Goal: Task Accomplishment & Management: Use online tool/utility

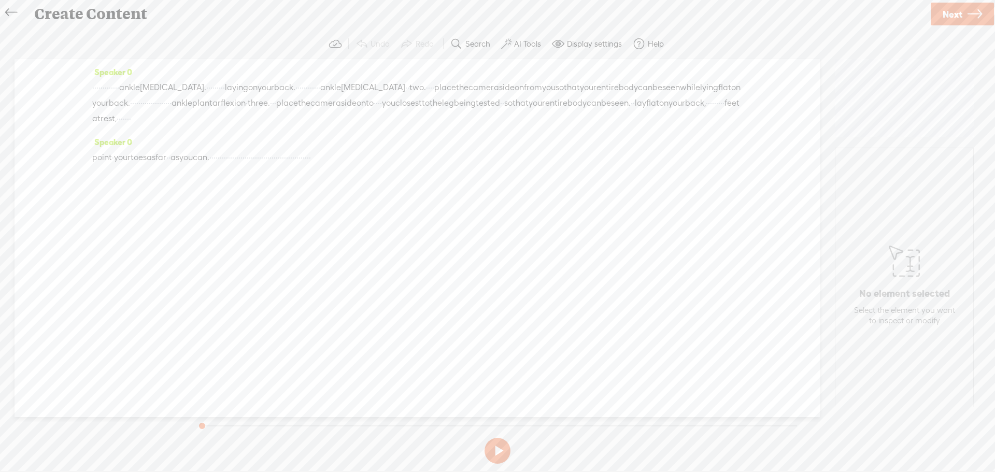
click at [212, 161] on span "·" at bounding box center [210, 158] width 2 height 16
click at [212, 158] on span "·" at bounding box center [210, 158] width 2 height 16
click at [278, 135] on span at bounding box center [273, 132] width 16 height 19
click at [496, 446] on button at bounding box center [498, 451] width 26 height 26
click at [263, 158] on span "·" at bounding box center [262, 158] width 2 height 16
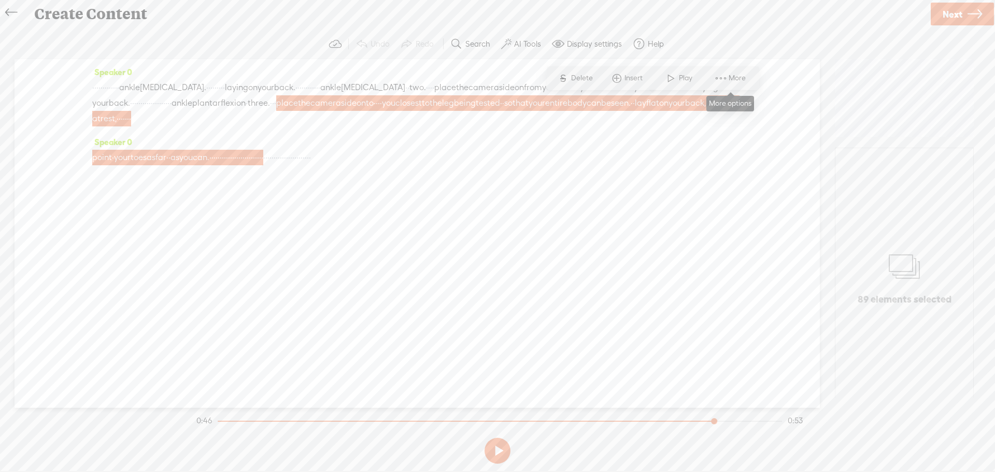
click at [724, 78] on span at bounding box center [721, 78] width 16 height 19
click at [777, 114] on span "Customize & export as clip" at bounding box center [814, 114] width 132 height 23
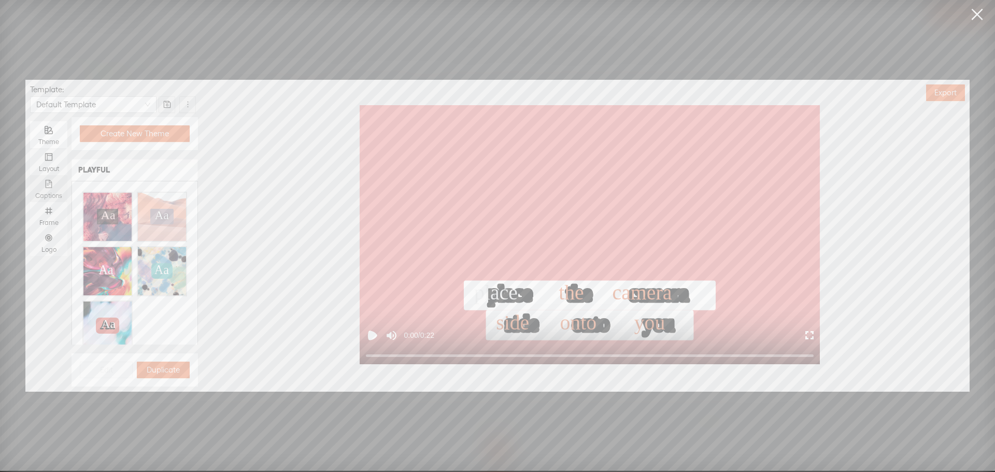
click at [43, 186] on div "Captions" at bounding box center [48, 188] width 27 height 27
click at [30, 175] on input "Captions" at bounding box center [30, 175] width 0 height 0
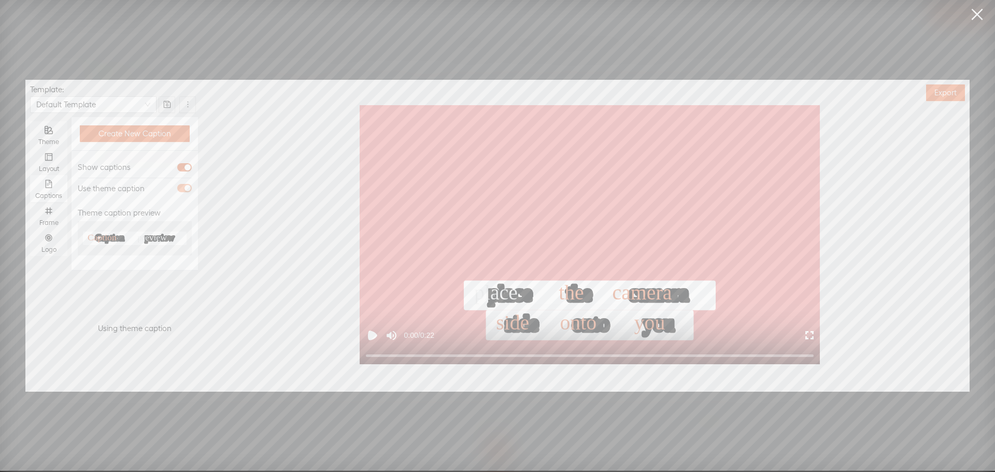
click at [186, 187] on div "button" at bounding box center [188, 188] width 6 height 6
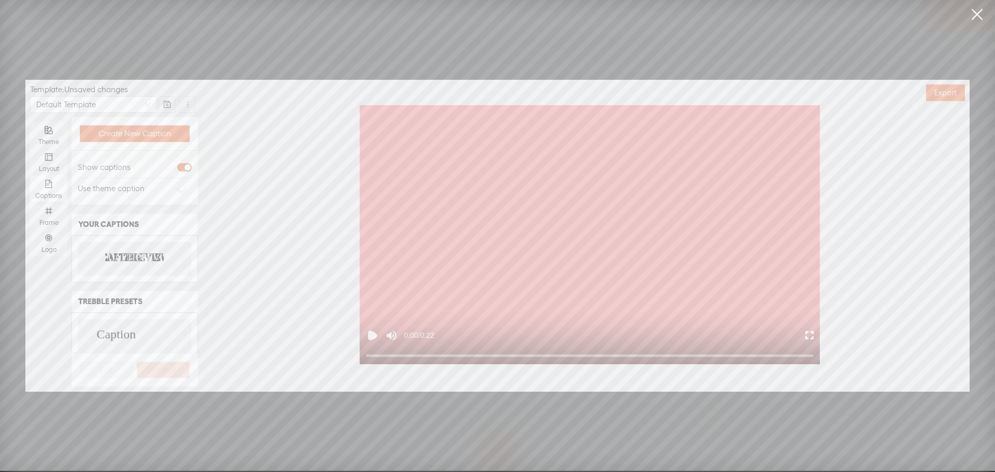
click at [136, 256] on text "PREVIEW" at bounding box center [156, 258] width 41 height 10
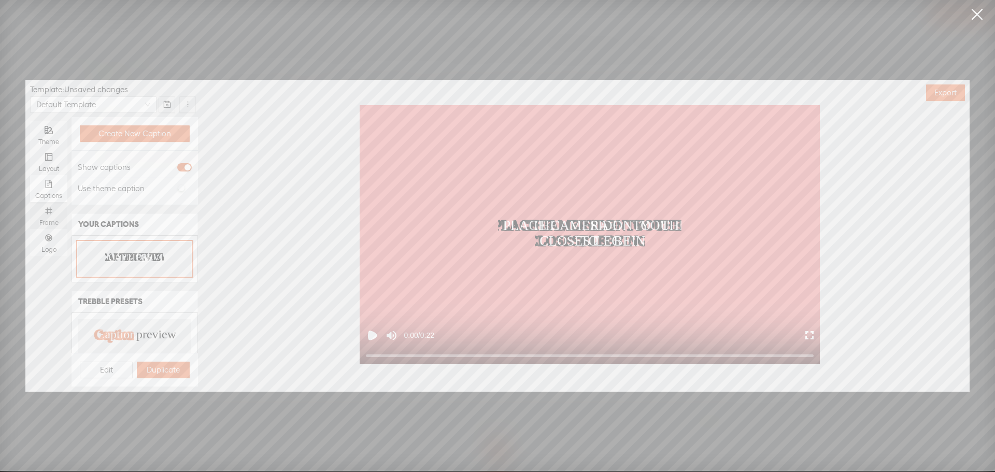
click at [59, 210] on div "Frame" at bounding box center [48, 215] width 27 height 27
click at [30, 202] on input "Frame" at bounding box center [30, 202] width 0 height 0
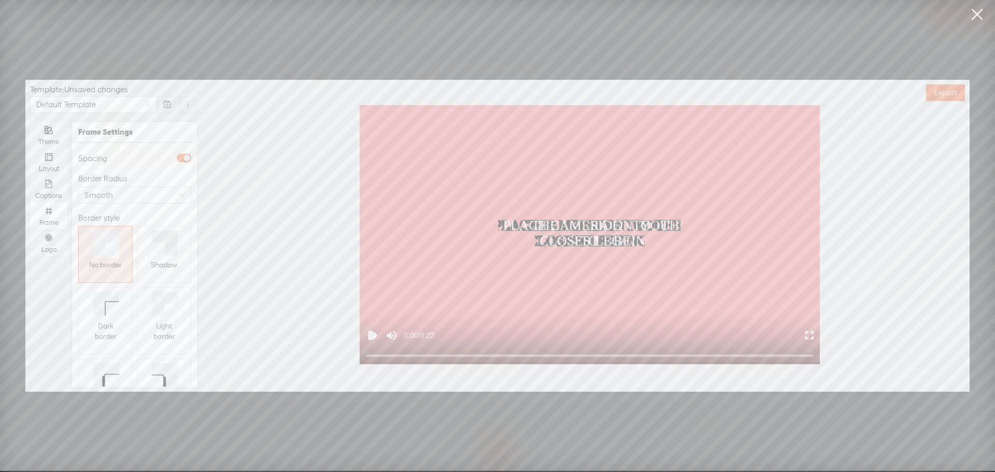
click at [164, 271] on div "Shadow" at bounding box center [164, 265] width 26 height 19
click at [44, 242] on div "Logo" at bounding box center [48, 242] width 27 height 27
click at [30, 229] on input "Logo" at bounding box center [30, 229] width 0 height 0
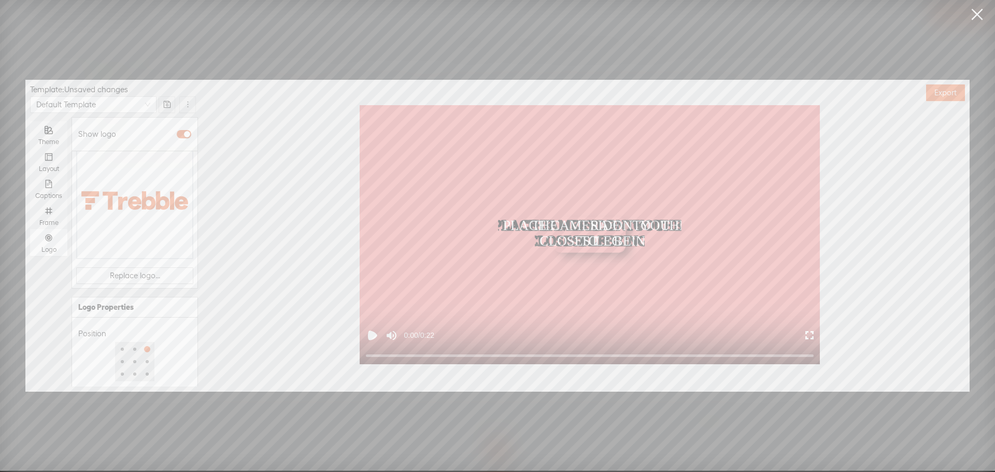
scroll to position [104, 0]
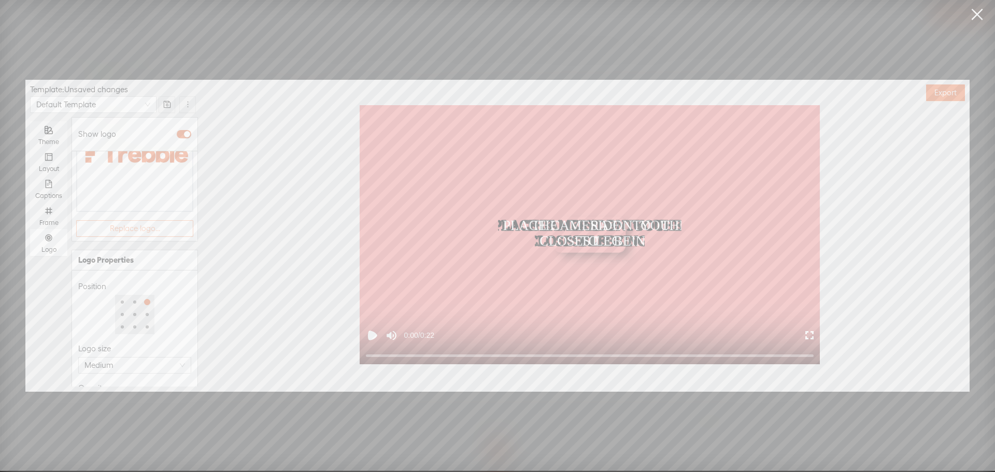
click at [122, 223] on span "Replace logo..." at bounding box center [135, 228] width 50 height 10
click at [114, 235] on img at bounding box center [104, 236] width 42 height 42
click at [112, 372] on div at bounding box center [117, 375] width 73 height 6
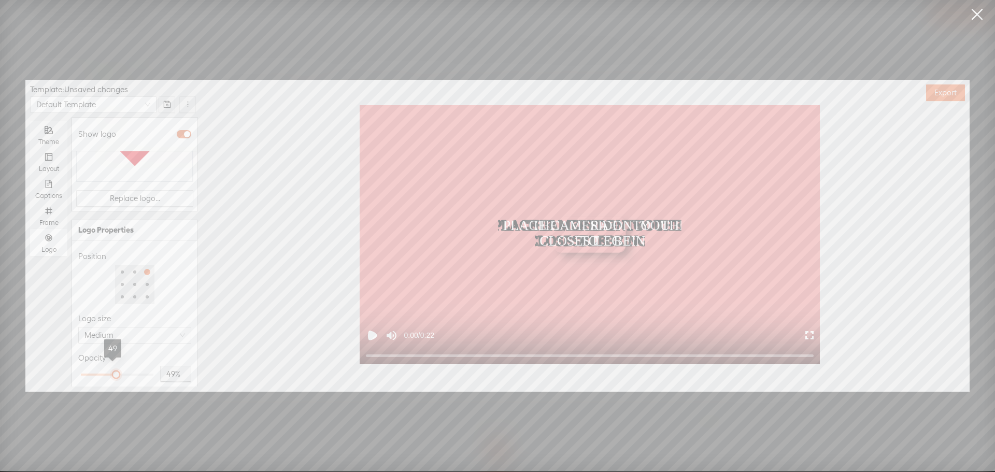
click at [116, 372] on div at bounding box center [116, 374] width 5 height 5
type input "50%"
click at [116, 372] on div at bounding box center [116, 374] width 5 height 5
click at [135, 352] on div "Opacity" at bounding box center [134, 358] width 113 height 12
click at [935, 99] on button "Export" at bounding box center [945, 93] width 39 height 17
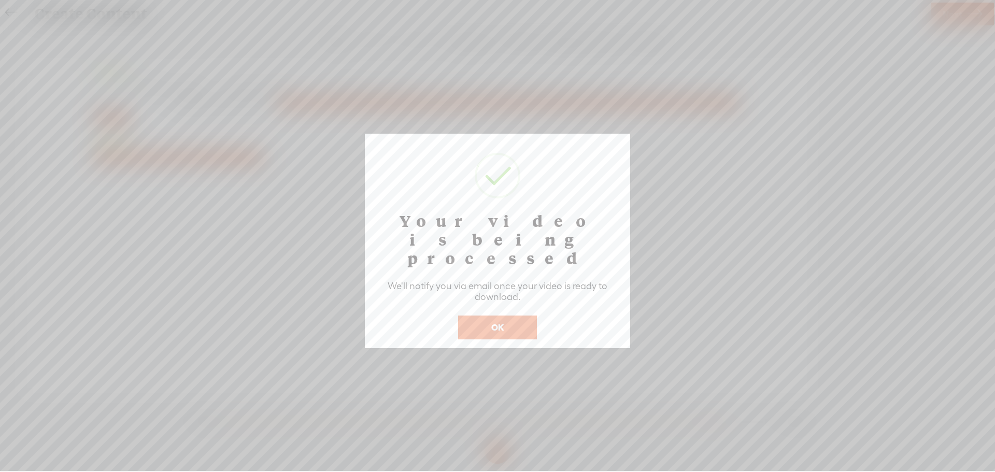
click at [496, 316] on button "OK" at bounding box center [497, 328] width 79 height 24
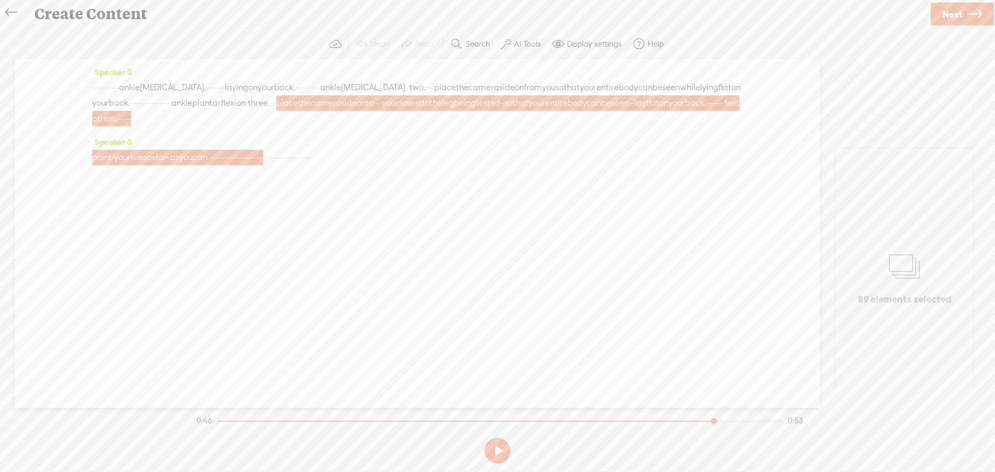
click at [11, 11] on icon at bounding box center [11, 12] width 12 height 23
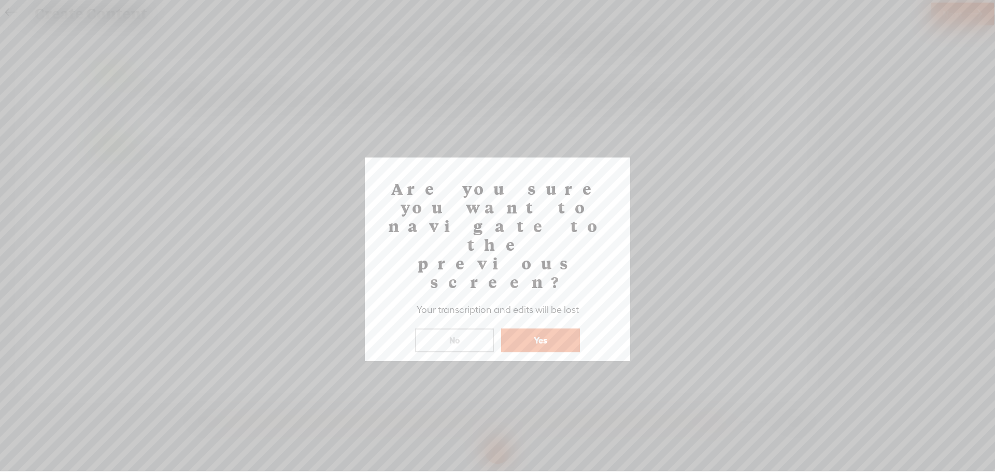
click at [554, 329] on button "Yes" at bounding box center [540, 341] width 79 height 24
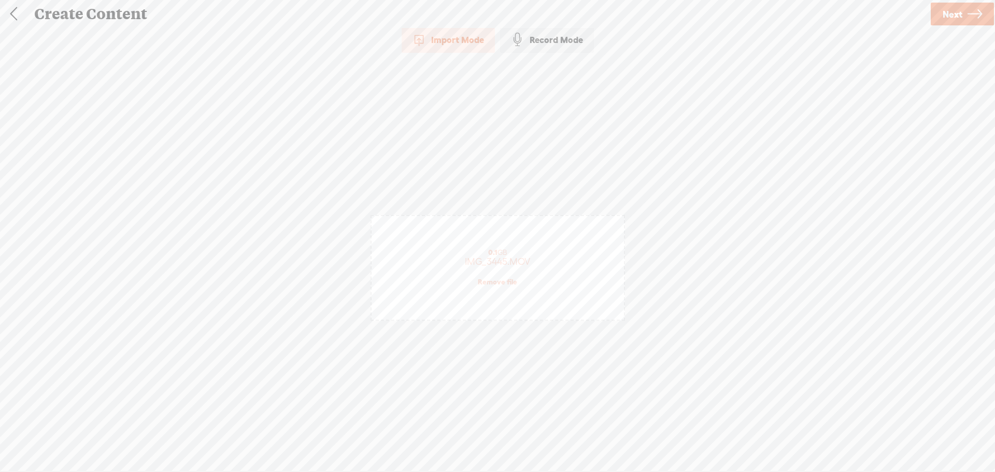
click at [505, 284] on link "Remove file" at bounding box center [497, 281] width 39 height 9
click at [505, 284] on div "(File duration must be less than 90 minutes)" at bounding box center [497, 283] width 215 height 8
click at [952, 16] on span "Next" at bounding box center [953, 14] width 20 height 26
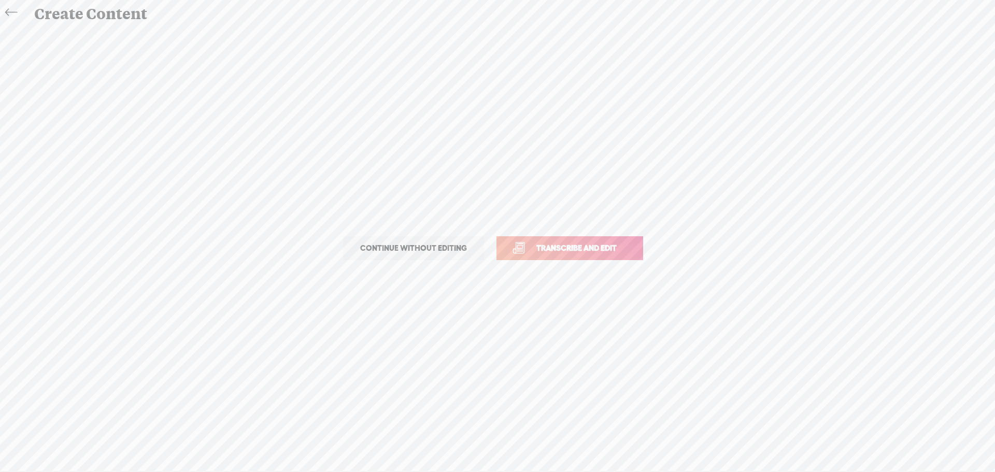
click at [583, 248] on span "Transcribe and edit" at bounding box center [577, 248] width 102 height 12
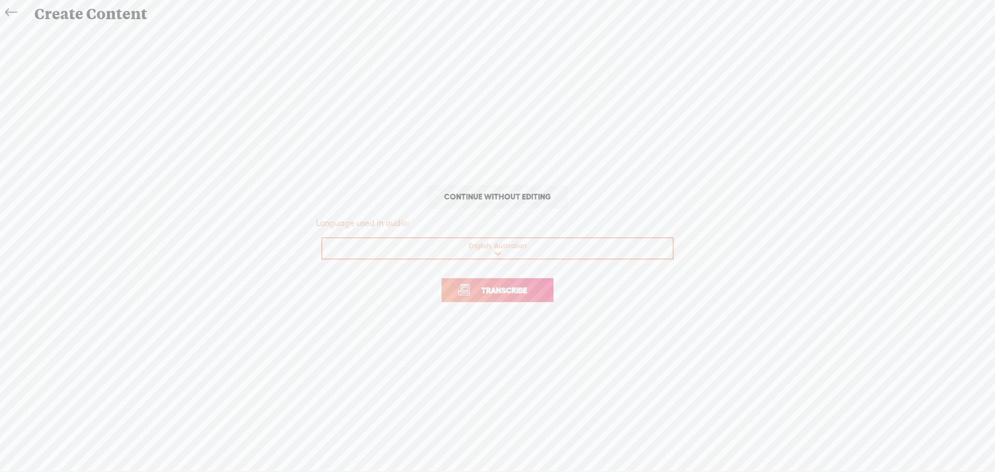
click at [497, 289] on span "Transcribe" at bounding box center [504, 291] width 67 height 12
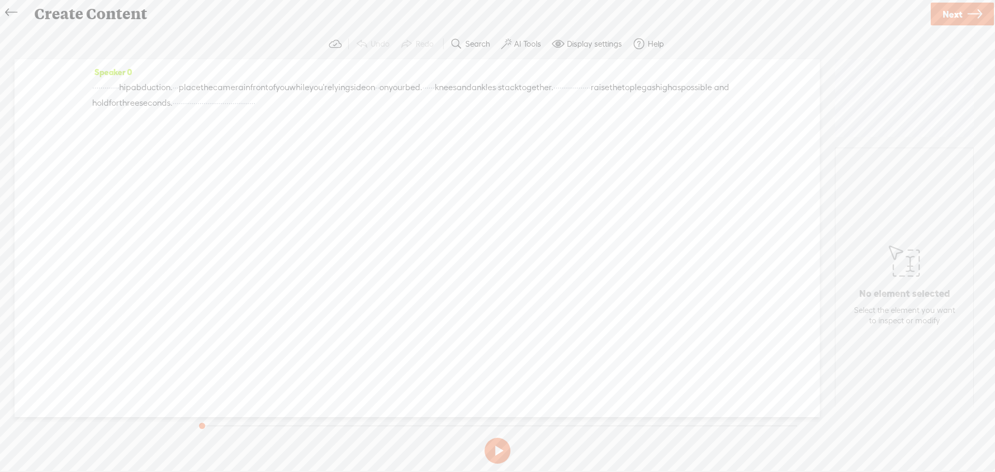
click at [175, 100] on span "·" at bounding box center [174, 103] width 2 height 16
click at [498, 79] on span "Play" at bounding box center [504, 78] width 16 height 10
click at [500, 448] on button at bounding box center [498, 451] width 26 height 26
click at [175, 105] on span "·" at bounding box center [174, 103] width 2 height 16
click at [490, 77] on span at bounding box center [488, 78] width 16 height 19
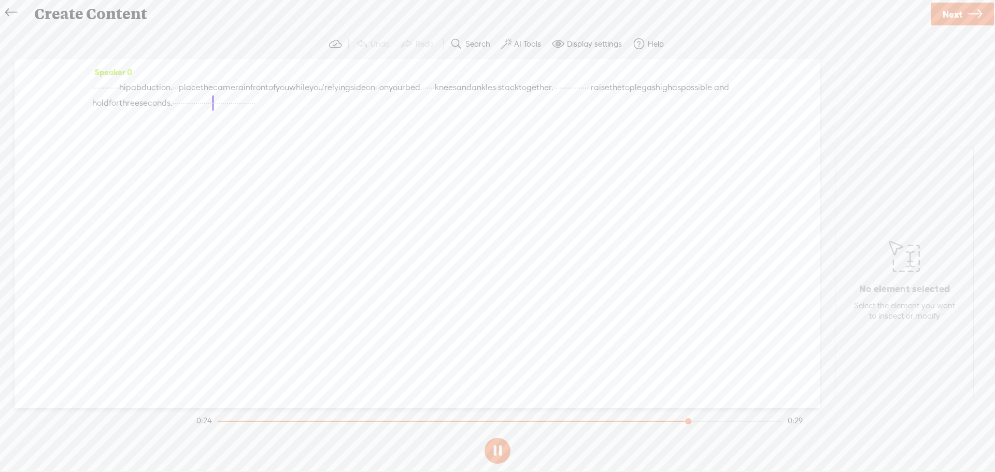
click at [497, 452] on button at bounding box center [498, 451] width 26 height 26
click at [218, 101] on span "·" at bounding box center [217, 103] width 2 height 16
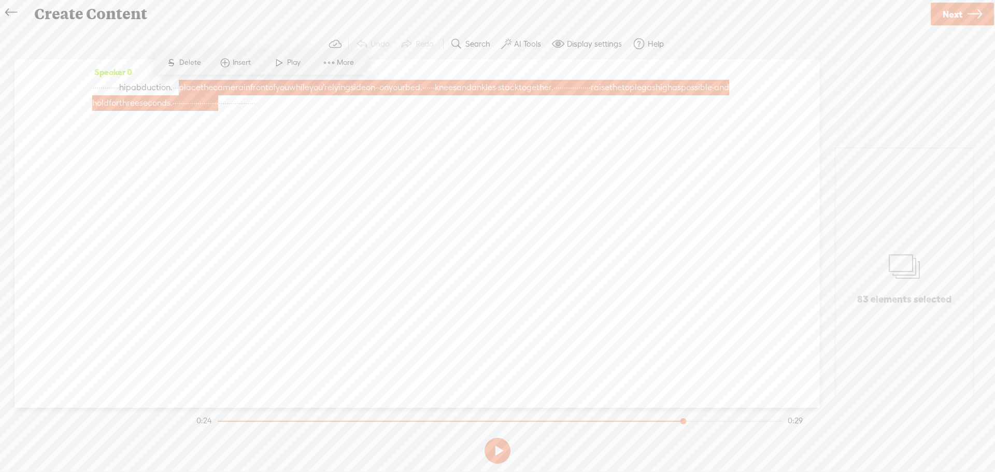
click at [330, 65] on span at bounding box center [329, 62] width 16 height 19
click at [397, 93] on span "Customize & export as clip" at bounding box center [422, 99] width 132 height 23
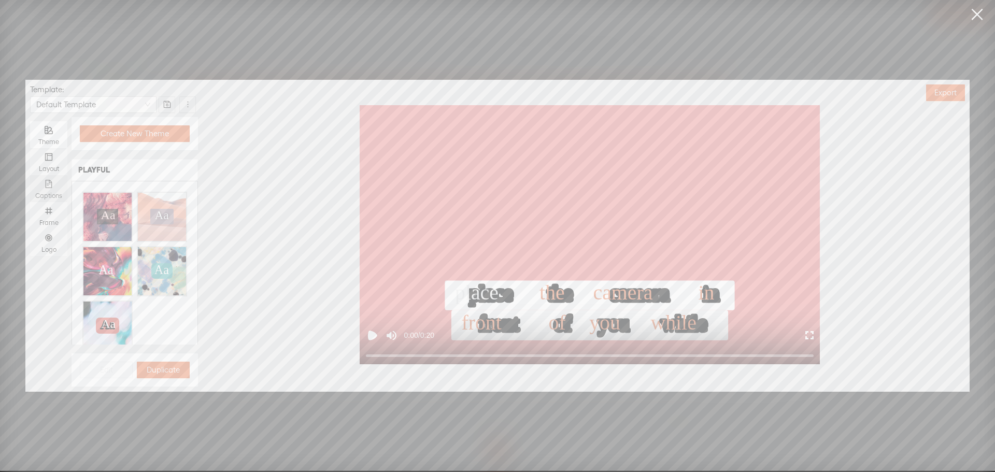
click at [41, 183] on div "Captions" at bounding box center [48, 188] width 27 height 27
click at [30, 175] on input "Captions" at bounding box center [30, 175] width 0 height 0
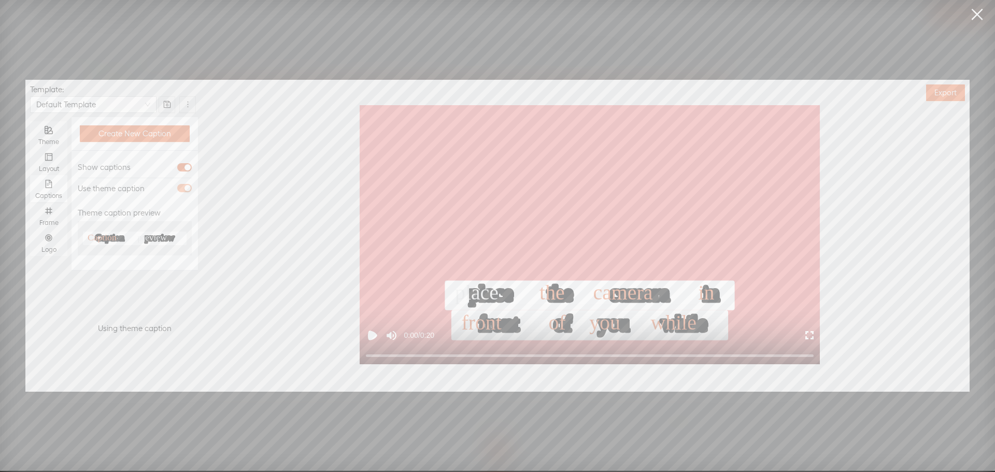
click at [183, 187] on span "button" at bounding box center [184, 188] width 15 height 8
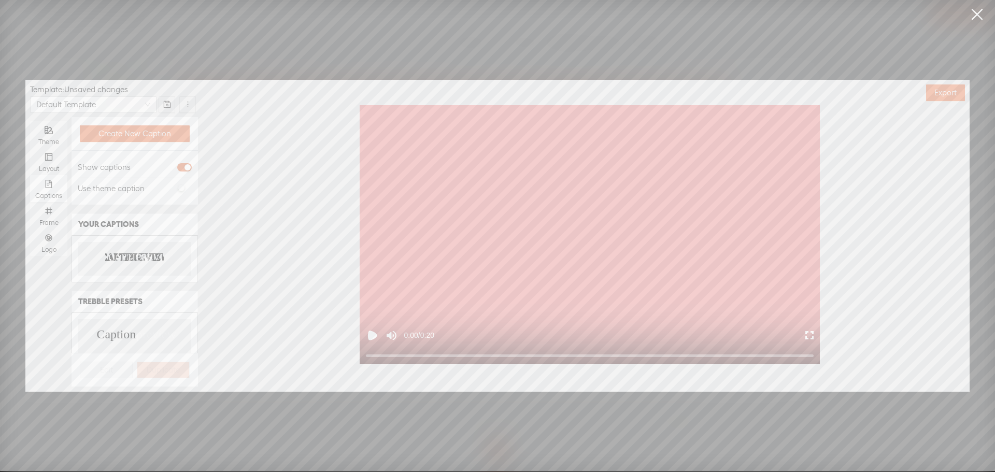
click at [126, 261] on text "CAPTION" at bounding box center [128, 258] width 40 height 10
click at [53, 212] on div "Frame" at bounding box center [48, 215] width 27 height 27
click at [30, 202] on input "Frame" at bounding box center [30, 202] width 0 height 0
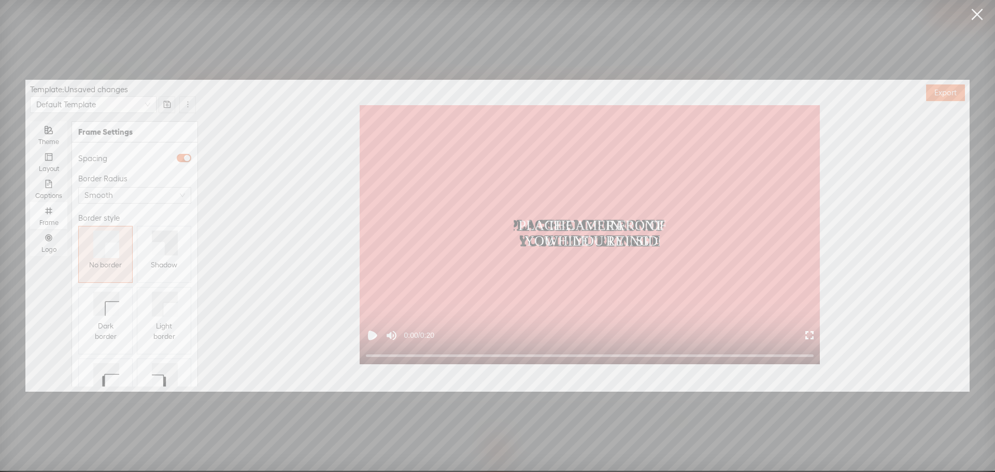
click at [157, 247] on icon at bounding box center [158, 248] width 13 height 13
click at [41, 241] on div "Logo" at bounding box center [48, 242] width 27 height 27
click at [30, 229] on input "Logo" at bounding box center [30, 229] width 0 height 0
click at [103, 328] on button "Replace logo..." at bounding box center [134, 332] width 117 height 17
click at [101, 236] on img at bounding box center [104, 236] width 42 height 42
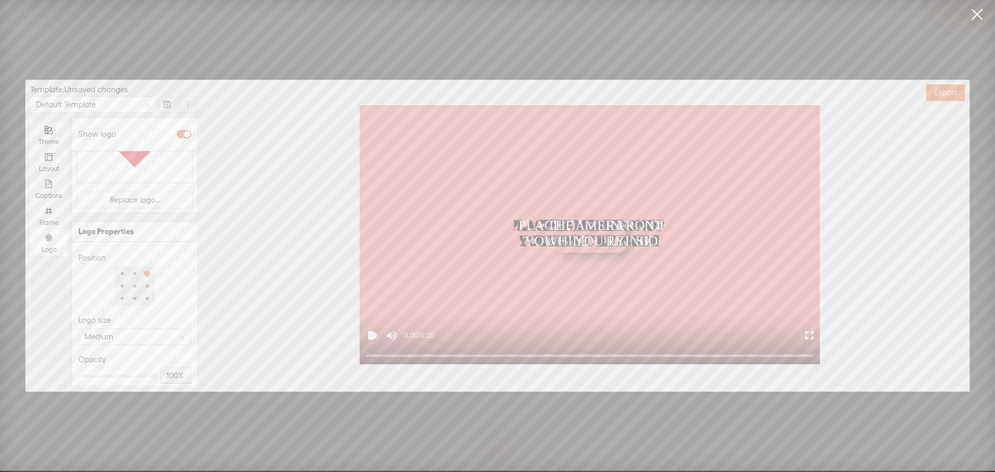
scroll to position [134, 0]
click at [111, 372] on div at bounding box center [117, 375] width 73 height 6
click at [115, 372] on div at bounding box center [114, 374] width 5 height 5
type input "50%"
click at [117, 372] on div at bounding box center [116, 374] width 5 height 5
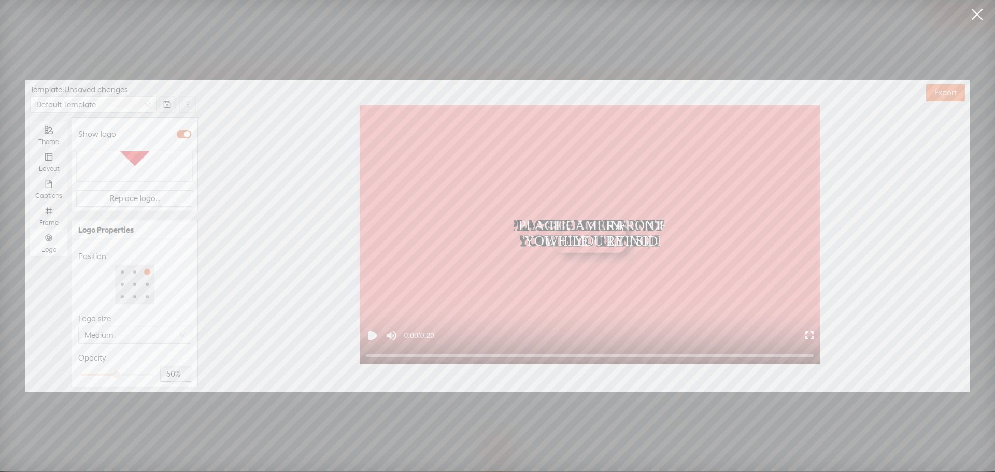
click at [140, 352] on div "Opacity" at bounding box center [134, 358] width 113 height 12
click at [931, 93] on button "Export" at bounding box center [945, 93] width 39 height 17
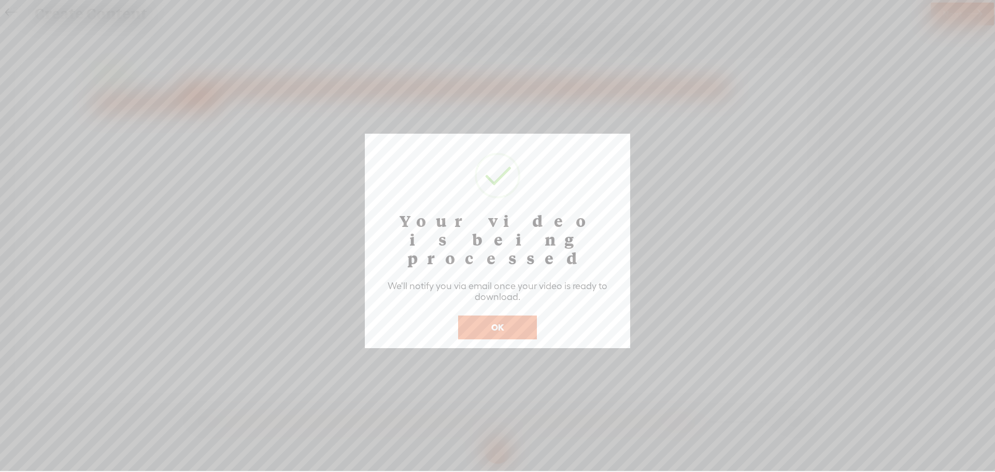
click at [496, 321] on div "Your video is being processed We'll notify you via email once your video is rea…" at bounding box center [497, 241] width 265 height 215
click at [493, 316] on button "OK" at bounding box center [497, 328] width 79 height 24
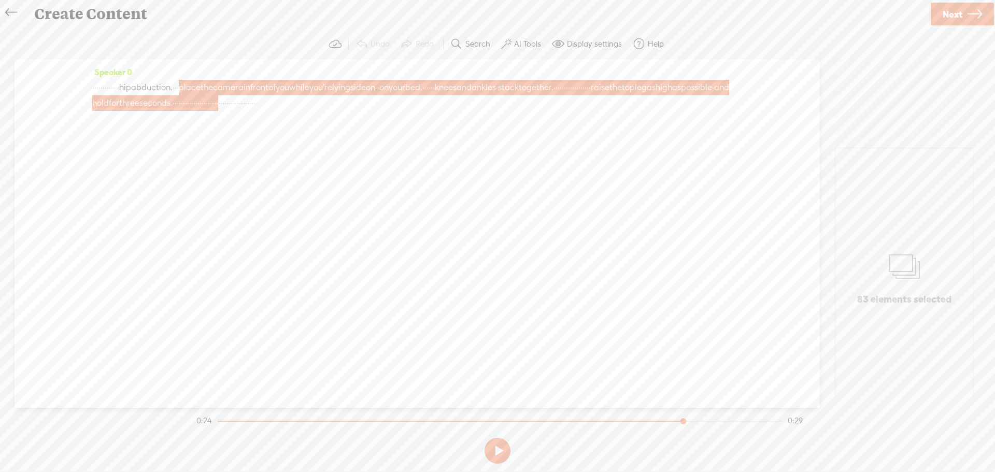
click at [7, 7] on icon at bounding box center [11, 12] width 12 height 23
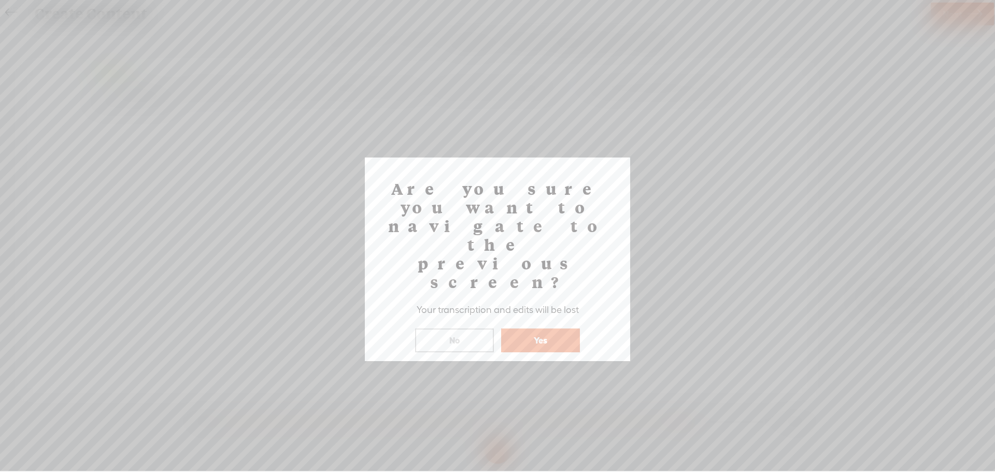
click at [560, 329] on button "Yes" at bounding box center [540, 341] width 79 height 24
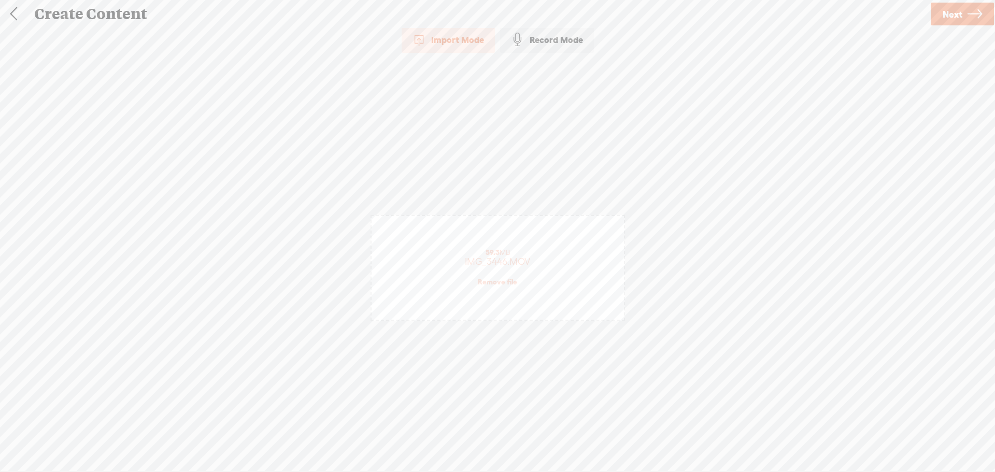
click at [509, 283] on link "Remove file" at bounding box center [497, 281] width 39 height 9
click at [509, 283] on div "(File duration must be less than 90 minutes)" at bounding box center [497, 283] width 215 height 8
click at [957, 18] on span "Next" at bounding box center [953, 14] width 20 height 26
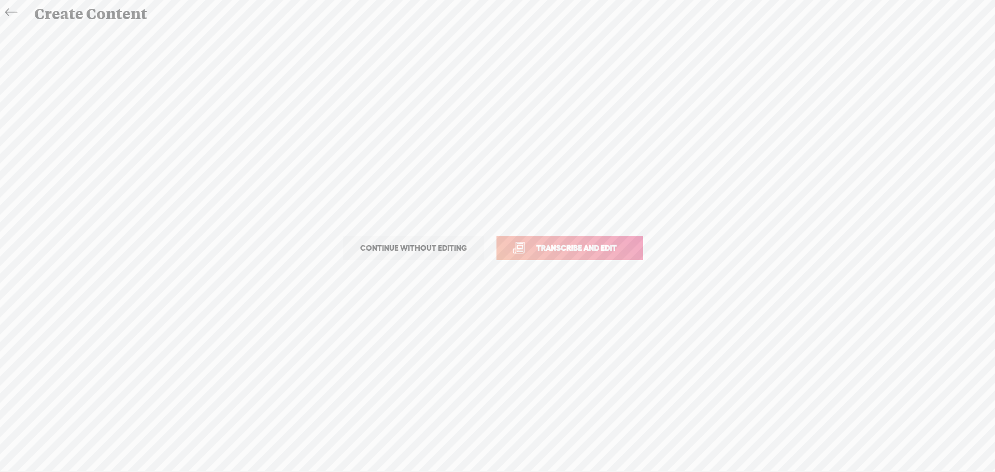
click at [574, 244] on span "Transcribe and edit" at bounding box center [577, 248] width 102 height 12
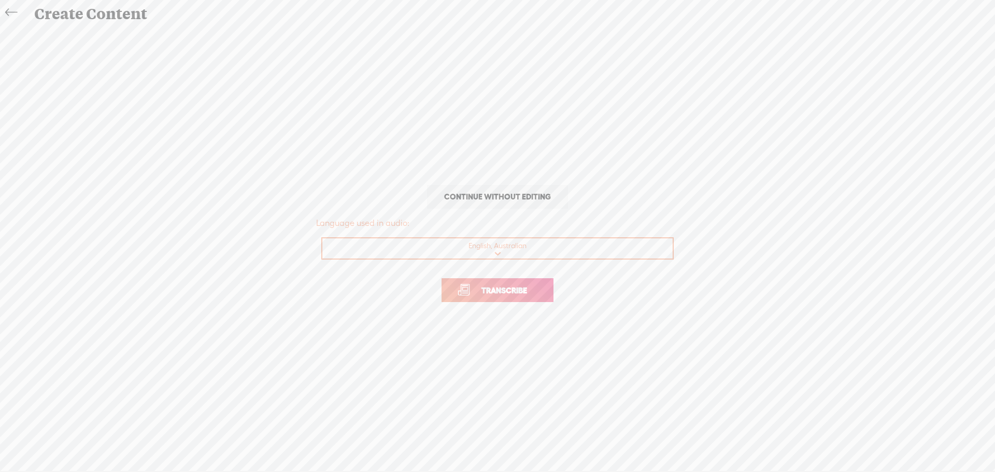
click at [528, 293] on span "Transcribe" at bounding box center [504, 291] width 67 height 12
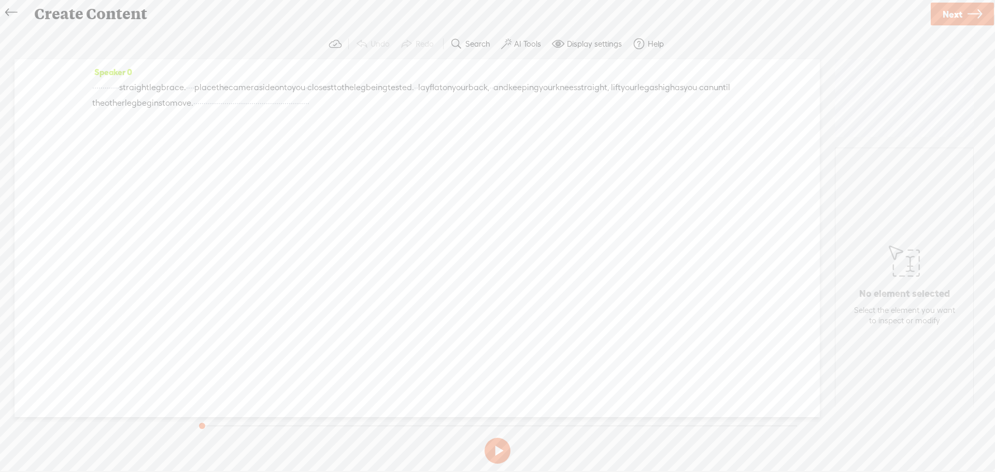
click at [195, 104] on span "·" at bounding box center [194, 103] width 2 height 16
click at [462, 81] on span at bounding box center [462, 78] width 16 height 19
click at [500, 451] on button at bounding box center [498, 451] width 26 height 26
click at [283, 105] on span "·" at bounding box center [281, 103] width 2 height 16
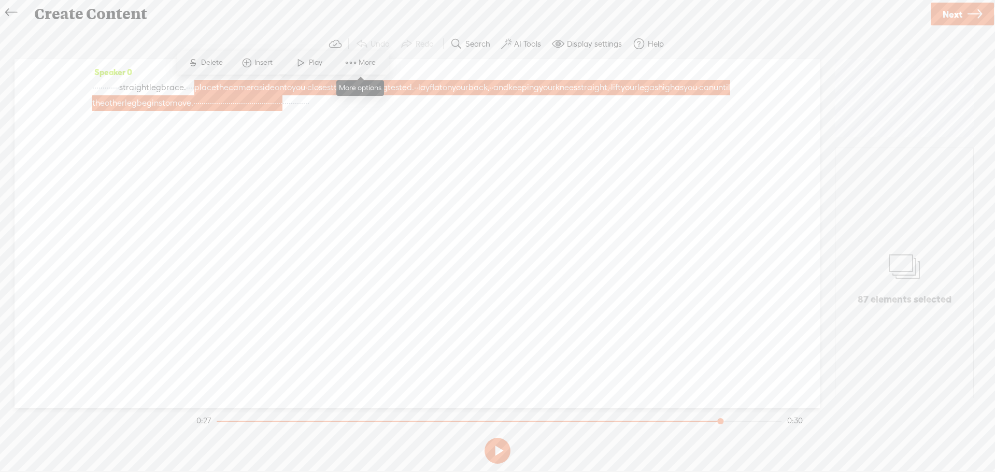
click at [358, 65] on span at bounding box center [351, 62] width 16 height 19
click at [446, 102] on span "Customize & export as clip" at bounding box center [443, 99] width 132 height 23
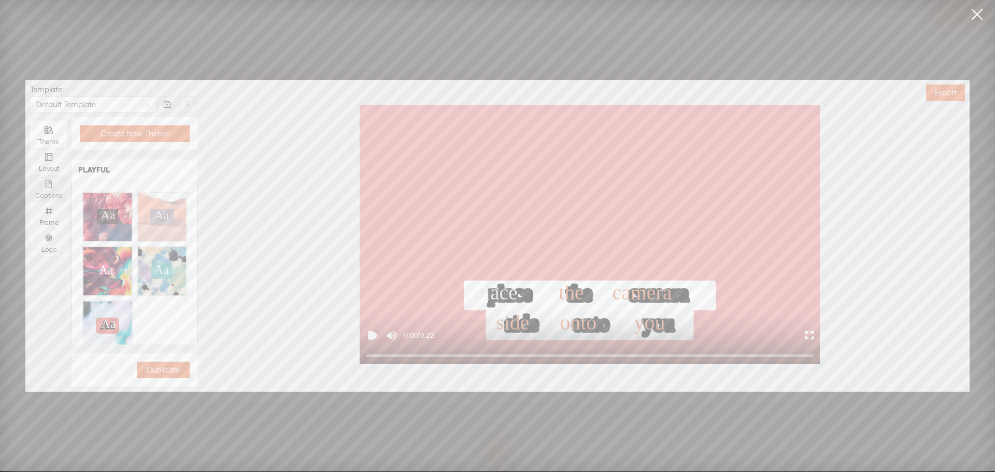
click at [48, 186] on icon "file-text" at bounding box center [49, 184] width 8 height 8
click at [30, 175] on input "Captions" at bounding box center [30, 175] width 0 height 0
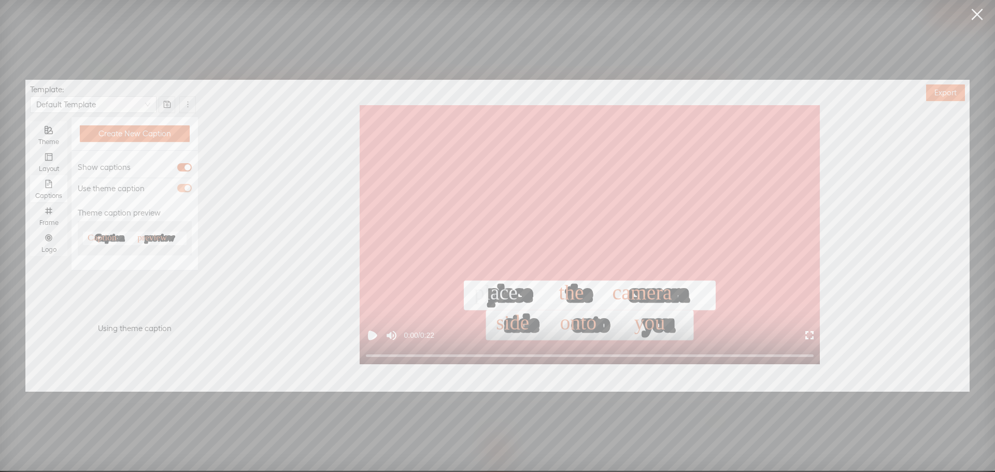
click at [181, 187] on span "button" at bounding box center [184, 188] width 15 height 8
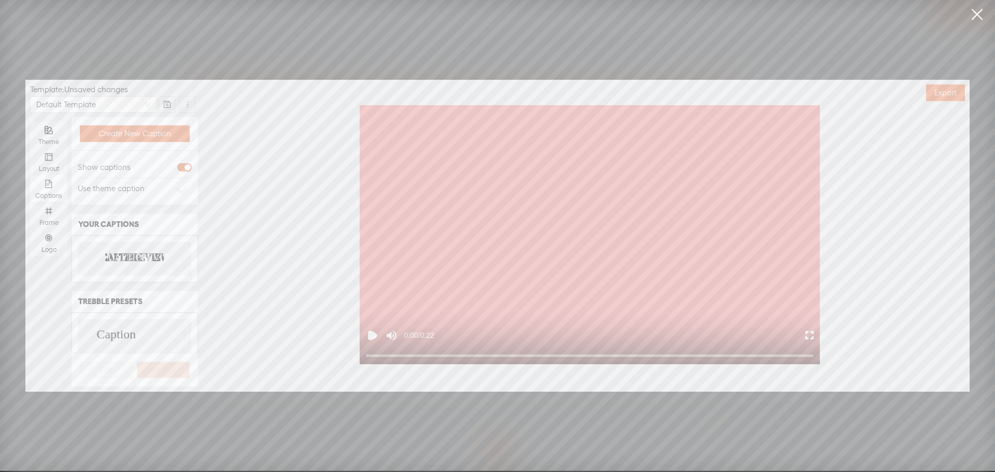
click at [136, 259] on text "PREVIEW" at bounding box center [156, 258] width 41 height 10
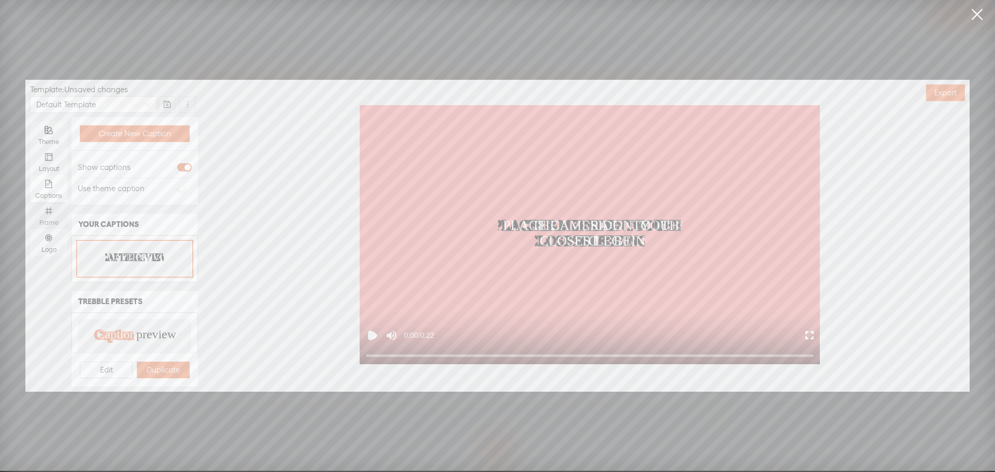
click at [44, 213] on div "Frame" at bounding box center [48, 215] width 27 height 27
click at [30, 202] on input "Frame" at bounding box center [30, 202] width 0 height 0
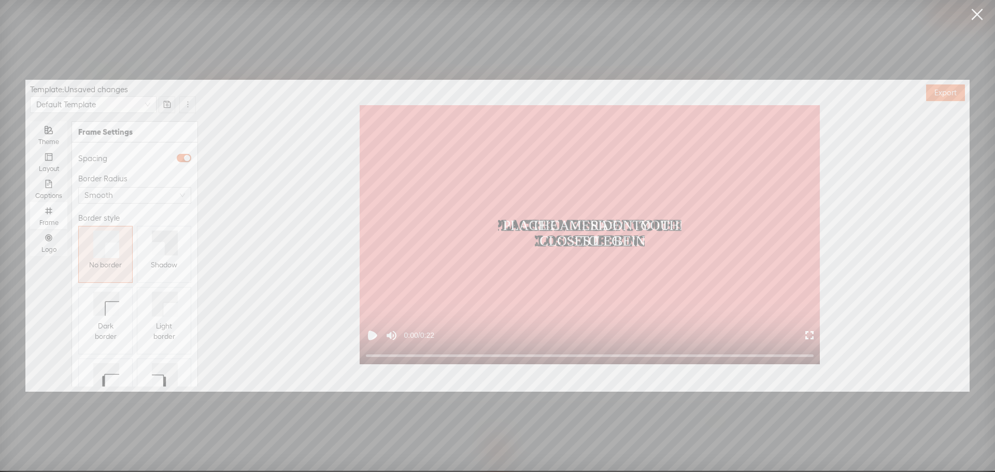
click at [137, 244] on button "Shadow" at bounding box center [164, 254] width 54 height 57
click at [45, 242] on div "Logo" at bounding box center [48, 242] width 27 height 27
click at [30, 229] on input "Logo" at bounding box center [30, 229] width 0 height 0
click at [116, 327] on span "Replace logo..." at bounding box center [135, 332] width 50 height 10
click at [102, 238] on img at bounding box center [104, 236] width 42 height 42
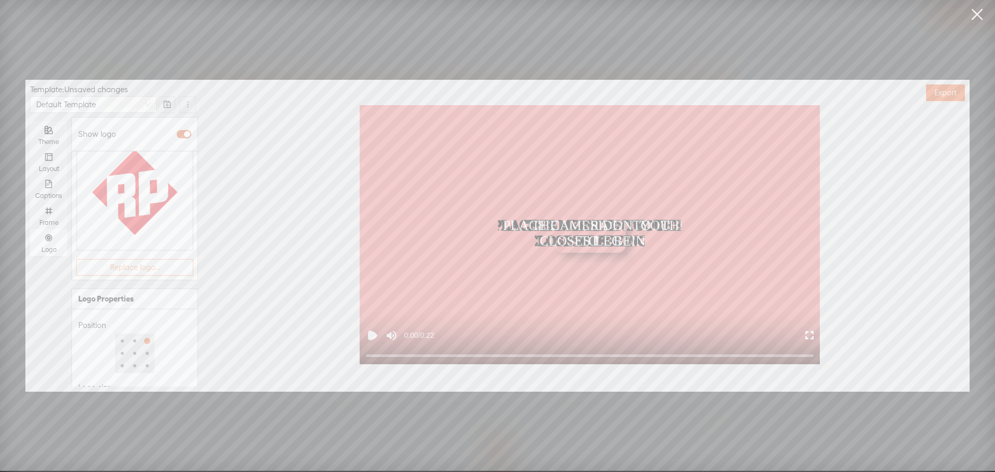
scroll to position [134, 0]
click at [112, 372] on div at bounding box center [117, 375] width 73 height 6
type input "50%"
click at [114, 372] on div at bounding box center [116, 374] width 5 height 5
click at [138, 352] on div "Opacity" at bounding box center [134, 358] width 113 height 12
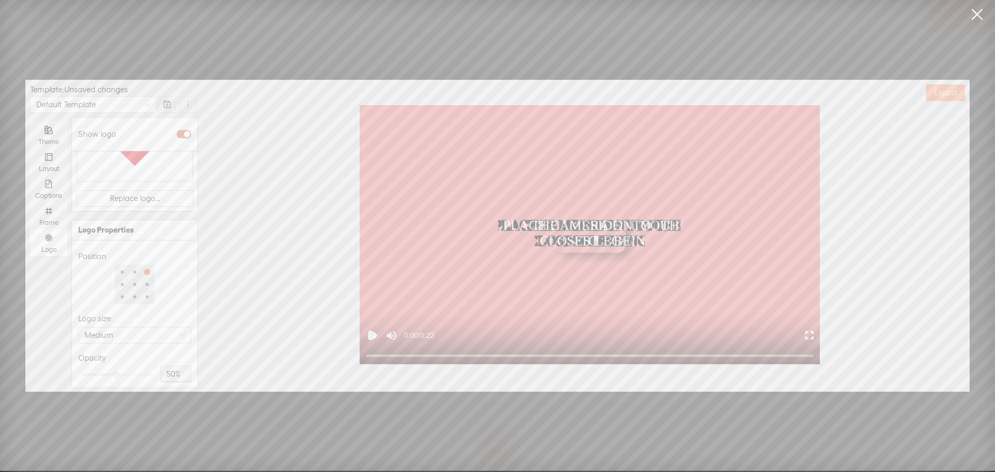
click at [932, 98] on button "Export" at bounding box center [945, 93] width 39 height 17
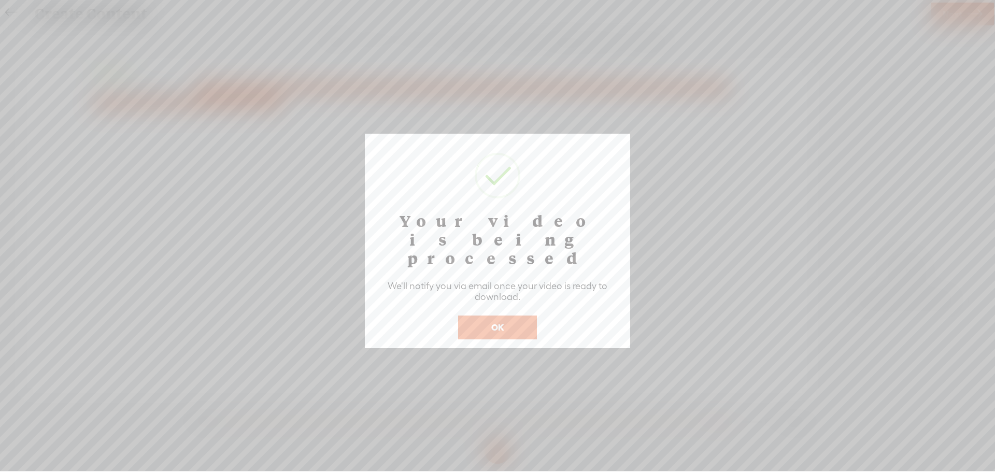
click at [501, 316] on button "OK" at bounding box center [497, 328] width 79 height 24
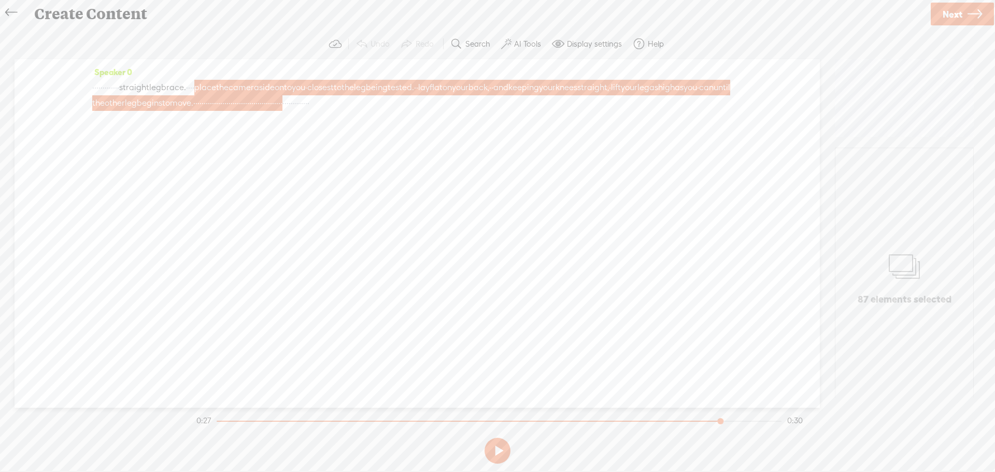
click at [9, 15] on icon at bounding box center [11, 12] width 12 height 23
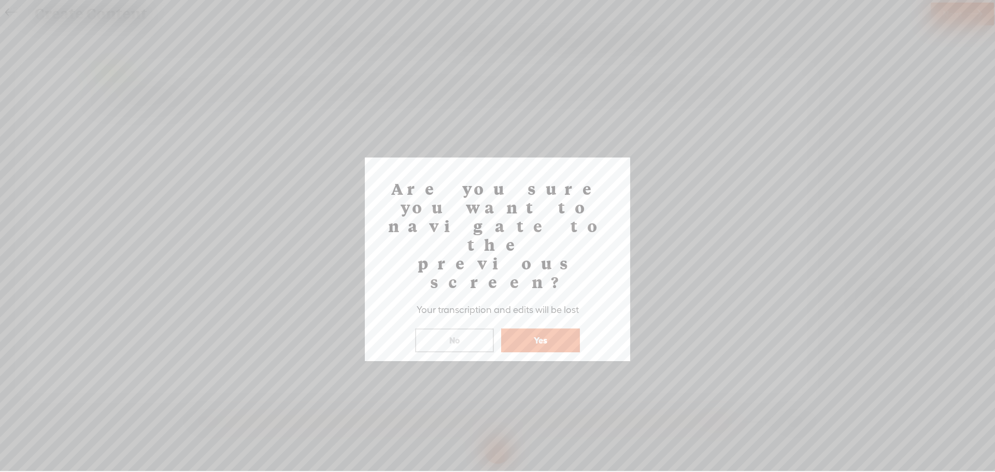
click at [528, 329] on button "Yes" at bounding box center [540, 341] width 79 height 24
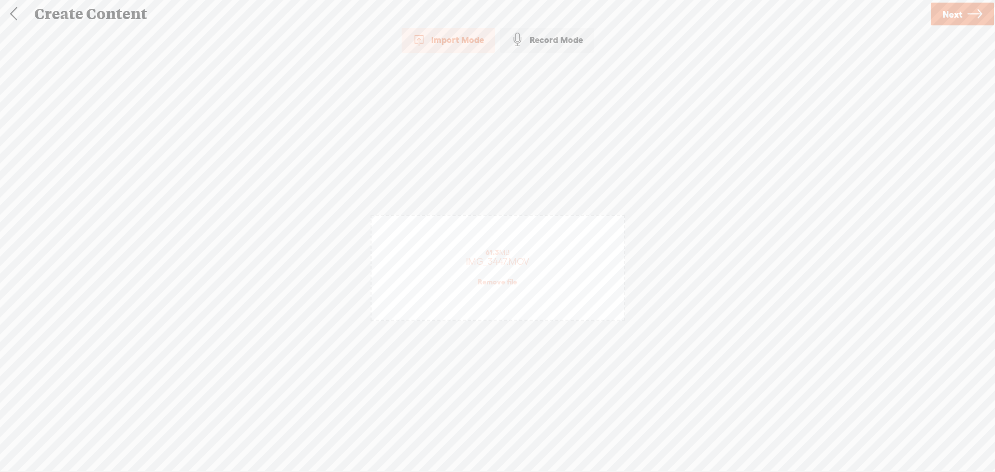
click at [10, 6] on link at bounding box center [14, 14] width 26 height 27
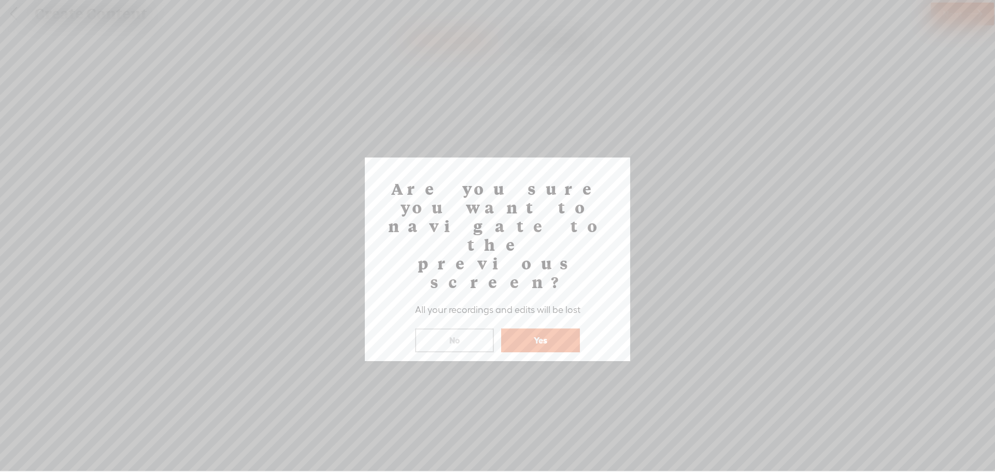
click at [544, 329] on button "Yes" at bounding box center [540, 341] width 79 height 24
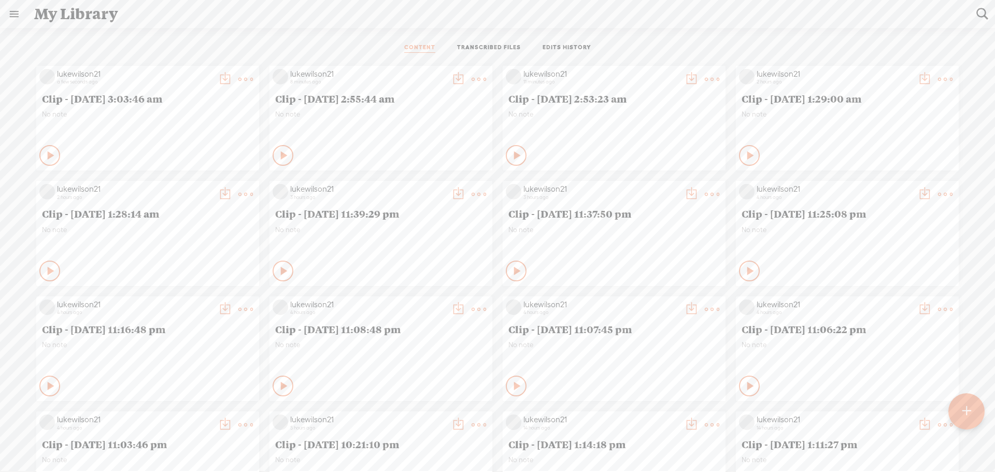
click at [232, 76] on t at bounding box center [225, 79] width 15 height 15
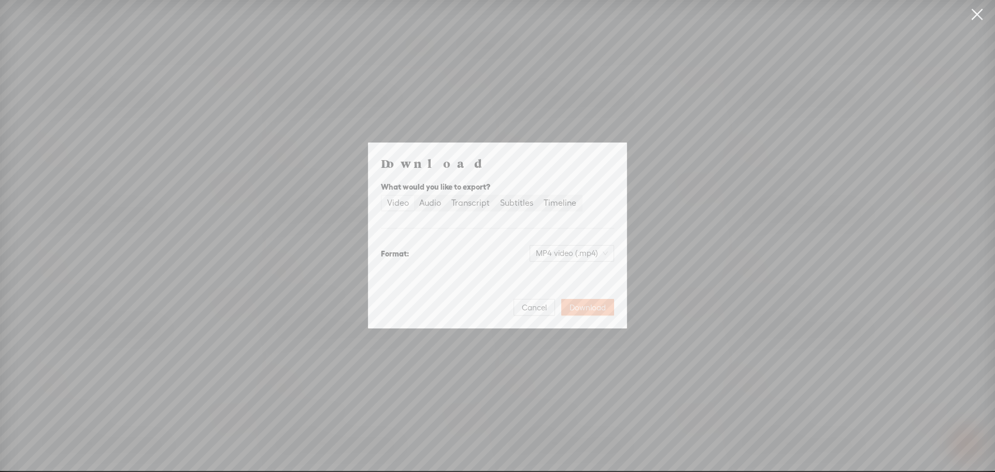
click at [596, 308] on span "Download" at bounding box center [588, 308] width 36 height 10
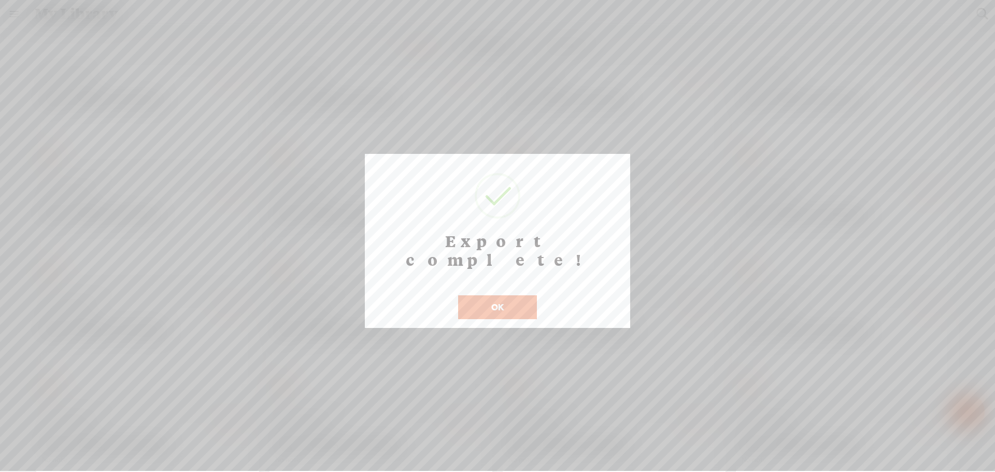
click at [497, 296] on button "OK" at bounding box center [497, 308] width 79 height 24
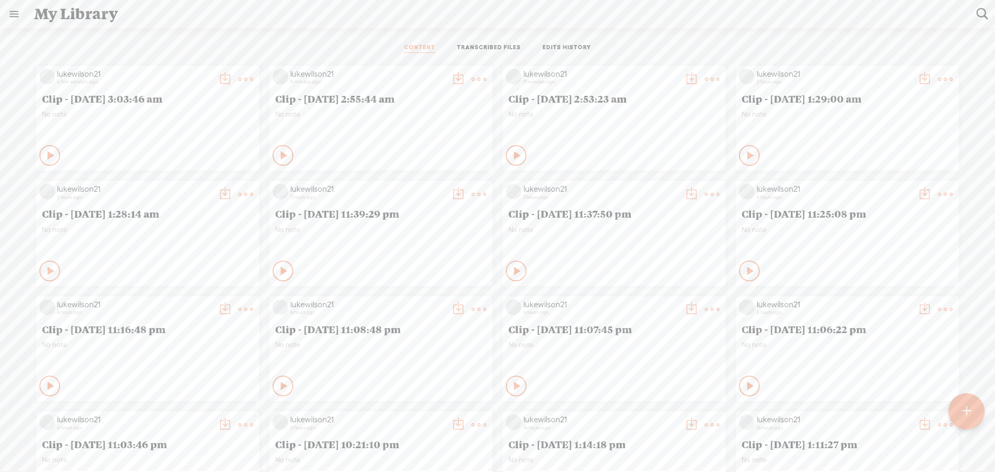
click at [365, 48] on ul "CONTENT TRANSCRIBED FILES EDITS HISTORY" at bounding box center [497, 48] width 275 height 25
click at [232, 77] on t at bounding box center [225, 79] width 15 height 15
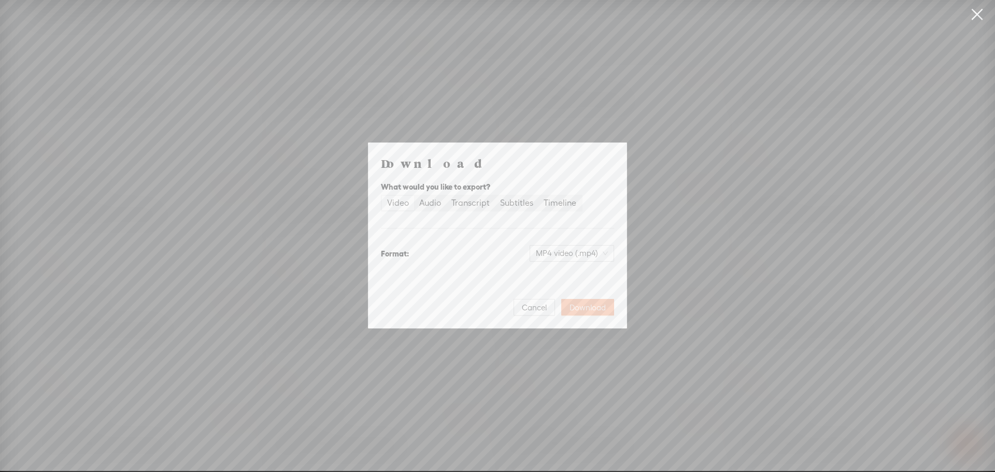
click at [589, 301] on button "Download" at bounding box center [587, 307] width 53 height 17
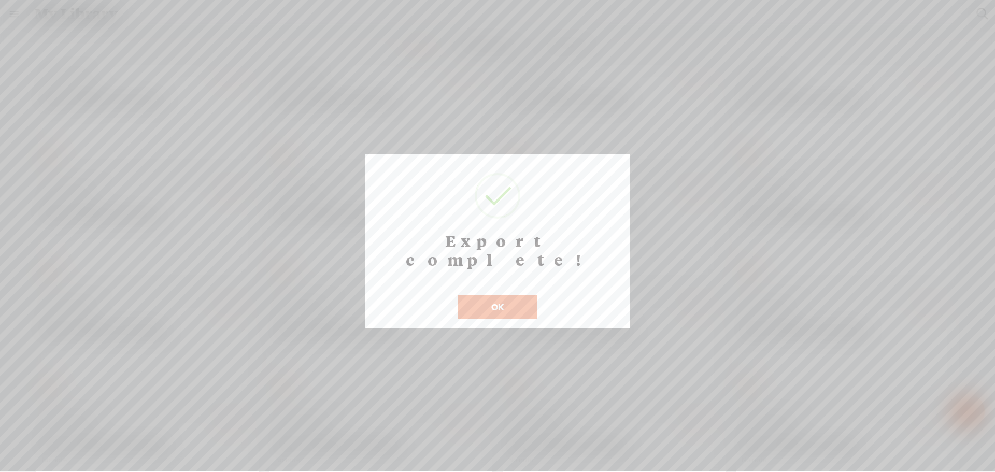
click at [508, 296] on button "OK" at bounding box center [497, 308] width 79 height 24
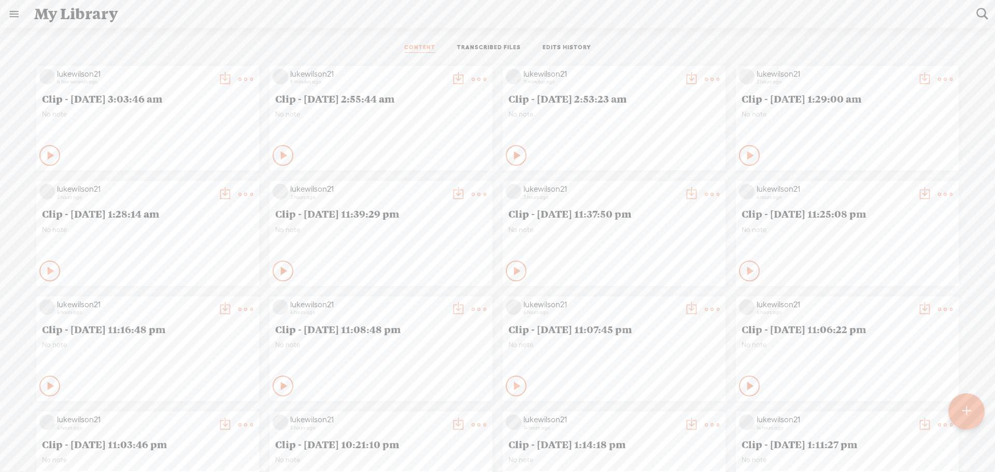
click at [241, 55] on div "CONTENT TRANSCRIBED FILES EDITS HISTORY" at bounding box center [498, 48] width 980 height 25
click at [218, 79] on t at bounding box center [225, 79] width 15 height 15
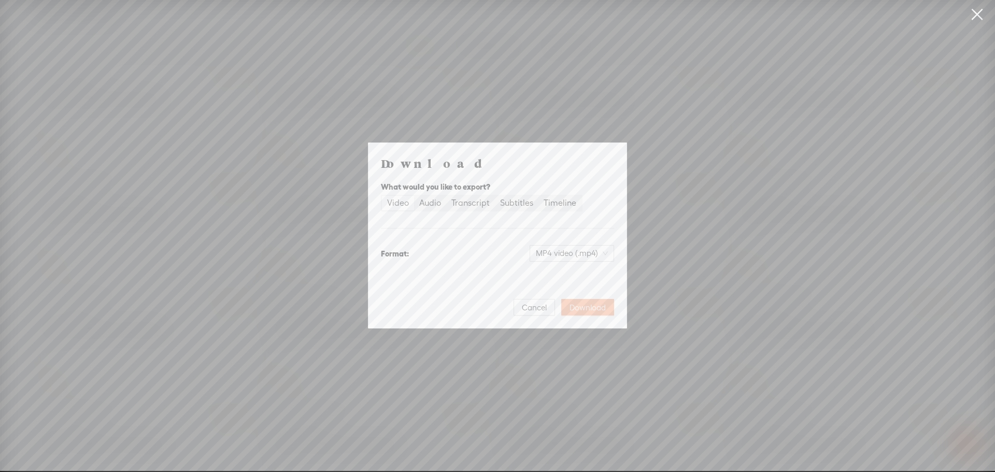
click at [575, 305] on span "Download" at bounding box center [588, 308] width 36 height 10
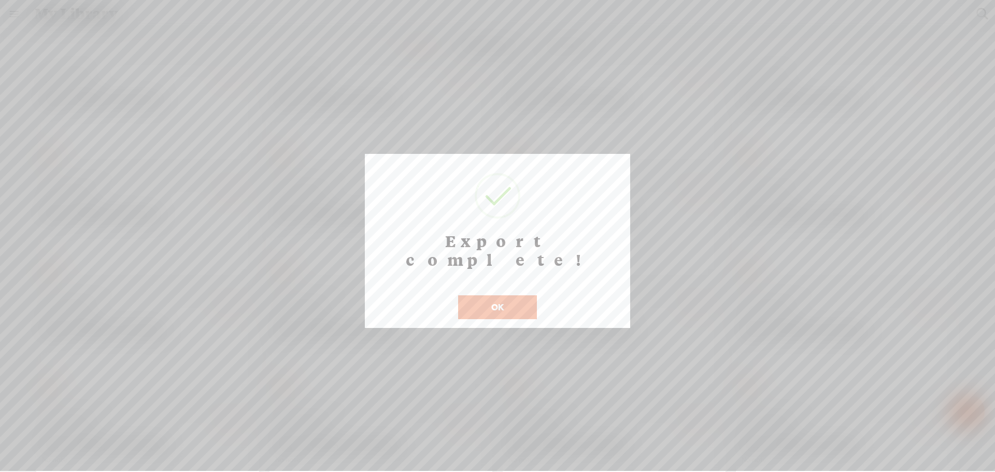
click at [499, 296] on button "OK" at bounding box center [497, 308] width 79 height 24
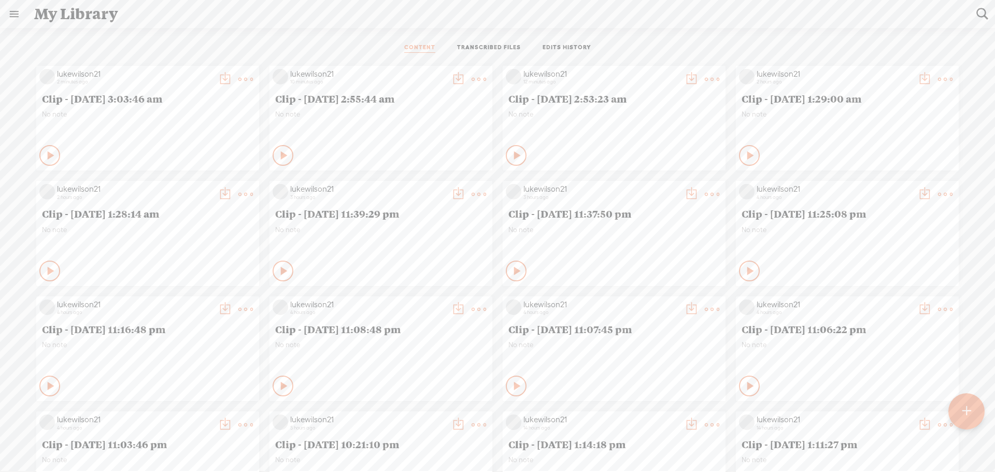
click at [367, 35] on div "CONTENT TRANSCRIBED FILES EDITS HISTORY All All Drafts On-air Scheduled All Dra…" at bounding box center [497, 270] width 995 height 485
click at [964, 409] on t at bounding box center [967, 411] width 9 height 23
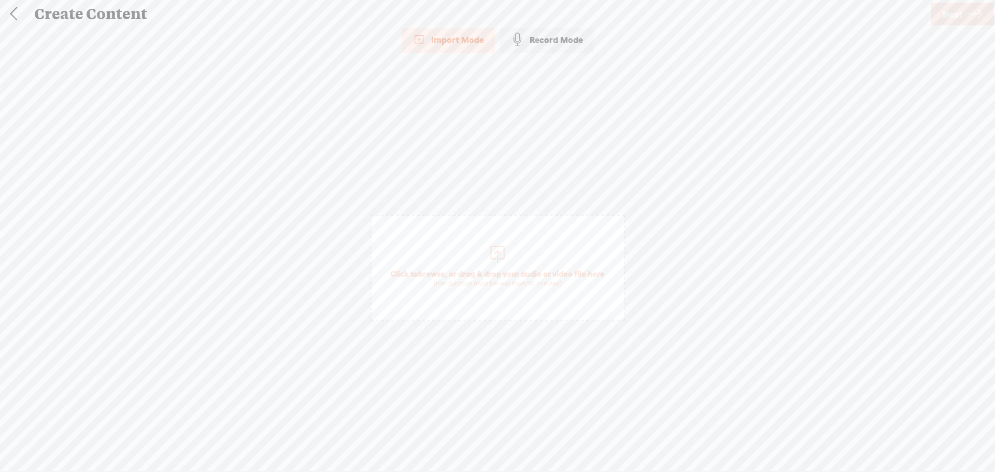
click at [513, 280] on div "(File duration must be less than 90 minutes)" at bounding box center [497, 283] width 215 height 8
click at [946, 22] on span "Next" at bounding box center [953, 14] width 20 height 26
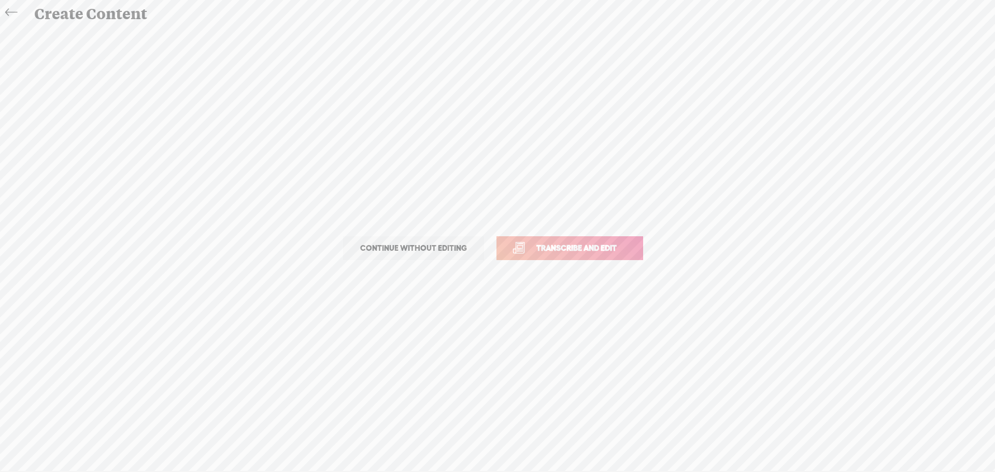
click at [578, 251] on span "Transcribe and edit" at bounding box center [577, 248] width 102 height 12
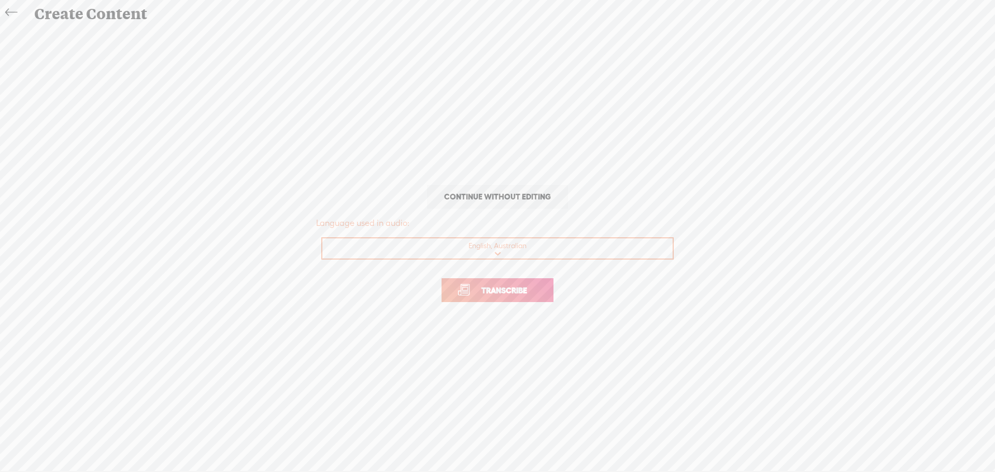
click at [533, 284] on link "Transcribe" at bounding box center [498, 290] width 112 height 24
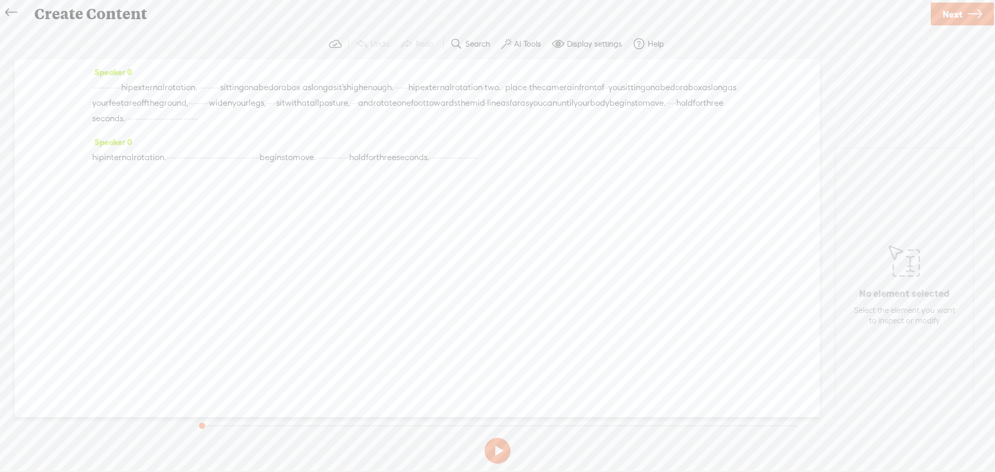
click at [128, 118] on span "·" at bounding box center [126, 119] width 2 height 16
click at [688, 92] on span "Play" at bounding box center [696, 94] width 16 height 10
click at [495, 452] on button at bounding box center [498, 451] width 26 height 26
click at [666, 111] on span "·" at bounding box center [667, 103] width 2 height 16
click at [561, 93] on span at bounding box center [555, 94] width 16 height 19
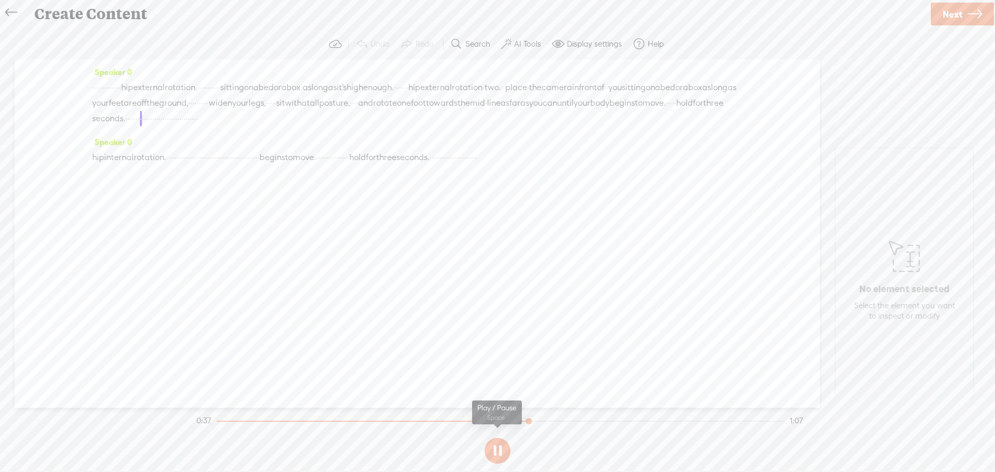
click at [502, 448] on button at bounding box center [498, 451] width 26 height 26
click at [152, 119] on span "·" at bounding box center [151, 119] width 2 height 16
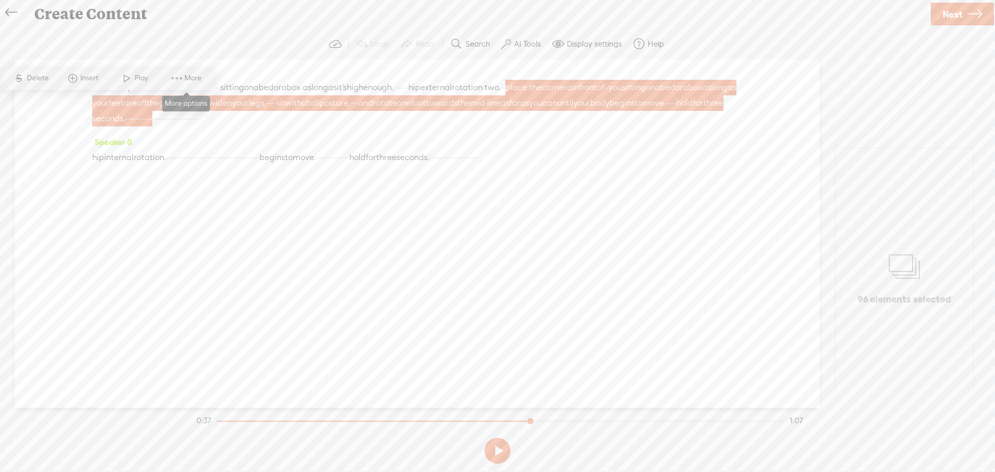
click at [174, 68] on div "S Delete Insert Play More" at bounding box center [109, 78] width 213 height 24
click at [175, 72] on span at bounding box center [177, 78] width 16 height 19
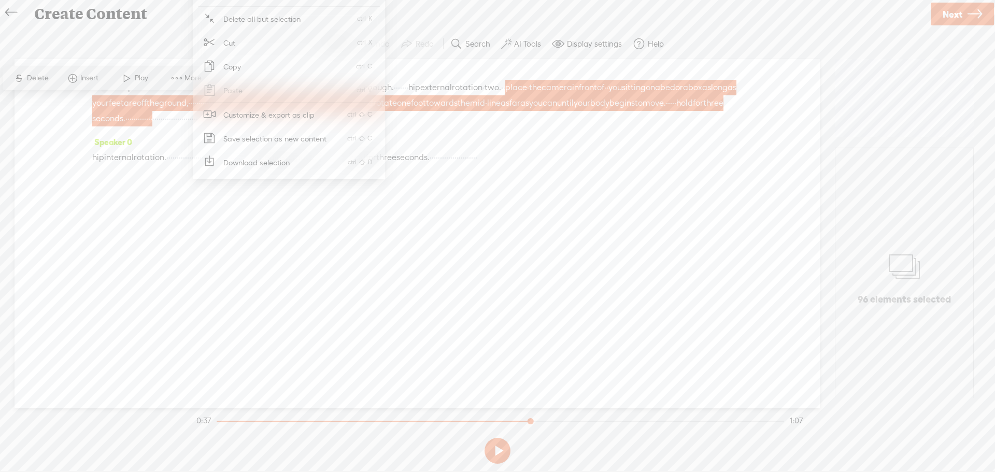
click at [269, 116] on span "Customize & export as clip" at bounding box center [269, 114] width 132 height 23
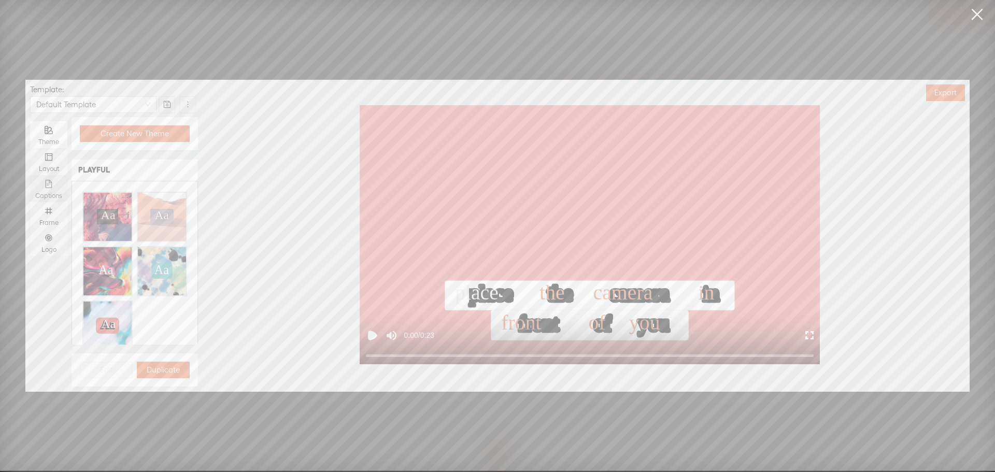
click at [43, 187] on div "Captions" at bounding box center [48, 188] width 27 height 27
click at [30, 175] on input "Captions" at bounding box center [30, 175] width 0 height 0
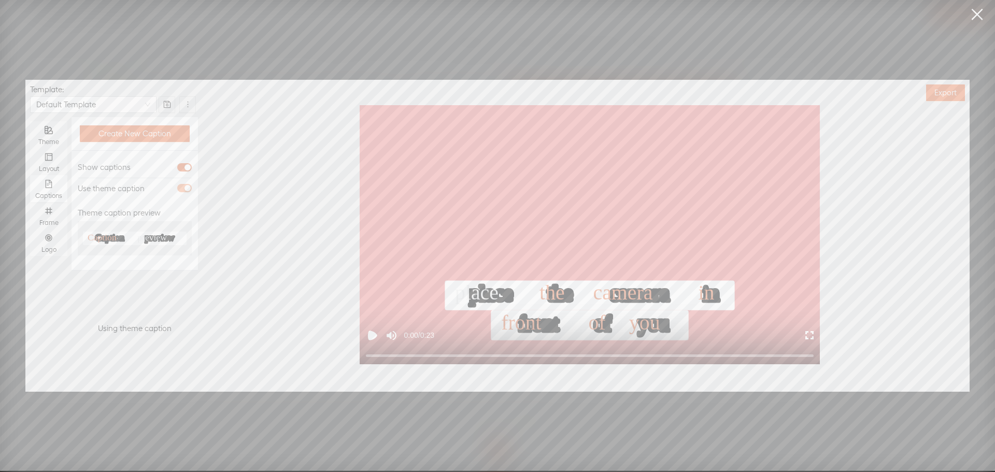
click at [182, 188] on span "button" at bounding box center [184, 188] width 15 height 8
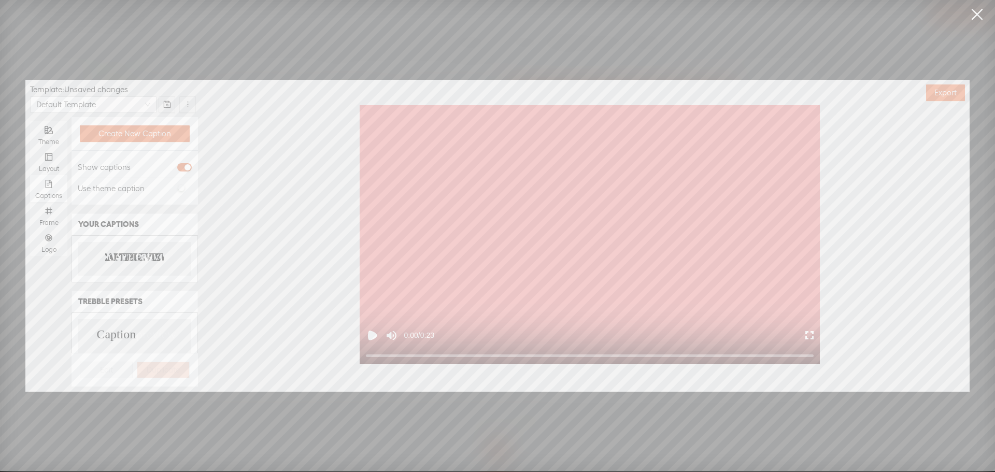
click at [140, 253] on text "PREVIEW" at bounding box center [156, 258] width 41 height 10
click at [52, 216] on div "Frame" at bounding box center [48, 215] width 27 height 27
click at [30, 202] on input "Frame" at bounding box center [30, 202] width 0 height 0
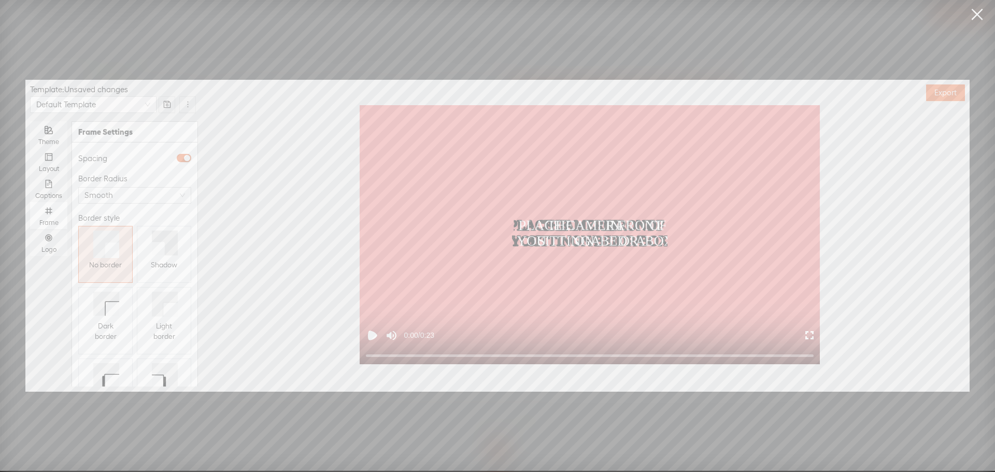
click at [171, 273] on div "Shadow" at bounding box center [164, 265] width 26 height 19
click at [54, 238] on div "Logo" at bounding box center [48, 242] width 27 height 27
click at [30, 229] on input "Logo" at bounding box center [30, 229] width 0 height 0
click at [110, 327] on span "Replace logo..." at bounding box center [135, 332] width 50 height 10
click at [101, 244] on img at bounding box center [104, 236] width 42 height 42
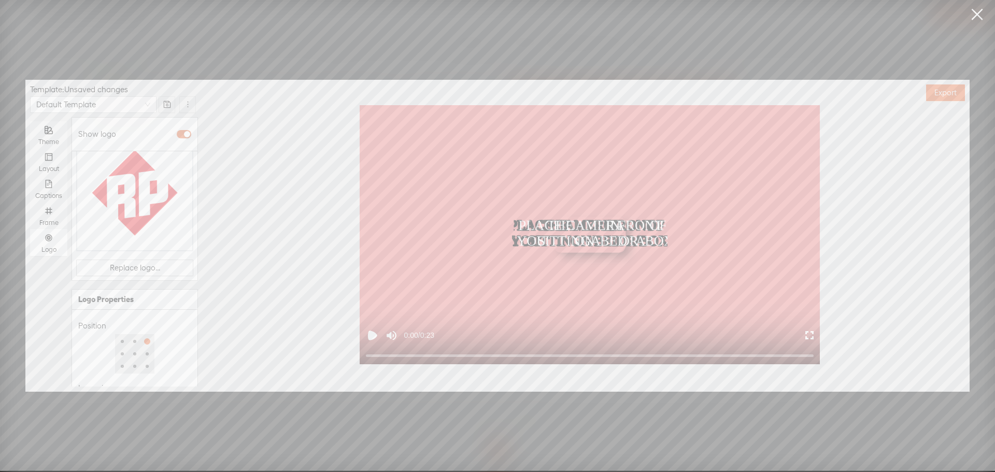
scroll to position [134, 0]
click at [114, 372] on div at bounding box center [117, 375] width 73 height 6
type input "51%"
click at [115, 372] on div at bounding box center [117, 374] width 5 height 5
click at [132, 352] on div "Opacity" at bounding box center [134, 358] width 113 height 12
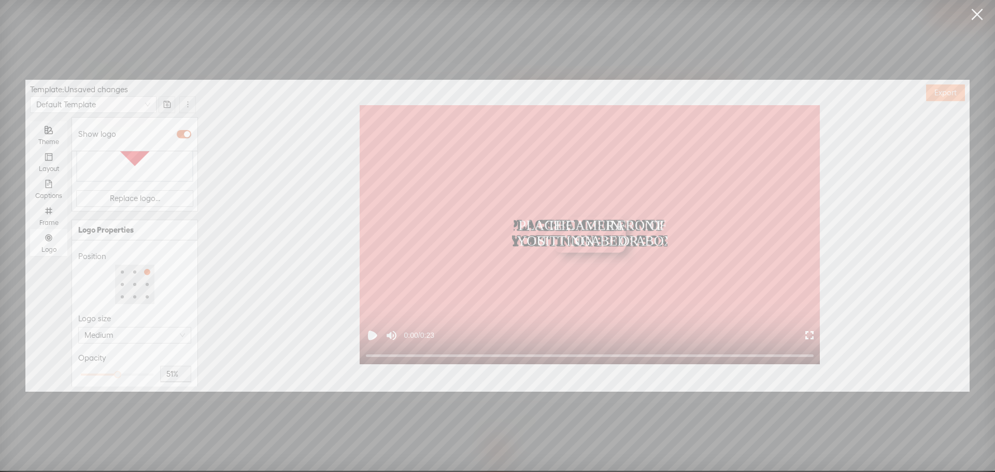
click at [939, 92] on span "Export" at bounding box center [946, 93] width 22 height 10
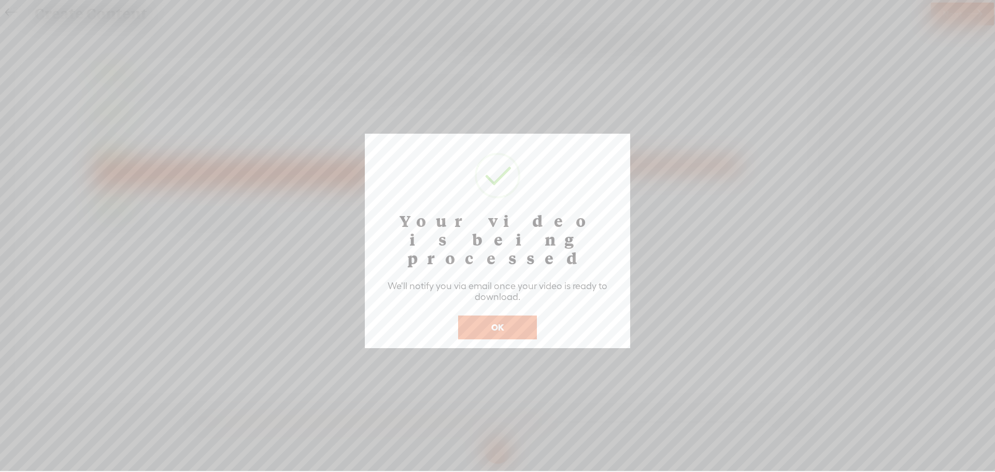
click at [510, 316] on button "OK" at bounding box center [497, 328] width 79 height 24
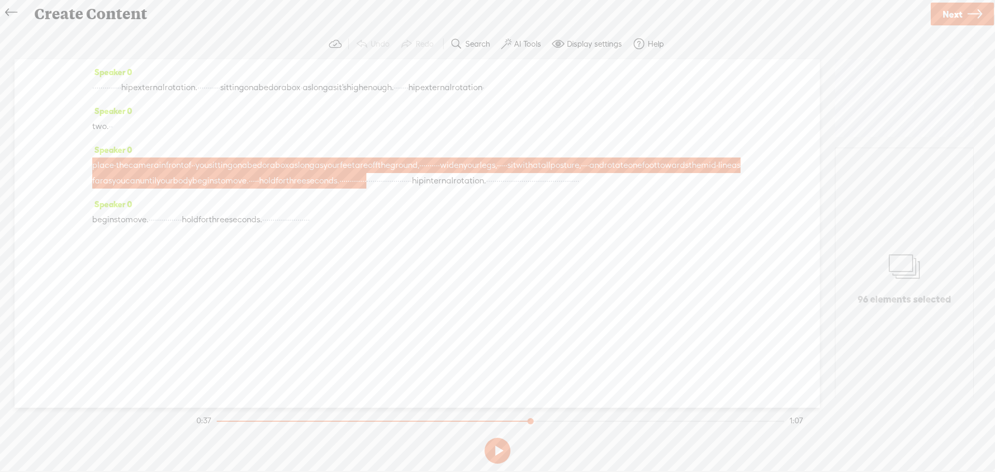
click at [182, 228] on span "·" at bounding box center [181, 220] width 2 height 16
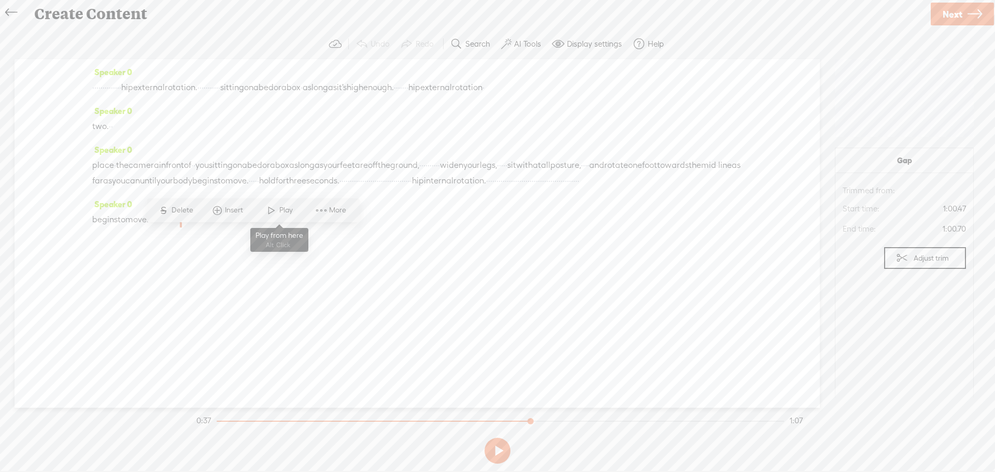
click at [275, 212] on span at bounding box center [272, 210] width 16 height 19
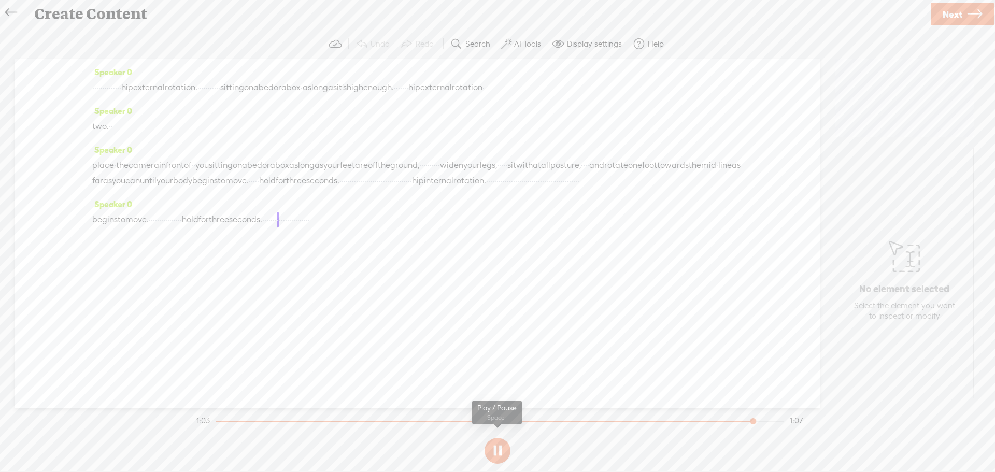
click at [495, 445] on button at bounding box center [498, 451] width 26 height 26
click at [287, 228] on span "·" at bounding box center [286, 220] width 2 height 16
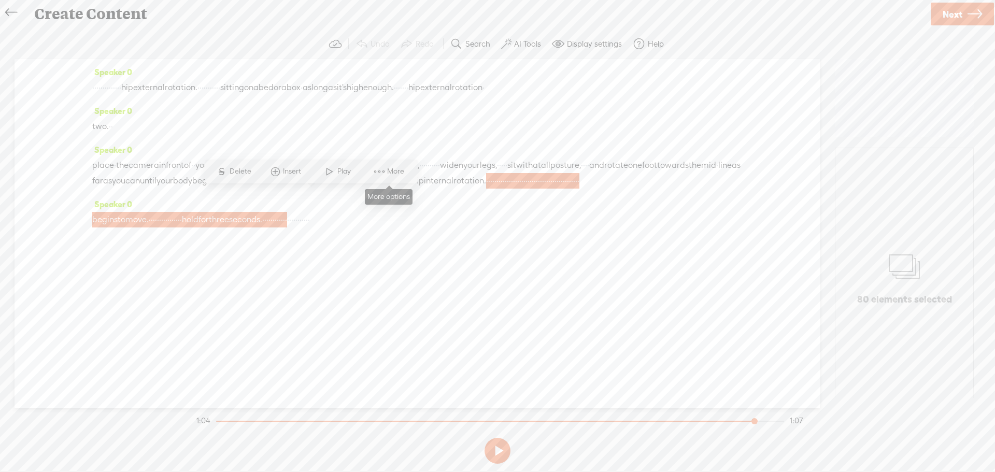
click at [379, 168] on span at bounding box center [380, 171] width 16 height 19
click at [441, 208] on span "Customize & export as clip" at bounding box center [472, 207] width 132 height 23
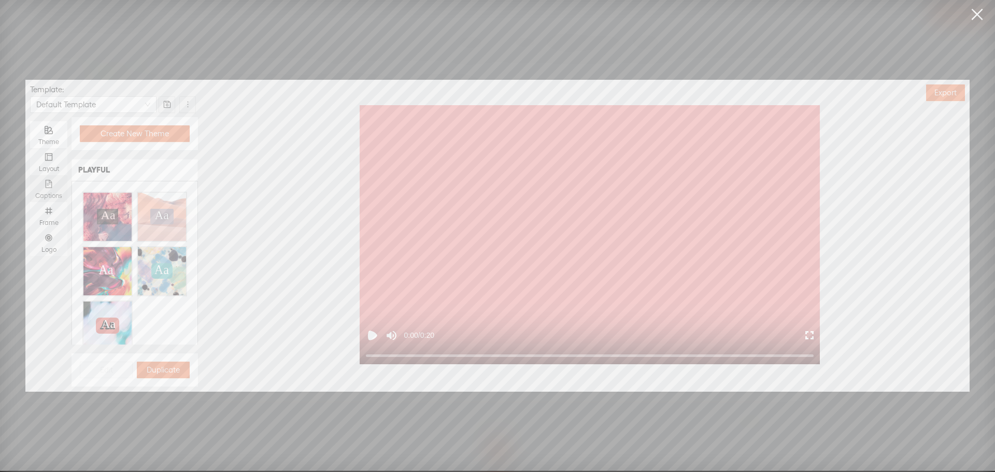
click at [46, 187] on icon "file-text" at bounding box center [49, 184] width 7 height 8
click at [30, 175] on input "Captions" at bounding box center [30, 175] width 0 height 0
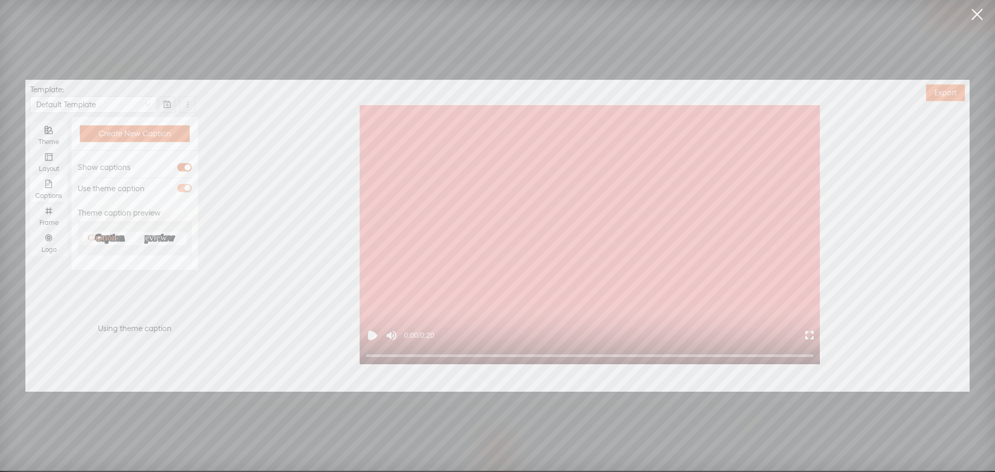
click at [181, 187] on span "button" at bounding box center [184, 188] width 15 height 8
click at [149, 258] on text "PREVIEW" at bounding box center [156, 258] width 41 height 10
click at [55, 213] on div "Frame" at bounding box center [48, 215] width 27 height 27
click at [30, 202] on input "Frame" at bounding box center [30, 202] width 0 height 0
click at [159, 263] on span "Shadow" at bounding box center [164, 265] width 26 height 10
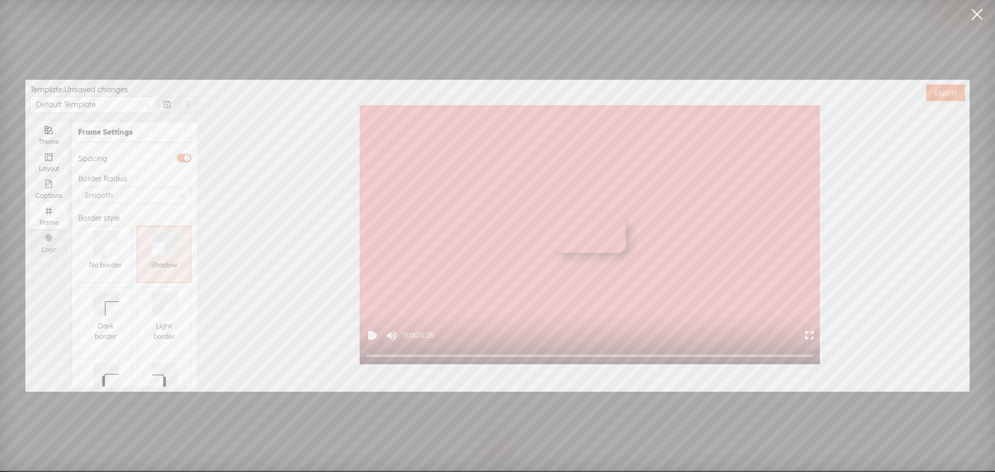
click at [62, 241] on div "Logo" at bounding box center [48, 242] width 27 height 27
click at [30, 229] on input "Logo" at bounding box center [30, 229] width 0 height 0
click at [104, 324] on button "Replace logo..." at bounding box center [134, 332] width 117 height 17
click at [105, 258] on div at bounding box center [104, 236] width 52 height 52
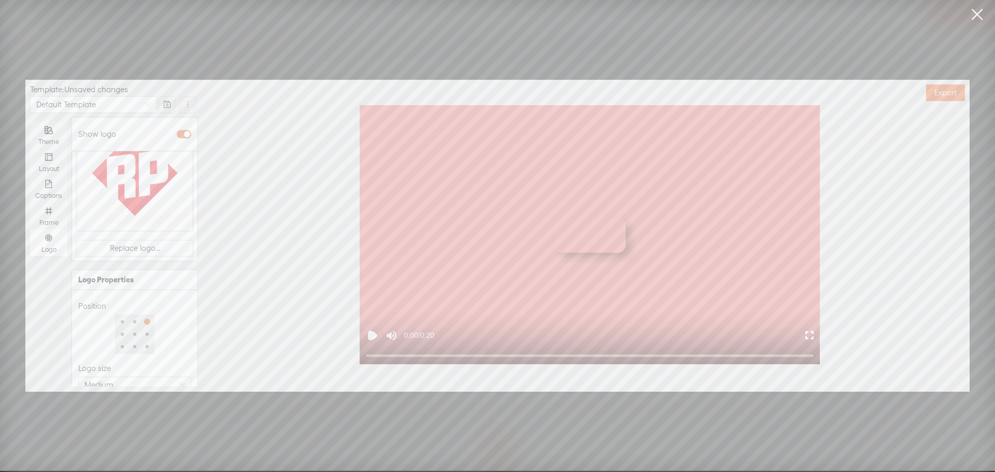
scroll to position [134, 0]
click at [117, 372] on div at bounding box center [117, 375] width 73 height 6
type input "51%"
click at [115, 372] on div at bounding box center [117, 374] width 5 height 5
click at [934, 93] on button "Export" at bounding box center [945, 93] width 39 height 17
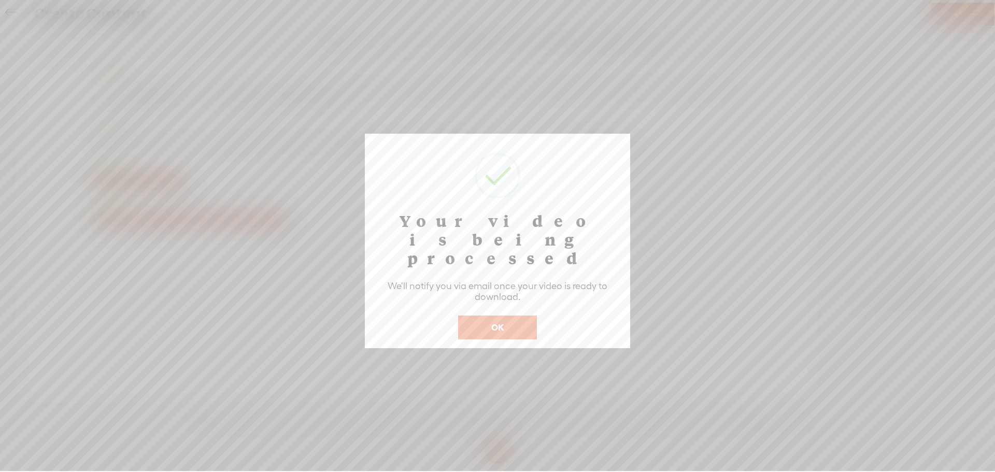
click at [494, 316] on button "OK" at bounding box center [497, 328] width 79 height 24
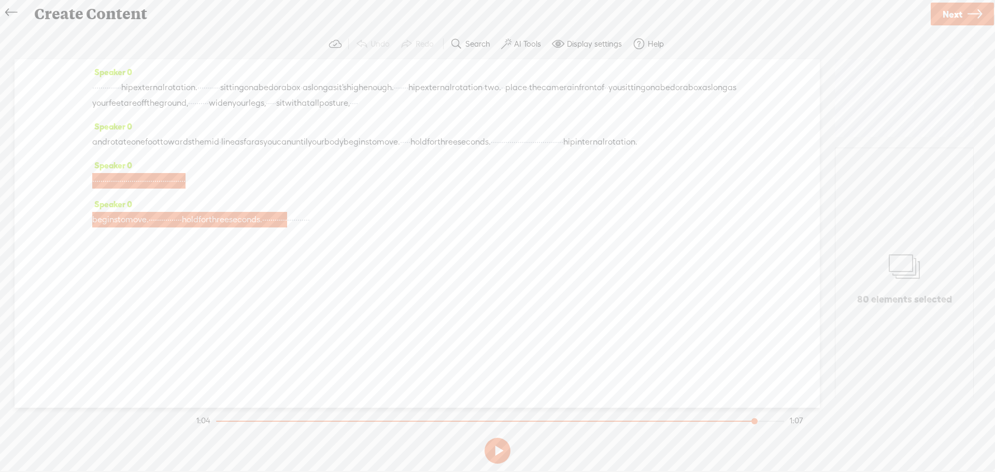
click at [8, 8] on icon at bounding box center [11, 12] width 12 height 23
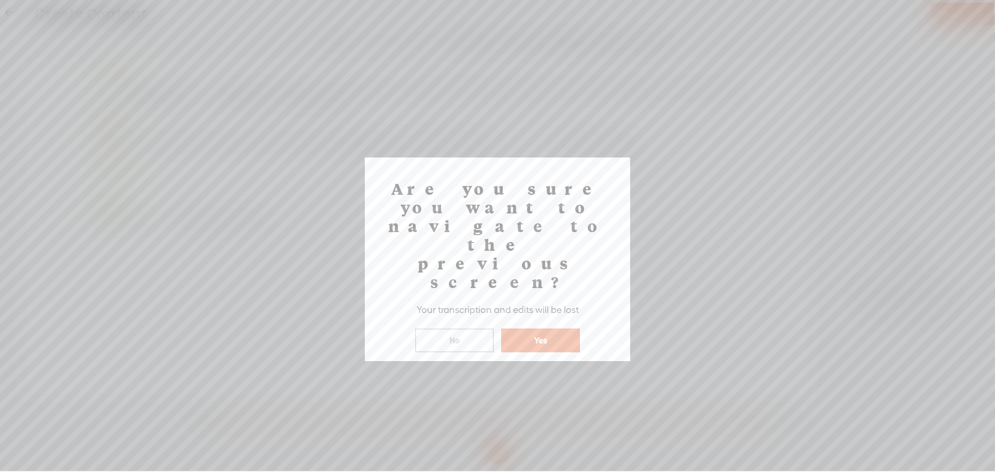
click at [550, 329] on button "Yes" at bounding box center [540, 341] width 79 height 24
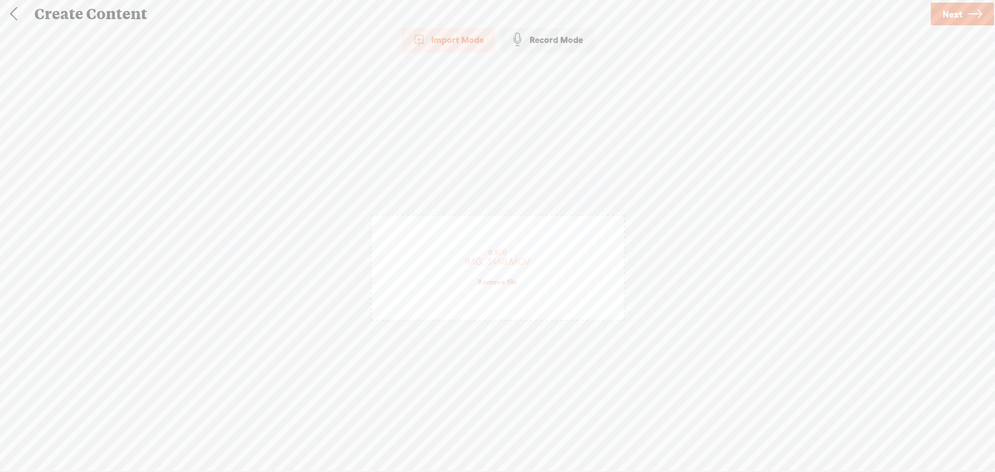
click at [509, 284] on link "Remove file" at bounding box center [497, 281] width 39 height 9
click at [509, 284] on div "(File duration must be less than 90 minutes)" at bounding box center [497, 283] width 215 height 8
click at [952, 12] on span "Next" at bounding box center [953, 14] width 20 height 26
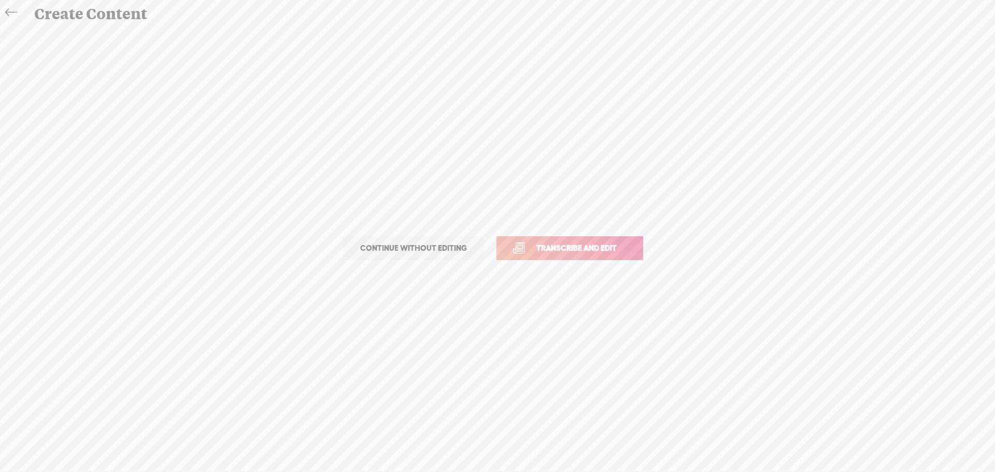
click at [571, 249] on span "Transcribe and edit" at bounding box center [577, 248] width 102 height 12
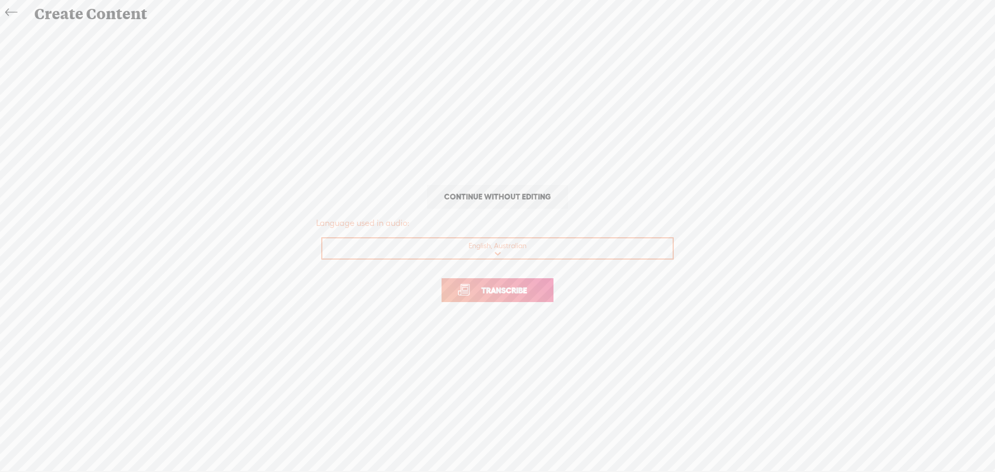
click at [545, 293] on link "Transcribe" at bounding box center [498, 290] width 112 height 24
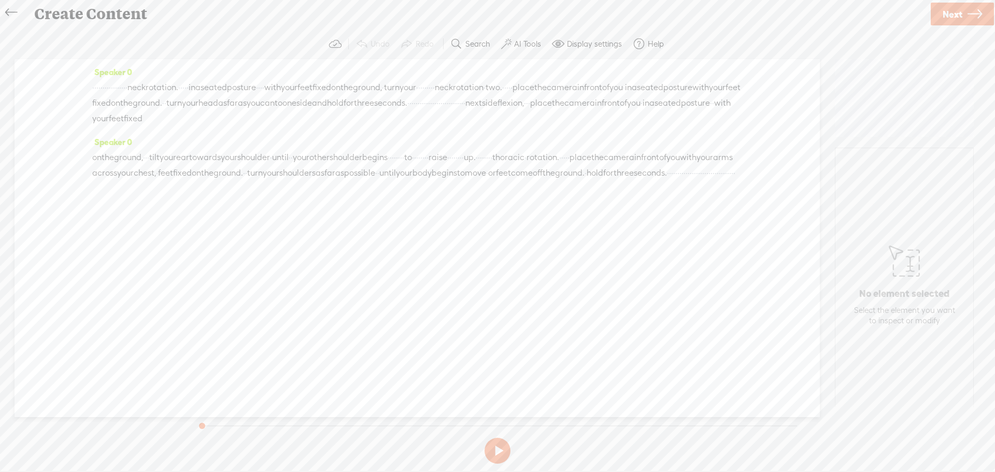
click at [354, 102] on span "for" at bounding box center [349, 103] width 10 height 16
click at [733, 80] on span at bounding box center [734, 78] width 16 height 19
click at [500, 450] on button at bounding box center [498, 451] width 26 height 26
click at [455, 111] on span "·" at bounding box center [456, 103] width 2 height 16
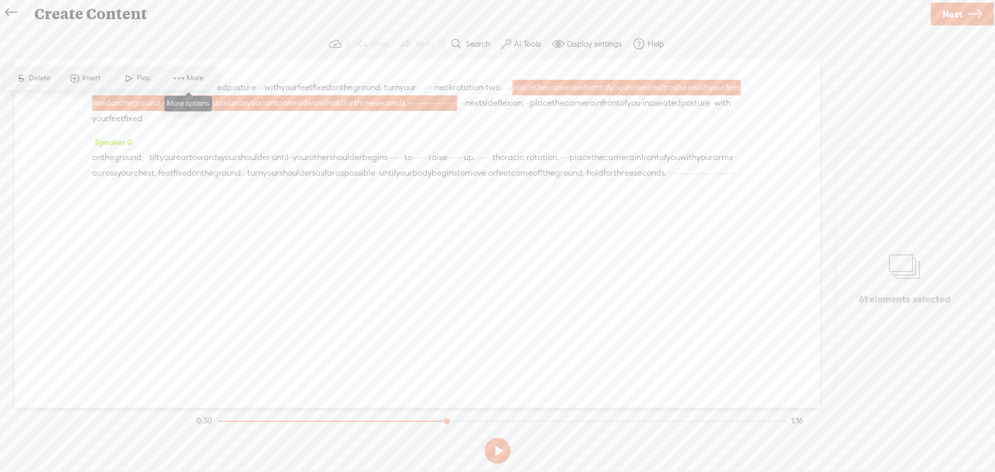
click at [181, 75] on span at bounding box center [179, 78] width 16 height 19
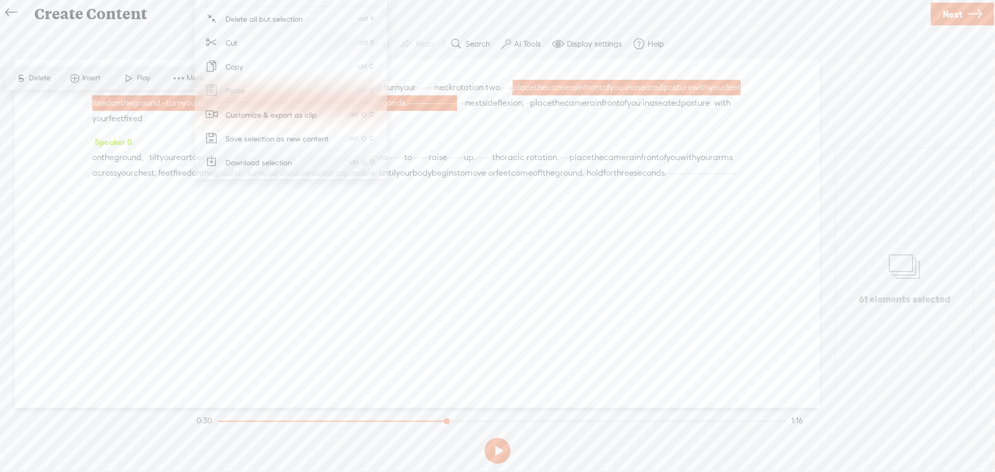
click at [252, 112] on span "Customize & export as clip" at bounding box center [271, 114] width 132 height 23
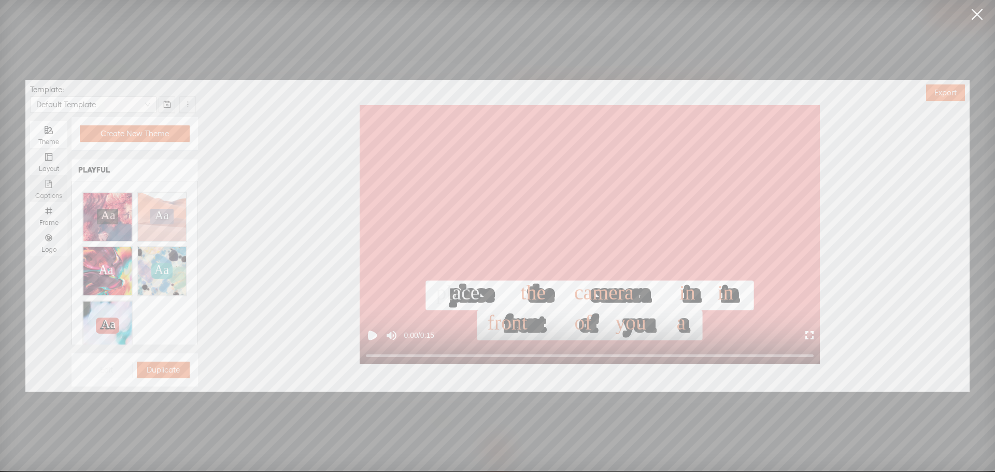
click at [58, 190] on div "Captions" at bounding box center [48, 188] width 27 height 27
click at [30, 175] on input "Captions" at bounding box center [30, 175] width 0 height 0
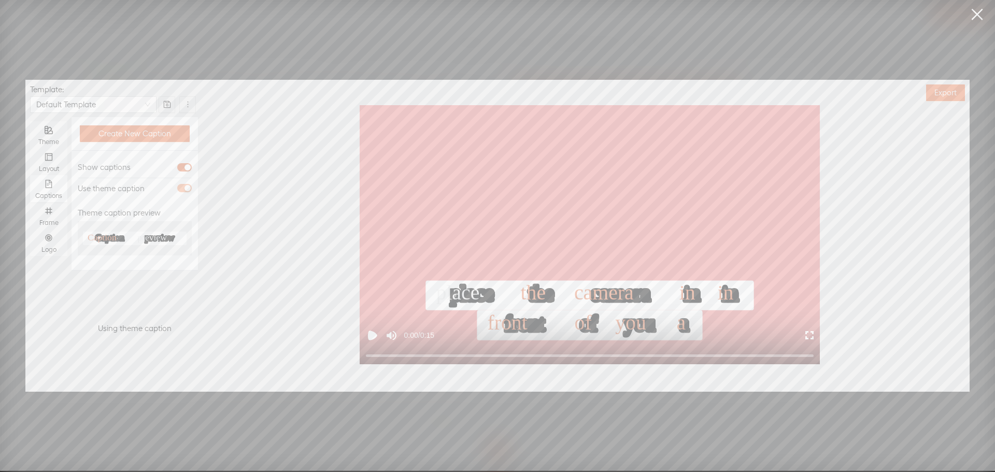
click at [188, 189] on div "button" at bounding box center [188, 188] width 6 height 6
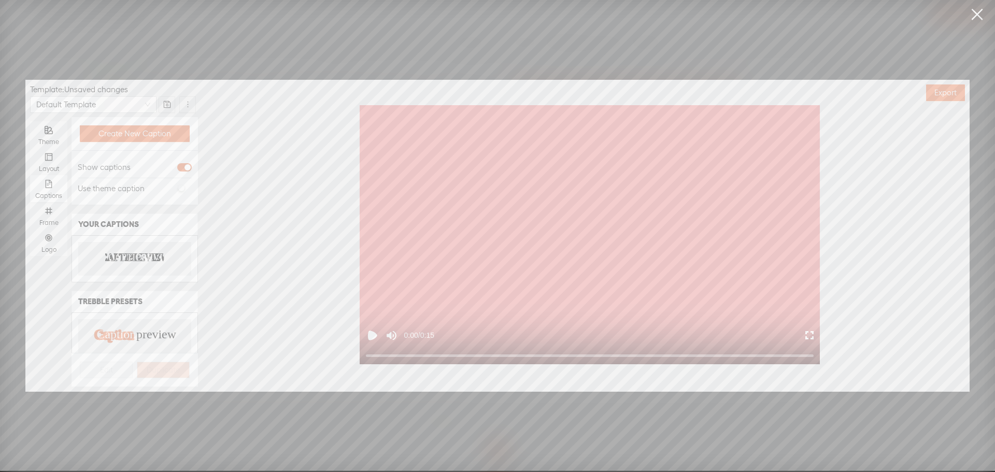
click at [145, 260] on text "PREVIEW" at bounding box center [156, 258] width 41 height 10
click at [46, 211] on icon "number" at bounding box center [49, 211] width 8 height 8
click at [30, 202] on input "Frame" at bounding box center [30, 202] width 0 height 0
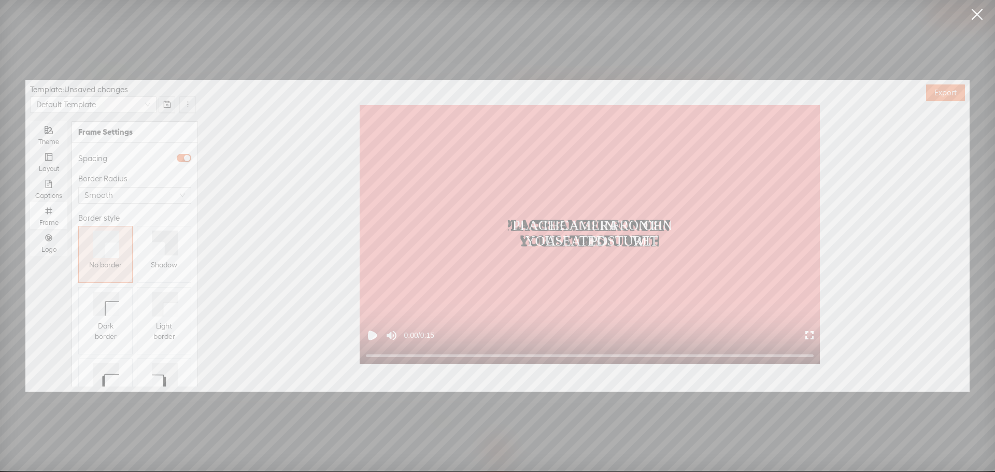
click at [160, 269] on span "Shadow" at bounding box center [164, 265] width 26 height 10
click at [39, 241] on div "Logo" at bounding box center [48, 242] width 27 height 27
click at [30, 229] on input "Logo" at bounding box center [30, 229] width 0 height 0
click at [115, 327] on span "Replace logo..." at bounding box center [135, 332] width 50 height 10
click at [101, 240] on img at bounding box center [104, 236] width 42 height 42
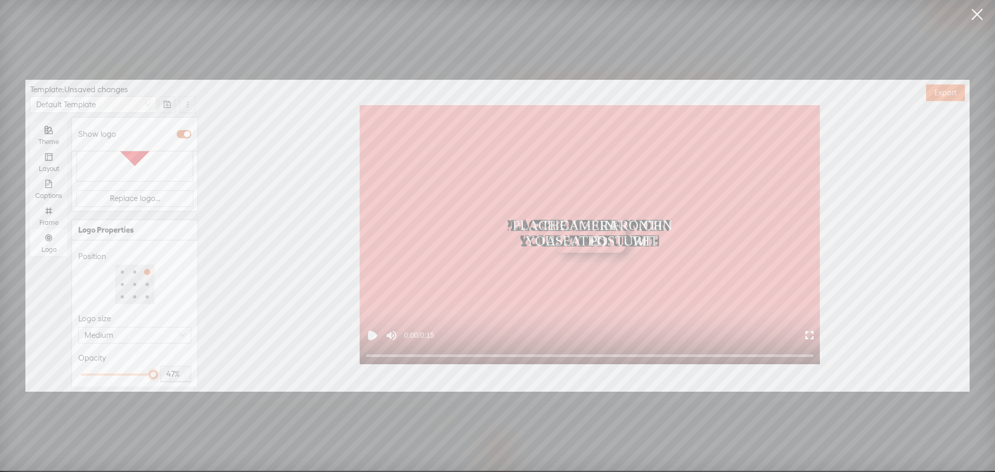
click at [111, 372] on div at bounding box center [117, 375] width 73 height 6
type input "50%"
click at [114, 372] on div at bounding box center [116, 374] width 5 height 5
click at [159, 352] on div "Opacity" at bounding box center [134, 358] width 113 height 12
click at [954, 96] on span "Export" at bounding box center [946, 93] width 22 height 10
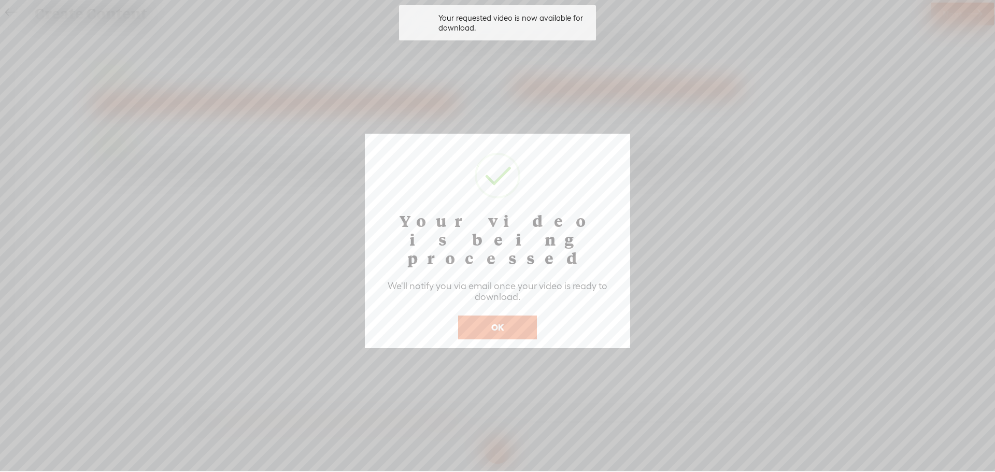
click at [496, 316] on button "OK" at bounding box center [497, 328] width 79 height 24
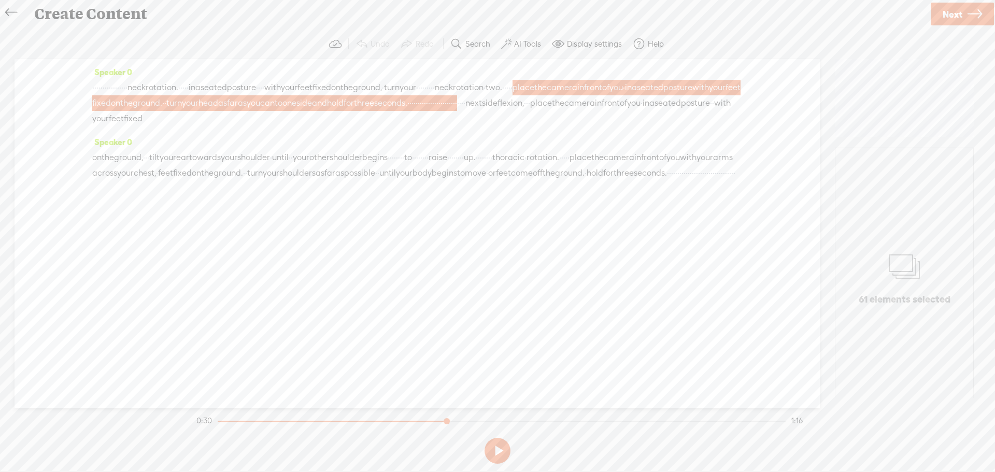
click at [476, 165] on span "up." at bounding box center [470, 158] width 12 height 16
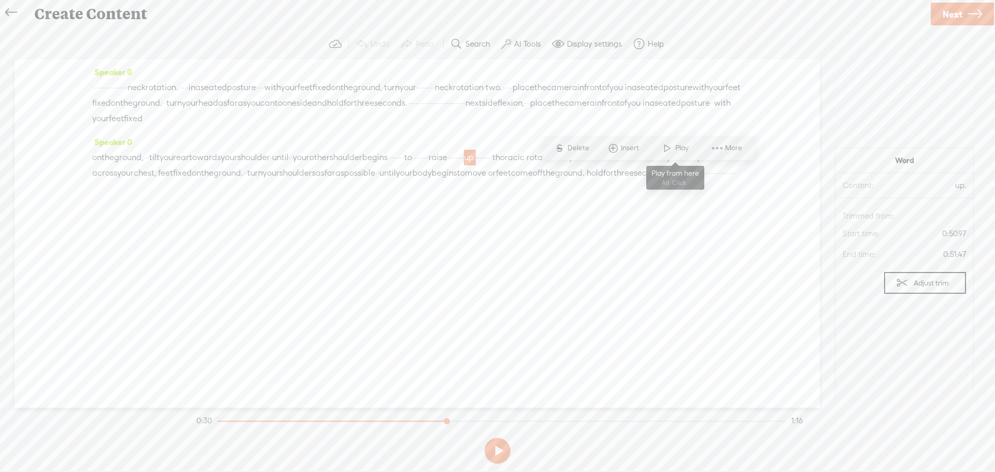
click at [672, 142] on span at bounding box center [668, 148] width 16 height 19
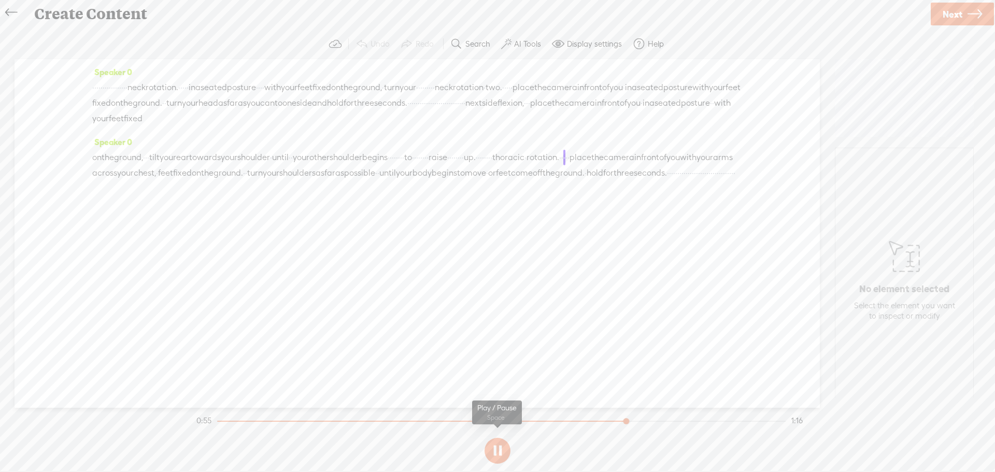
click at [498, 455] on button at bounding box center [498, 451] width 26 height 26
click at [390, 165] on span "·" at bounding box center [389, 158] width 2 height 16
click at [493, 151] on span "Play" at bounding box center [501, 148] width 16 height 10
click at [494, 446] on button at bounding box center [498, 451] width 26 height 26
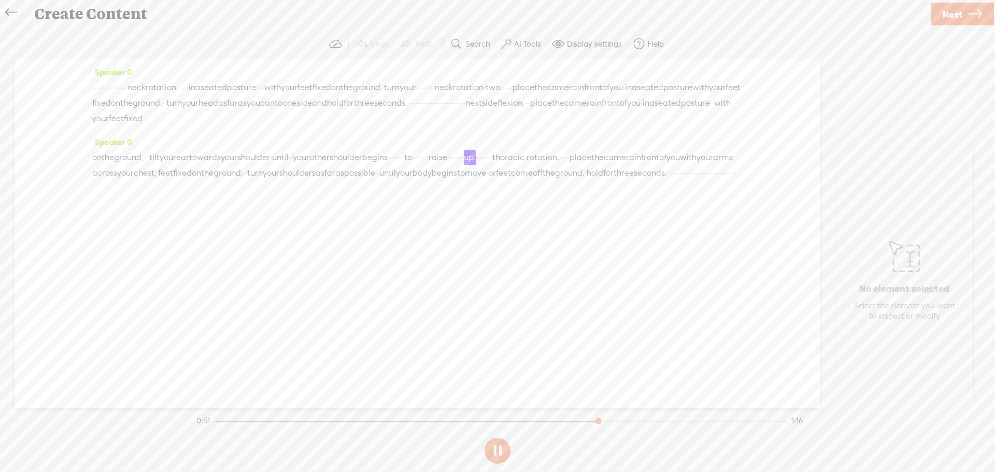
click at [494, 446] on button at bounding box center [498, 451] width 26 height 26
click at [476, 165] on span "up." at bounding box center [470, 158] width 12 height 16
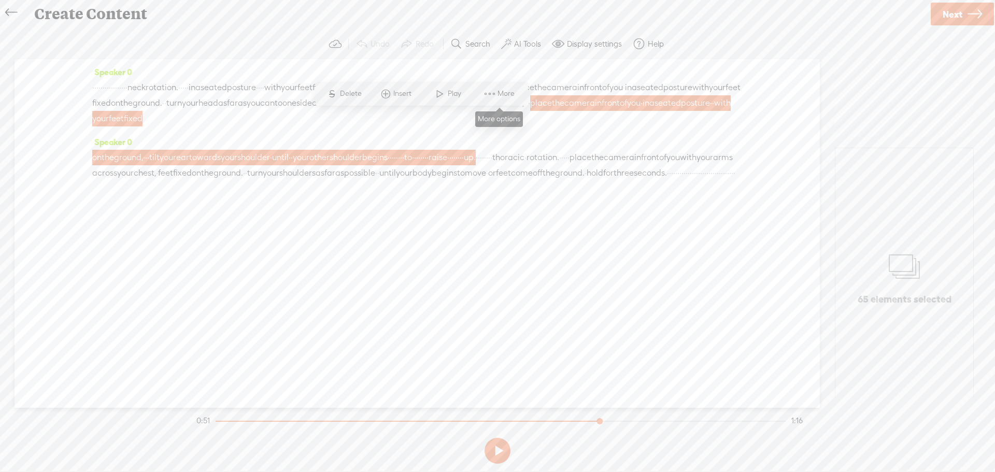
click at [503, 96] on span "More" at bounding box center [508, 94] width 20 height 10
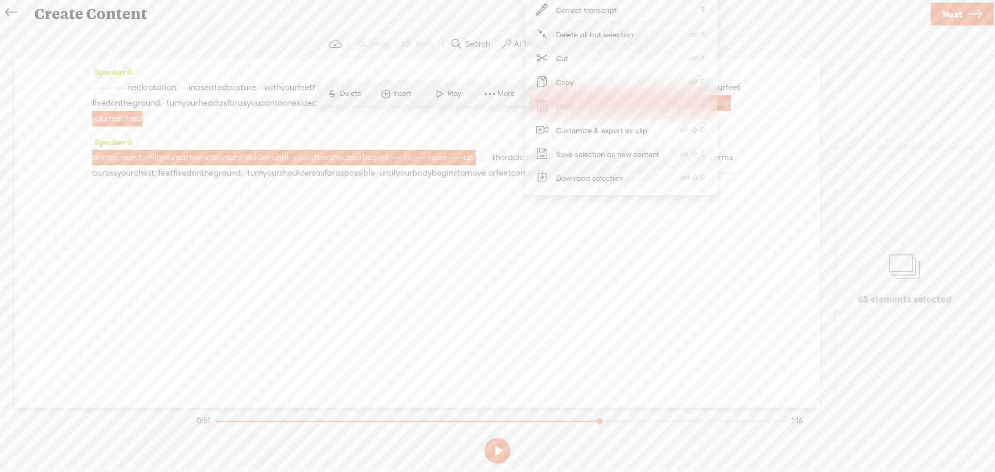
click at [567, 130] on span "Customize & export as clip" at bounding box center [602, 130] width 132 height 23
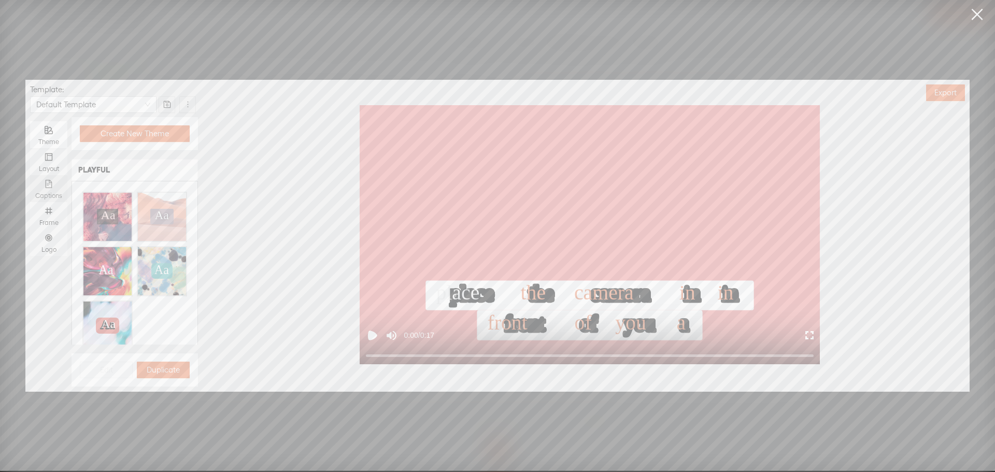
click at [43, 186] on div "Captions" at bounding box center [48, 188] width 27 height 27
click at [30, 175] on input "Captions" at bounding box center [30, 175] width 0 height 0
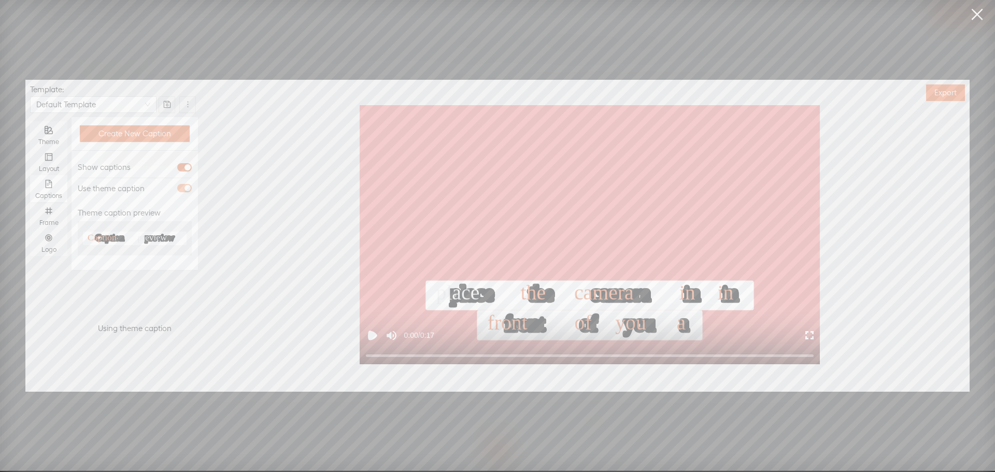
click at [184, 187] on span "button" at bounding box center [184, 188] width 15 height 8
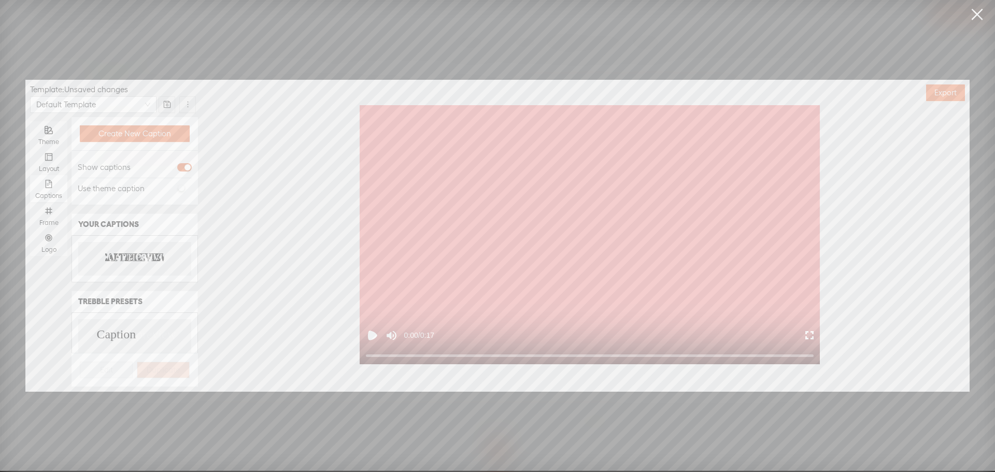
click at [142, 265] on div "CAPTION PREVIEW CAPTION PREVIEW" at bounding box center [134, 259] width 113 height 34
click at [145, 259] on text "PREVIEW" at bounding box center [156, 258] width 41 height 10
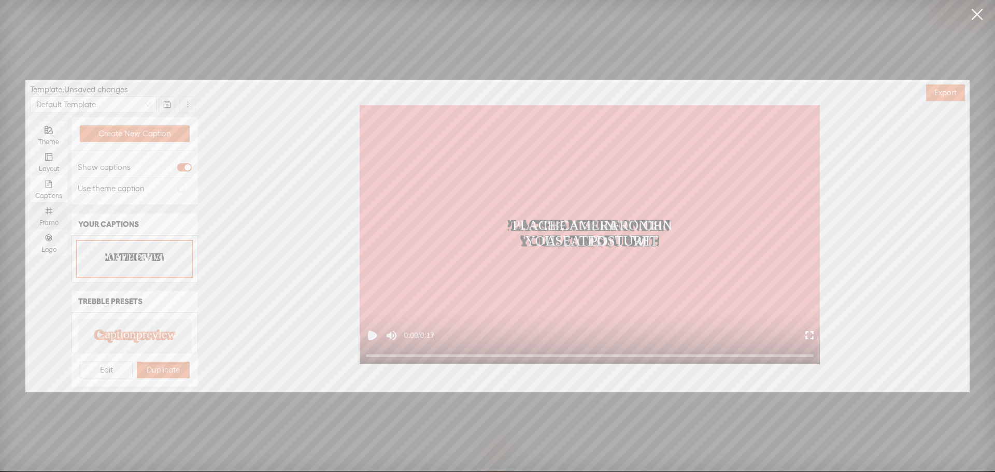
click at [52, 212] on icon "number" at bounding box center [49, 211] width 8 height 8
click at [30, 202] on input "Frame" at bounding box center [30, 202] width 0 height 0
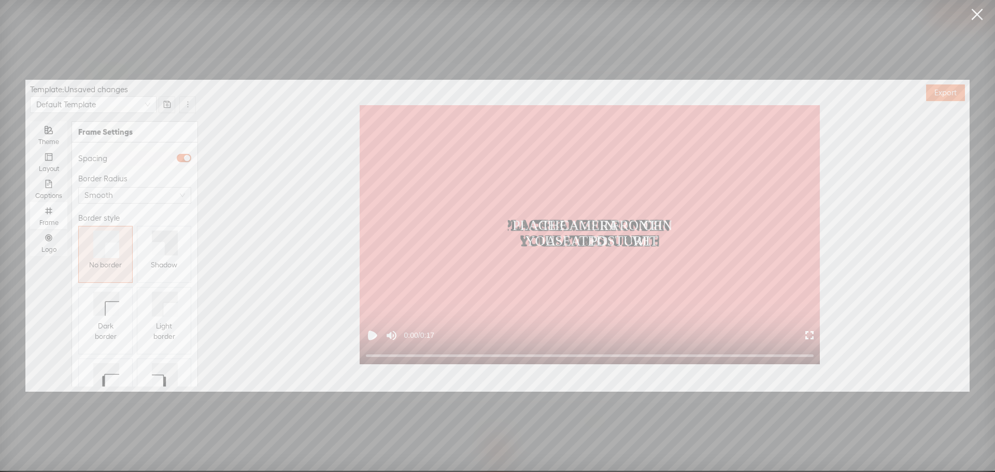
click at [162, 270] on span "Shadow" at bounding box center [164, 265] width 26 height 10
click at [53, 242] on div "Logo" at bounding box center [48, 242] width 27 height 27
click at [30, 229] on input "Logo" at bounding box center [30, 229] width 0 height 0
click at [105, 330] on button "Replace logo..." at bounding box center [134, 332] width 117 height 17
click at [104, 246] on img at bounding box center [104, 236] width 42 height 42
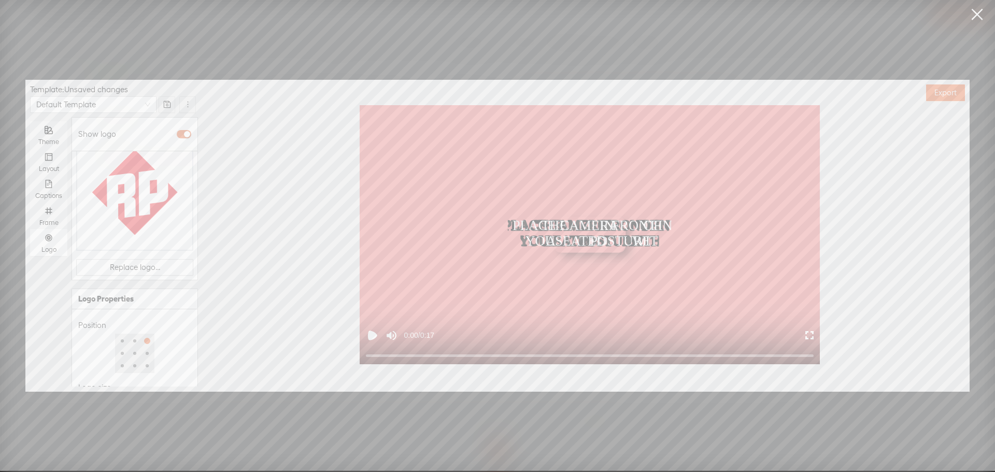
scroll to position [134, 0]
click at [115, 372] on div at bounding box center [117, 375] width 73 height 6
type input "50%"
click at [114, 372] on div at bounding box center [116, 374] width 5 height 5
click at [260, 300] on div "PLACE THE CAMERA IN FRONT OF IN PLACE THE CAMERA IN FRONT OF IN YOU A SEATED PO…" at bounding box center [589, 234] width 759 height 259
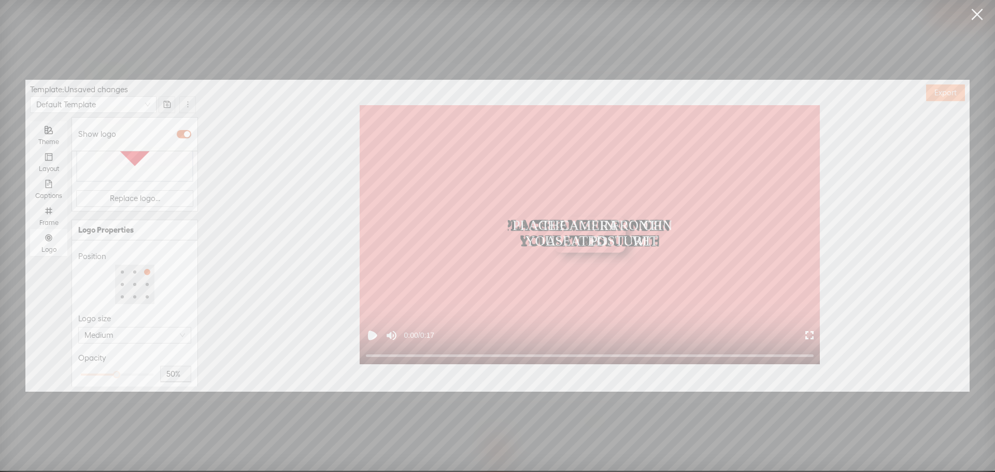
click at [937, 99] on button "Export" at bounding box center [945, 93] width 39 height 17
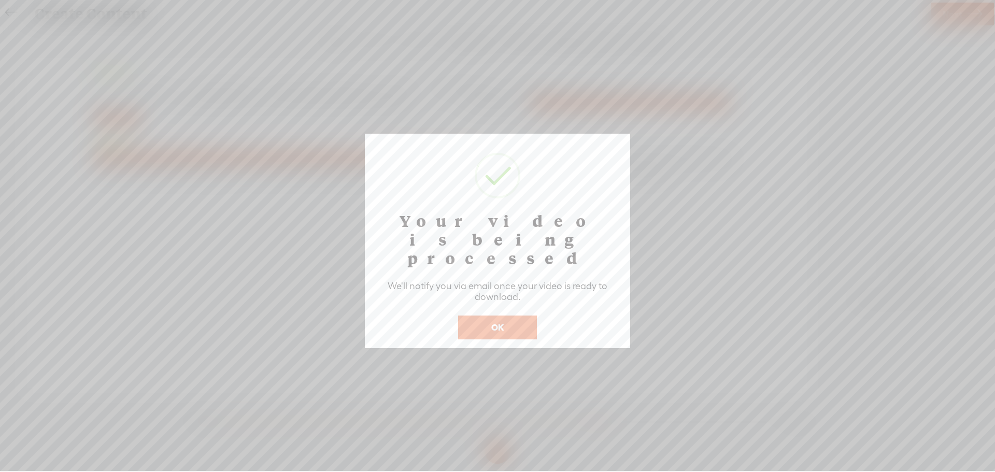
click at [495, 316] on button "OK" at bounding box center [497, 328] width 79 height 24
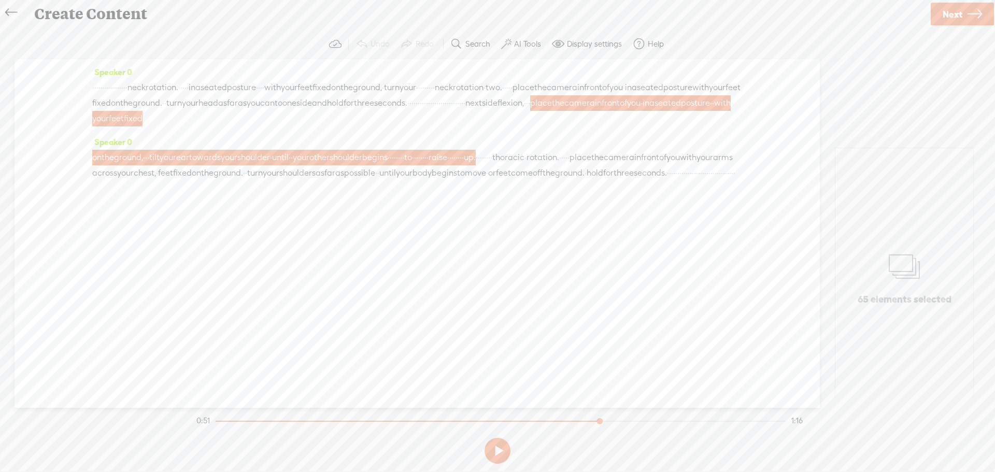
click at [587, 181] on span "hold" at bounding box center [595, 173] width 17 height 16
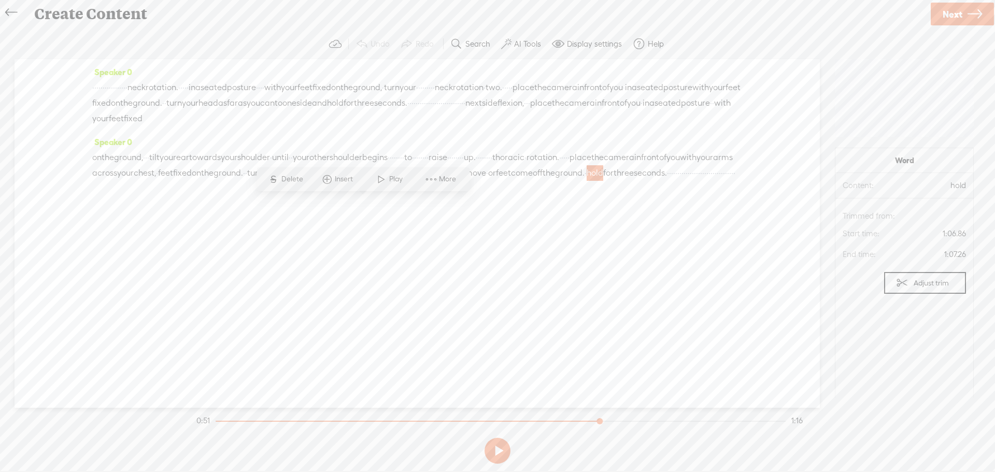
click at [378, 173] on span at bounding box center [382, 179] width 16 height 19
click at [494, 450] on button at bounding box center [498, 451] width 26 height 26
click at [711, 181] on span "·" at bounding box center [712, 173] width 2 height 16
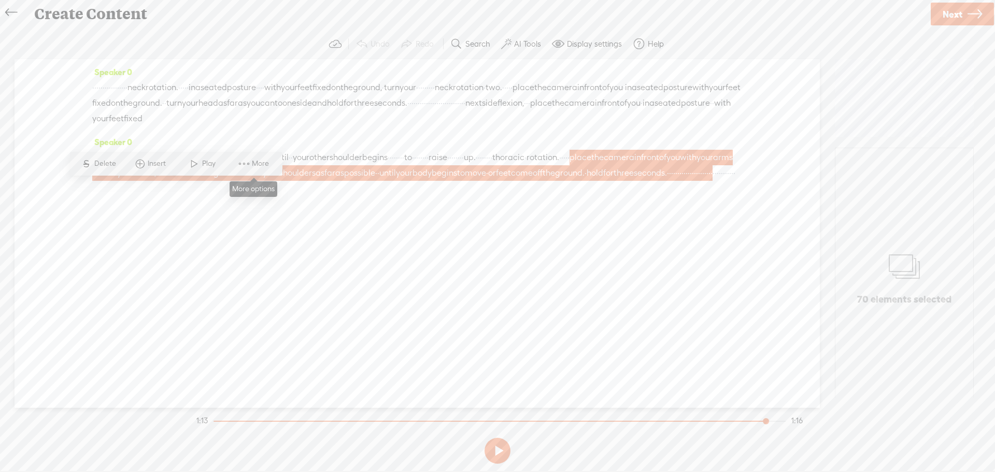
click at [256, 165] on span "More" at bounding box center [262, 164] width 20 height 10
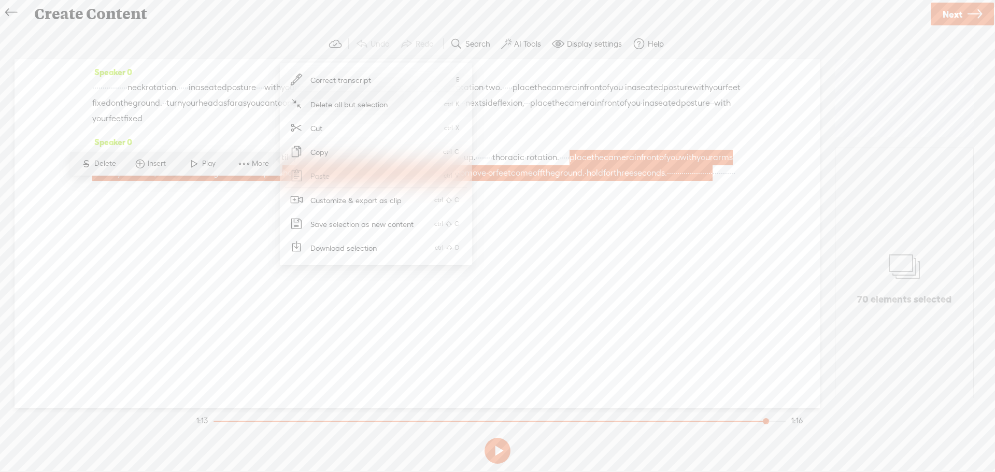
click at [338, 206] on span "Customize & export as clip" at bounding box center [356, 200] width 132 height 23
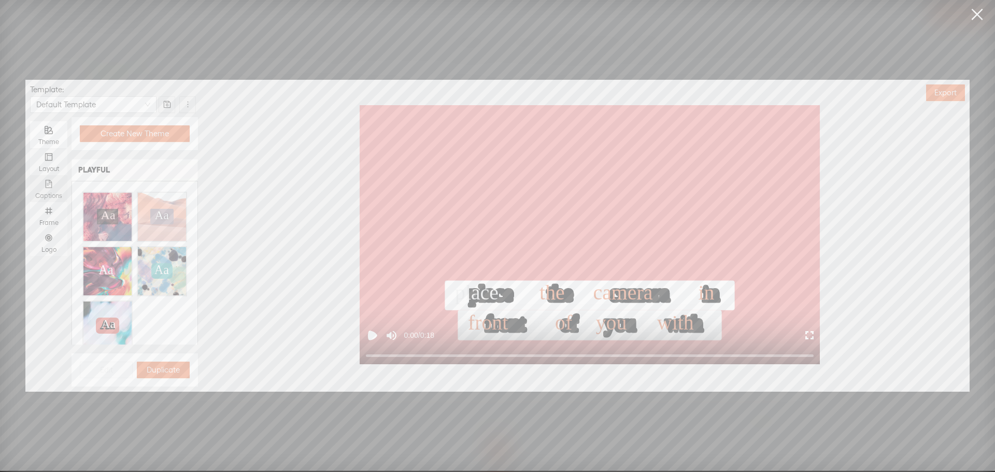
click at [57, 186] on div "Captions" at bounding box center [48, 188] width 27 height 27
click at [30, 175] on input "Captions" at bounding box center [30, 175] width 0 height 0
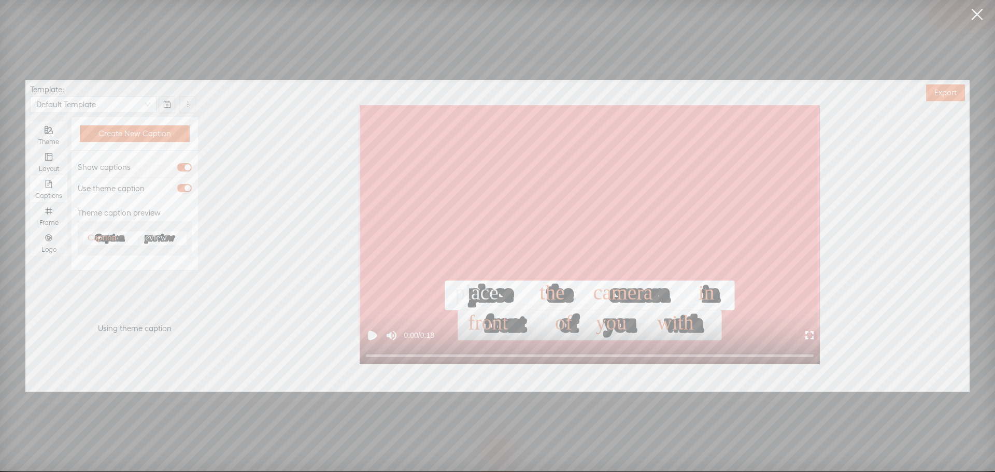
click at [186, 182] on div "Use theme caption" at bounding box center [135, 188] width 114 height 21
click at [186, 186] on div "button" at bounding box center [188, 188] width 6 height 6
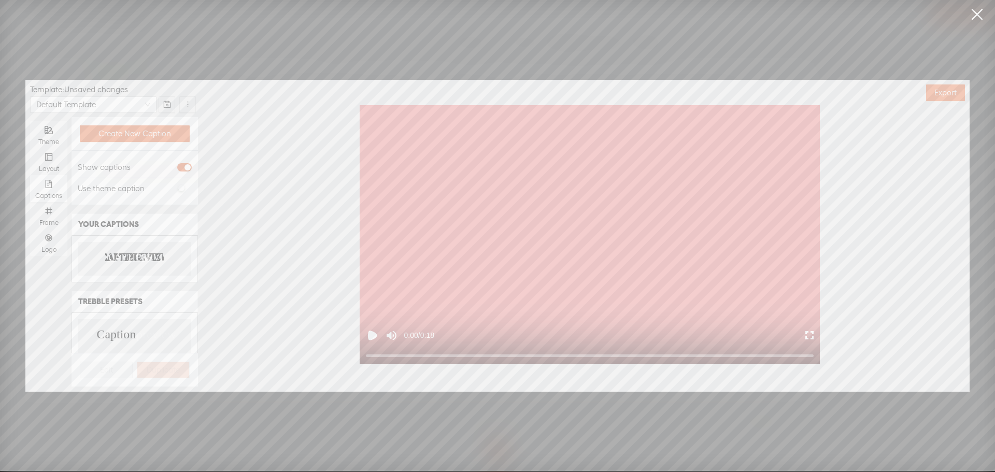
click at [136, 254] on text "PREVIEW" at bounding box center [156, 258] width 41 height 10
click at [46, 211] on icon "number" at bounding box center [49, 211] width 8 height 8
click at [30, 202] on input "Frame" at bounding box center [30, 202] width 0 height 0
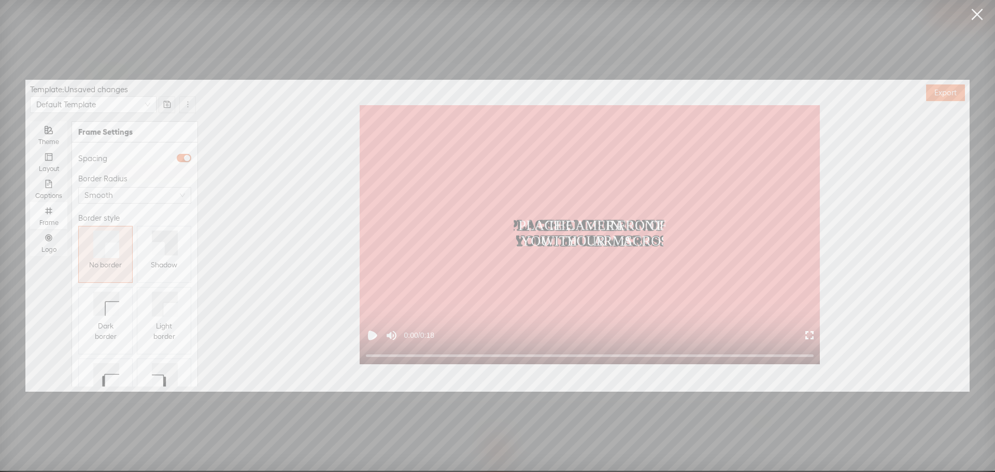
click at [159, 246] on icon at bounding box center [158, 248] width 13 height 13
click at [64, 239] on label "Logo" at bounding box center [48, 242] width 37 height 27
click at [30, 229] on input "Logo" at bounding box center [30, 229] width 0 height 0
click at [111, 327] on span "Replace logo..." at bounding box center [135, 332] width 50 height 10
click at [105, 255] on img at bounding box center [104, 236] width 42 height 42
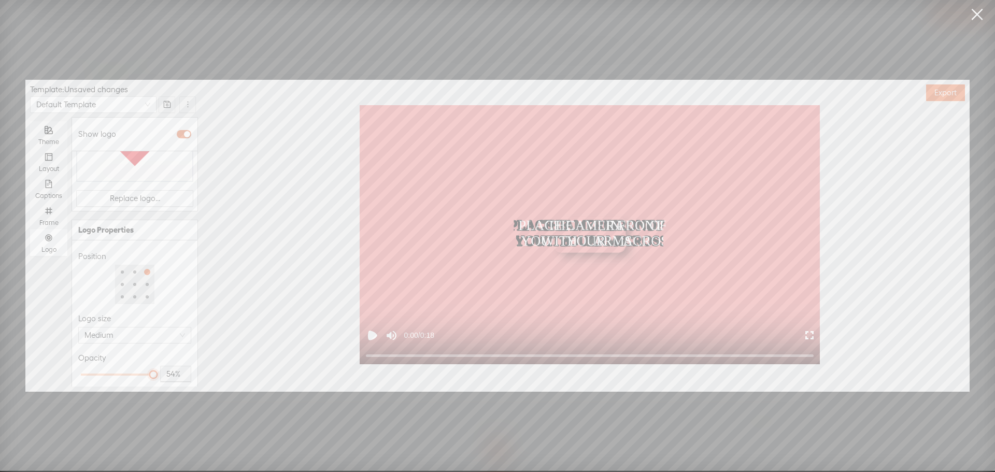
click at [116, 372] on div at bounding box center [117, 375] width 73 height 6
type input "50%"
click at [114, 372] on div at bounding box center [116, 374] width 5 height 5
click at [141, 348] on div "Opacity 50%" at bounding box center [134, 368] width 113 height 40
click at [944, 93] on span "Export" at bounding box center [946, 93] width 22 height 10
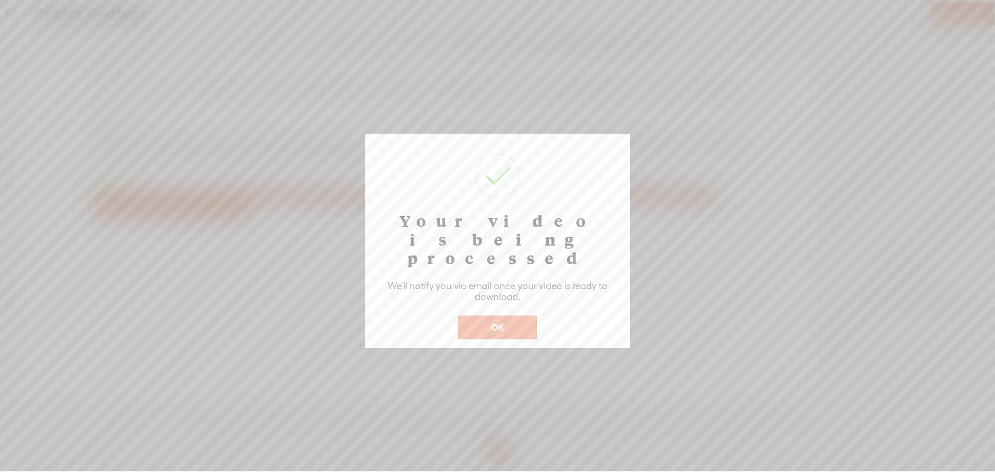
click at [512, 316] on button "OK" at bounding box center [497, 328] width 79 height 24
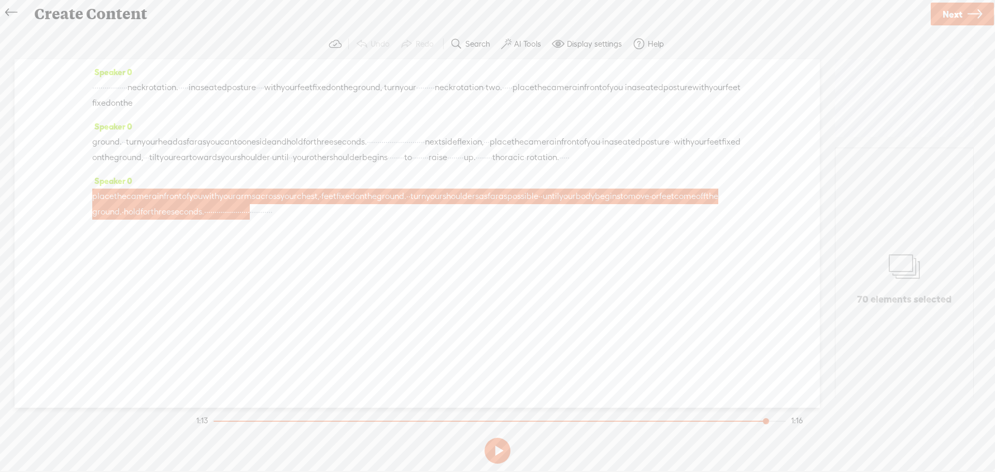
click at [3, 8] on link at bounding box center [13, 12] width 23 height 21
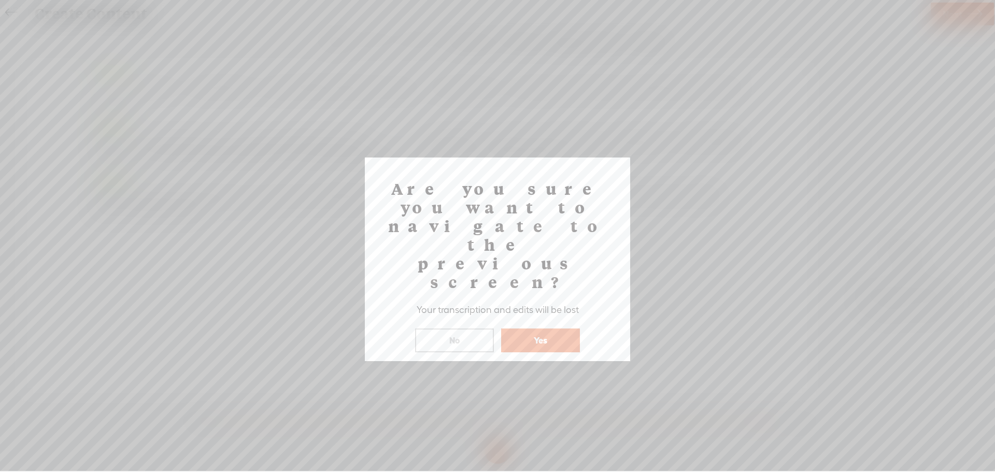
click at [547, 329] on button "Yes" at bounding box center [540, 341] width 79 height 24
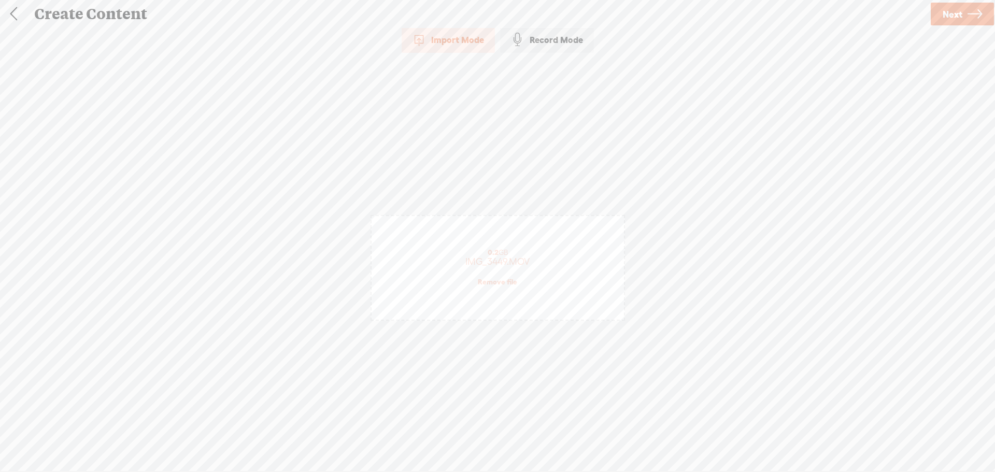
click at [18, 12] on link at bounding box center [14, 14] width 26 height 27
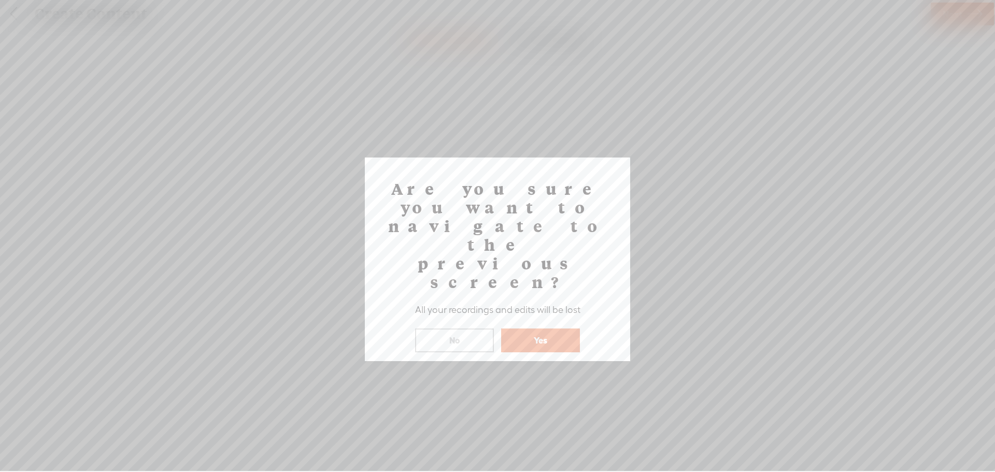
click at [540, 329] on button "Yes" at bounding box center [540, 341] width 79 height 24
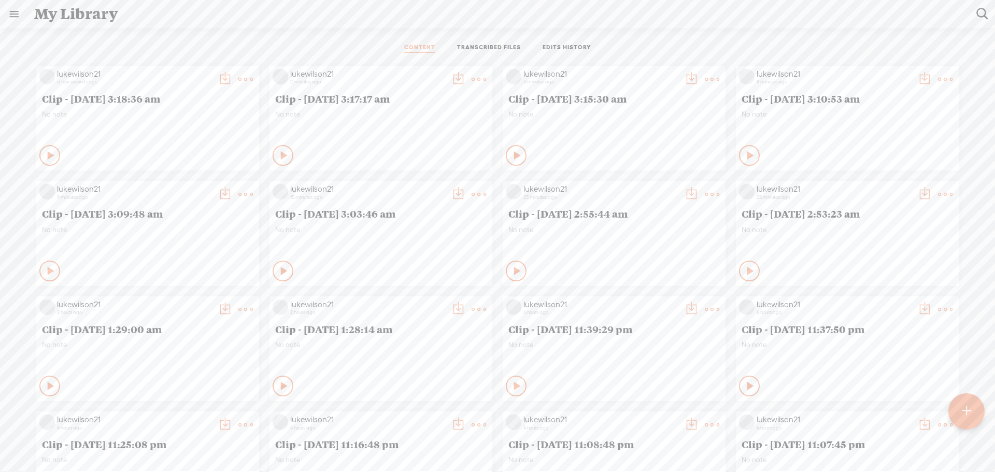
click at [57, 157] on icon at bounding box center [51, 155] width 10 height 10
click at [745, 153] on icon at bounding box center [750, 155] width 10 height 10
click at [215, 90] on icon at bounding box center [225, 79] width 21 height 21
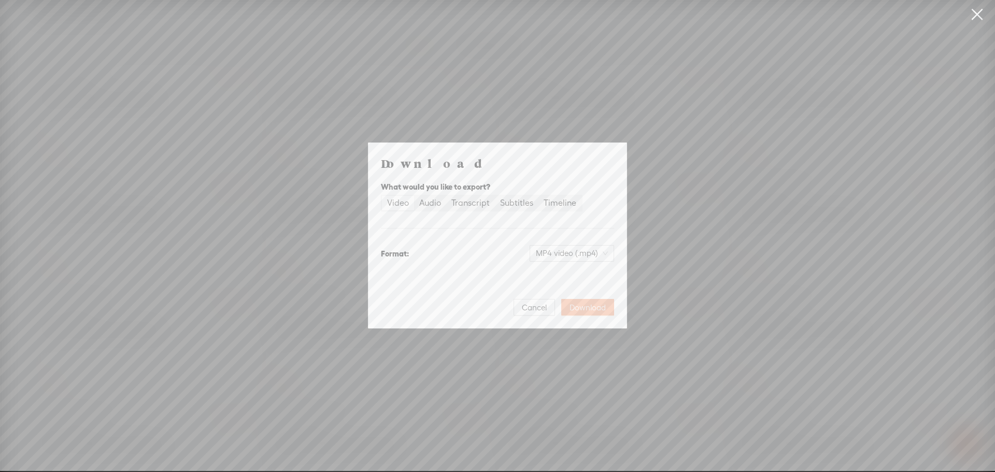
click at [598, 312] on span "Download" at bounding box center [588, 308] width 36 height 10
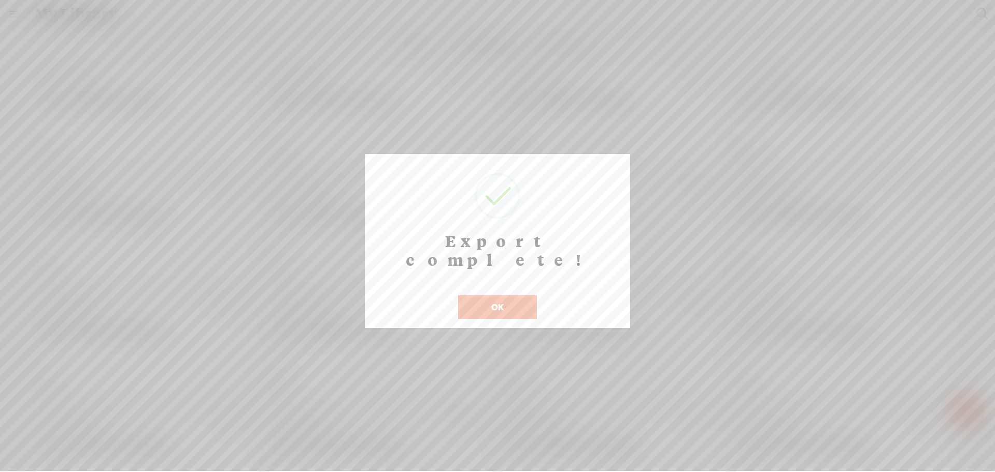
click at [507, 296] on button "OK" at bounding box center [497, 308] width 79 height 24
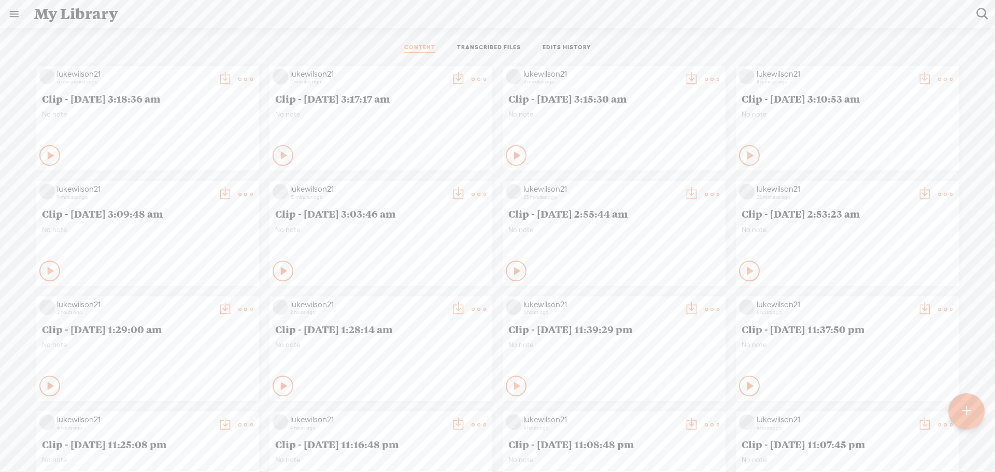
click at [95, 167] on div "Play Content Private" at bounding box center [147, 156] width 217 height 24
click at [232, 79] on t at bounding box center [225, 79] width 15 height 15
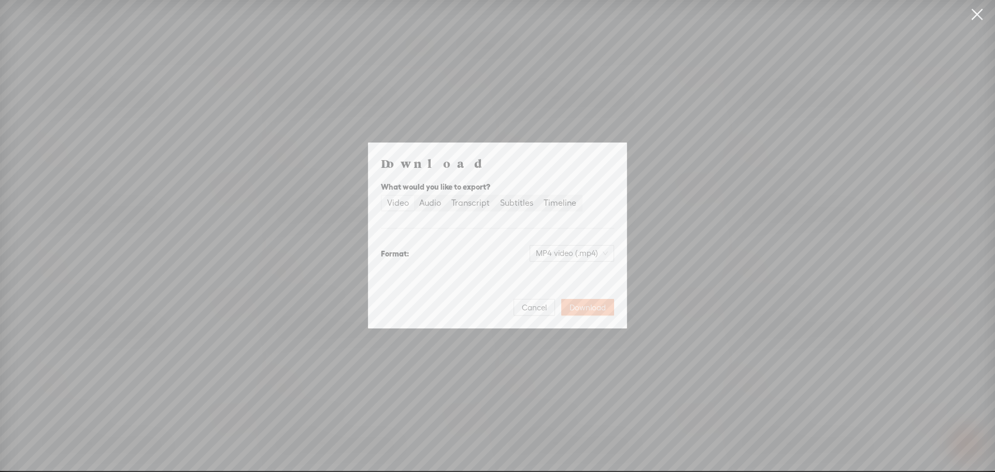
click at [606, 301] on button "Download" at bounding box center [587, 307] width 53 height 17
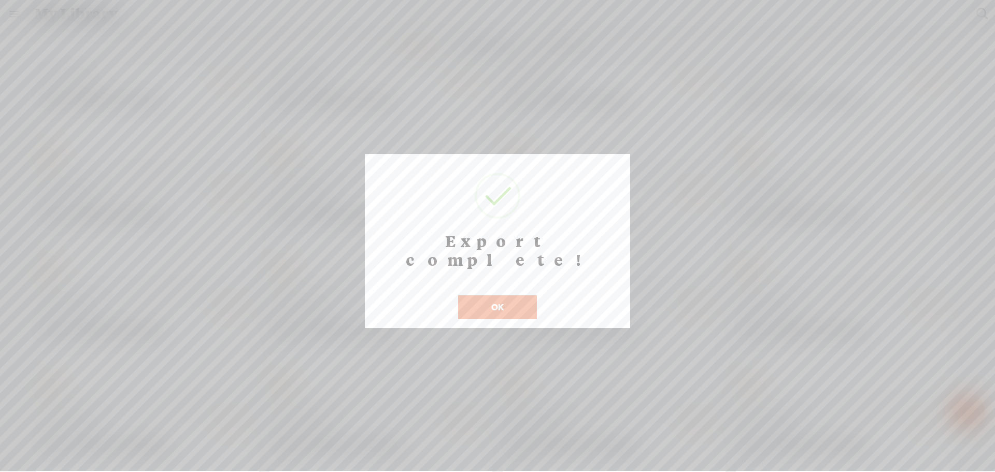
click at [499, 296] on button "OK" at bounding box center [497, 308] width 79 height 24
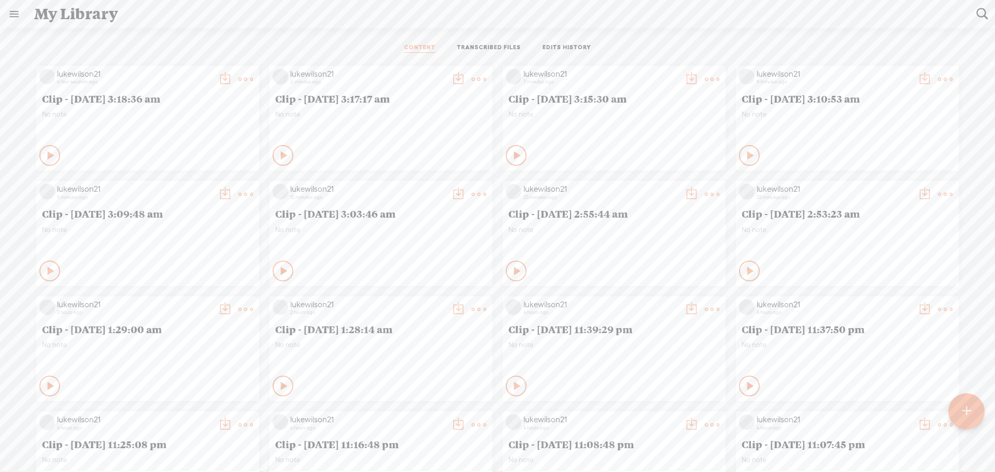
click at [660, 51] on div "CONTENT TRANSCRIBED FILES EDITS HISTORY" at bounding box center [498, 48] width 980 height 25
click at [232, 73] on t at bounding box center [225, 79] width 15 height 15
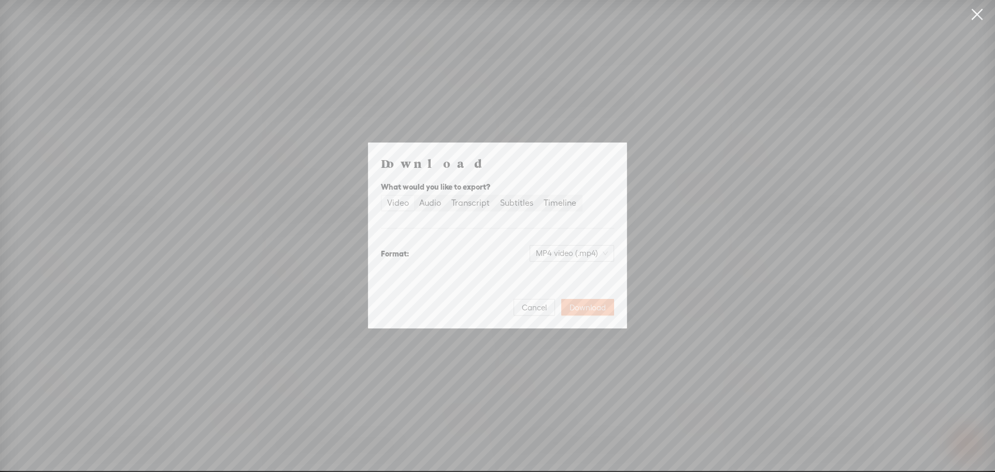
click at [597, 308] on span "Download" at bounding box center [588, 308] width 36 height 10
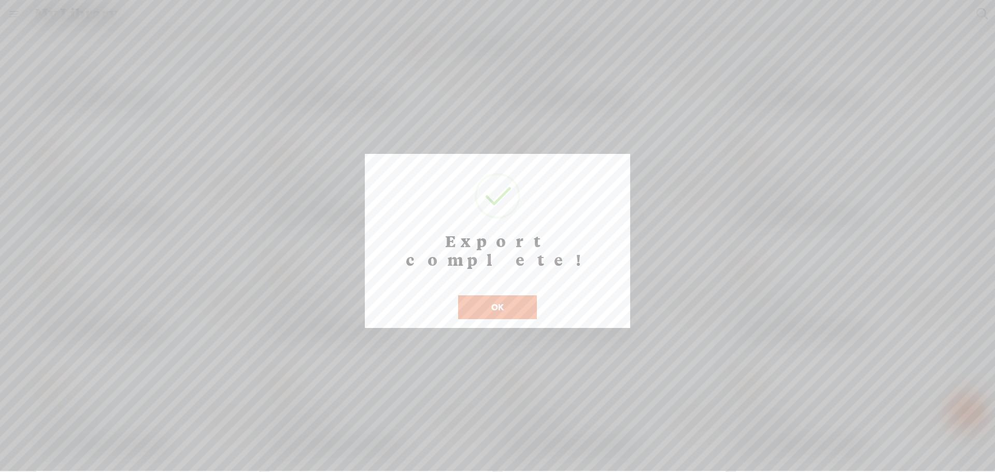
click at [495, 296] on button "OK" at bounding box center [497, 308] width 79 height 24
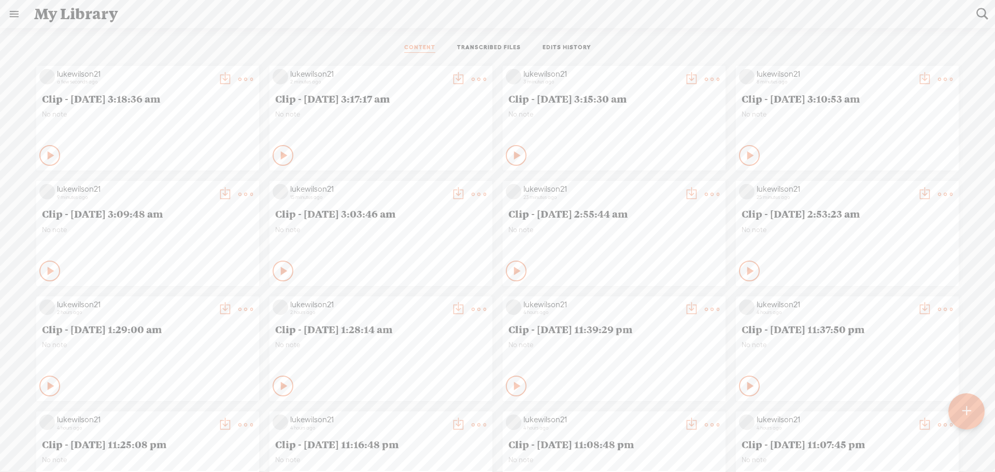
click at [256, 144] on div "Play Content Private" at bounding box center [147, 156] width 217 height 24
click at [232, 74] on t at bounding box center [225, 79] width 15 height 15
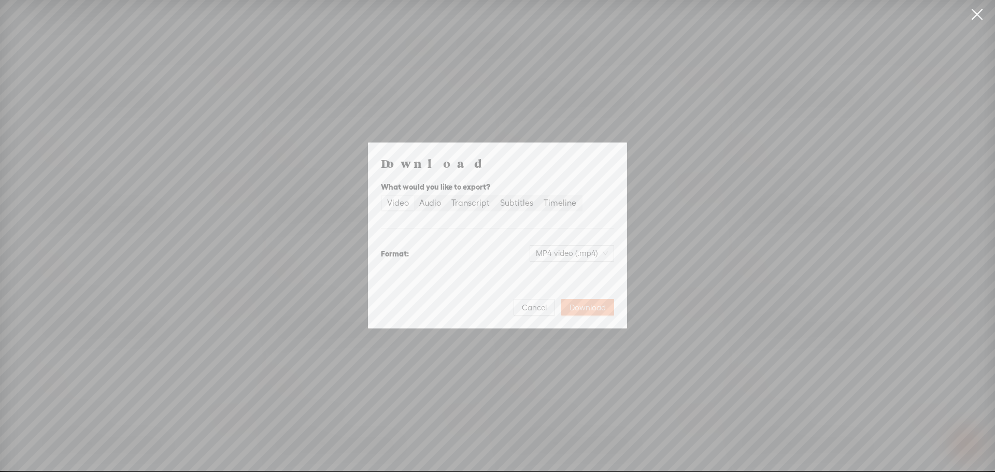
click at [595, 308] on span "Download" at bounding box center [588, 308] width 36 height 10
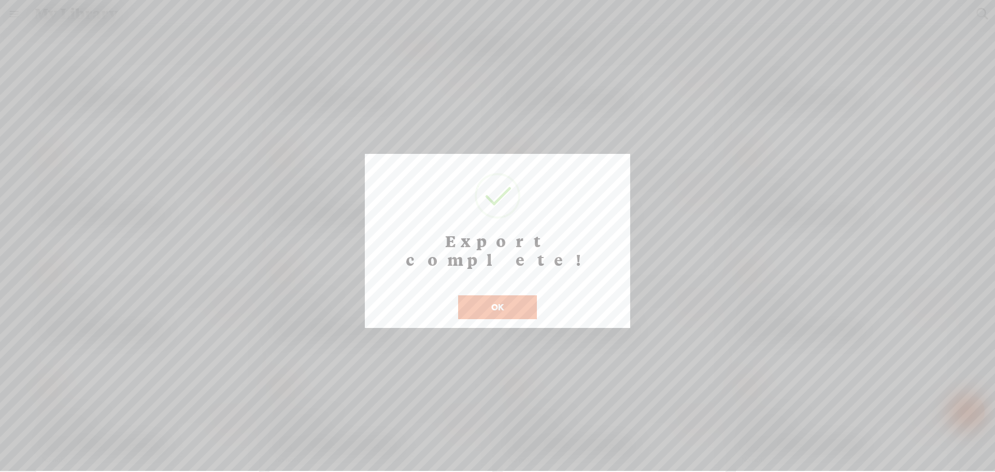
click at [509, 296] on button "OK" at bounding box center [497, 308] width 79 height 24
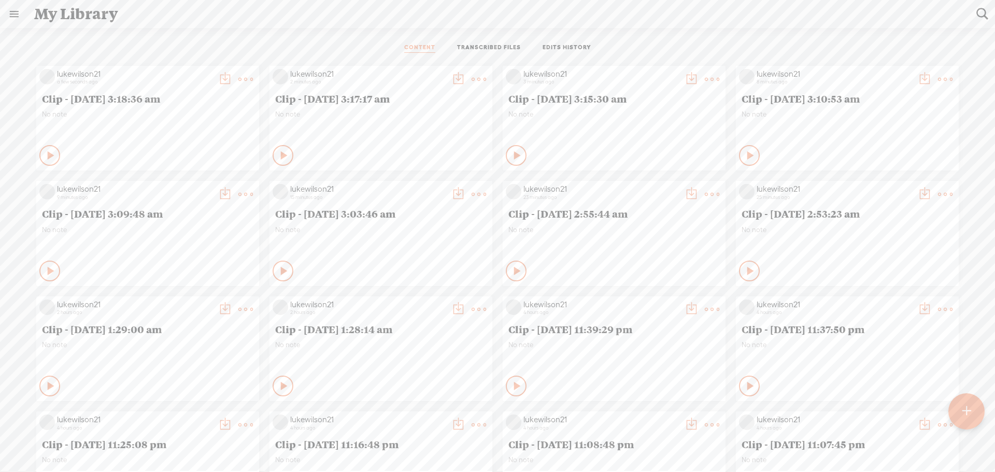
click at [218, 77] on t at bounding box center [225, 79] width 15 height 15
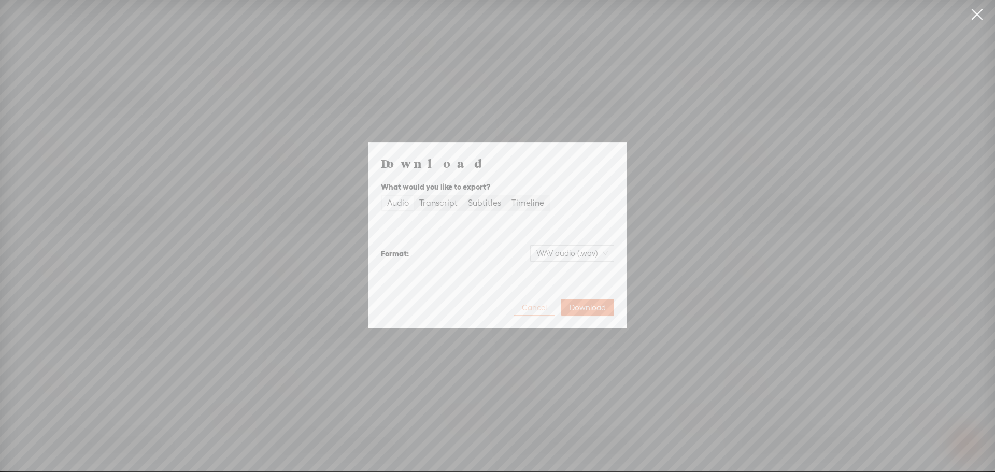
click at [528, 303] on span "Cancel" at bounding box center [534, 308] width 25 height 10
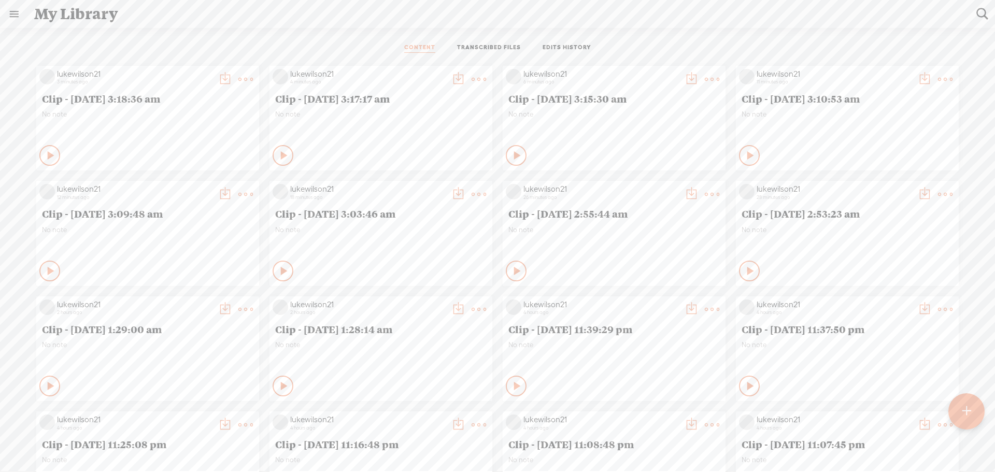
click at [218, 73] on t at bounding box center [225, 79] width 15 height 15
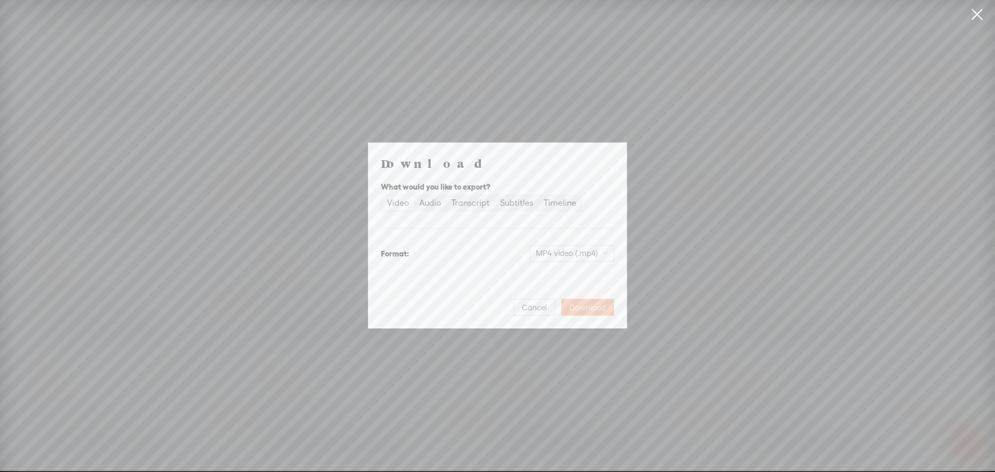
click at [588, 308] on span "Download" at bounding box center [588, 308] width 36 height 10
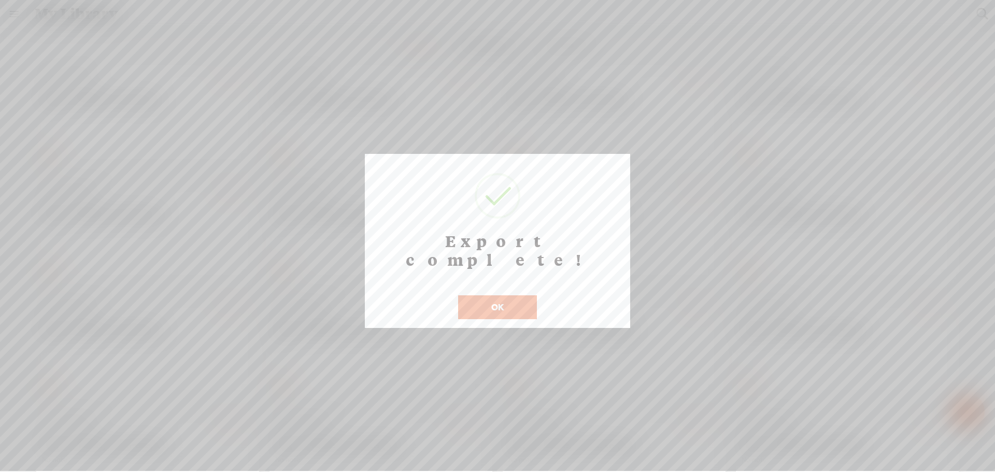
click at [501, 296] on button "OK" at bounding box center [497, 308] width 79 height 24
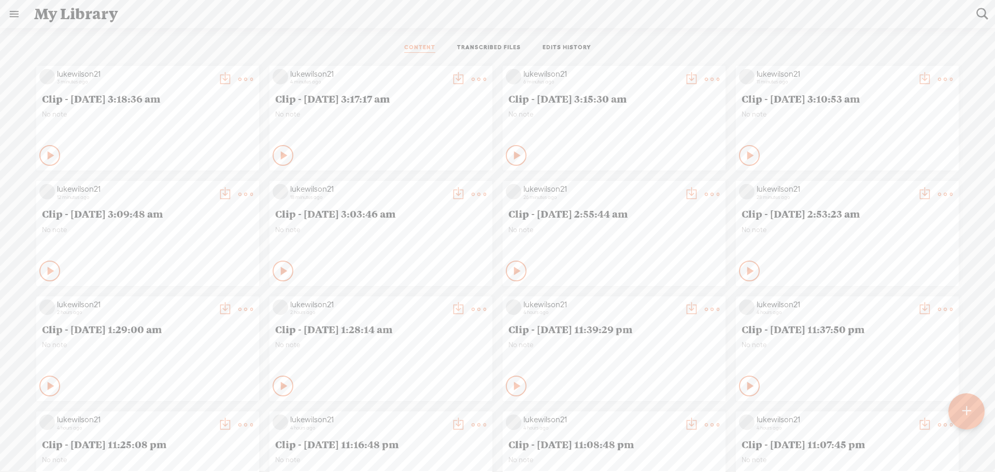
click at [327, 52] on div "CONTENT TRANSCRIBED FILES EDITS HISTORY" at bounding box center [498, 48] width 980 height 25
click at [968, 406] on t at bounding box center [966, 411] width 9 height 23
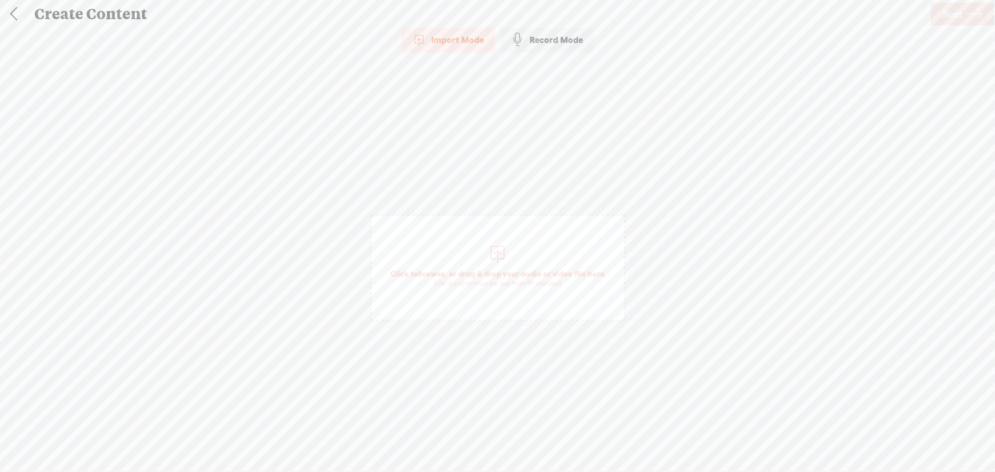
click at [516, 272] on span "Click to browse , or drag & drop your audio or video file here (File duration m…" at bounding box center [497, 278] width 225 height 30
click at [957, 15] on span "Next" at bounding box center [953, 14] width 20 height 26
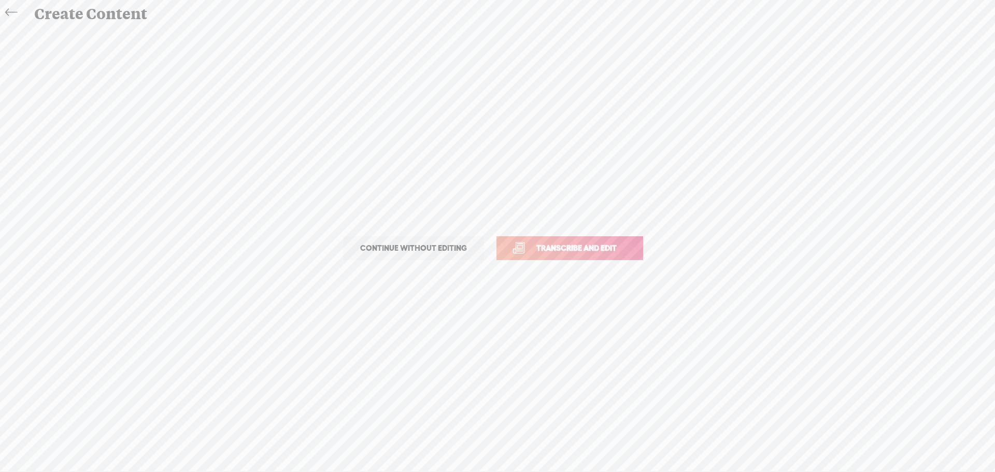
click at [616, 246] on span "Transcribe and edit" at bounding box center [577, 248] width 102 height 12
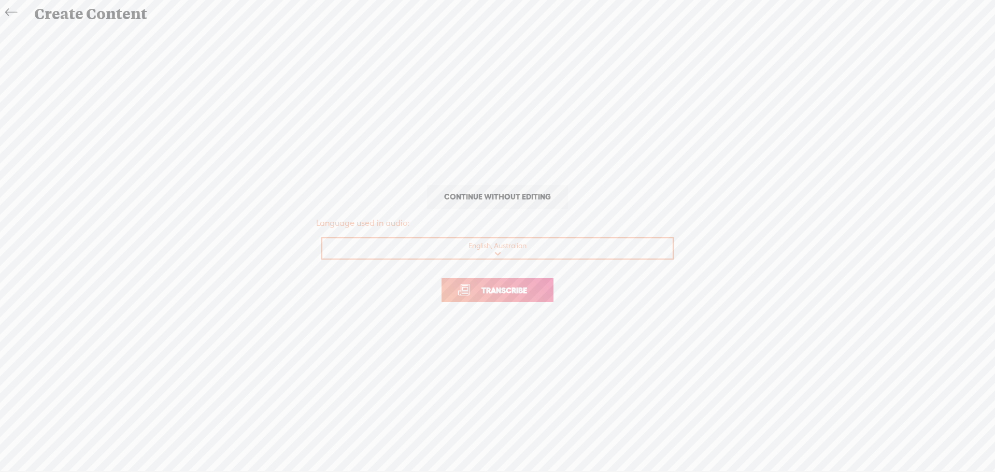
click at [547, 287] on link "Transcribe" at bounding box center [498, 290] width 112 height 24
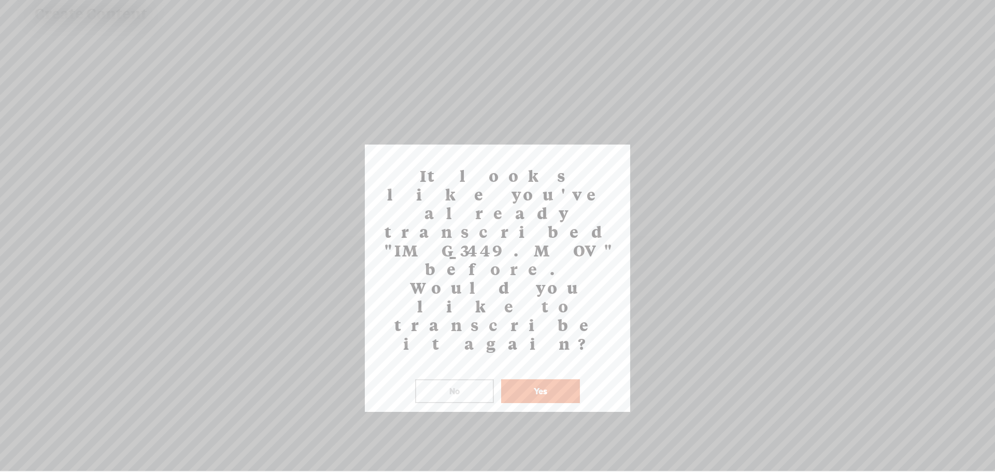
click at [440, 379] on button "No" at bounding box center [454, 391] width 79 height 24
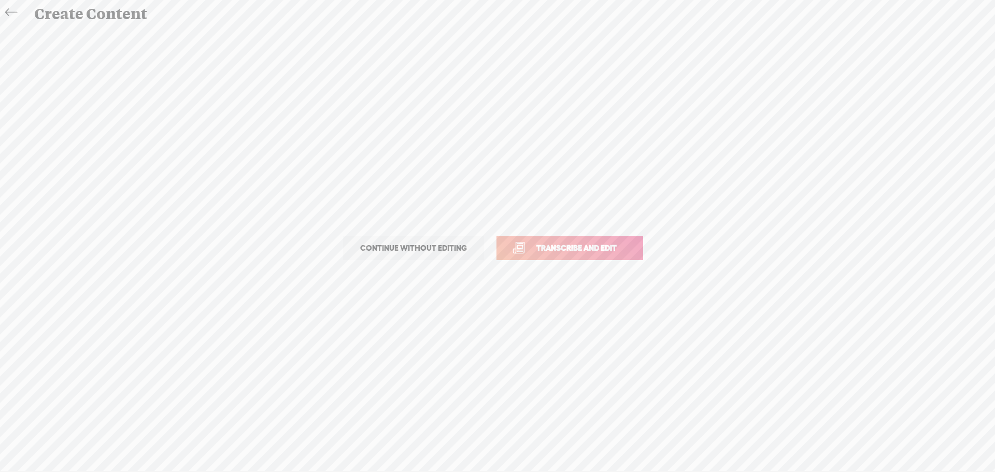
click at [11, 10] on icon at bounding box center [11, 12] width 12 height 23
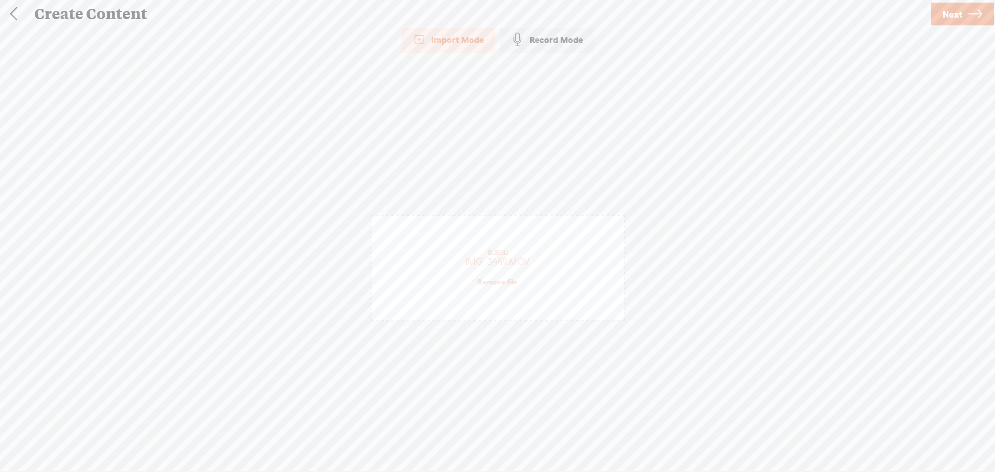
click at [507, 285] on link "Remove file" at bounding box center [497, 281] width 39 height 9
click at [507, 285] on div "(File duration must be less than 90 minutes)" at bounding box center [497, 283] width 215 height 8
click at [949, 15] on span "Next" at bounding box center [953, 14] width 20 height 26
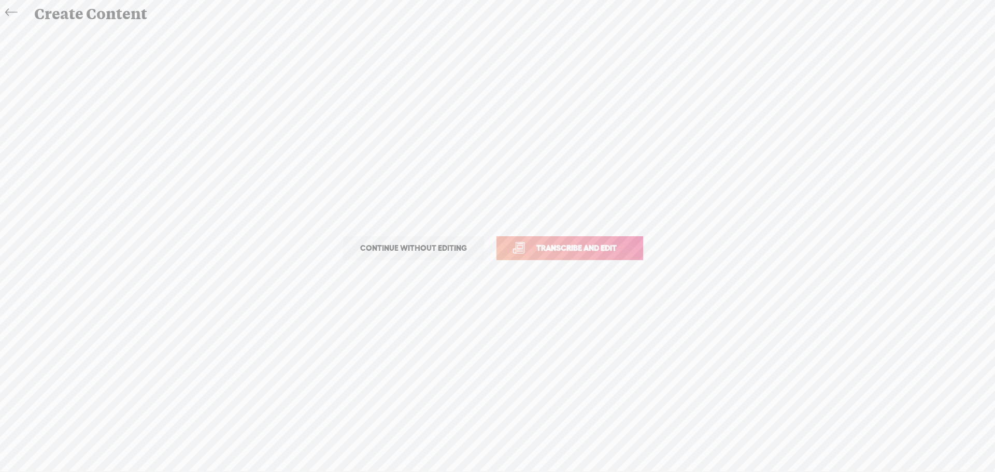
click at [604, 245] on span "Transcribe and edit" at bounding box center [577, 248] width 102 height 12
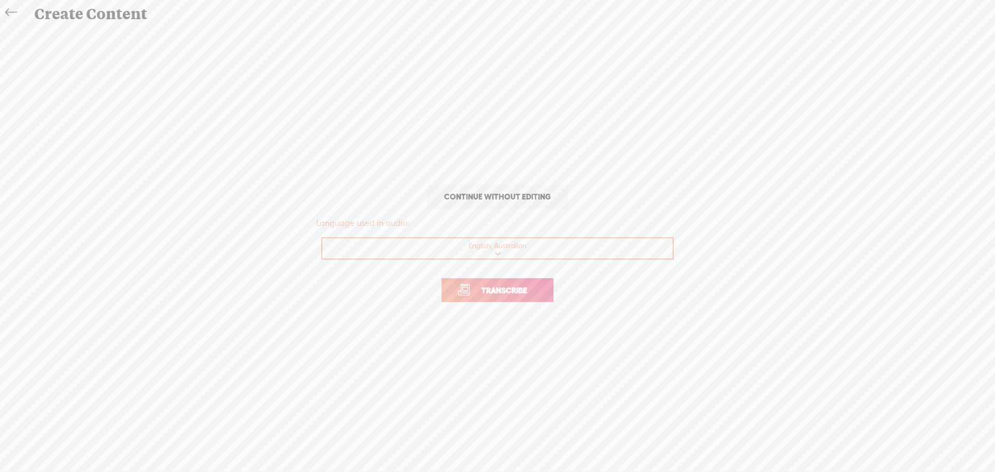
click at [528, 282] on link "Transcribe" at bounding box center [498, 290] width 112 height 24
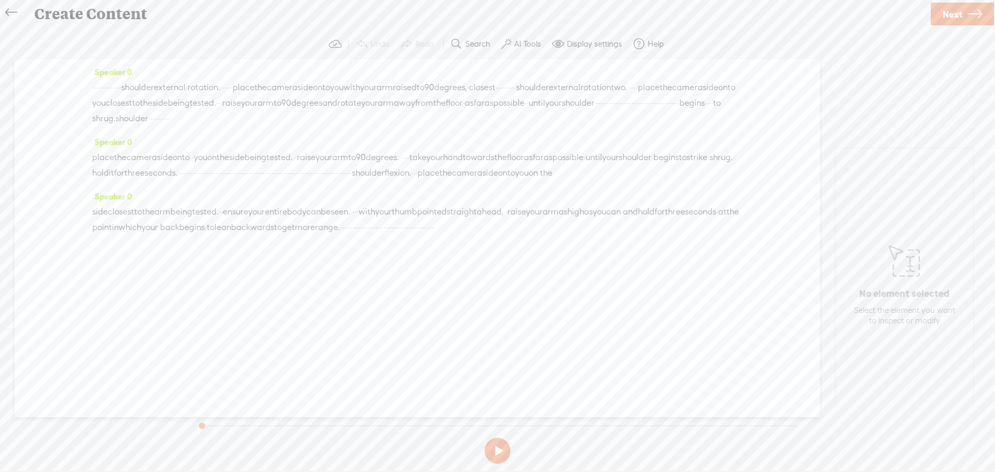
click at [562, 111] on span "shoulder" at bounding box center [578, 103] width 33 height 16
click at [332, 88] on span "Play" at bounding box center [329, 94] width 52 height 19
click at [499, 449] on button at bounding box center [498, 451] width 26 height 26
click at [116, 120] on span "shrug." at bounding box center [103, 119] width 23 height 16
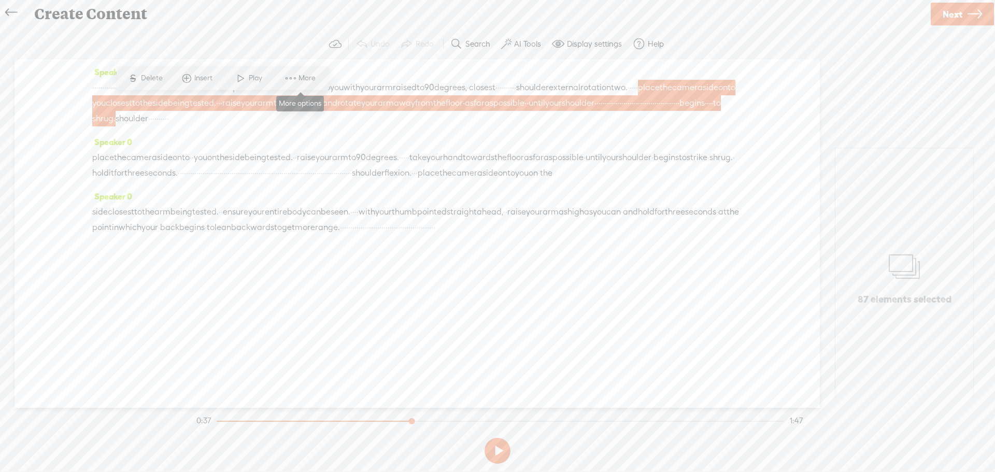
click at [307, 70] on span "More" at bounding box center [301, 78] width 52 height 19
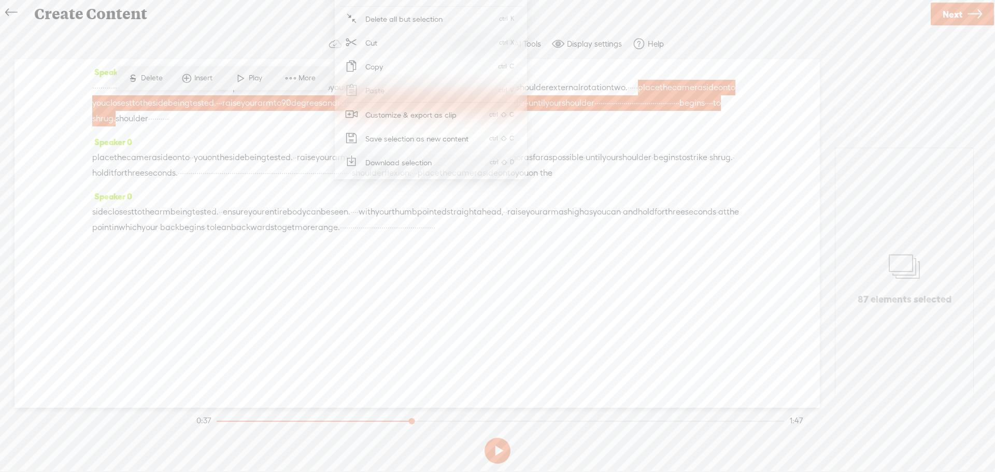
click at [392, 117] on span "Customize & export as clip" at bounding box center [411, 114] width 132 height 23
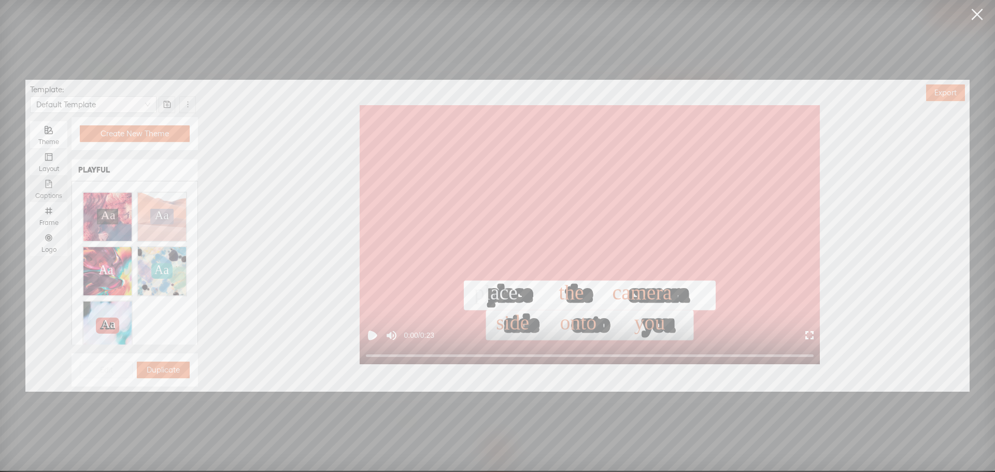
click at [54, 186] on div "Captions" at bounding box center [48, 188] width 27 height 27
click at [30, 175] on input "Captions" at bounding box center [30, 175] width 0 height 0
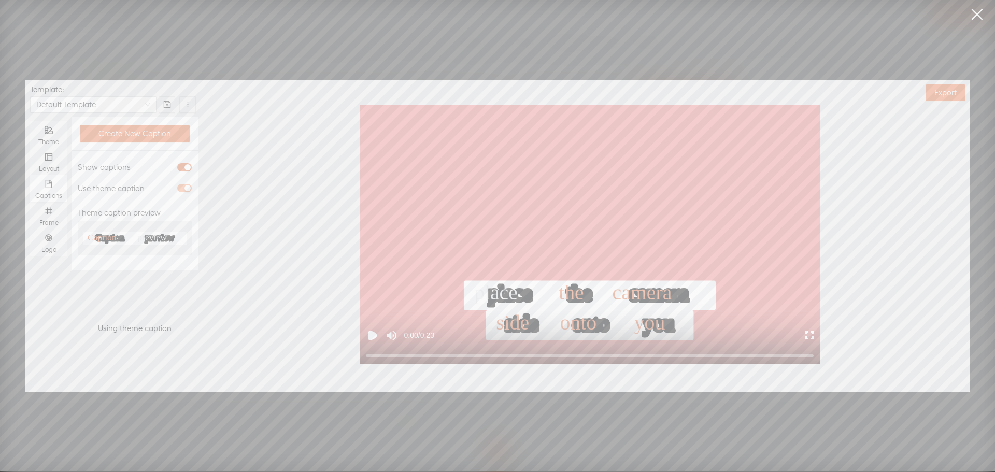
click at [185, 188] on div "button" at bounding box center [188, 188] width 6 height 6
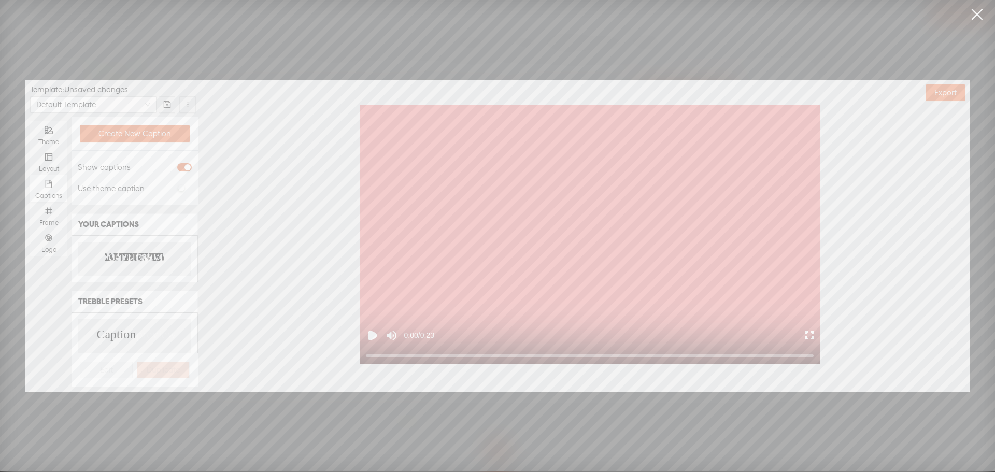
click at [145, 263] on div "CAPTION PREVIEW CAPTION PREVIEW" at bounding box center [134, 259] width 113 height 34
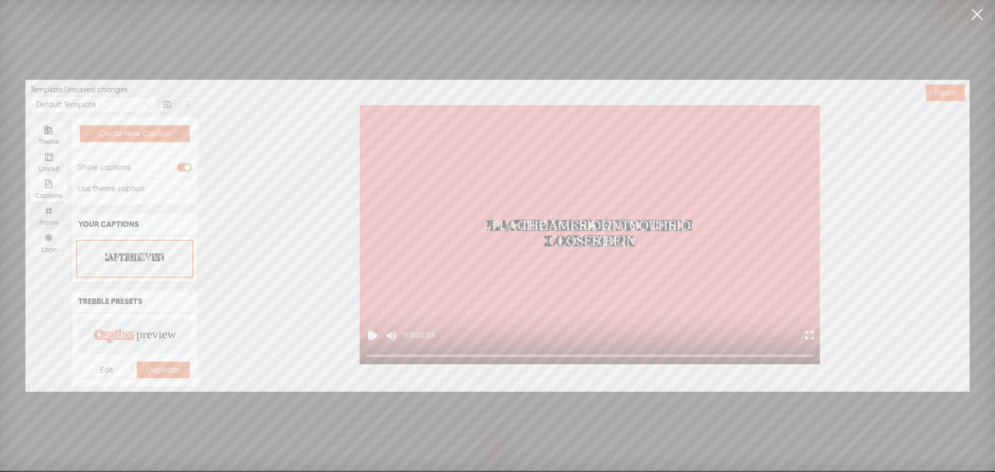
click at [49, 207] on icon "number" at bounding box center [49, 211] width 8 height 8
click at [30, 202] on input "Frame" at bounding box center [30, 202] width 0 height 0
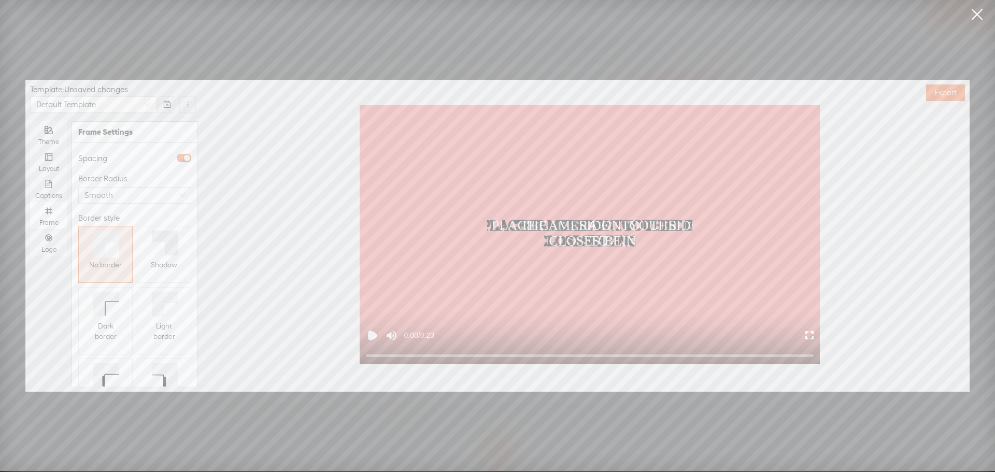
click at [154, 252] on icon at bounding box center [158, 248] width 13 height 13
click at [59, 242] on div "Logo" at bounding box center [48, 242] width 27 height 27
click at [30, 229] on input "Logo" at bounding box center [30, 229] width 0 height 0
click at [138, 327] on span "Replace logo..." at bounding box center [135, 332] width 50 height 10
click at [102, 224] on img at bounding box center [104, 236] width 42 height 42
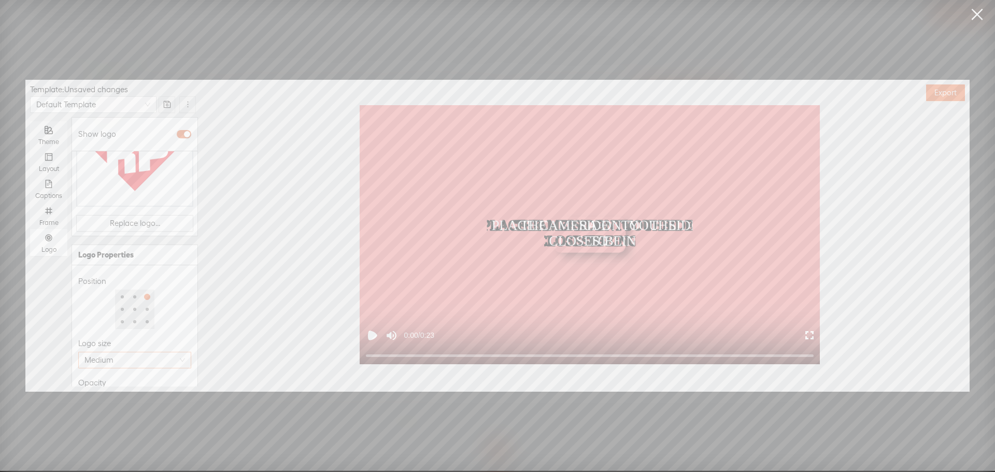
scroll to position [134, 0]
type input "50%"
click at [113, 372] on div at bounding box center [117, 375] width 73 height 6
click at [949, 85] on button "Export" at bounding box center [945, 93] width 39 height 17
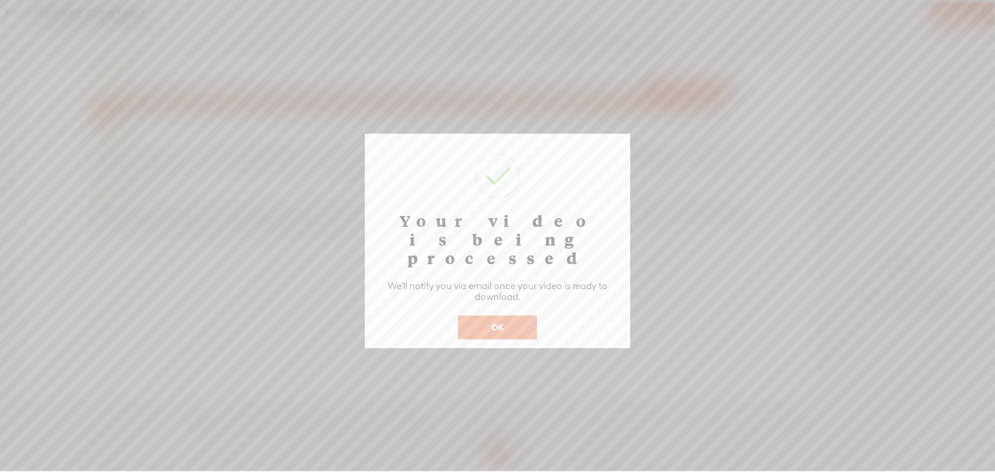
click at [504, 316] on button "OK" at bounding box center [497, 328] width 79 height 24
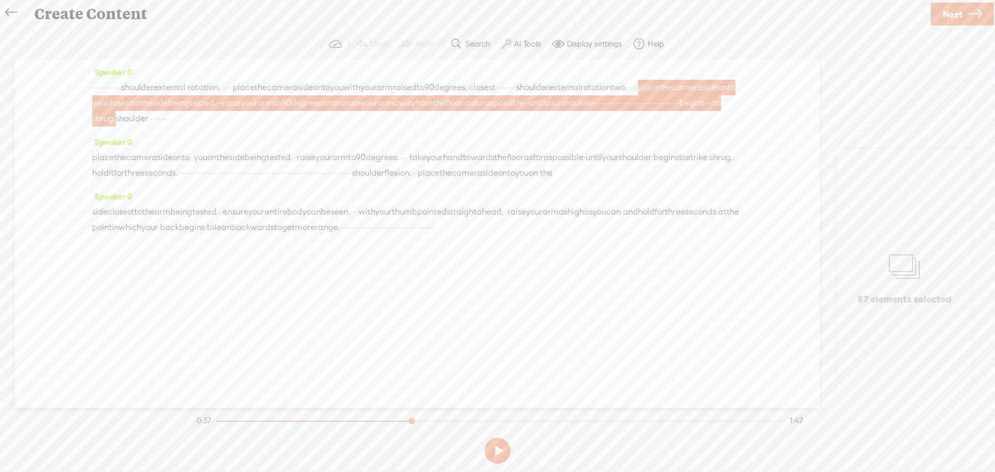
click at [178, 181] on span "seconds." at bounding box center [161, 173] width 33 height 16
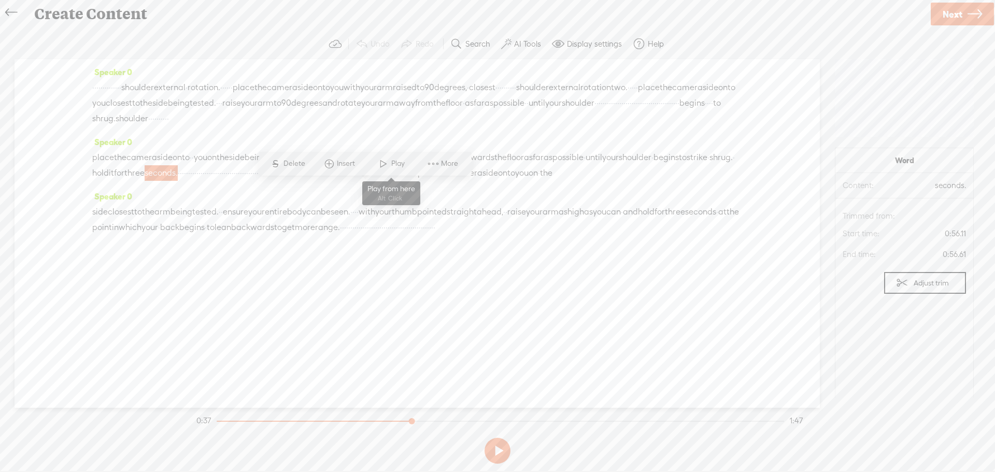
click at [388, 165] on span at bounding box center [384, 163] width 16 height 19
click at [497, 450] on button at bounding box center [498, 451] width 26 height 26
click at [242, 181] on span "·" at bounding box center [241, 173] width 2 height 16
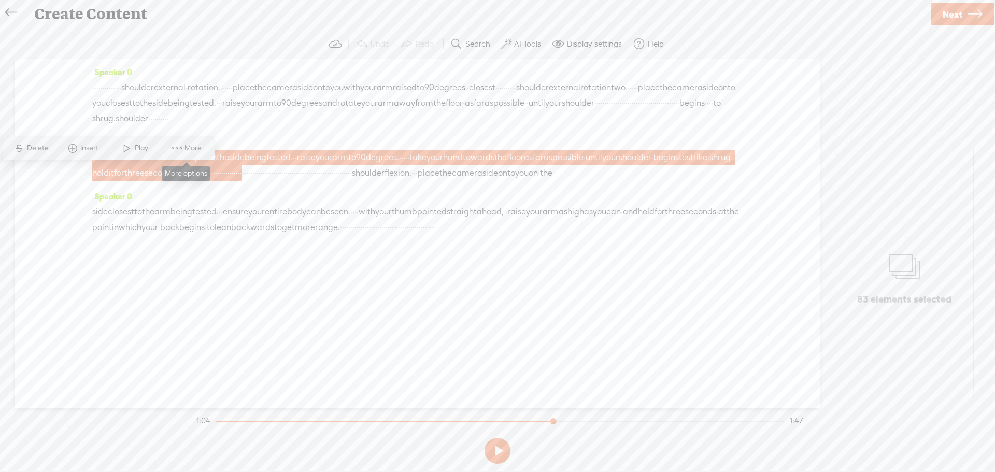
click at [180, 146] on span at bounding box center [177, 148] width 16 height 19
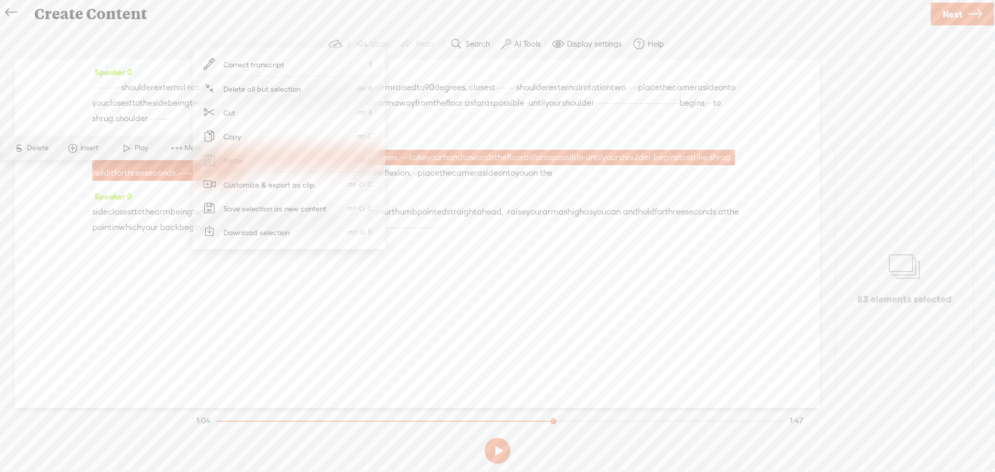
click at [249, 183] on span "Customize & export as clip" at bounding box center [269, 184] width 132 height 23
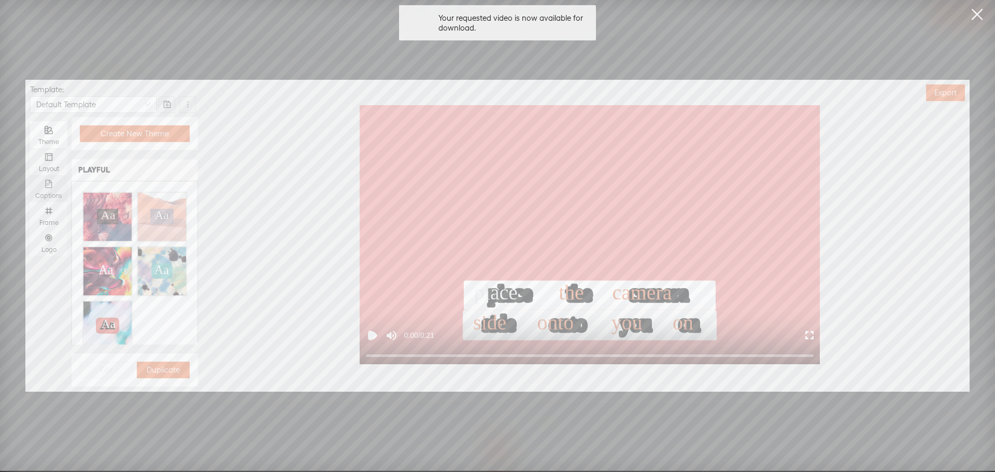
click at [52, 187] on icon "file-text" at bounding box center [49, 184] width 7 height 8
click at [30, 175] on input "Captions" at bounding box center [30, 175] width 0 height 0
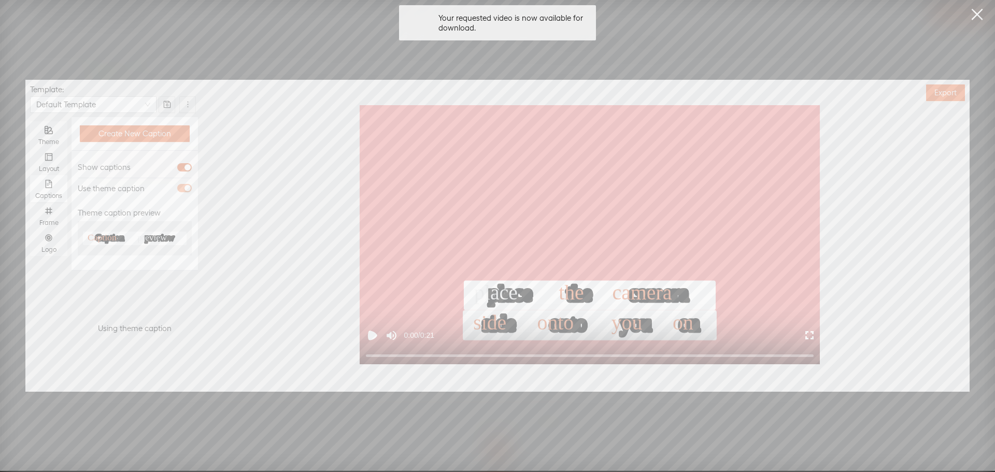
click at [184, 187] on span "button" at bounding box center [184, 188] width 15 height 8
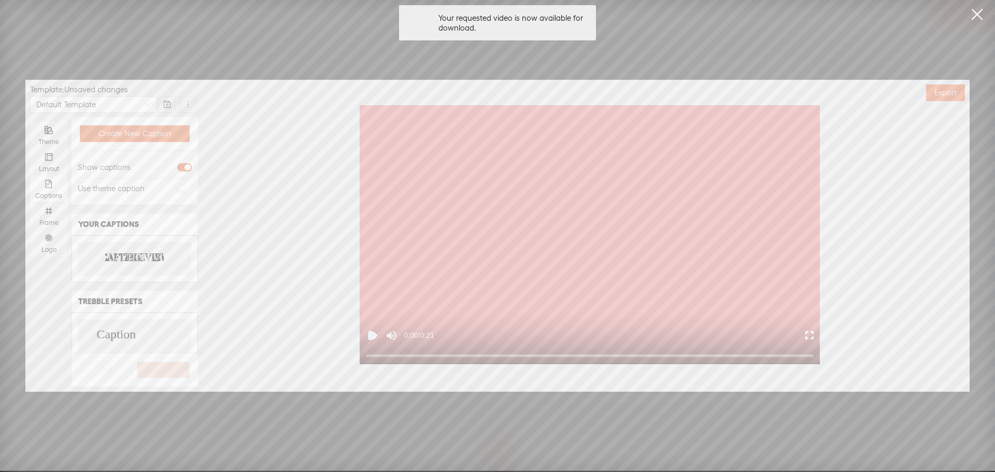
click at [136, 257] on text "PREVIEW" at bounding box center [156, 258] width 41 height 10
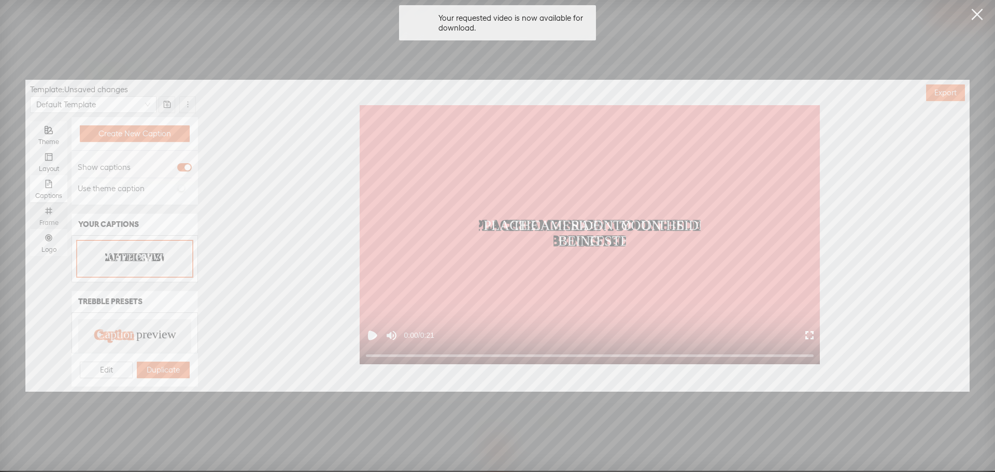
click at [53, 215] on icon "number" at bounding box center [49, 211] width 8 height 8
click at [30, 202] on input "Frame" at bounding box center [30, 202] width 0 height 0
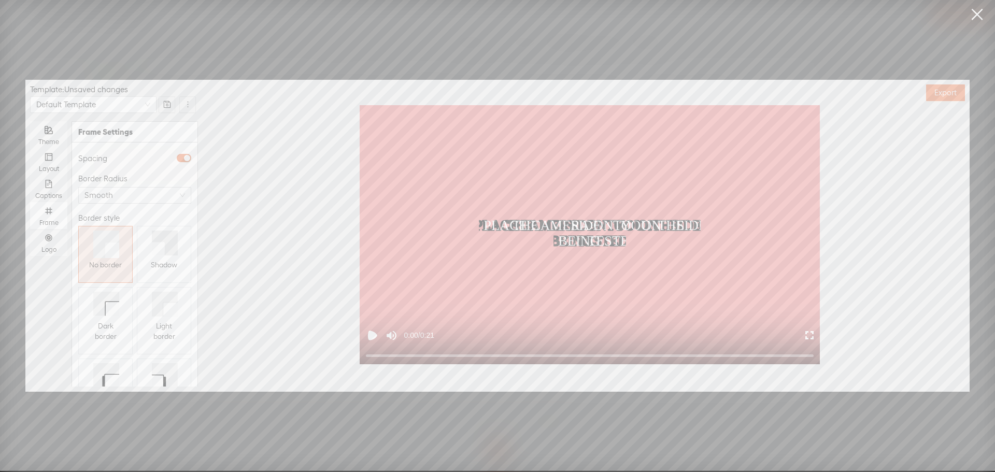
click at [168, 244] on icon at bounding box center [165, 243] width 26 height 25
click at [49, 238] on icon "number" at bounding box center [49, 238] width 8 height 8
click at [30, 229] on input "Logo" at bounding box center [30, 229] width 0 height 0
click at [125, 327] on span "Replace logo..." at bounding box center [135, 332] width 50 height 10
click at [105, 237] on img at bounding box center [104, 236] width 42 height 42
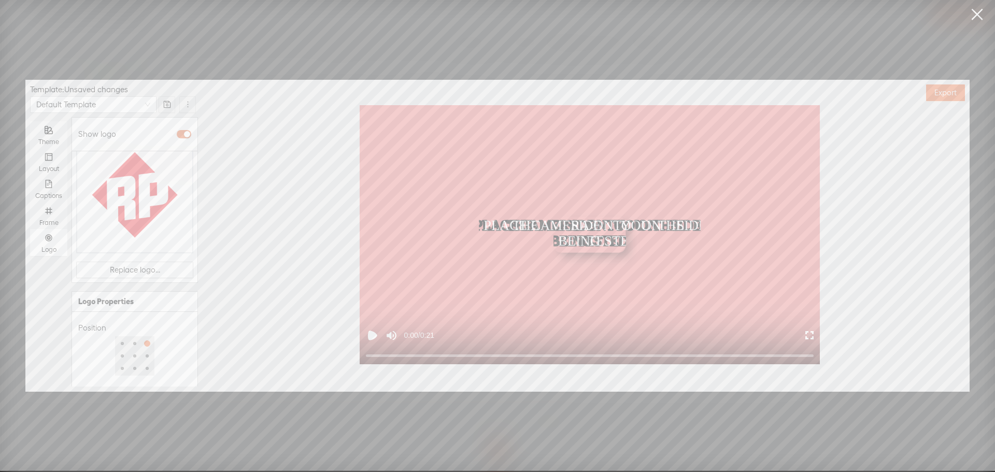
scroll to position [134, 0]
click at [111, 372] on div at bounding box center [117, 375] width 73 height 6
type input "50%"
click at [116, 372] on div at bounding box center [116, 374] width 5 height 5
click at [165, 308] on div "Logo size Medium" at bounding box center [134, 327] width 113 height 39
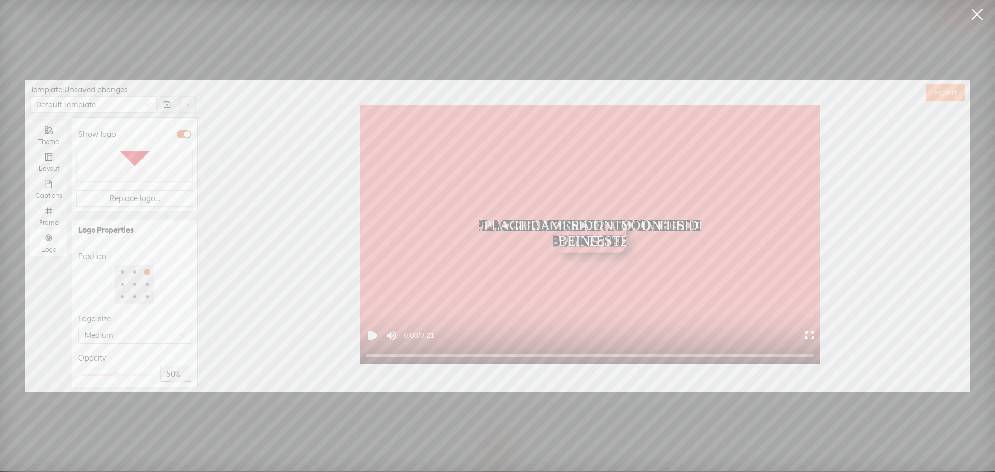
click at [944, 93] on span "Export" at bounding box center [946, 93] width 22 height 10
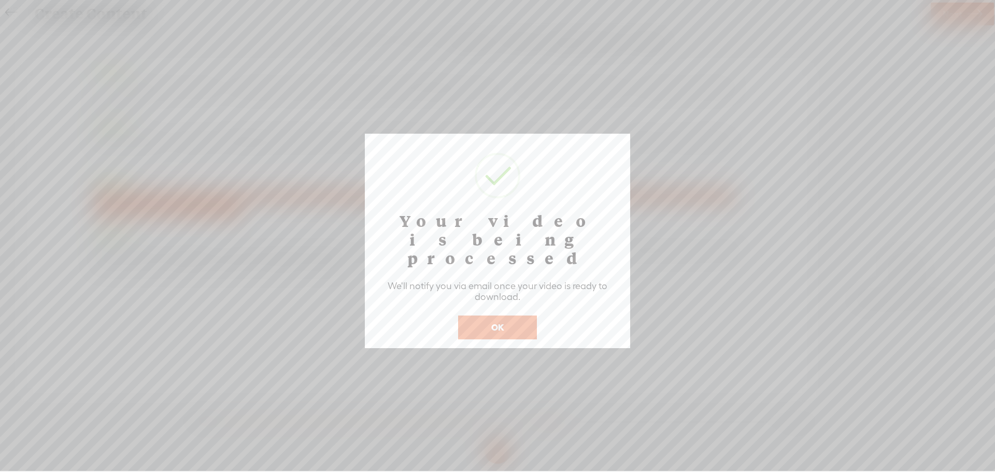
click at [500, 316] on button "OK" at bounding box center [497, 328] width 79 height 24
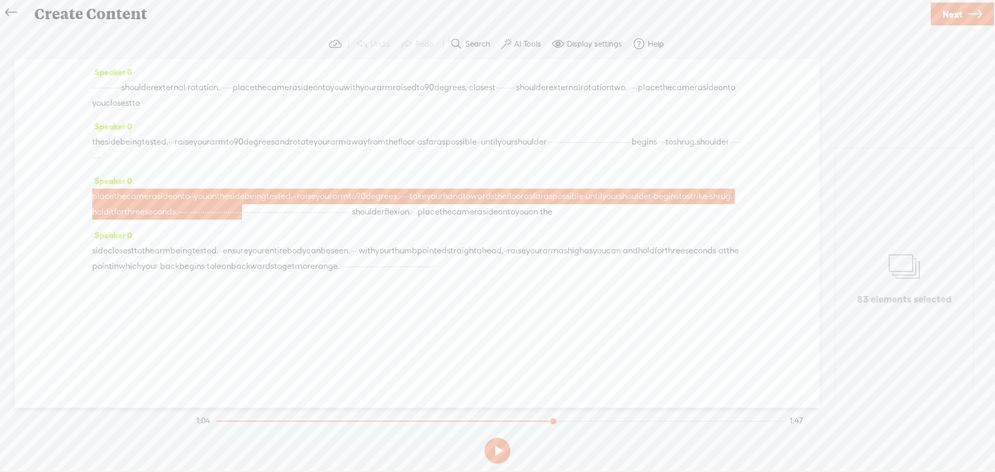
click at [340, 274] on span "range." at bounding box center [327, 267] width 25 height 16
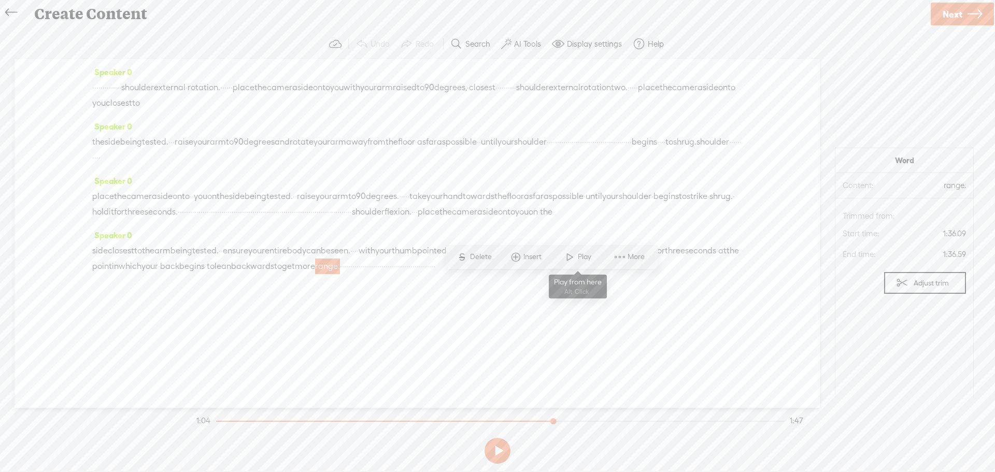
click at [577, 259] on span at bounding box center [570, 257] width 16 height 19
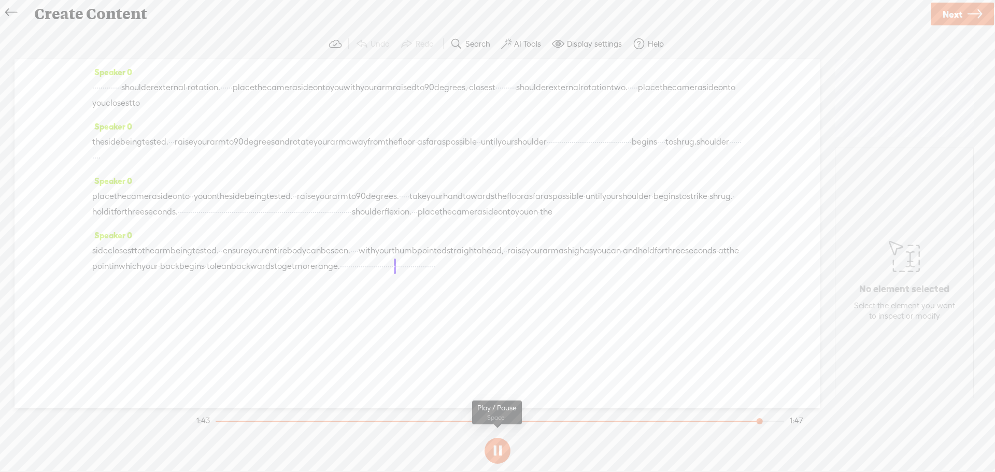
click at [499, 445] on button at bounding box center [498, 451] width 26 height 26
click at [400, 274] on span "·" at bounding box center [399, 267] width 2 height 16
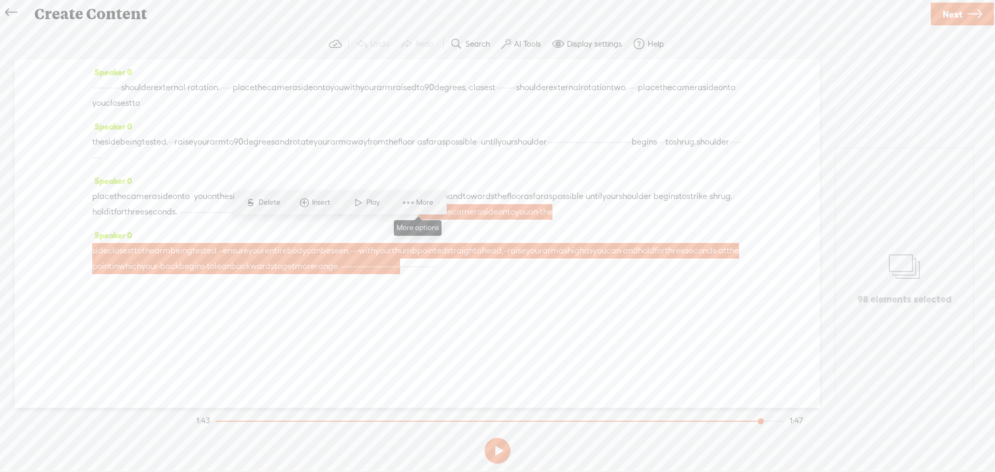
click at [426, 203] on span "More" at bounding box center [426, 203] width 20 height 10
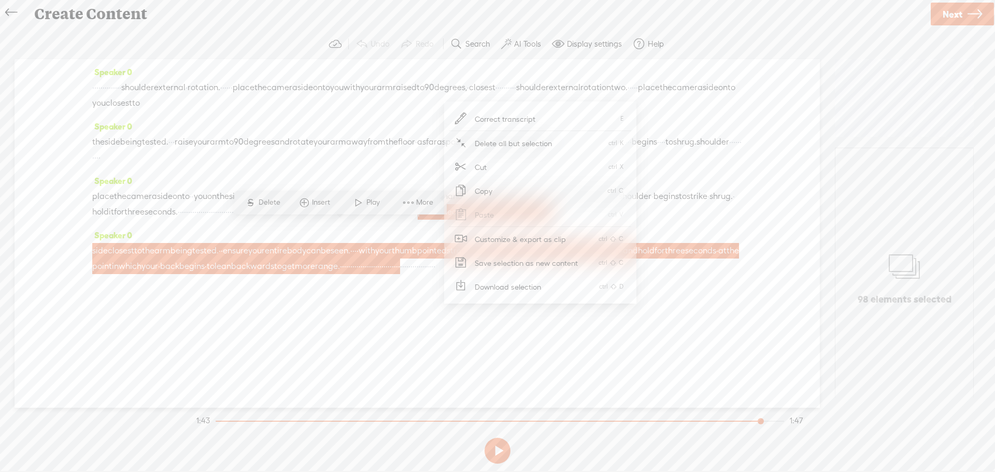
click at [542, 242] on span "Customize & export as clip" at bounding box center [521, 239] width 132 height 23
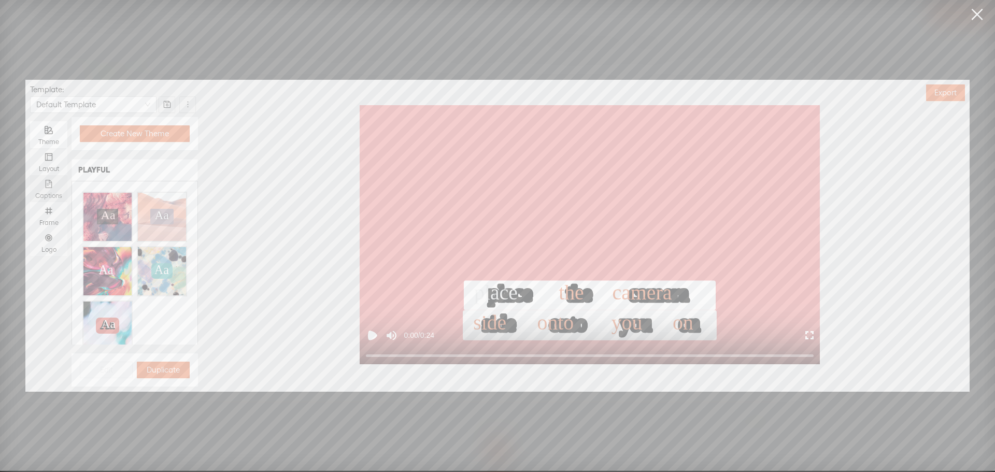
click at [47, 187] on icon "file-text" at bounding box center [49, 184] width 8 height 8
click at [30, 175] on input "Captions" at bounding box center [30, 175] width 0 height 0
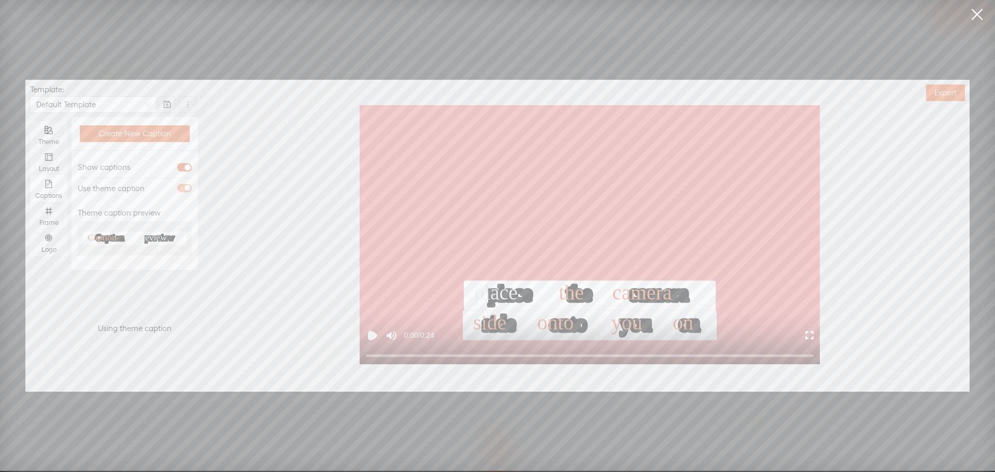
click at [181, 188] on span "button" at bounding box center [184, 188] width 15 height 8
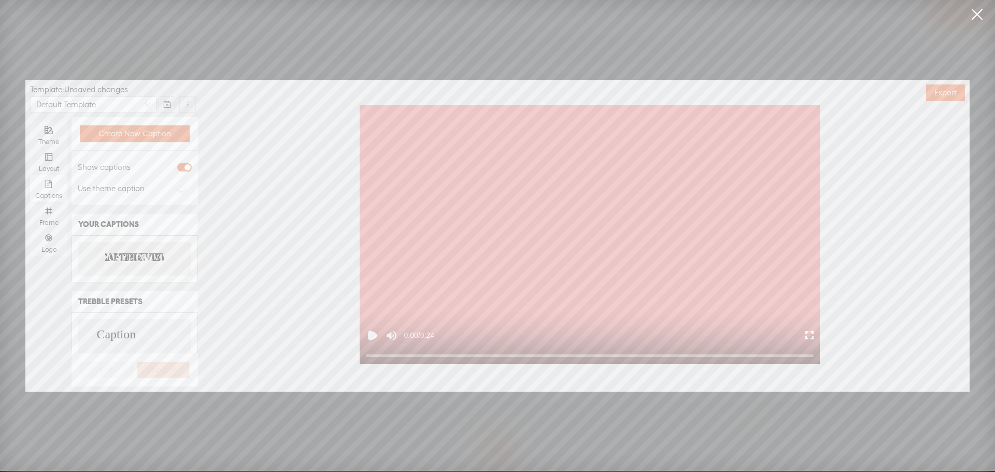
click at [131, 249] on div "CAPTION PREVIEW CAPTION PREVIEW" at bounding box center [134, 259] width 113 height 34
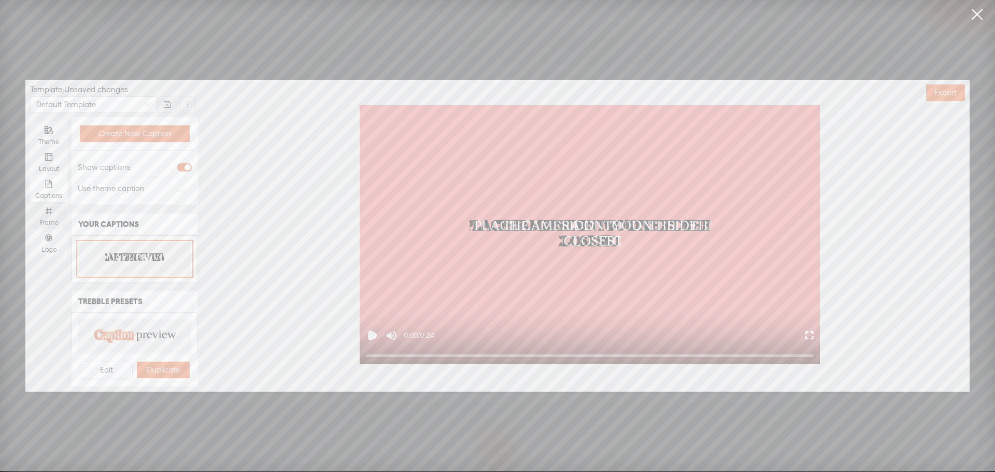
click at [45, 215] on icon "number" at bounding box center [49, 211] width 8 height 8
click at [30, 202] on input "Frame" at bounding box center [30, 202] width 0 height 0
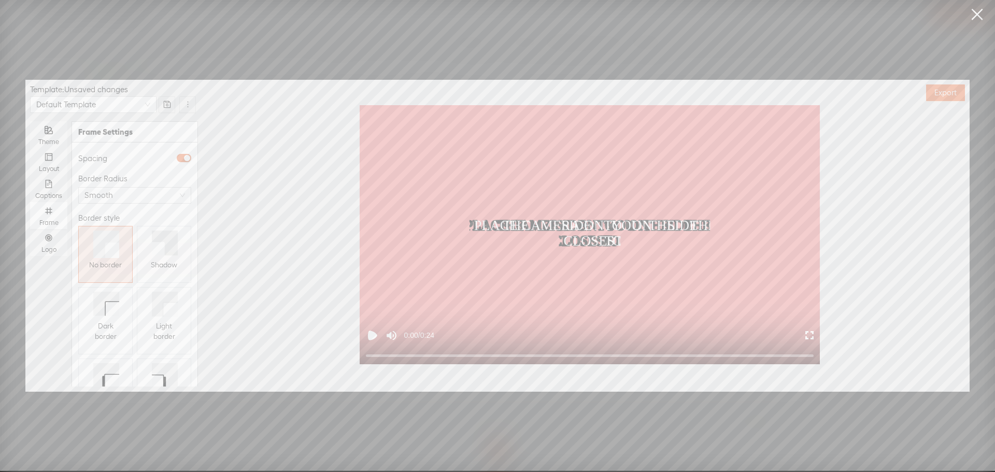
click at [157, 256] on div "Shadow" at bounding box center [164, 265] width 26 height 19
click at [52, 245] on div "Logo" at bounding box center [48, 242] width 27 height 27
click at [30, 229] on input "Logo" at bounding box center [30, 229] width 0 height 0
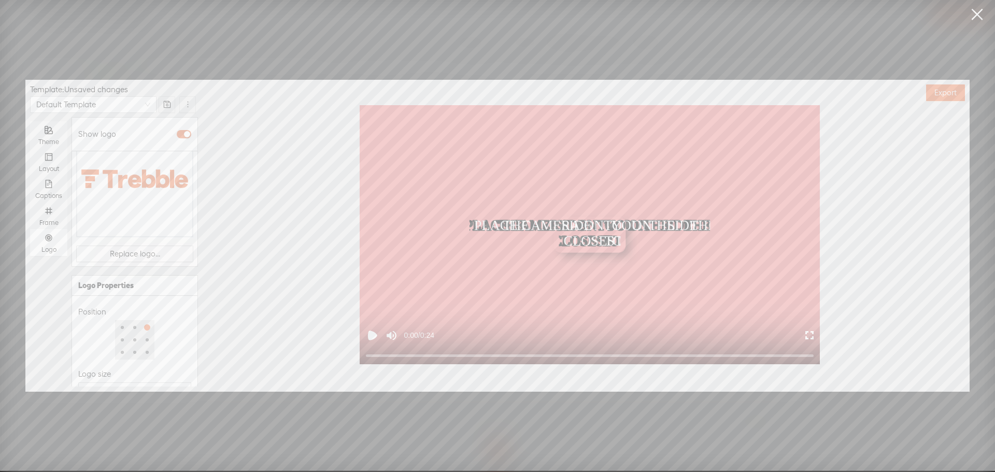
scroll to position [30, 0]
click at [125, 297] on span "Replace logo..." at bounding box center [135, 302] width 50 height 10
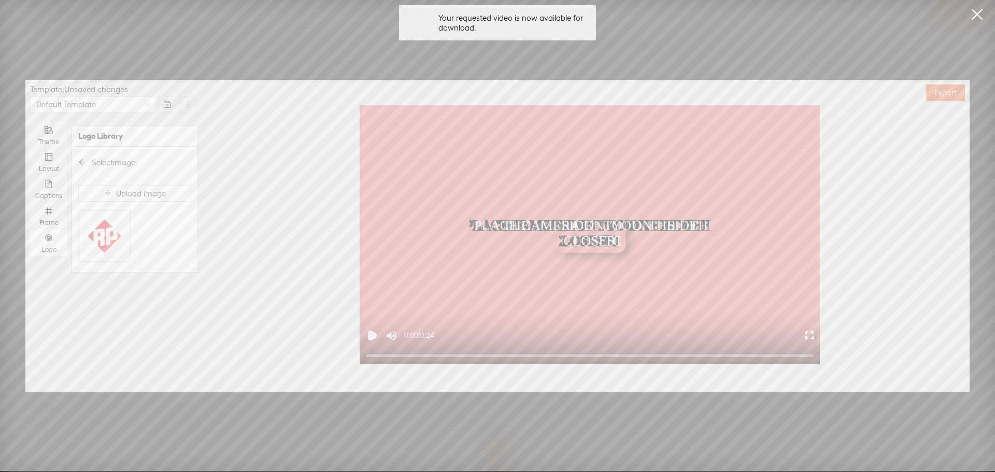
click at [97, 233] on img at bounding box center [104, 236] width 42 height 42
click at [115, 372] on div at bounding box center [117, 375] width 73 height 6
type input "50%"
click at [114, 372] on div at bounding box center [116, 374] width 5 height 5
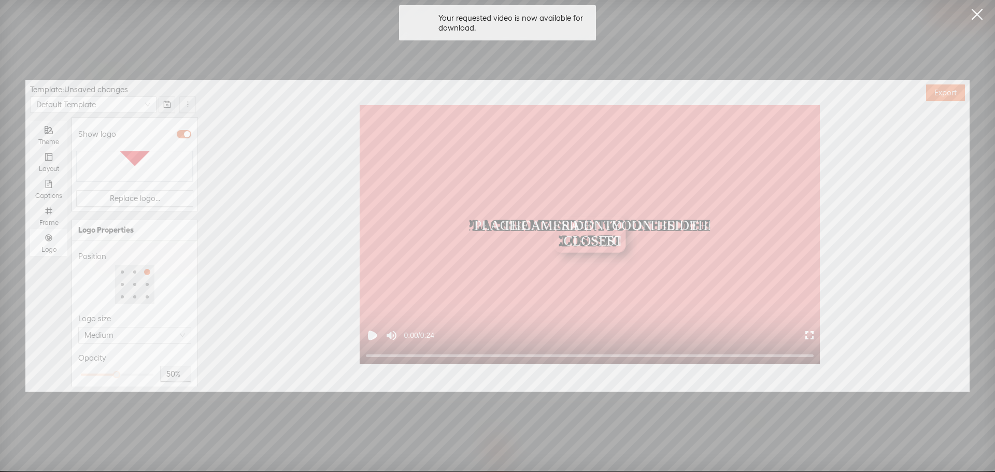
click at [140, 352] on div "Opacity" at bounding box center [134, 358] width 113 height 12
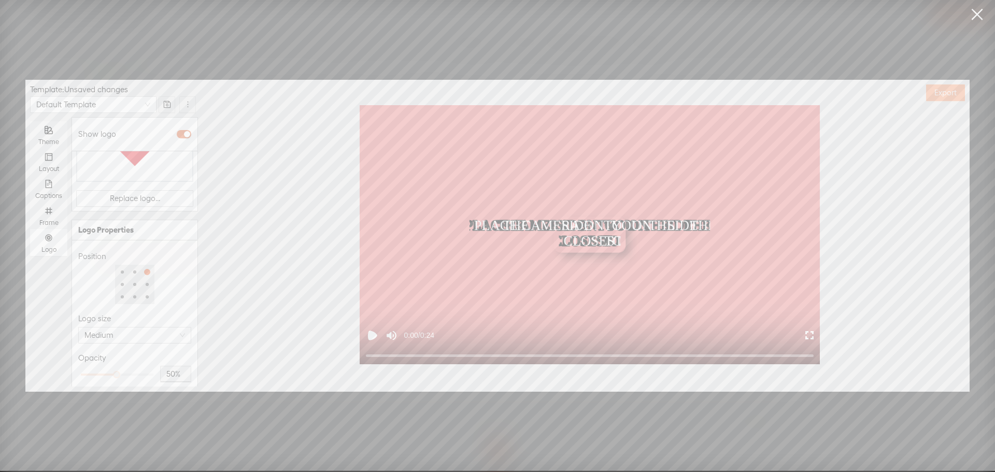
click at [936, 93] on span "Export" at bounding box center [946, 93] width 22 height 10
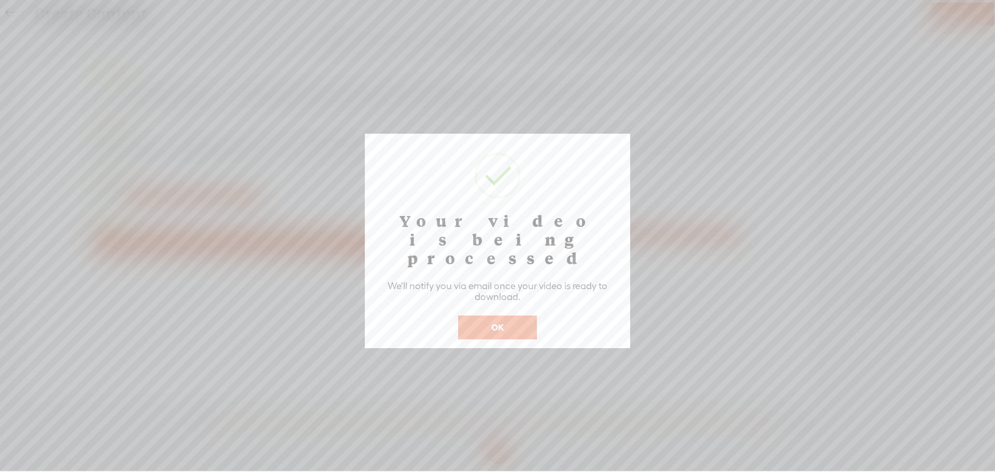
click at [486, 316] on button "OK" at bounding box center [497, 328] width 79 height 24
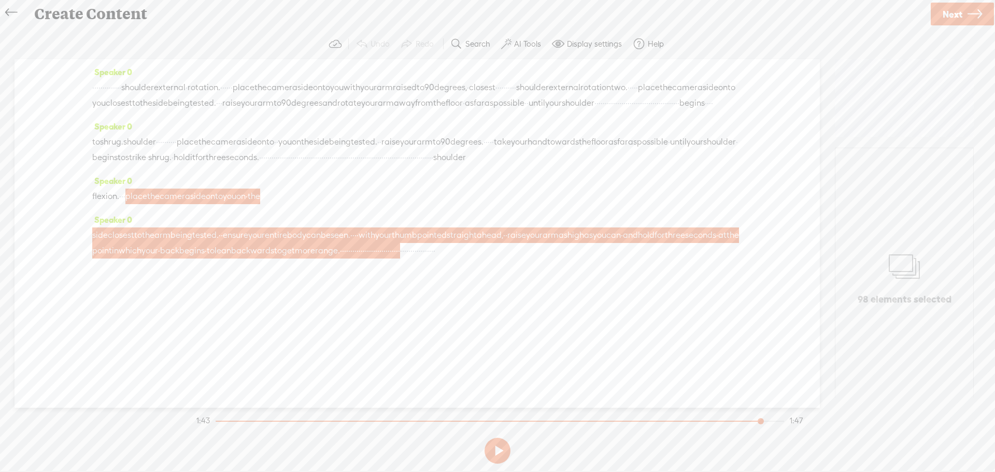
click at [9, 10] on icon at bounding box center [11, 12] width 12 height 23
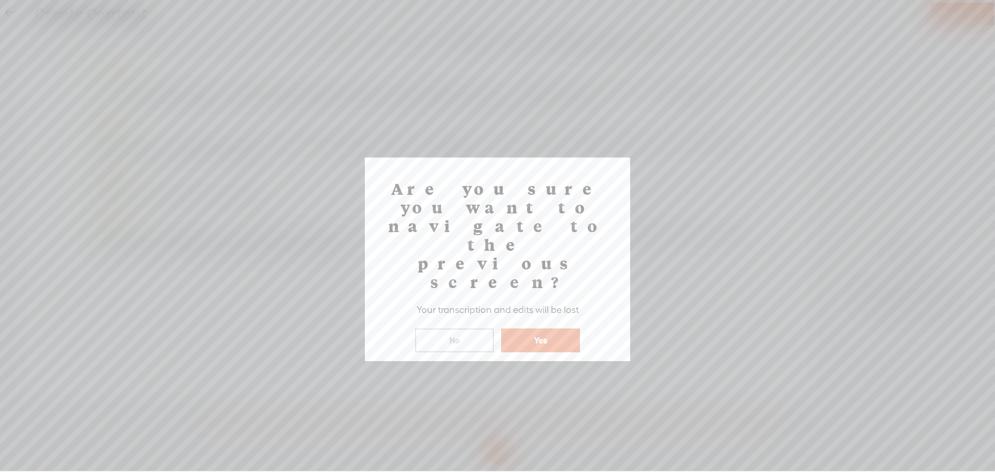
click at [538, 329] on button "Yes" at bounding box center [540, 341] width 79 height 24
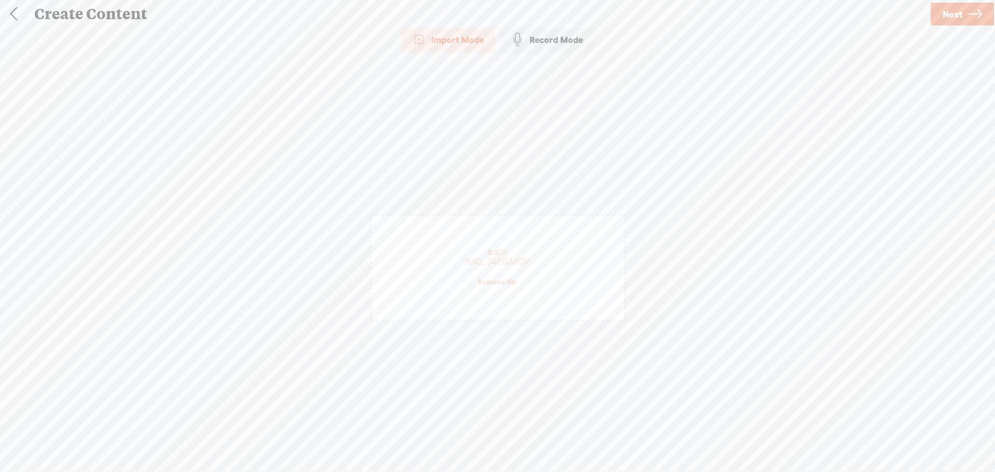
click at [18, 11] on link at bounding box center [14, 14] width 26 height 27
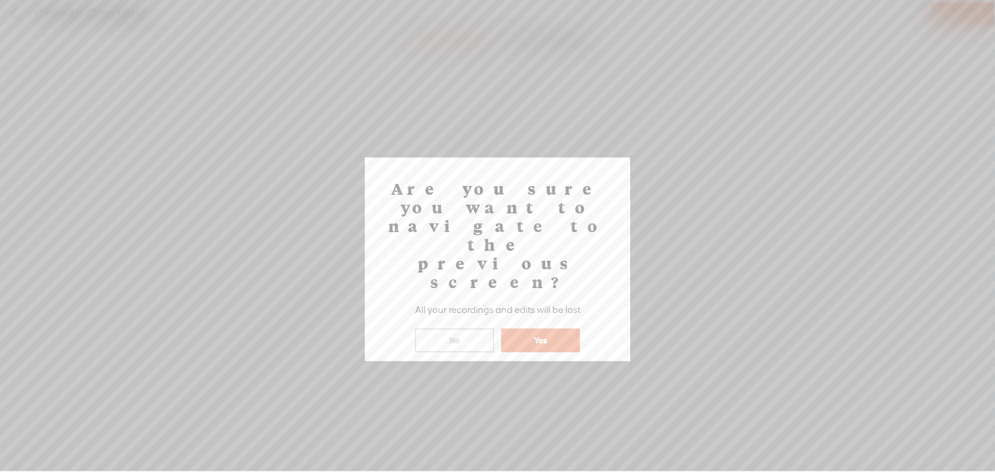
click at [555, 329] on button "Yes" at bounding box center [540, 341] width 79 height 24
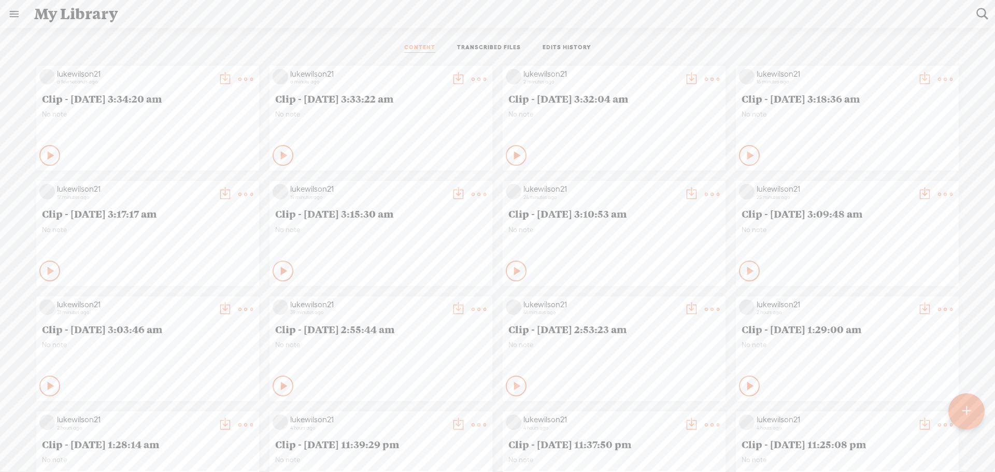
click at [232, 73] on t at bounding box center [225, 79] width 15 height 15
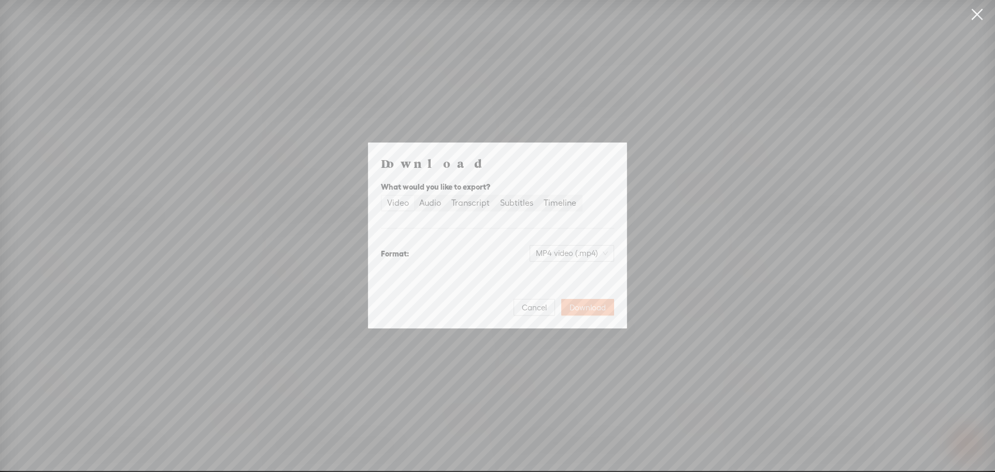
click at [589, 303] on span "Download" at bounding box center [588, 308] width 36 height 10
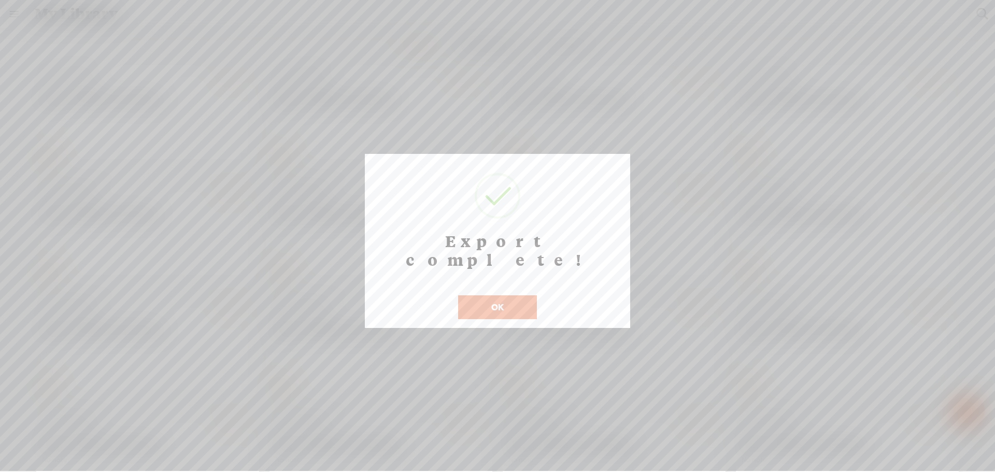
click at [492, 296] on button "OK" at bounding box center [497, 308] width 79 height 24
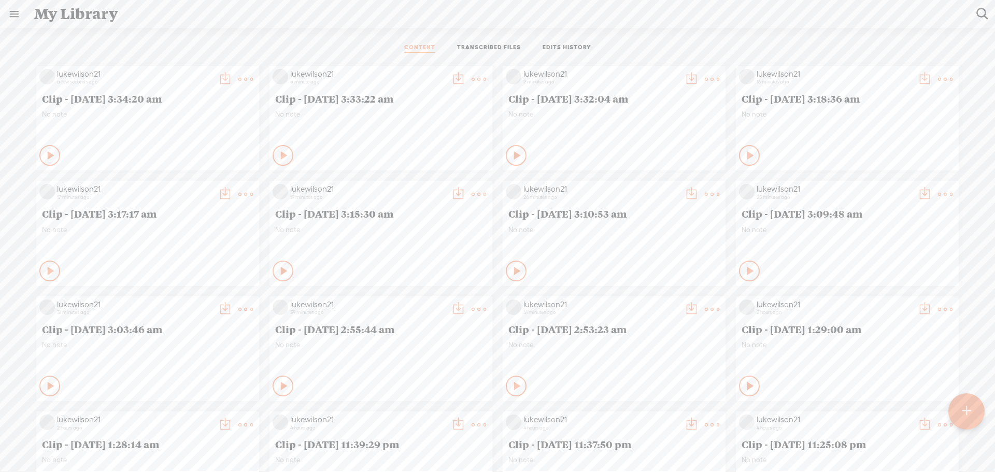
click at [317, 44] on div "CONTENT TRANSCRIBED FILES EDITS HISTORY" at bounding box center [498, 48] width 980 height 25
click at [232, 75] on t at bounding box center [225, 79] width 15 height 15
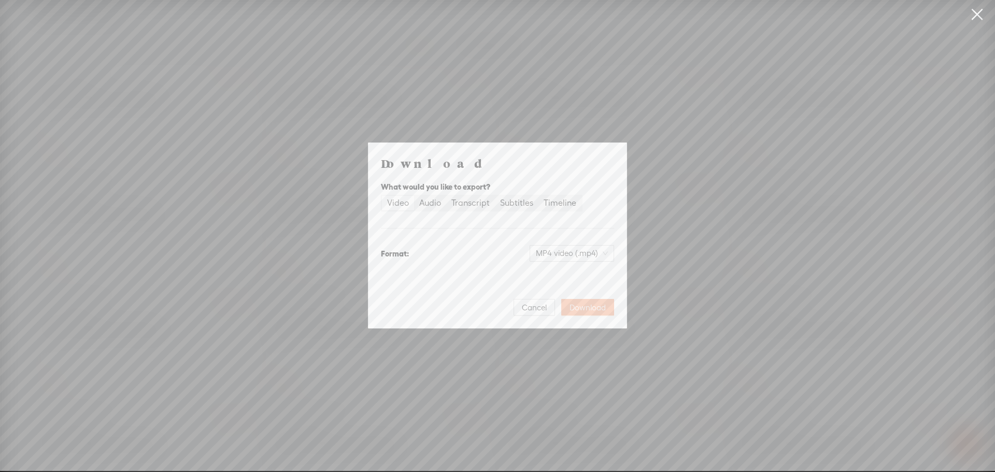
click at [594, 312] on span "Download" at bounding box center [588, 308] width 36 height 10
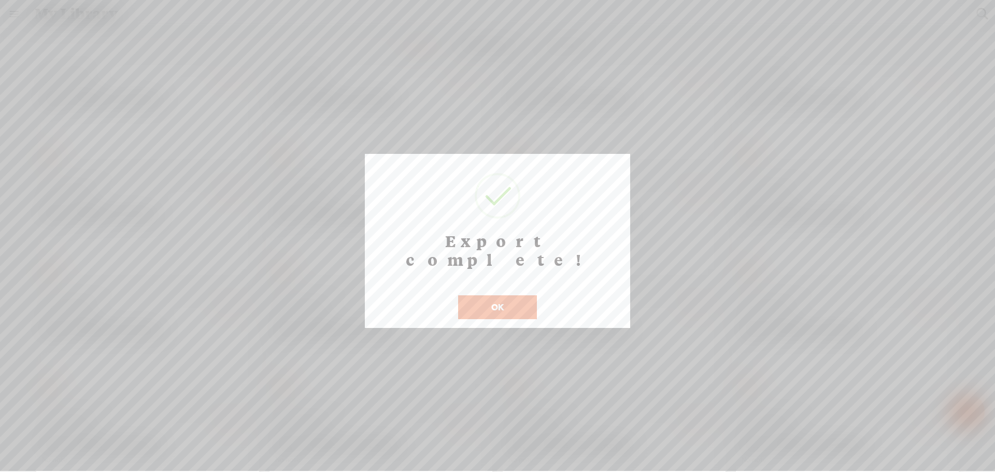
click at [504, 296] on button "OK" at bounding box center [497, 308] width 79 height 24
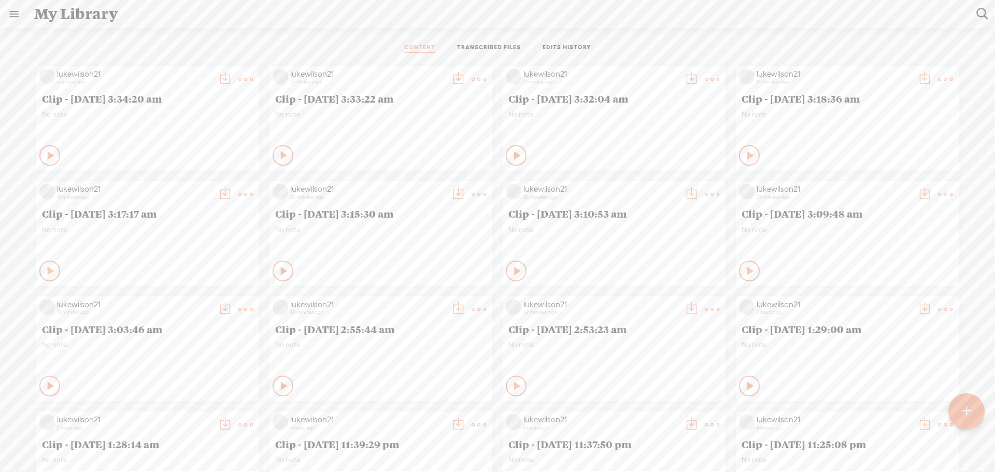
click at [191, 148] on div "Private" at bounding box center [160, 156] width 191 height 16
click at [218, 81] on t at bounding box center [225, 79] width 15 height 15
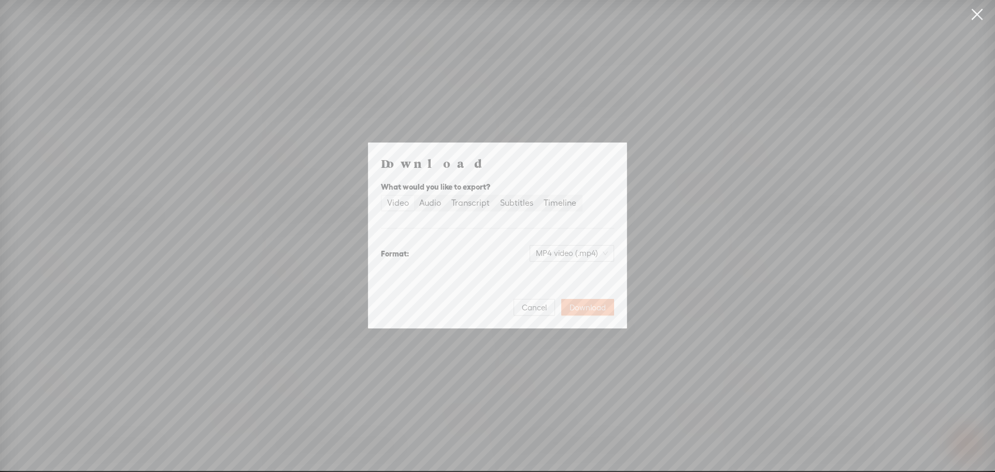
click at [592, 310] on span "Download" at bounding box center [588, 308] width 36 height 10
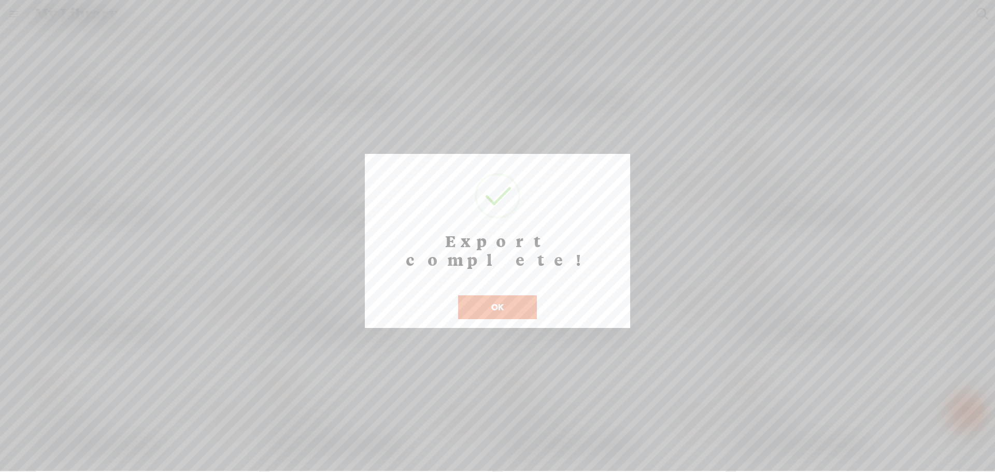
click at [503, 296] on button "OK" at bounding box center [497, 308] width 79 height 24
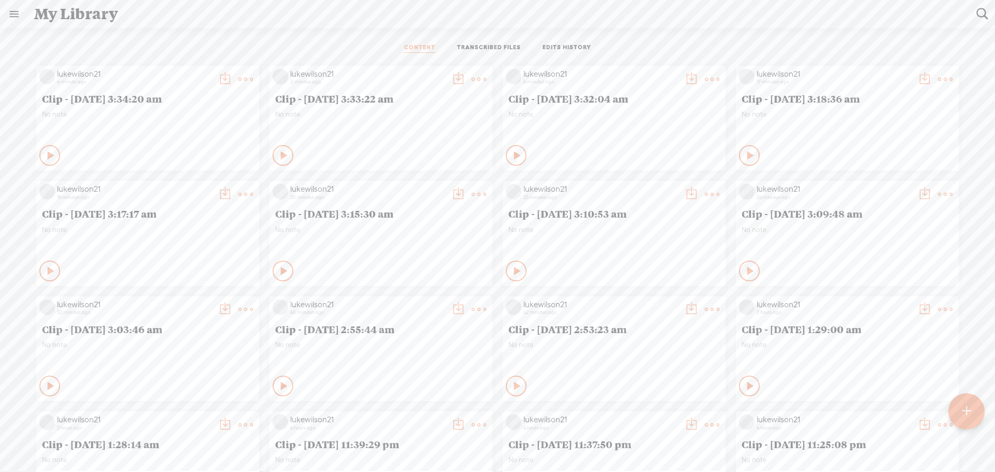
click at [364, 50] on ul "CONTENT TRANSCRIBED FILES EDITS HISTORY" at bounding box center [497, 48] width 275 height 25
click at [968, 400] on t at bounding box center [966, 411] width 9 height 23
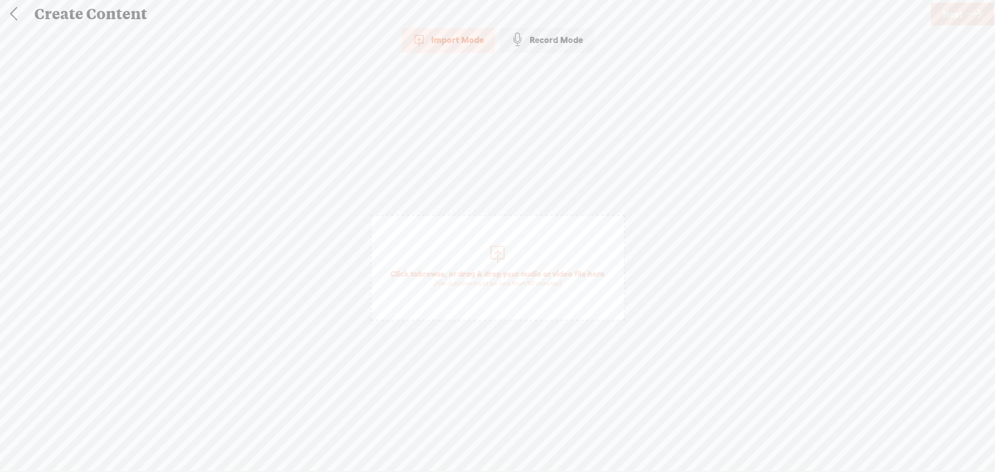
click at [545, 276] on span "Click to browse , or drag & drop your audio or video file here (File duration m…" at bounding box center [497, 278] width 225 height 30
click at [948, 14] on span "Next" at bounding box center [953, 14] width 20 height 26
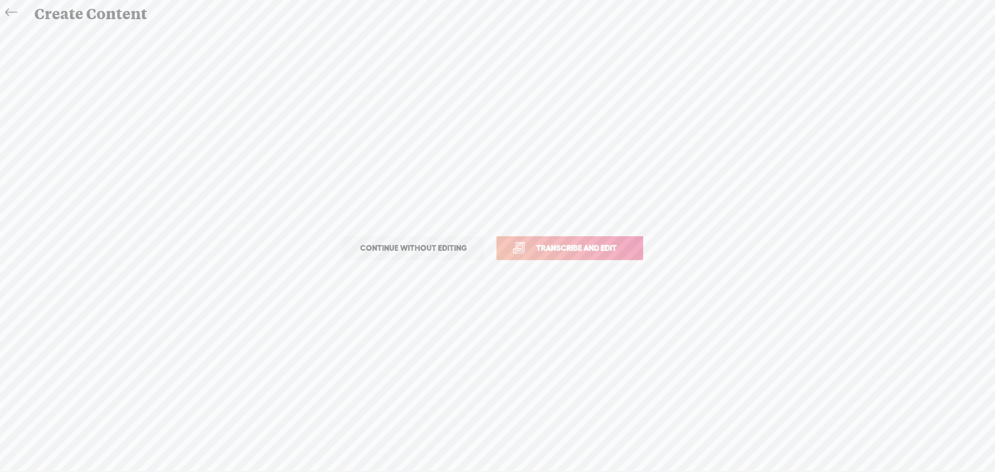
click at [578, 248] on span "Transcribe and edit" at bounding box center [577, 248] width 102 height 12
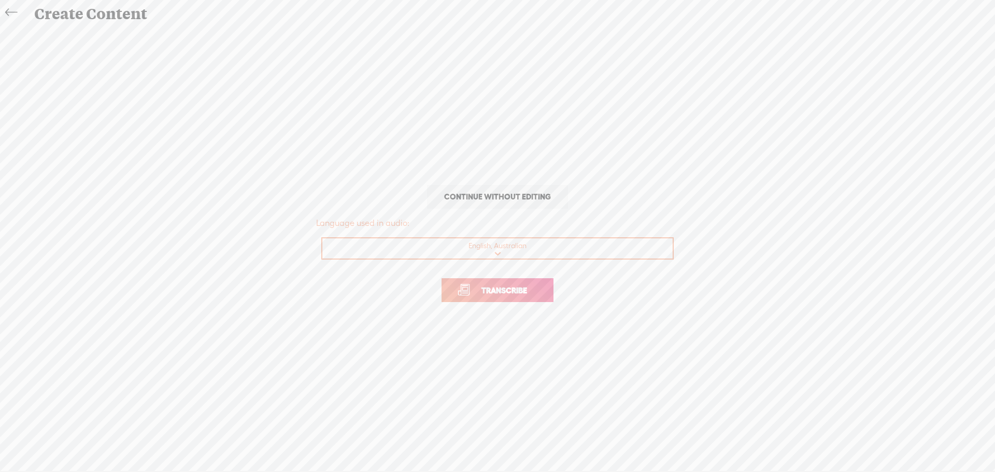
click at [502, 298] on link "Transcribe" at bounding box center [498, 290] width 112 height 24
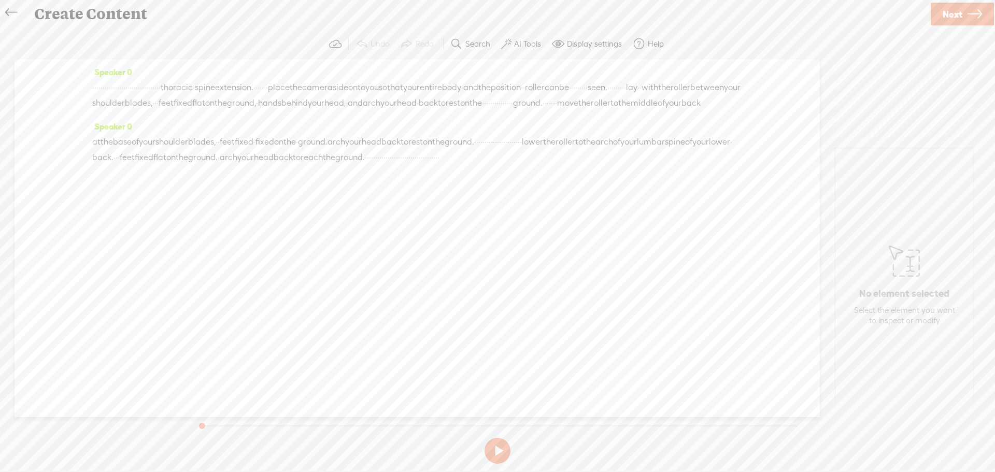
click at [365, 165] on span "ground." at bounding box center [350, 158] width 30 height 16
click at [678, 151] on span at bounding box center [675, 148] width 16 height 19
click at [495, 452] on button at bounding box center [498, 451] width 26 height 26
click at [415, 165] on span "·" at bounding box center [416, 158] width 2 height 16
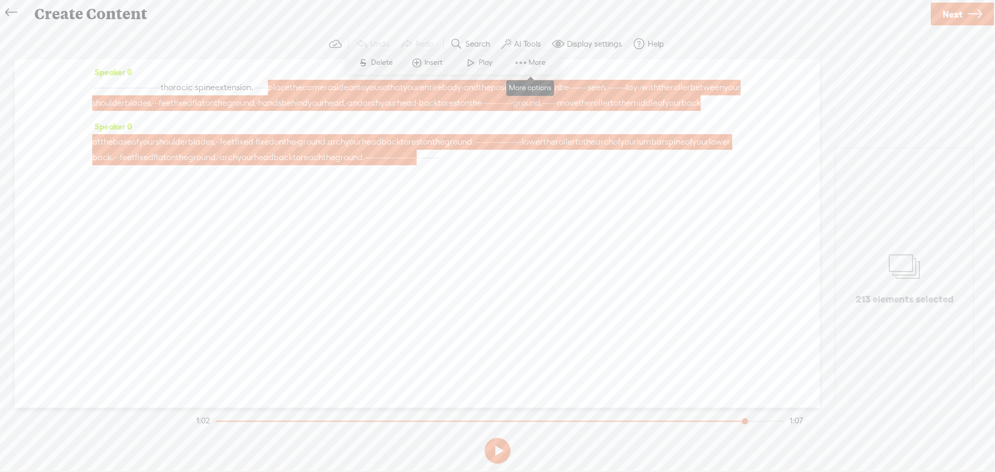
click at [533, 66] on span "More" at bounding box center [539, 63] width 20 height 10
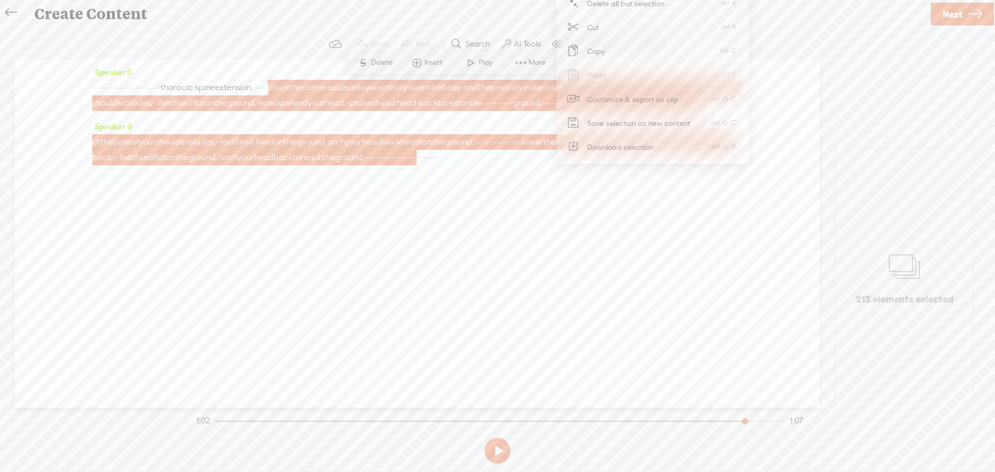
click at [609, 103] on span "Customize & export as clip" at bounding box center [633, 99] width 132 height 23
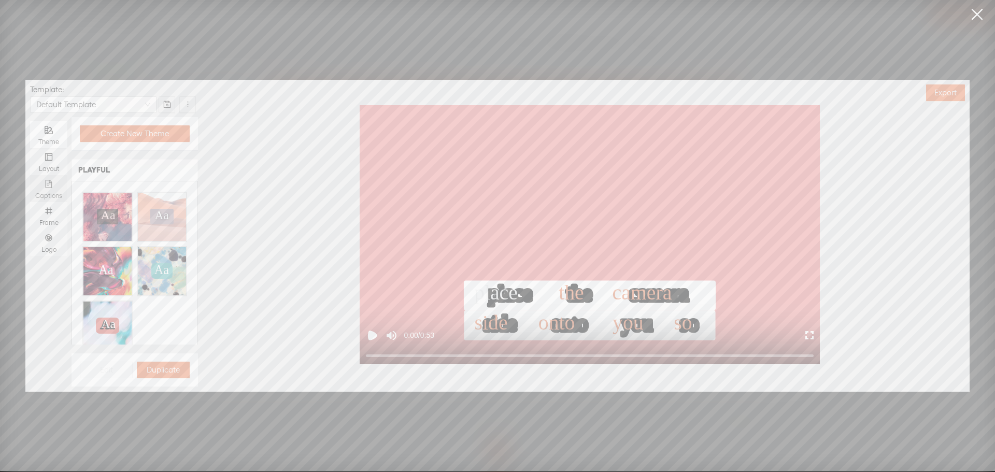
click at [44, 178] on div "Captions" at bounding box center [48, 188] width 27 height 27
click at [30, 175] on input "Captions" at bounding box center [30, 175] width 0 height 0
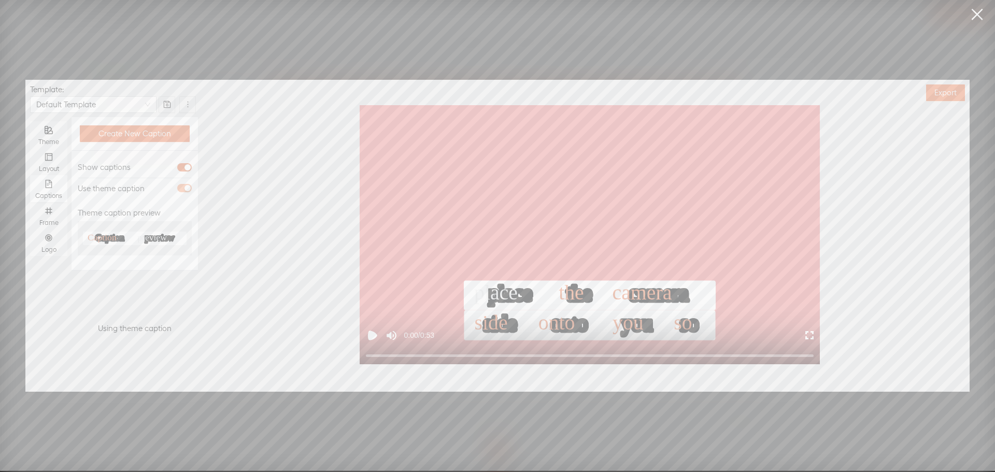
click at [180, 190] on span "button" at bounding box center [184, 188] width 15 height 8
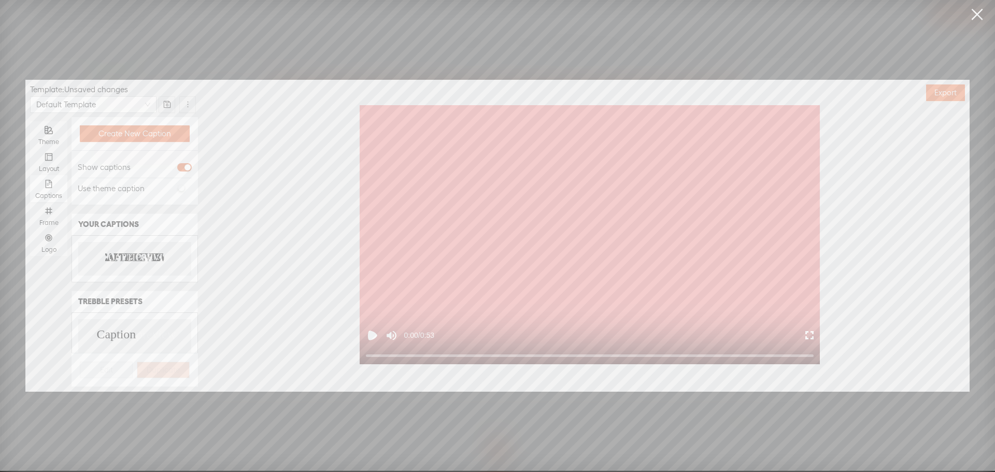
click at [143, 259] on text "PREVIEW" at bounding box center [156, 258] width 41 height 10
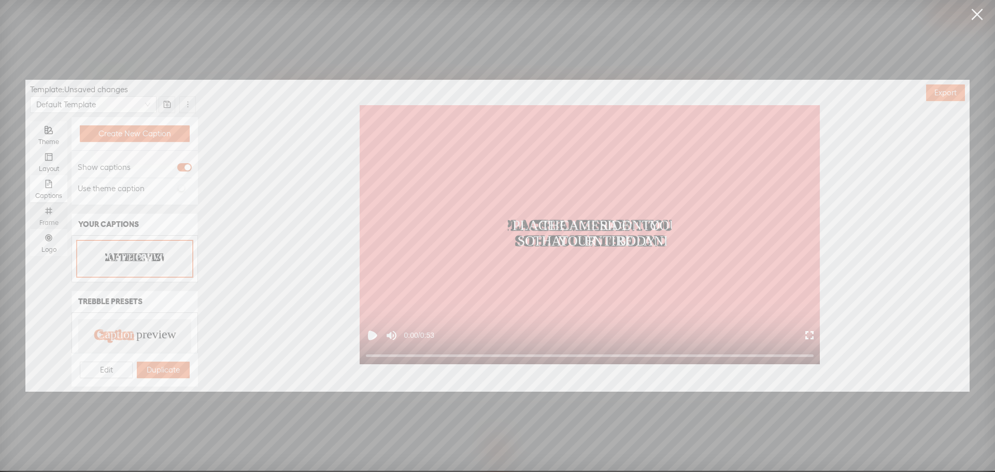
click at [51, 220] on div "Frame" at bounding box center [48, 223] width 27 height 8
click at [30, 202] on input "Frame" at bounding box center [30, 202] width 0 height 0
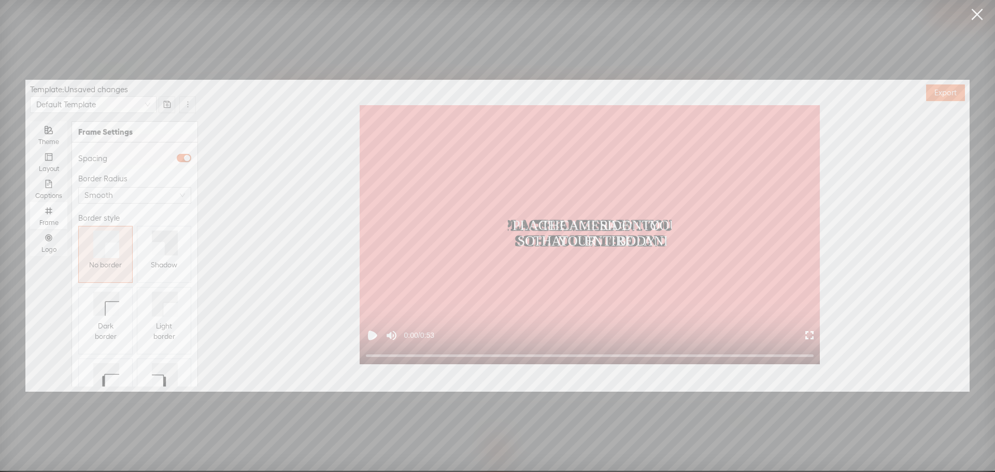
click at [158, 255] on icon at bounding box center [158, 248] width 13 height 13
click at [49, 242] on icon "number" at bounding box center [49, 238] width 8 height 8
click at [30, 229] on input "Logo" at bounding box center [30, 229] width 0 height 0
click at [124, 223] on span "Replace logo..." at bounding box center [135, 228] width 50 height 10
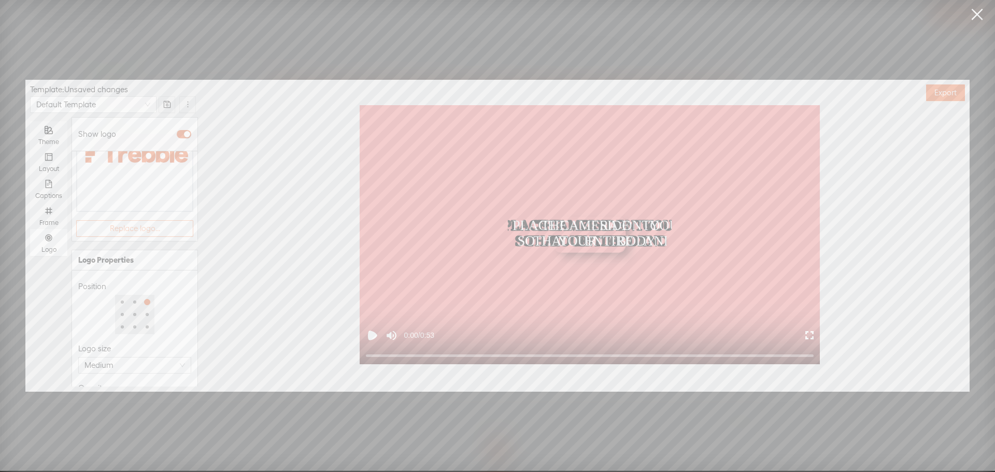
scroll to position [0, 0]
click at [105, 233] on img at bounding box center [104, 236] width 42 height 42
click at [116, 372] on div at bounding box center [117, 375] width 73 height 6
click at [114, 372] on div at bounding box center [116, 374] width 5 height 5
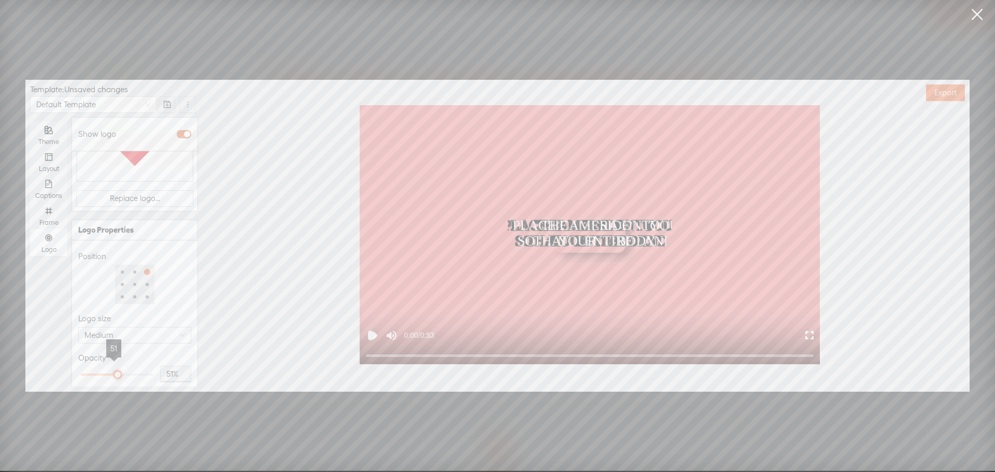
type input "50%"
click at [114, 372] on div at bounding box center [116, 374] width 5 height 5
click at [311, 270] on div "PLACE THE CAMERA SIDE ONTO YOU PLACE THE CAMERA SIDE ONTO YOU SO THAT YOUR ENTI…" at bounding box center [589, 234] width 759 height 259
click at [941, 88] on span "Export" at bounding box center [946, 93] width 22 height 10
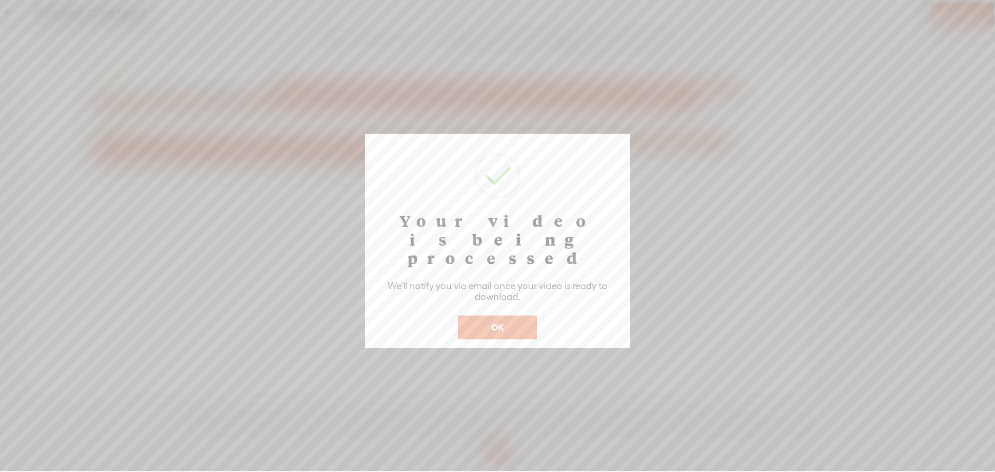
click at [525, 316] on button "OK" at bounding box center [497, 328] width 79 height 24
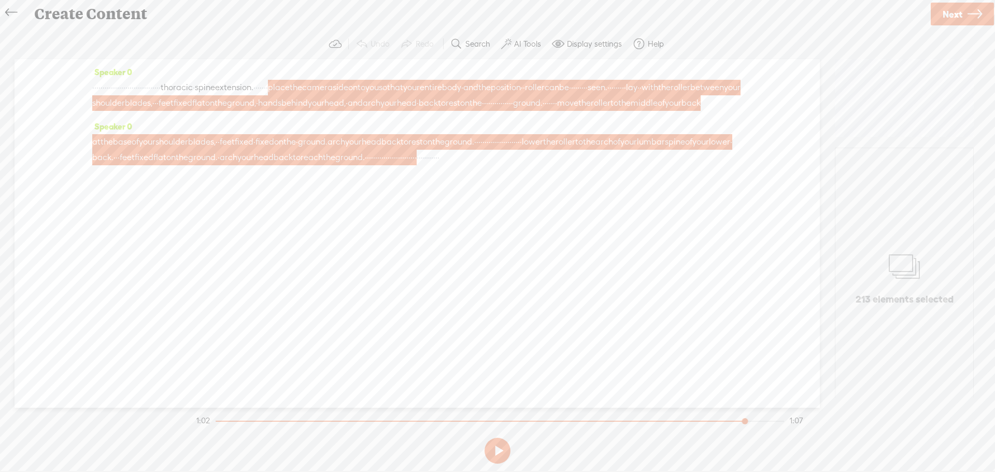
click at [4, 6] on link at bounding box center [13, 12] width 23 height 21
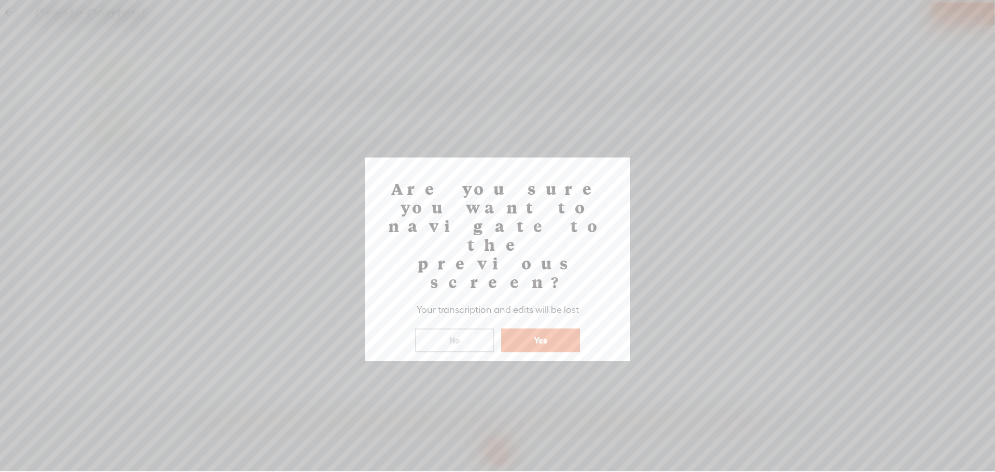
click at [528, 329] on button "Yes" at bounding box center [540, 341] width 79 height 24
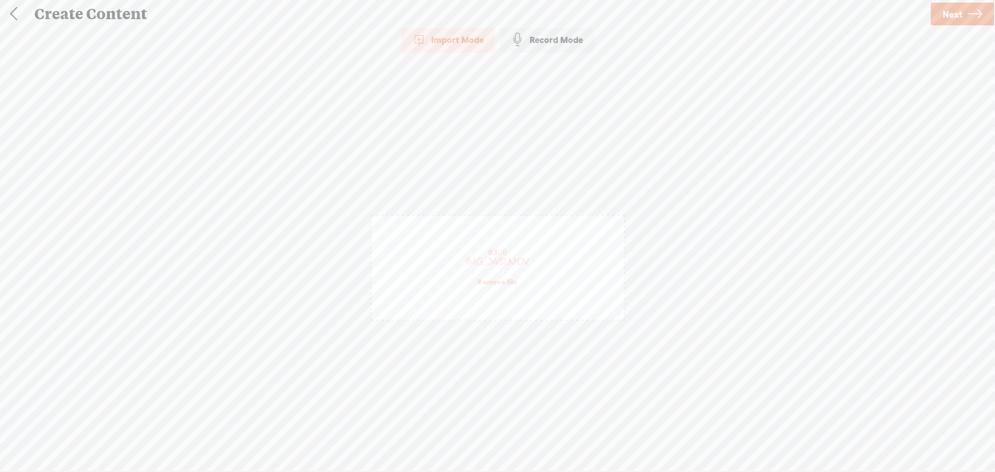
click at [489, 285] on link "Remove file" at bounding box center [497, 281] width 39 height 9
click at [502, 272] on span "Click to browse , or drag & drop your audio or video file here (File duration m…" at bounding box center [497, 278] width 225 height 30
click at [963, 11] on link "Next" at bounding box center [962, 14] width 63 height 23
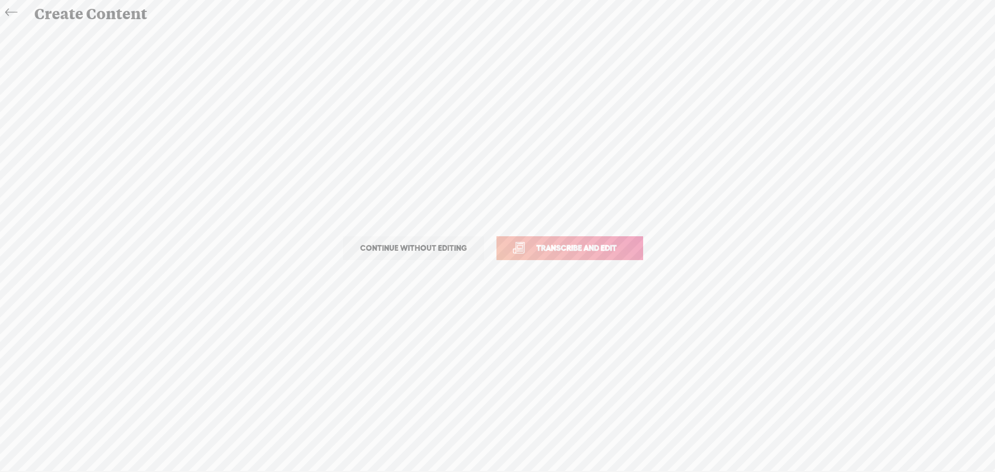
click at [590, 247] on span "Transcribe and edit" at bounding box center [577, 248] width 102 height 12
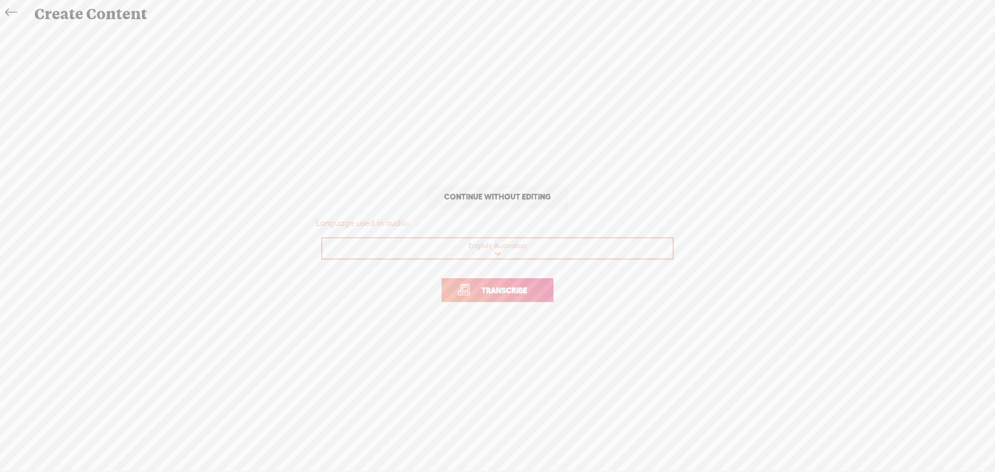
click at [530, 288] on span "Transcribe" at bounding box center [504, 291] width 67 height 12
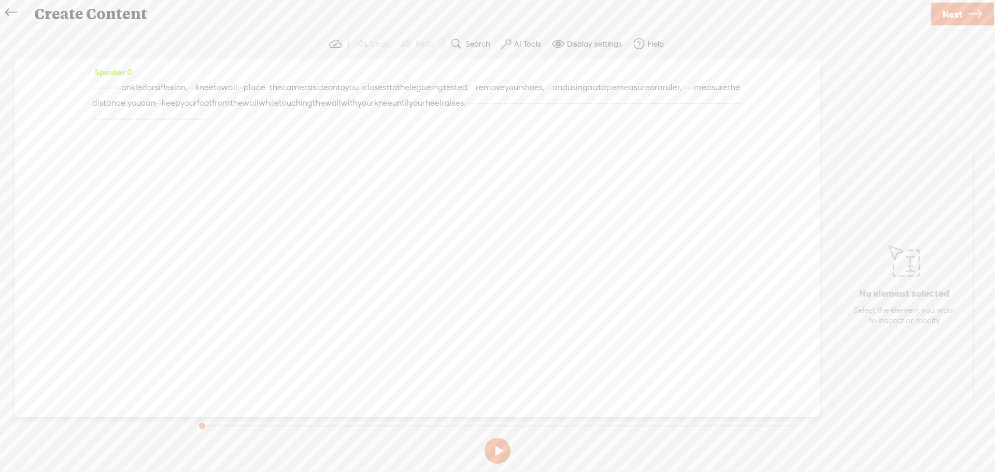
click at [442, 111] on span "raises." at bounding box center [454, 103] width 24 height 16
click at [188, 95] on span at bounding box center [185, 94] width 16 height 19
click at [495, 449] on button at bounding box center [498, 451] width 26 height 26
click at [539, 111] on span "·" at bounding box center [540, 103] width 2 height 16
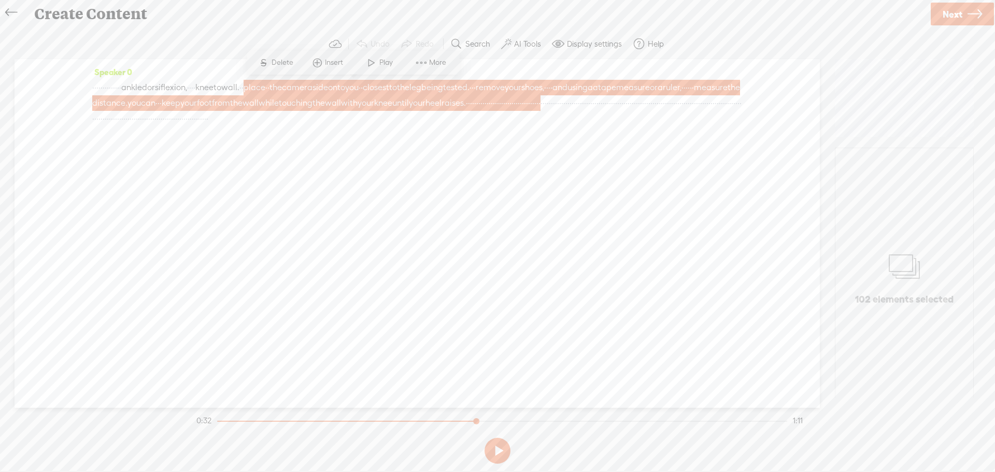
click at [427, 59] on span at bounding box center [422, 62] width 16 height 19
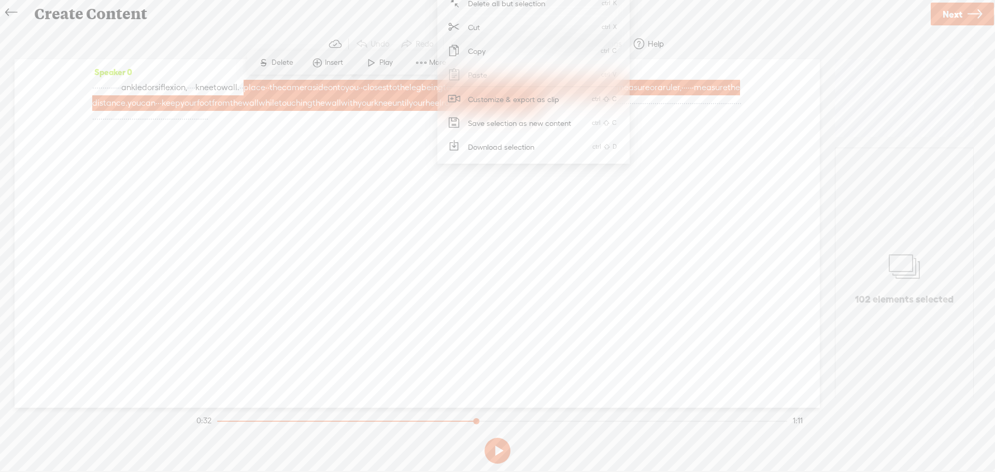
click at [493, 102] on span "Customize & export as clip" at bounding box center [514, 99] width 132 height 23
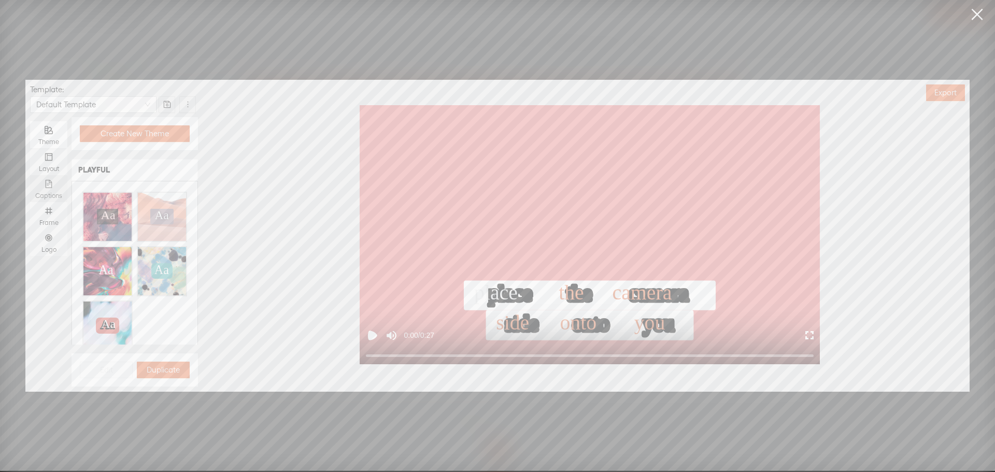
click at [43, 184] on div "Captions" at bounding box center [48, 188] width 27 height 27
click at [30, 175] on input "Captions" at bounding box center [30, 175] width 0 height 0
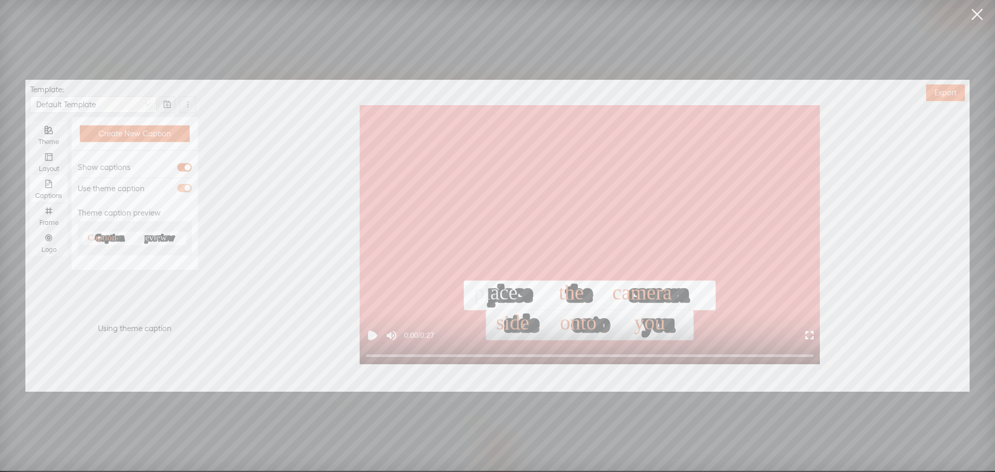
click at [184, 187] on span "button" at bounding box center [184, 188] width 15 height 8
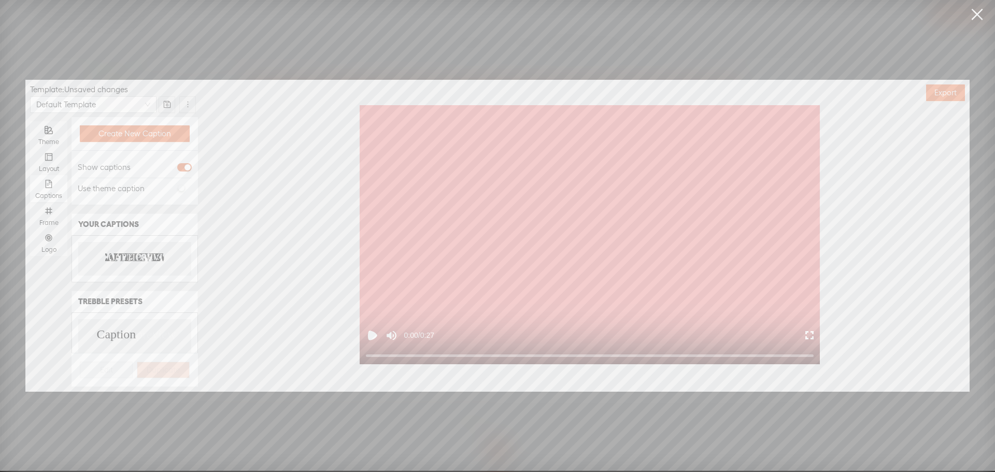
click at [128, 255] on text "CAPTION" at bounding box center [128, 258] width 40 height 10
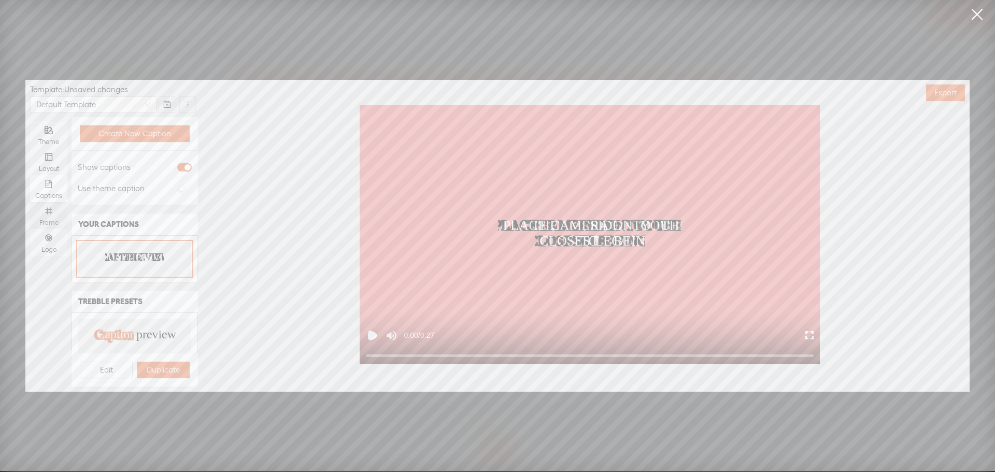
click at [53, 216] on div "Frame" at bounding box center [48, 215] width 27 height 27
click at [30, 202] on input "Frame" at bounding box center [30, 202] width 0 height 0
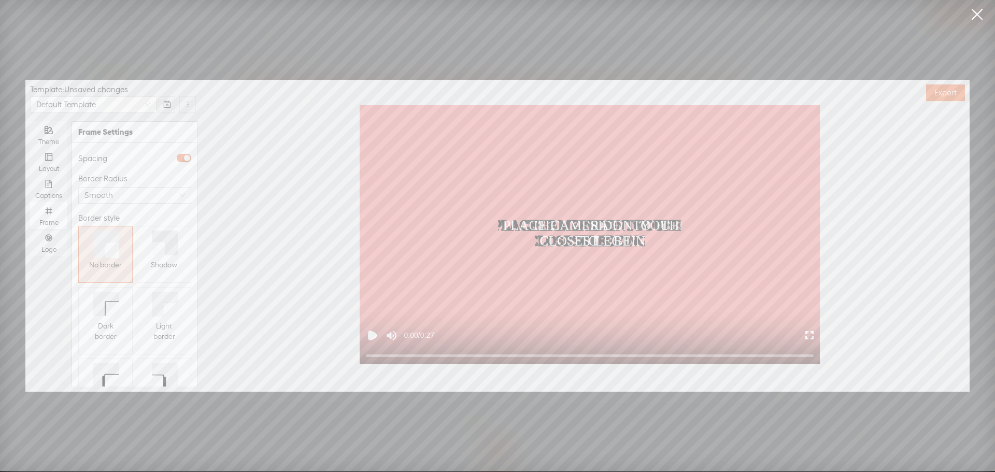
click at [159, 252] on icon at bounding box center [158, 248] width 13 height 13
click at [47, 244] on div "Logo" at bounding box center [48, 242] width 27 height 27
click at [30, 229] on input "Logo" at bounding box center [30, 229] width 0 height 0
click at [123, 327] on span "Replace logo..." at bounding box center [135, 332] width 50 height 10
click at [105, 246] on img at bounding box center [104, 236] width 42 height 42
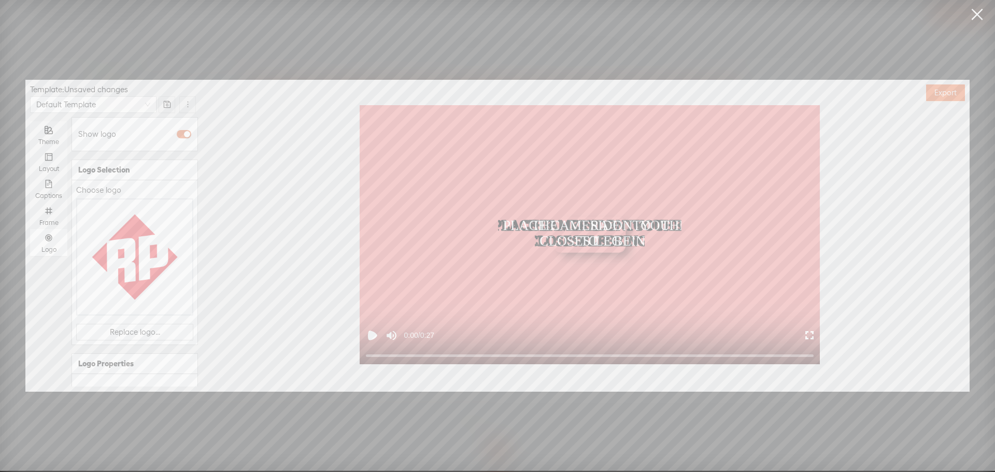
scroll to position [134, 0]
click at [110, 372] on div at bounding box center [117, 375] width 73 height 6
type input "50%"
click at [115, 372] on div at bounding box center [116, 374] width 5 height 5
click at [138, 352] on div "Opacity" at bounding box center [134, 358] width 113 height 12
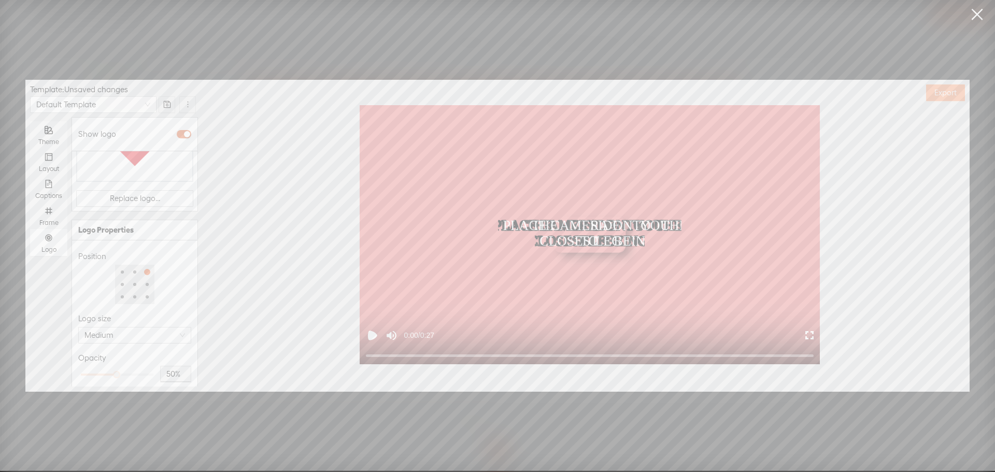
click at [948, 88] on span "Export" at bounding box center [946, 93] width 22 height 10
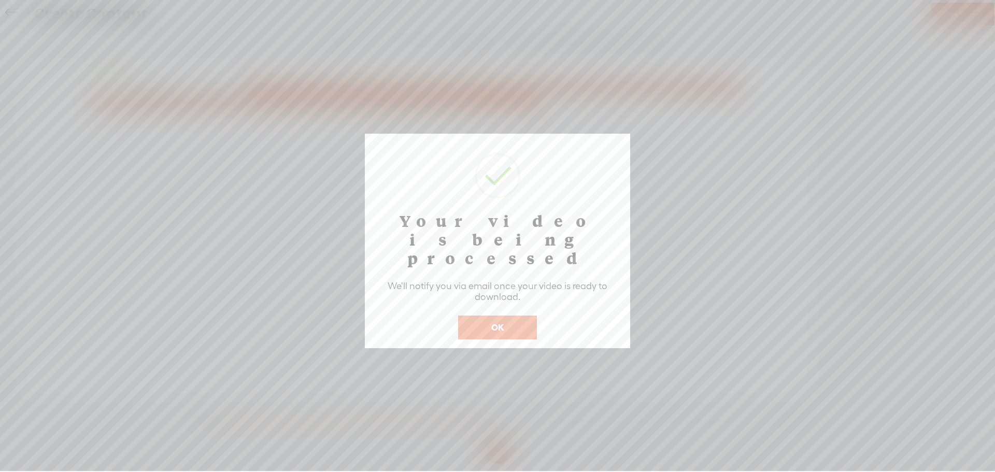
click at [524, 316] on button "OK" at bounding box center [497, 328] width 79 height 24
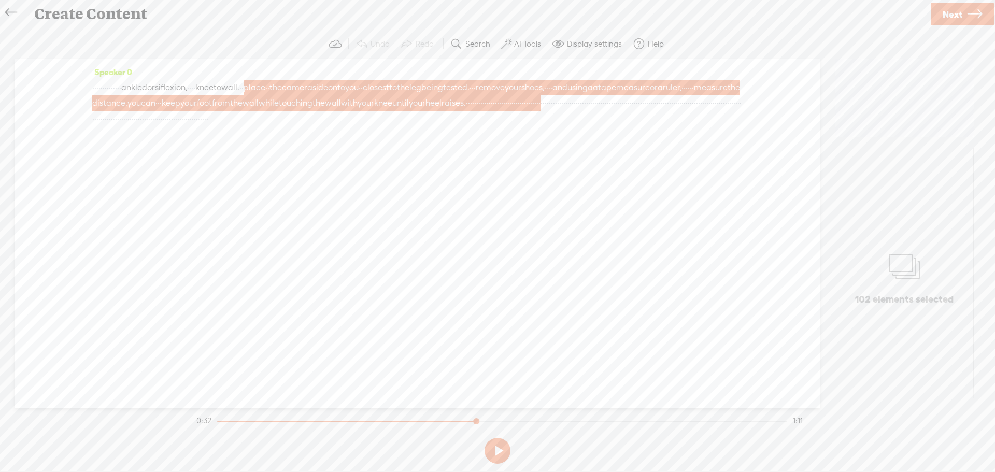
click at [10, 14] on icon at bounding box center [11, 12] width 12 height 23
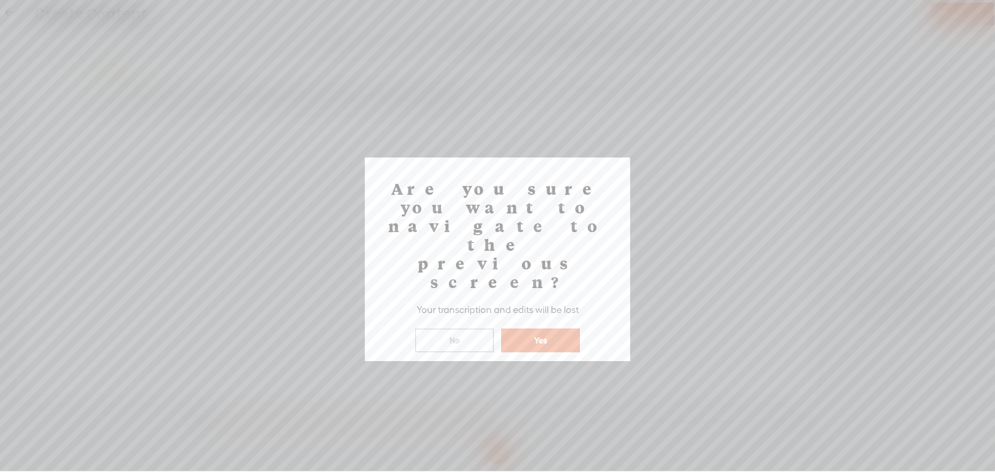
click at [531, 329] on button "Yes" at bounding box center [540, 341] width 79 height 24
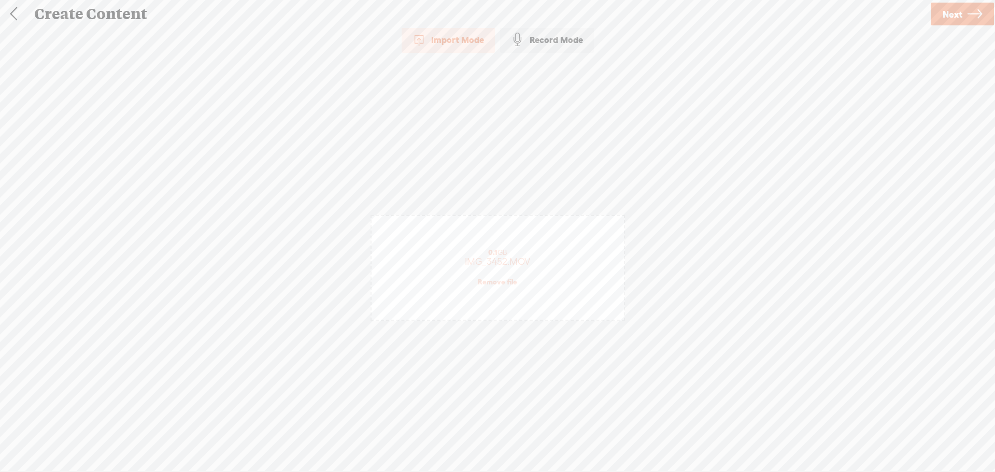
click at [17, 11] on link at bounding box center [14, 14] width 26 height 27
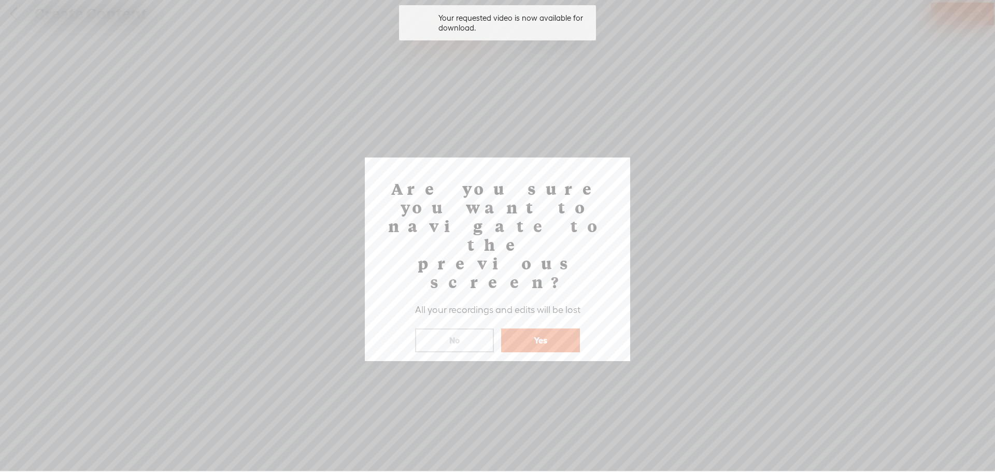
click at [547, 329] on button "Yes" at bounding box center [540, 341] width 79 height 24
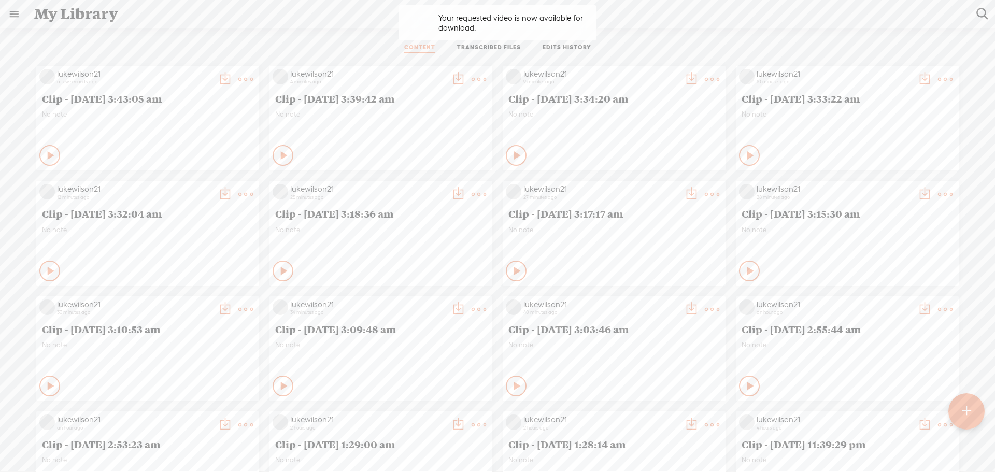
click at [232, 79] on t at bounding box center [225, 79] width 15 height 15
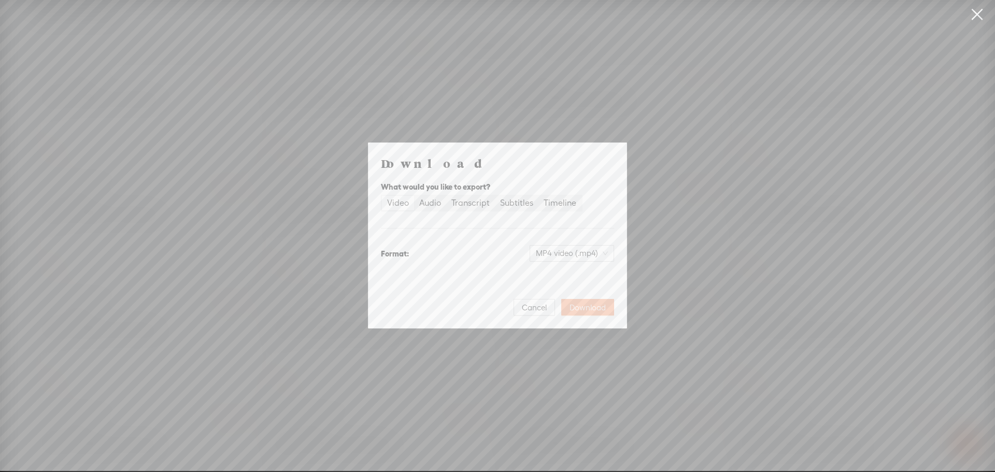
click at [589, 305] on span "Download" at bounding box center [588, 308] width 36 height 10
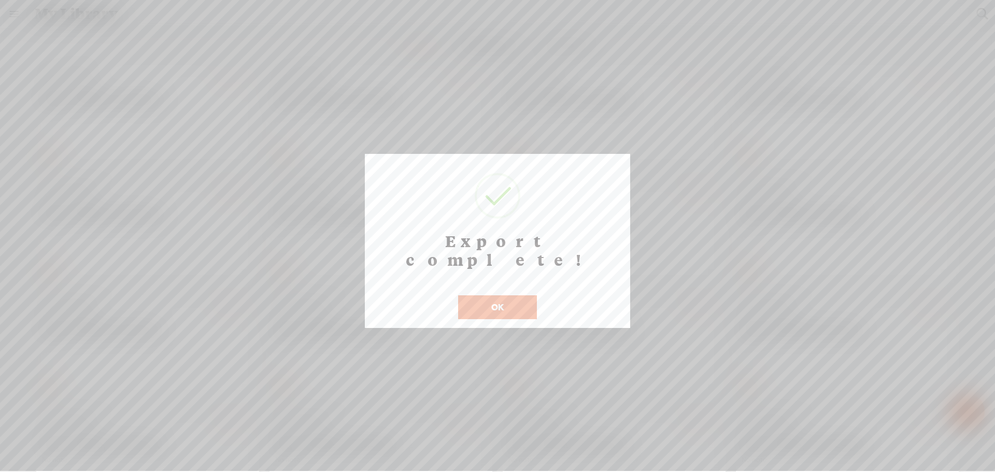
drag, startPoint x: 511, startPoint y: 294, endPoint x: 514, endPoint y: 312, distance: 18.0
click at [511, 296] on button "OK" at bounding box center [497, 308] width 79 height 24
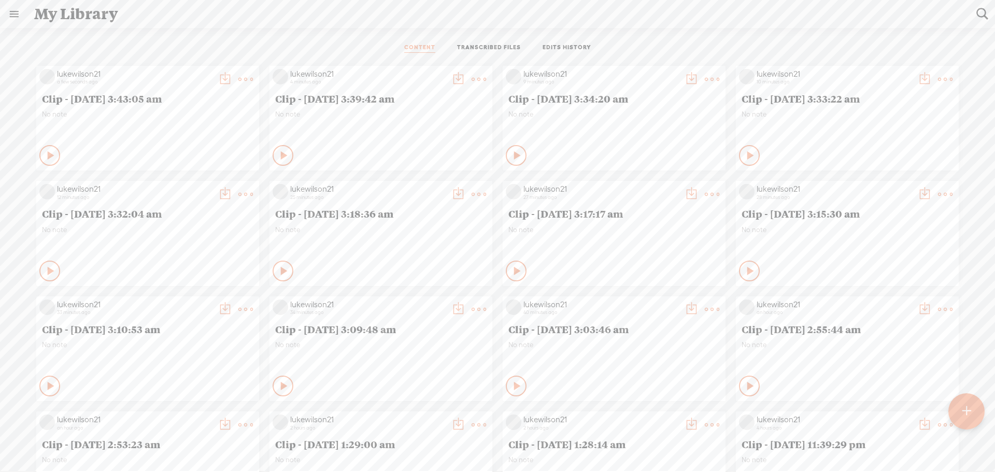
click at [185, 154] on div "Private" at bounding box center [160, 156] width 191 height 16
click at [218, 80] on t at bounding box center [225, 79] width 15 height 15
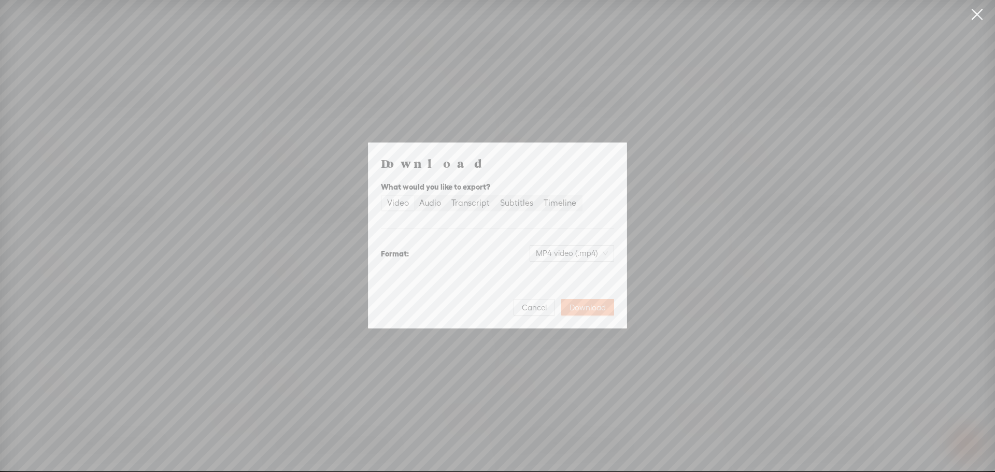
click at [579, 306] on span "Download" at bounding box center [588, 308] width 36 height 10
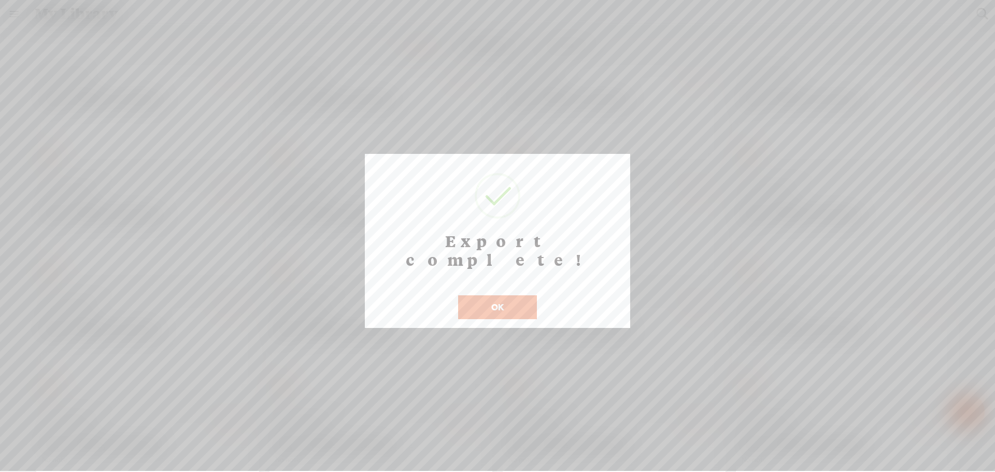
click at [498, 296] on button "OK" at bounding box center [497, 308] width 79 height 24
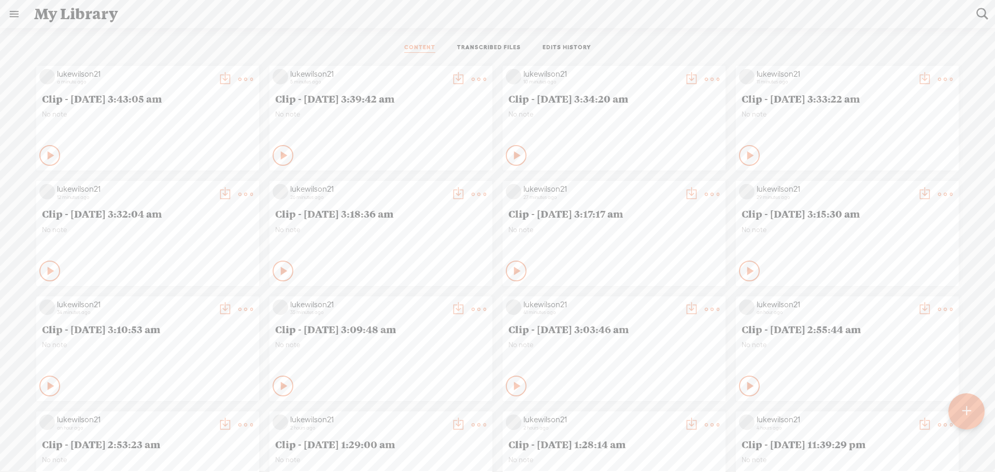
click at [285, 51] on div "CONTENT TRANSCRIBED FILES EDITS HISTORY" at bounding box center [498, 48] width 980 height 25
click at [960, 409] on div at bounding box center [967, 411] width 36 height 36
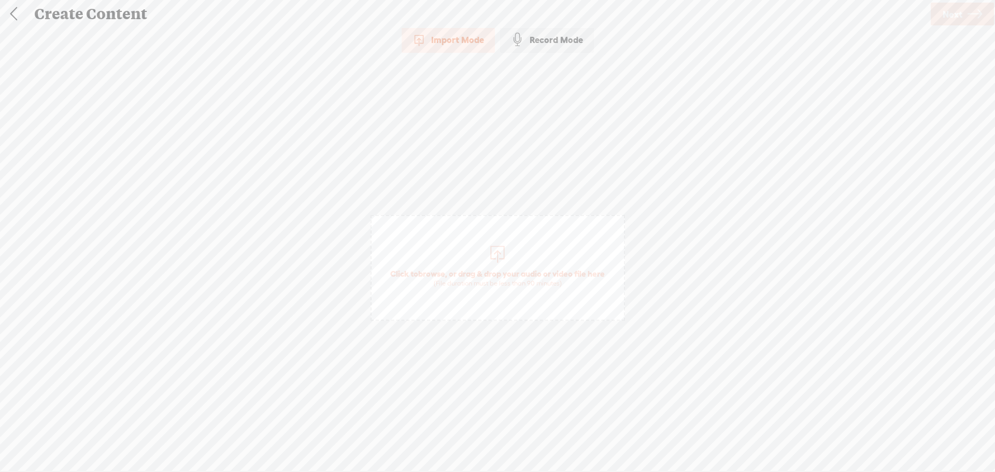
click at [517, 268] on span "Click to browse , or drag & drop your audio or video file here (File duration m…" at bounding box center [497, 278] width 225 height 30
click at [959, 25] on link "Next" at bounding box center [962, 14] width 63 height 23
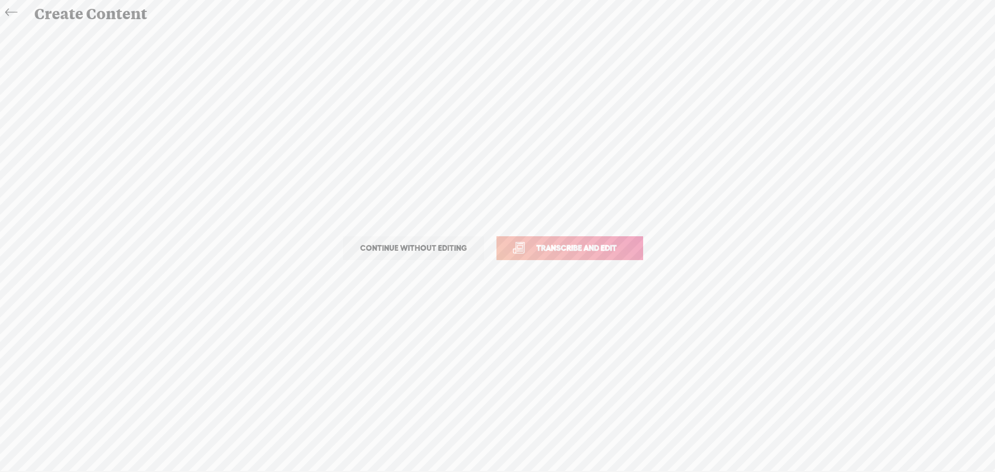
click at [623, 248] on span "Transcribe and edit" at bounding box center [577, 248] width 102 height 12
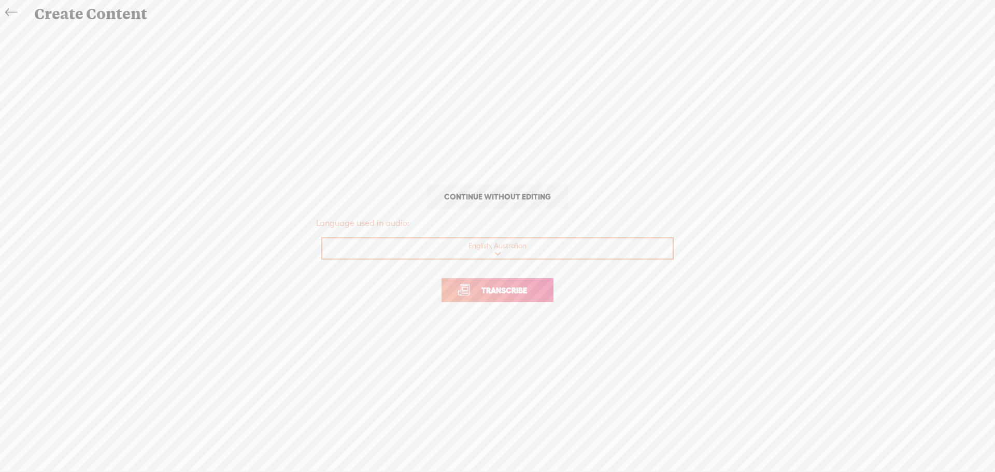
click at [527, 293] on span "Transcribe" at bounding box center [504, 291] width 67 height 12
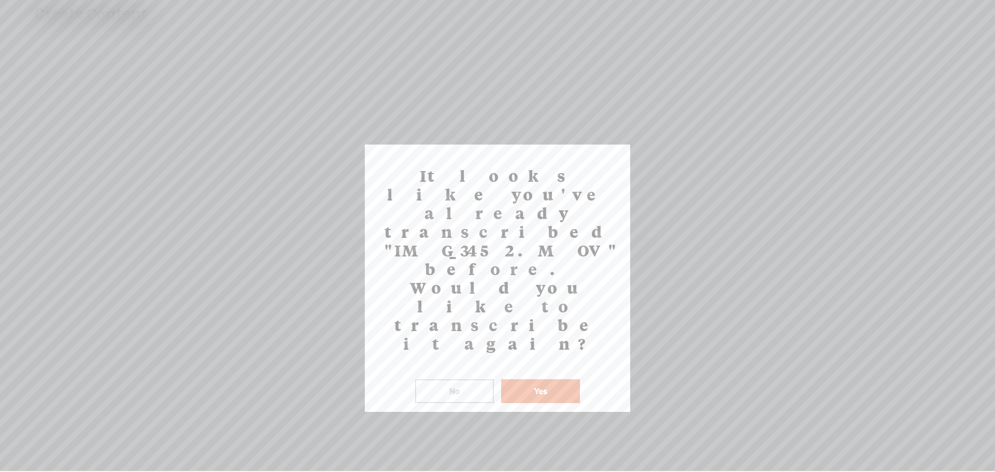
click at [481, 379] on button "No" at bounding box center [454, 391] width 79 height 24
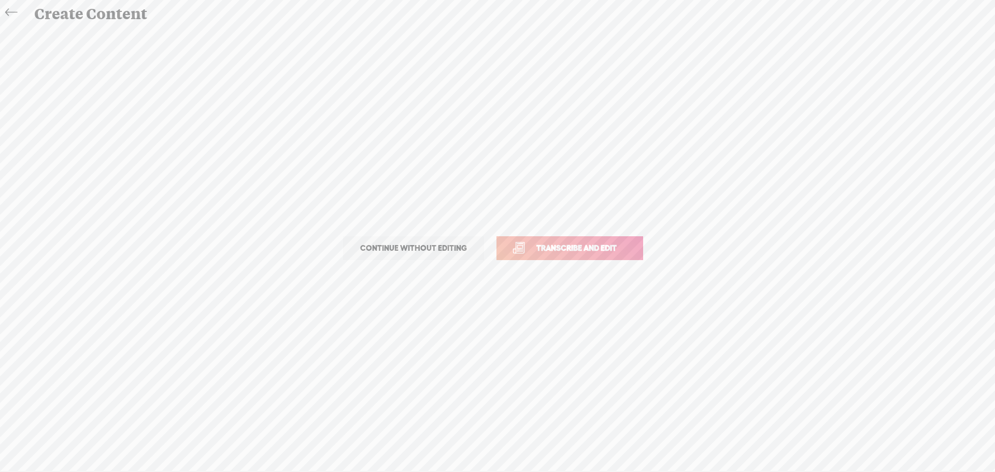
click at [14, 8] on icon at bounding box center [11, 12] width 12 height 23
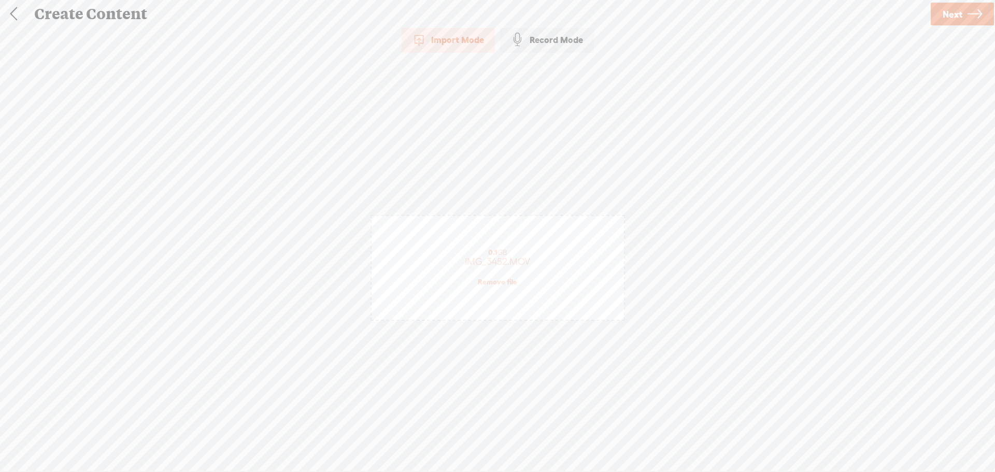
click at [509, 284] on link "Remove file" at bounding box center [497, 281] width 39 height 9
click at [511, 279] on div "(File duration must be less than 90 minutes)" at bounding box center [497, 283] width 215 height 8
click at [958, 16] on span "Next" at bounding box center [953, 14] width 20 height 26
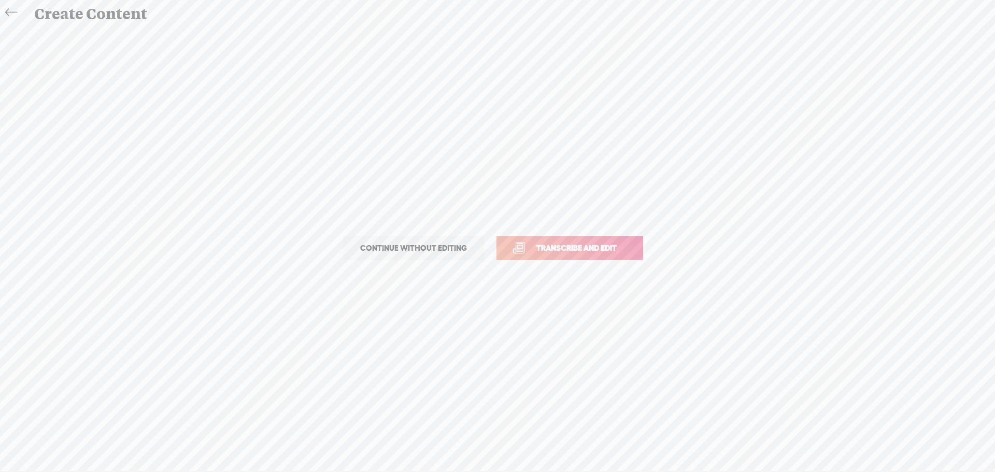
click at [632, 244] on link "Transcribe and edit" at bounding box center [570, 248] width 147 height 24
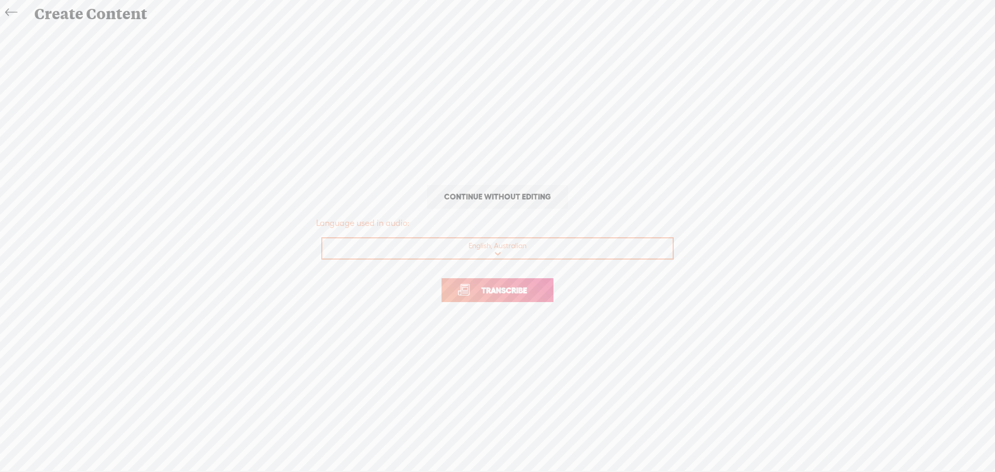
click at [511, 294] on span "Transcribe" at bounding box center [504, 291] width 67 height 12
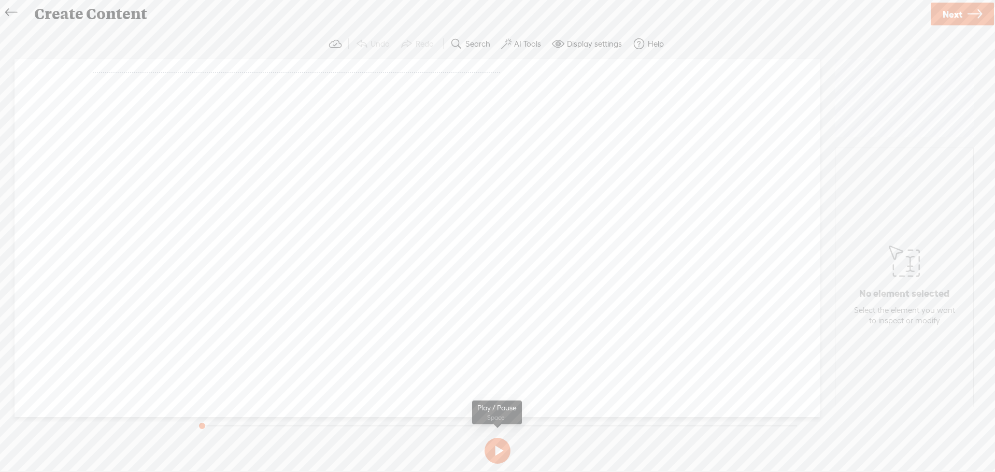
click at [496, 446] on button at bounding box center [498, 451] width 26 height 26
click at [498, 449] on button at bounding box center [498, 451] width 26 height 26
click at [7, 10] on icon at bounding box center [11, 12] width 12 height 23
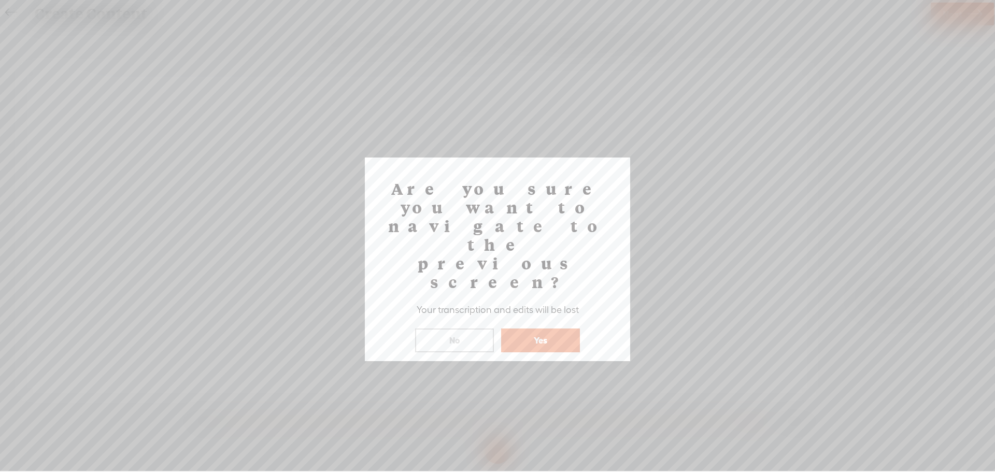
click at [516, 329] on button "Yes" at bounding box center [540, 341] width 79 height 24
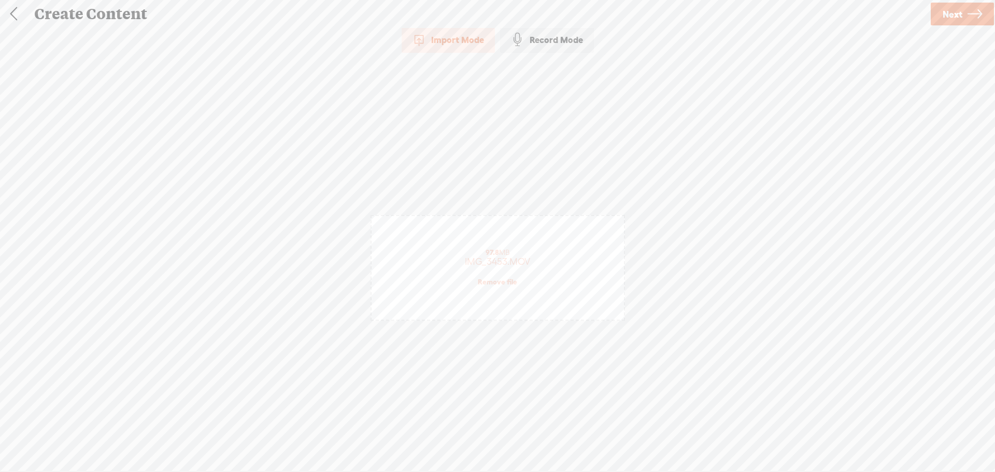
click at [504, 286] on link "Remove file" at bounding box center [497, 281] width 39 height 9
click at [504, 285] on div "(File duration must be less than 90 minutes)" at bounding box center [497, 283] width 215 height 8
click at [969, 21] on icon at bounding box center [975, 14] width 15 height 26
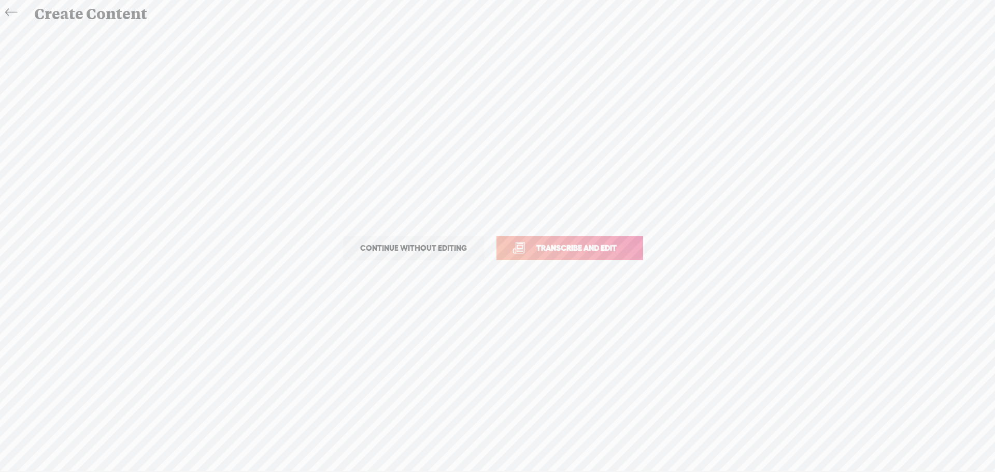
click at [559, 250] on span "Transcribe and edit" at bounding box center [577, 248] width 102 height 12
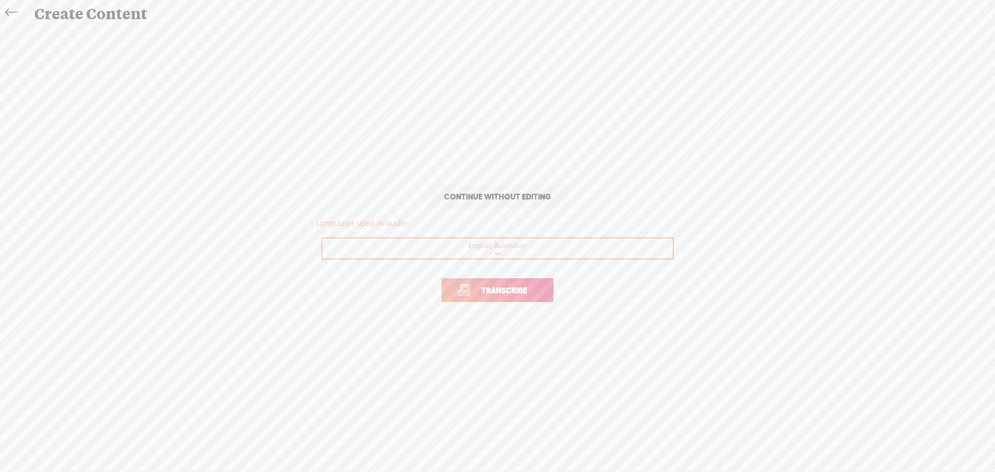
click at [512, 291] on span "Transcribe" at bounding box center [504, 291] width 67 height 12
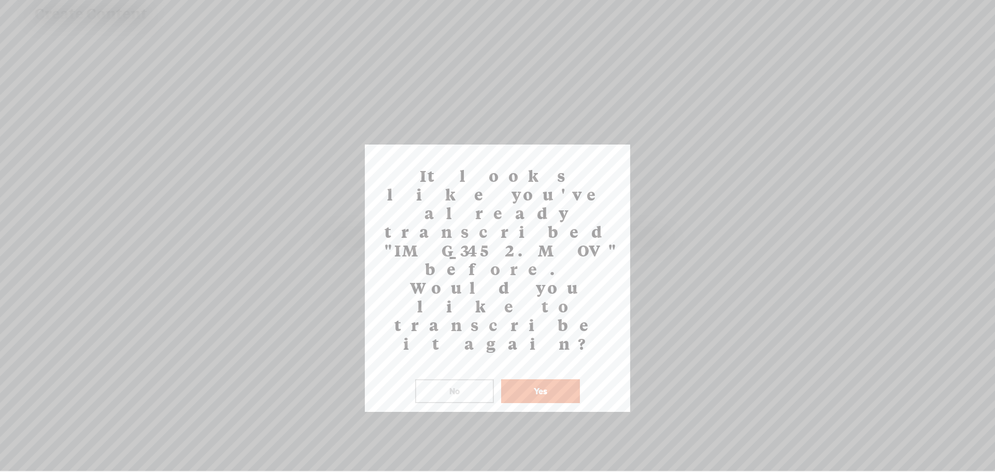
click at [542, 379] on button "Yes" at bounding box center [540, 391] width 79 height 24
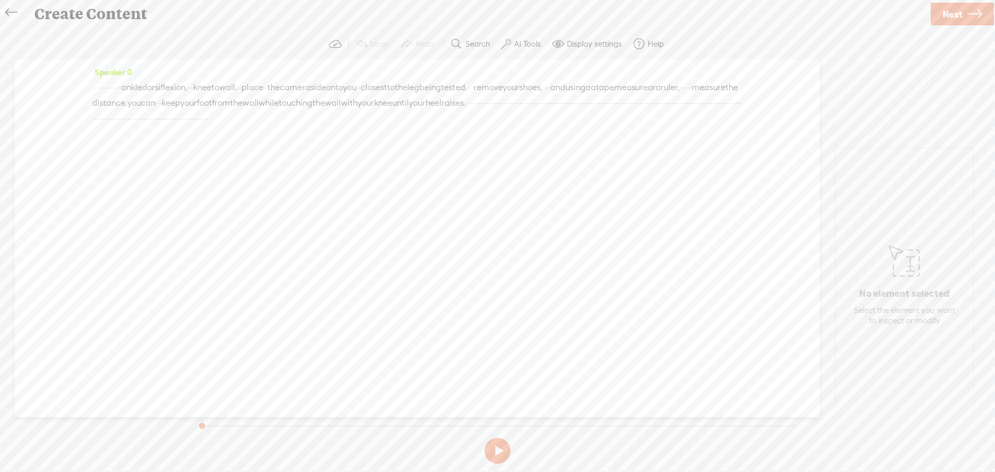
click at [539, 111] on span "·" at bounding box center [540, 103] width 2 height 16
click at [419, 89] on span at bounding box center [413, 94] width 16 height 19
click at [8, 12] on icon at bounding box center [11, 12] width 12 height 23
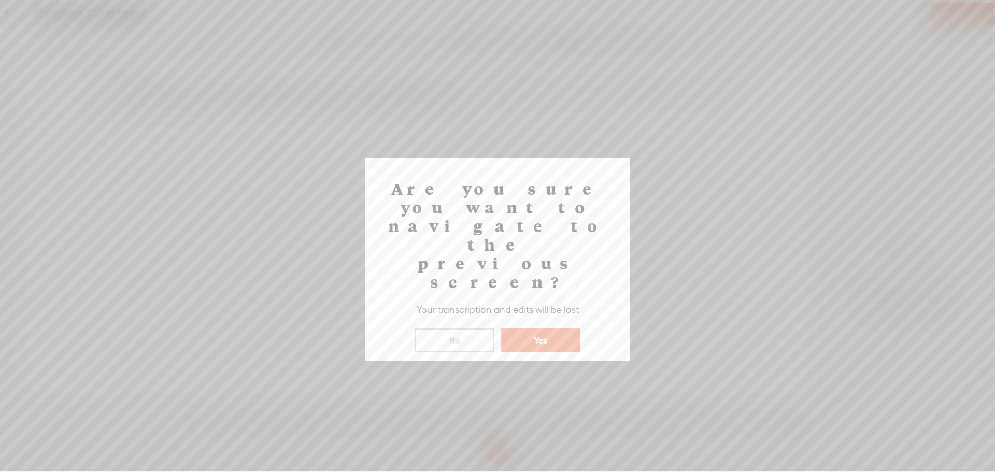
click at [556, 329] on button "Yes" at bounding box center [540, 341] width 79 height 24
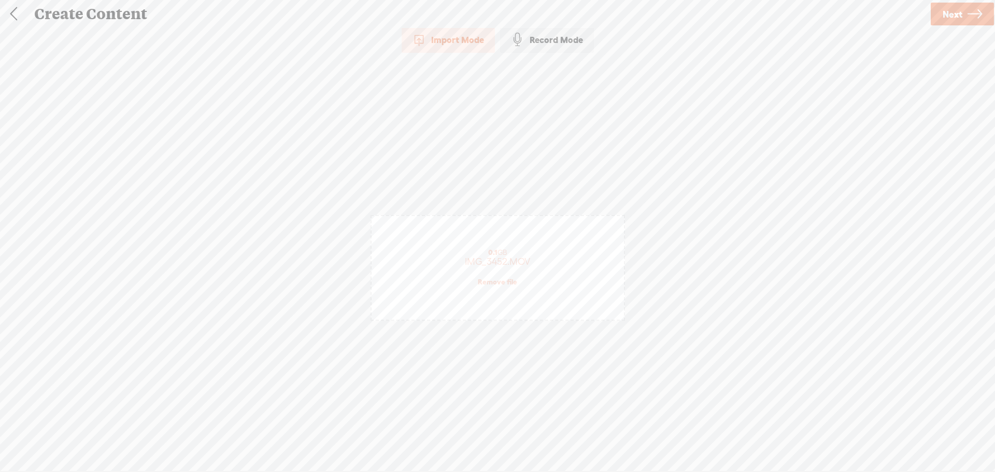
click at [511, 280] on link "Remove file" at bounding box center [497, 281] width 39 height 9
click at [511, 280] on div "(File duration must be less than 90 minutes)" at bounding box center [497, 283] width 215 height 8
click at [952, 16] on span "Next" at bounding box center [953, 14] width 20 height 26
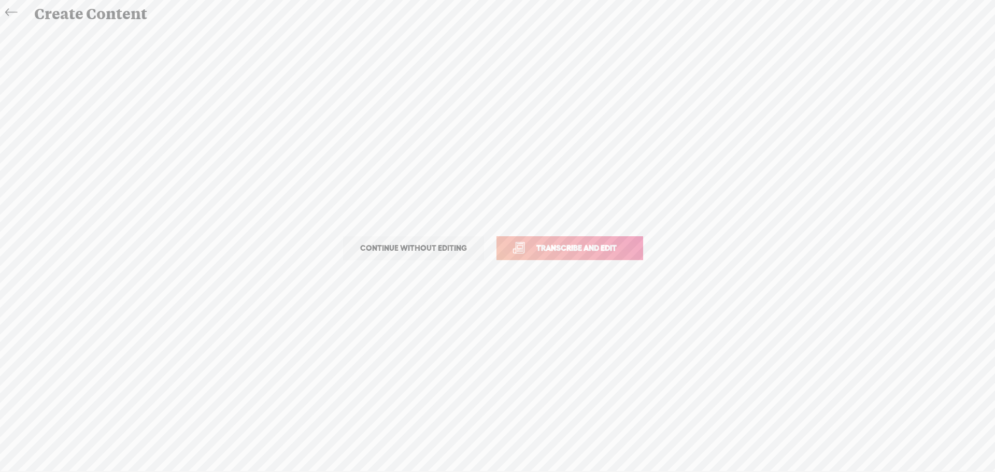
click at [590, 247] on span "Transcribe and edit" at bounding box center [577, 248] width 102 height 12
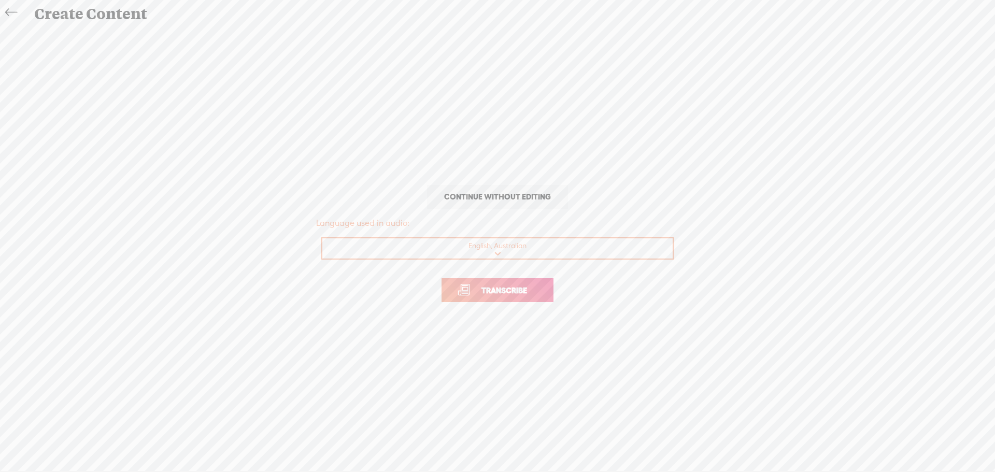
click at [518, 290] on span "Transcribe" at bounding box center [504, 291] width 67 height 12
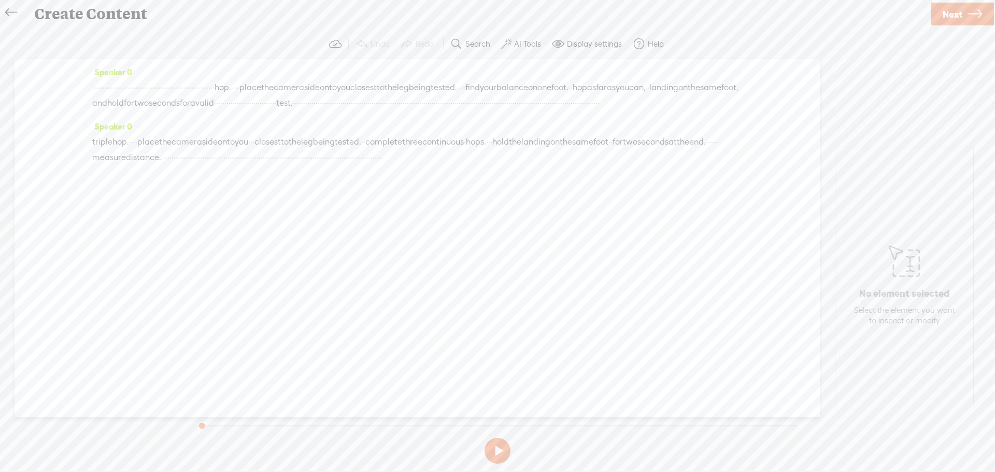
click at [214, 102] on span "valid" at bounding box center [204, 103] width 19 height 16
click at [660, 81] on span at bounding box center [661, 78] width 16 height 19
click at [500, 452] on button at bounding box center [498, 451] width 26 height 26
click at [214, 106] on span "valid" at bounding box center [204, 103] width 19 height 16
click at [659, 77] on span at bounding box center [661, 78] width 16 height 19
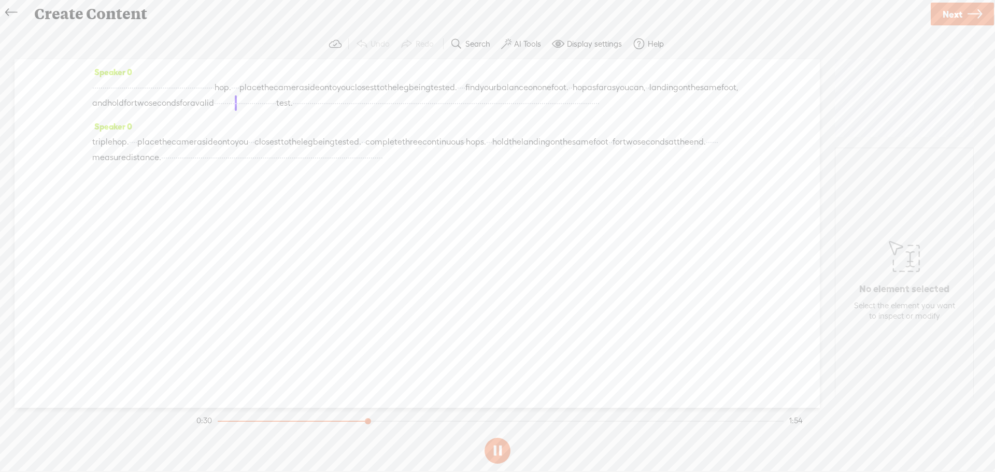
click at [497, 453] on button at bounding box center [498, 451] width 26 height 26
click at [216, 103] on span "·" at bounding box center [215, 103] width 2 height 16
click at [227, 99] on span "·" at bounding box center [225, 104] width 2 height 16
click at [687, 76] on span at bounding box center [689, 78] width 16 height 19
click at [501, 448] on button at bounding box center [498, 451] width 26 height 26
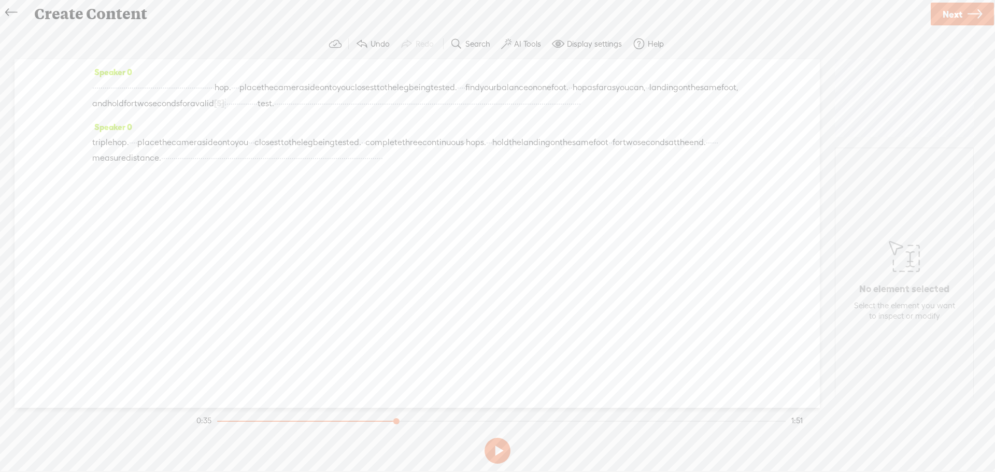
click at [227, 101] on span "·" at bounding box center [225, 104] width 2 height 16
click at [254, 102] on span "·" at bounding box center [252, 104] width 2 height 16
click at [729, 74] on span at bounding box center [723, 78] width 16 height 19
click at [499, 448] on button at bounding box center [498, 451] width 26 height 26
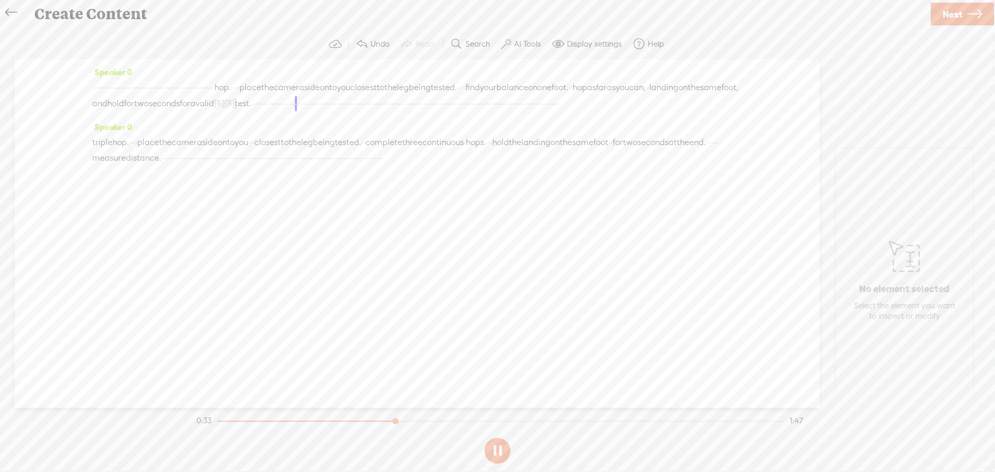
click at [499, 448] on button at bounding box center [498, 451] width 26 height 26
click at [301, 111] on span "·" at bounding box center [302, 104] width 2 height 16
click at [266, 101] on span "·" at bounding box center [265, 104] width 2 height 16
click at [751, 73] on span "Play" at bounding box center [750, 78] width 52 height 19
click at [502, 452] on button at bounding box center [498, 451] width 26 height 26
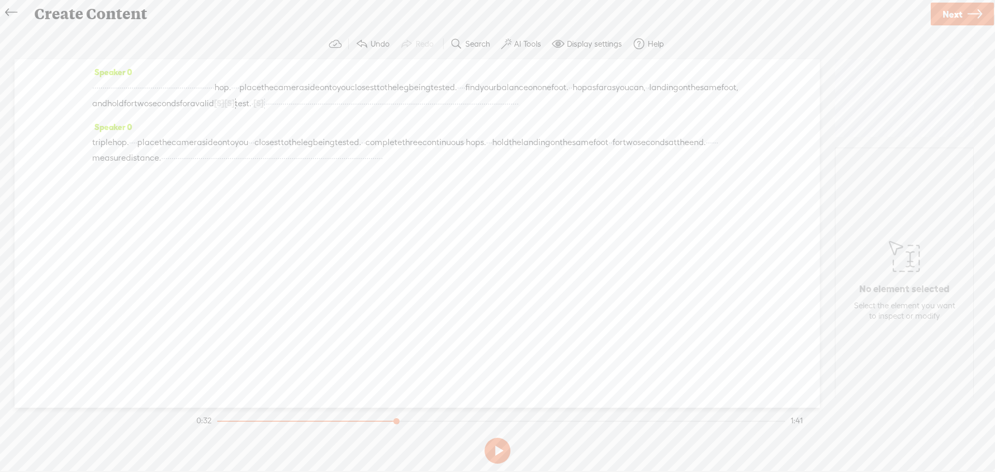
click at [299, 111] on span "·" at bounding box center [300, 104] width 2 height 16
click at [700, 151] on span "end." at bounding box center [708, 143] width 17 height 16
click at [274, 152] on span at bounding box center [273, 149] width 16 height 19
click at [501, 449] on button at bounding box center [498, 451] width 26 height 26
click at [248, 166] on span "·" at bounding box center [247, 159] width 2 height 16
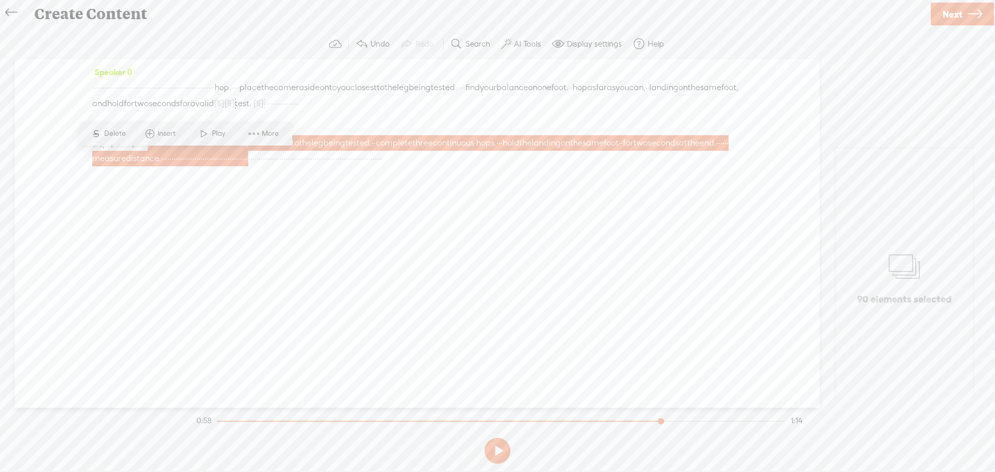
click at [251, 137] on span at bounding box center [254, 133] width 16 height 19
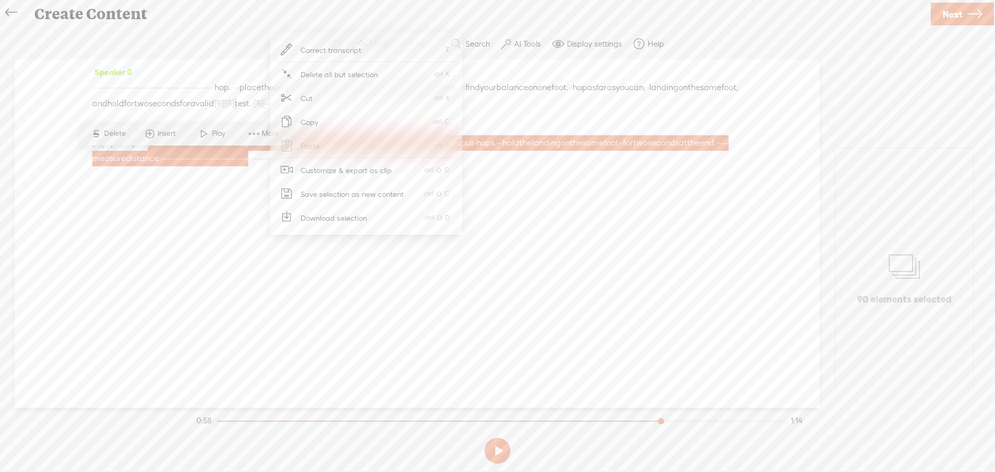
click at [335, 167] on span "Customize & export as clip" at bounding box center [346, 170] width 132 height 23
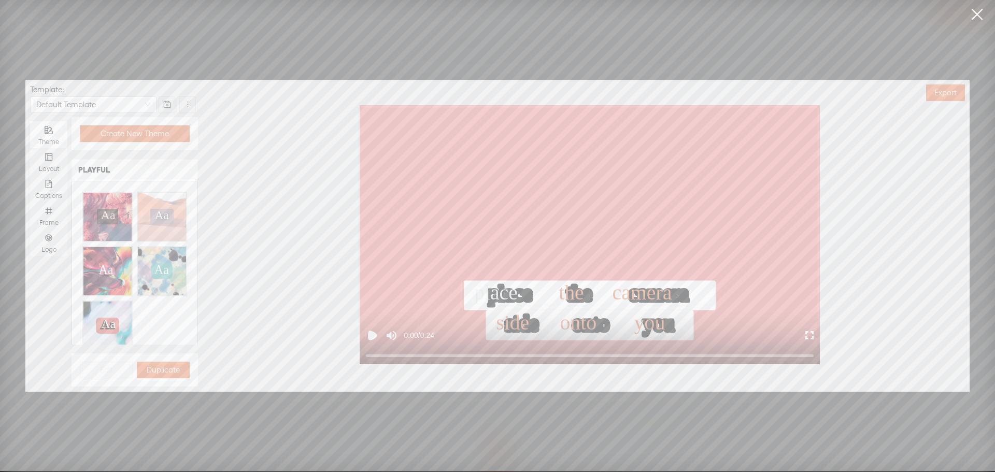
click at [972, 15] on link at bounding box center [977, 14] width 26 height 29
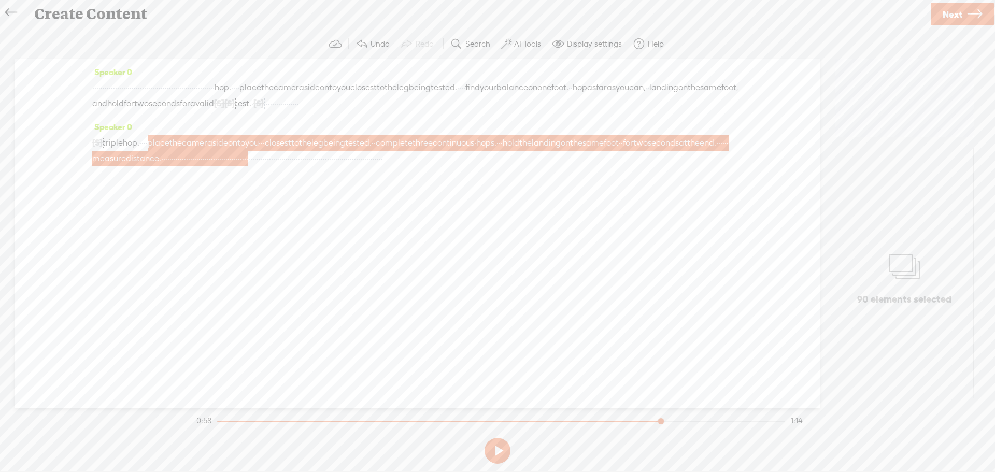
click at [603, 134] on div "Speaker 0 · · · · · · · · · · · · · · · · · · · · · · · · · · · · · · · · · · ·…" at bounding box center [418, 233] width 806 height 349
click at [261, 87] on span "place" at bounding box center [251, 88] width 22 height 16
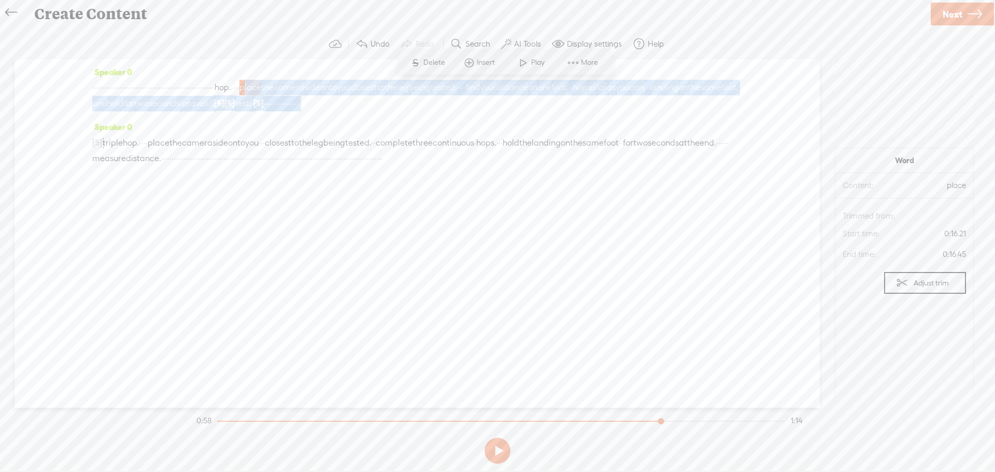
drag, startPoint x: 495, startPoint y: 87, endPoint x: 688, endPoint y: 123, distance: 196.7
click at [688, 111] on div "· · · · · · · · · · · · · · · · · · · · · · · · · · · · · · · · · · · · · · · ·…" at bounding box center [417, 96] width 650 height 32
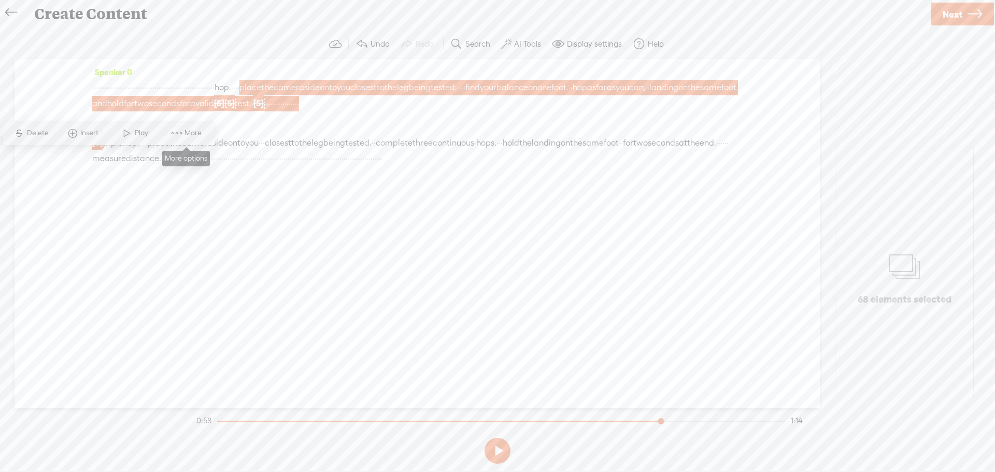
click at [199, 130] on span "More" at bounding box center [195, 133] width 20 height 10
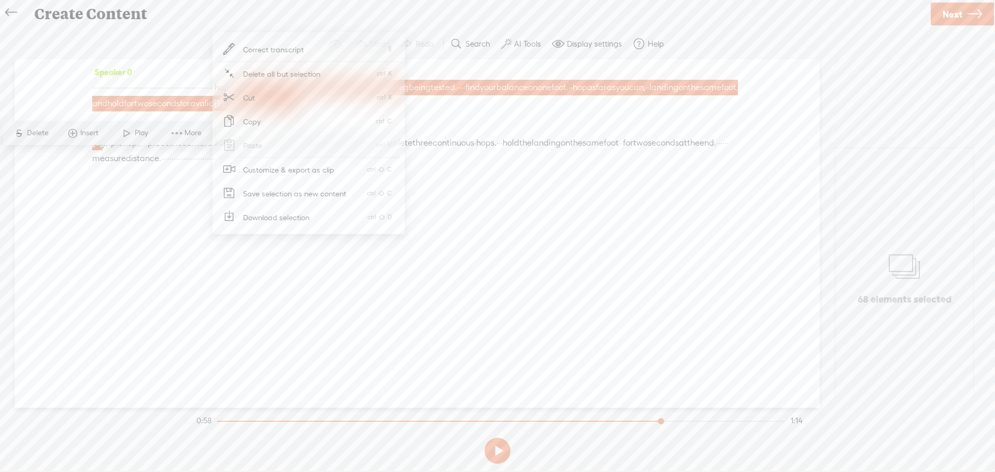
click at [283, 169] on span "Customize & export as clip" at bounding box center [289, 169] width 132 height 23
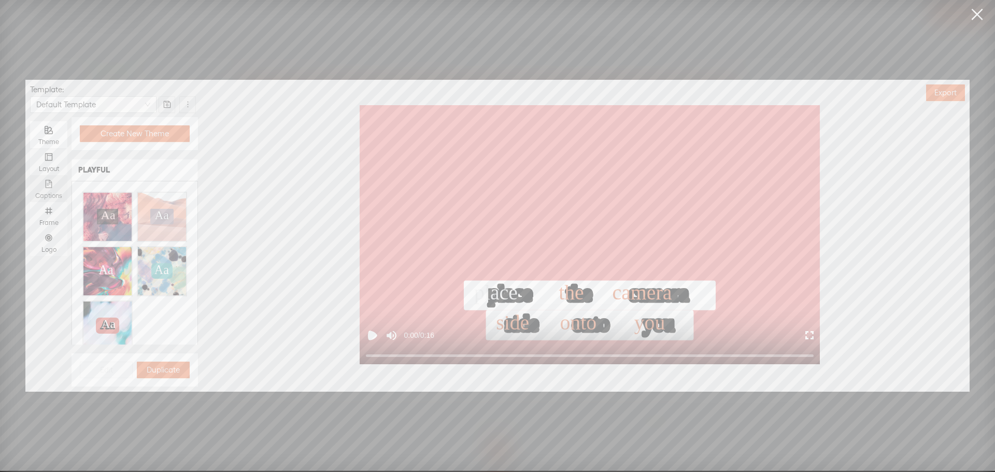
click at [53, 183] on div "Captions" at bounding box center [48, 188] width 27 height 27
click at [30, 175] on input "Captions" at bounding box center [30, 175] width 0 height 0
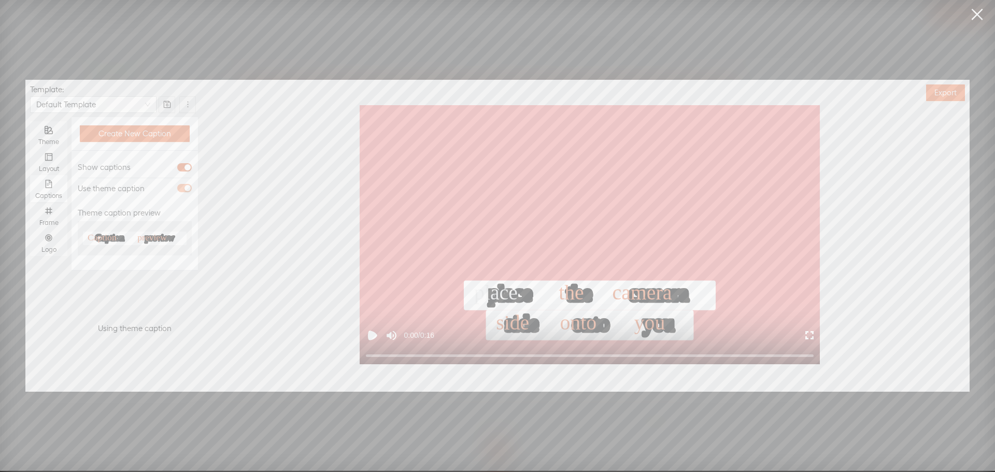
click at [188, 189] on div "button" at bounding box center [188, 188] width 6 height 6
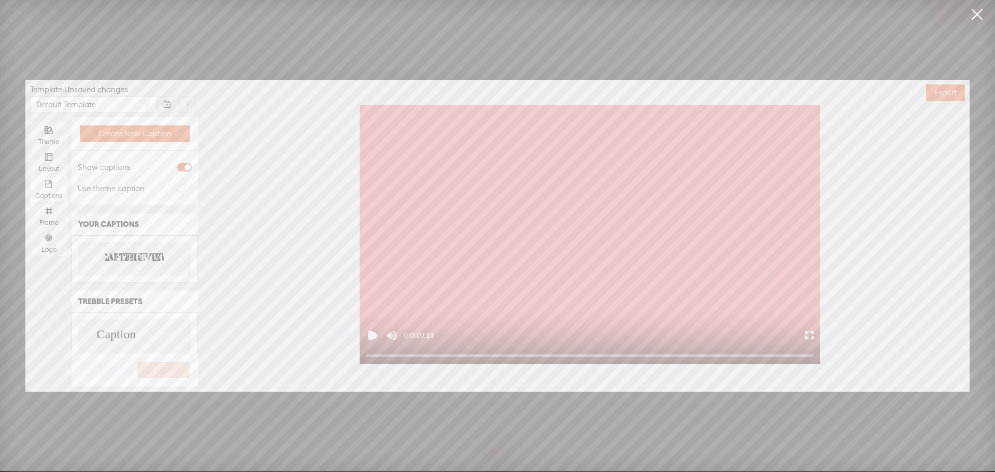
click at [138, 257] on text "PREVIEW" at bounding box center [156, 258] width 41 height 10
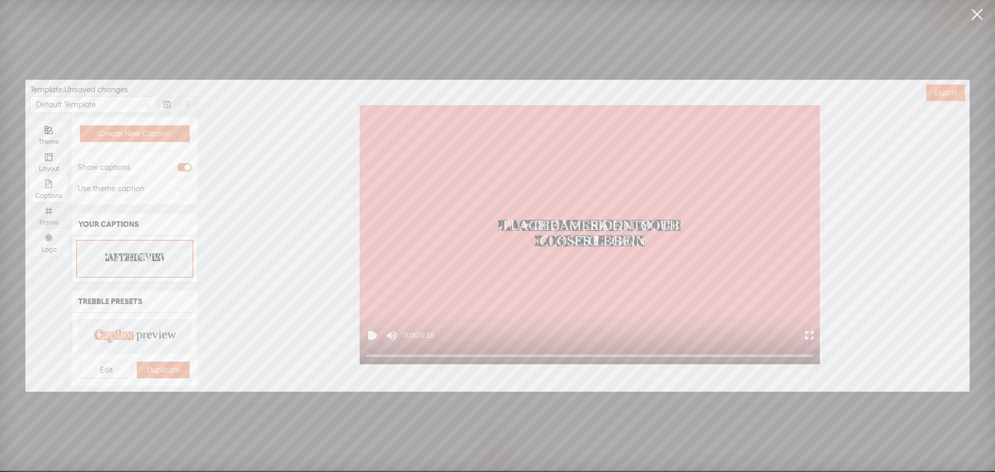
click at [51, 212] on icon "number" at bounding box center [49, 211] width 8 height 8
click at [30, 202] on input "Frame" at bounding box center [30, 202] width 0 height 0
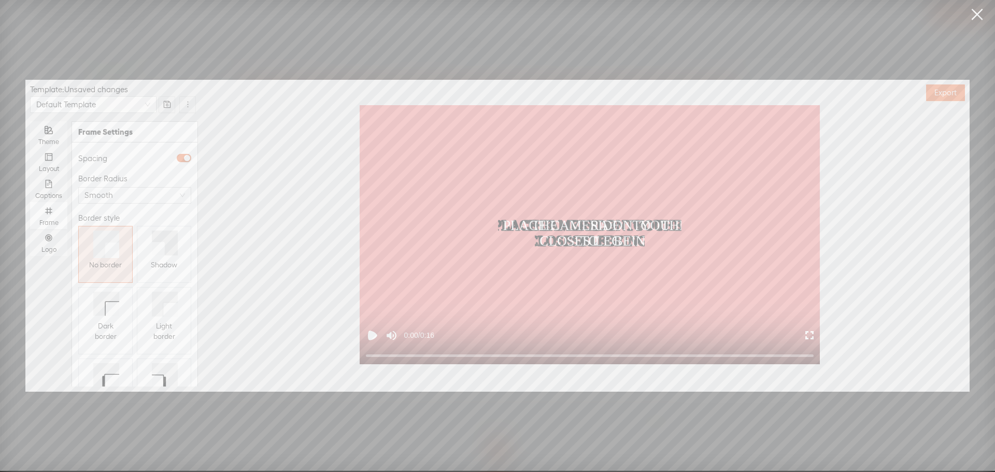
click at [139, 250] on button "Shadow" at bounding box center [164, 254] width 54 height 57
click at [52, 243] on div "Logo" at bounding box center [48, 242] width 27 height 27
click at [30, 229] on input "Logo" at bounding box center [30, 229] width 0 height 0
click at [119, 327] on span "Replace logo..." at bounding box center [135, 332] width 50 height 10
click at [113, 245] on img at bounding box center [104, 236] width 42 height 42
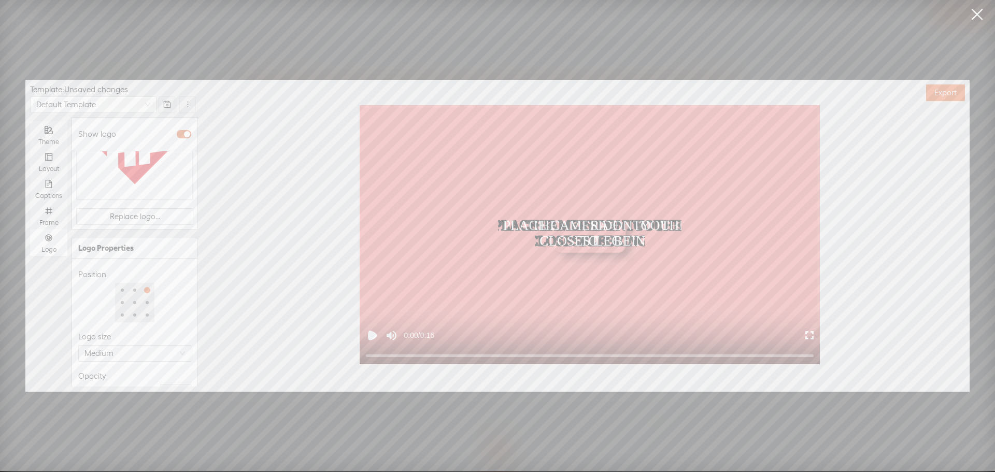
scroll to position [134, 0]
click at [116, 372] on div at bounding box center [117, 375] width 73 height 6
type input "50%"
click at [114, 372] on div at bounding box center [116, 374] width 5 height 5
click at [130, 352] on div "Opacity" at bounding box center [134, 358] width 113 height 12
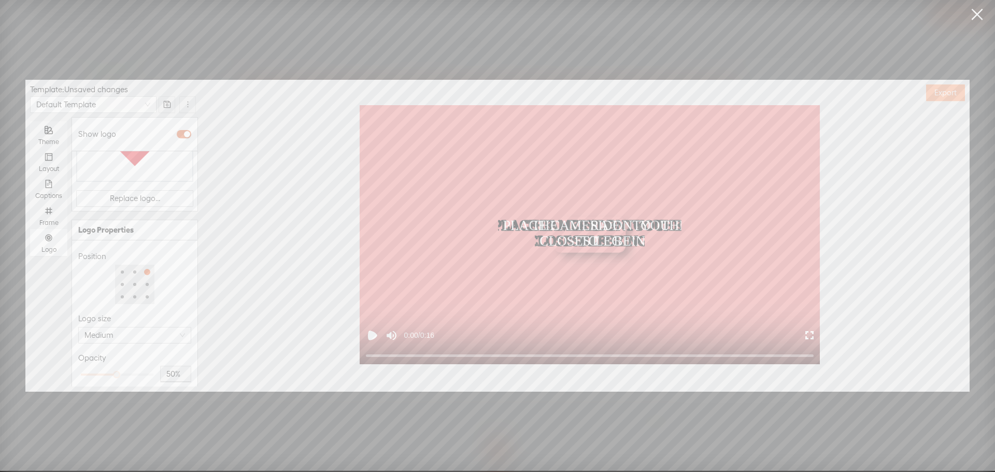
click at [938, 88] on span "Export" at bounding box center [946, 93] width 22 height 10
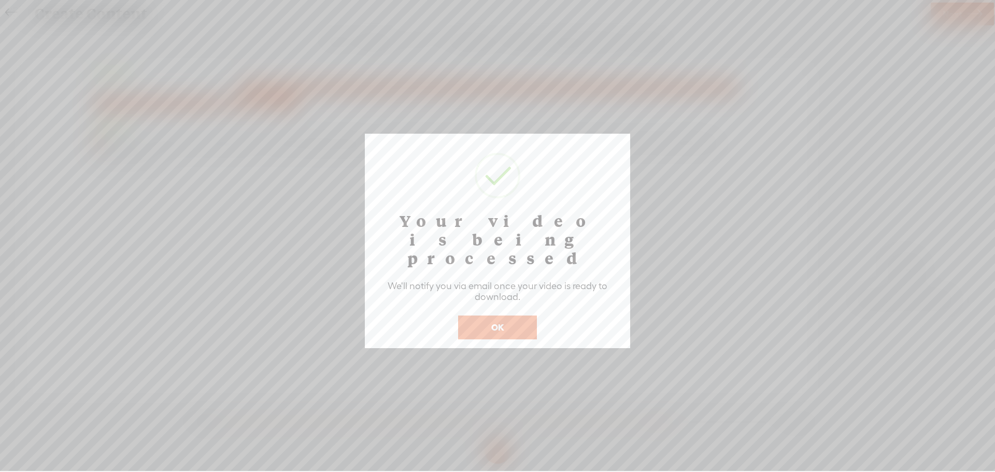
click at [496, 316] on button "OK" at bounding box center [497, 328] width 79 height 24
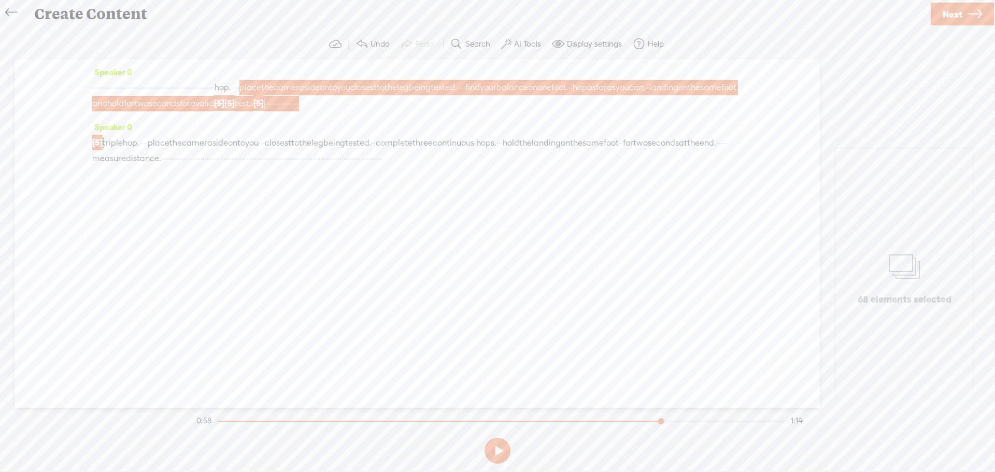
click at [170, 151] on span "place" at bounding box center [159, 143] width 22 height 16
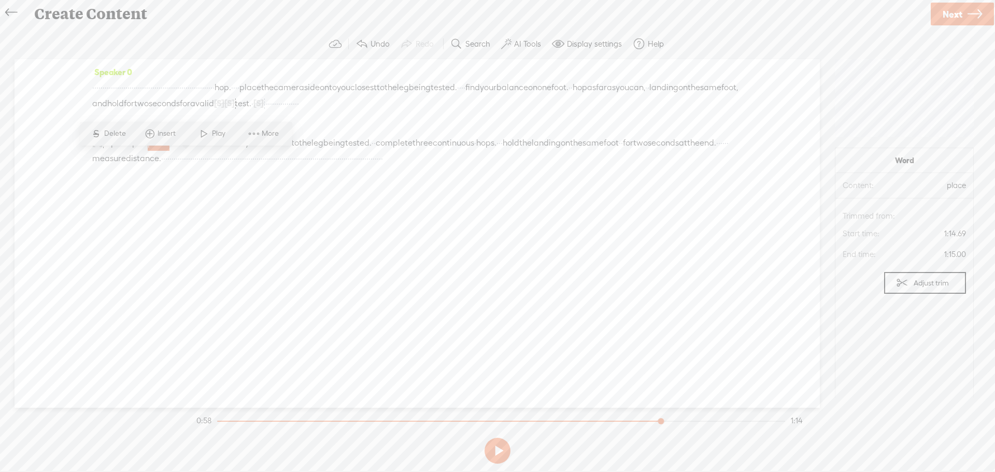
click at [264, 262] on div "Speaker 0 · · · · · · · · · · · · · · · · · · · · · · · · · · · · · · · · · · ·…" at bounding box center [418, 233] width 806 height 349
drag, startPoint x: 176, startPoint y: 158, endPoint x: 628, endPoint y: 173, distance: 452.3
click at [628, 166] on div "[S] · · · · · · · · · · · · · · · · · · · · · · · · · · · · · · · · · · · · · ·…" at bounding box center [417, 151] width 650 height 32
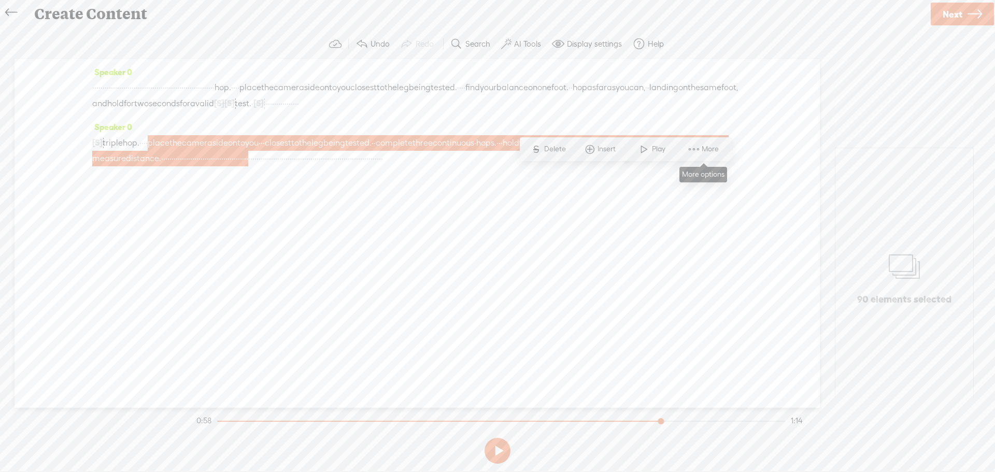
click at [703, 151] on span "More" at bounding box center [712, 149] width 20 height 10
click at [766, 182] on span "Customize & export as clip" at bounding box center [806, 185] width 132 height 23
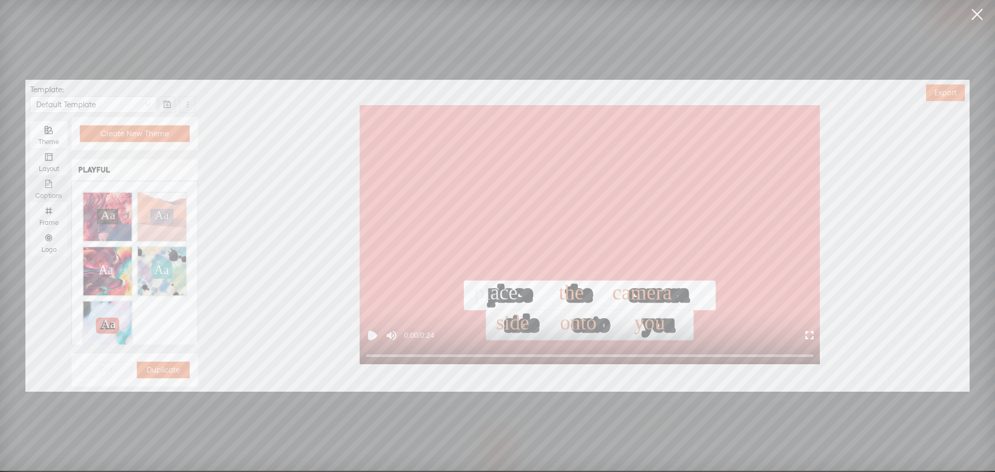
click at [50, 185] on icon "file-text" at bounding box center [49, 184] width 8 height 8
click at [30, 175] on input "Captions" at bounding box center [30, 175] width 0 height 0
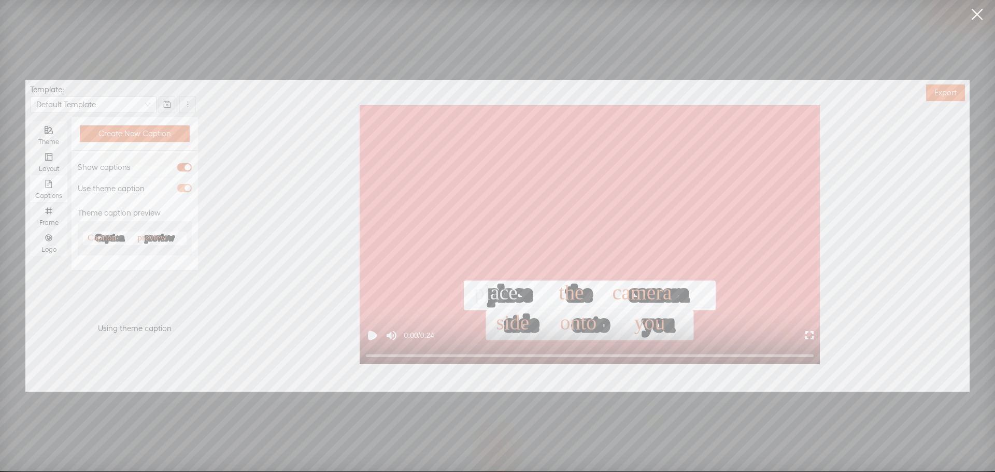
click at [186, 187] on div "button" at bounding box center [188, 188] width 6 height 6
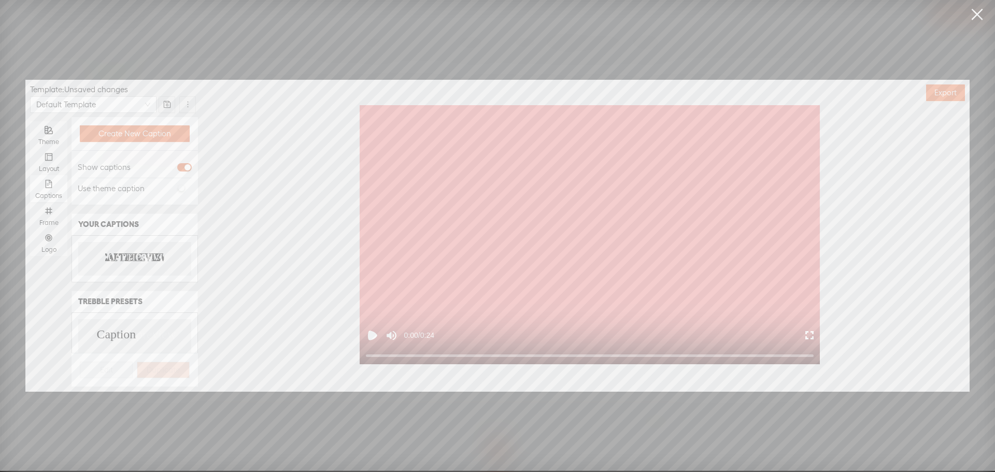
click at [136, 258] on text "PREVIEW" at bounding box center [156, 258] width 41 height 10
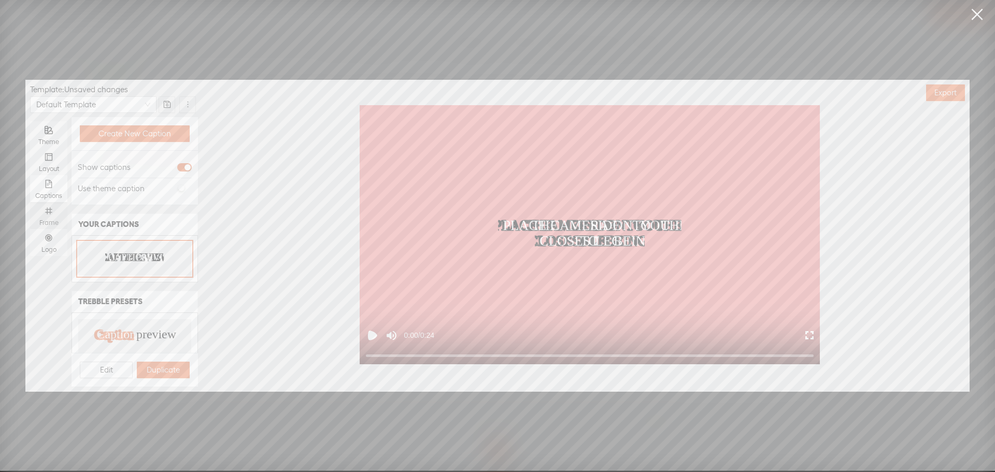
click at [50, 213] on icon "number" at bounding box center [48, 211] width 7 height 7
click at [30, 202] on input "Frame" at bounding box center [30, 202] width 0 height 0
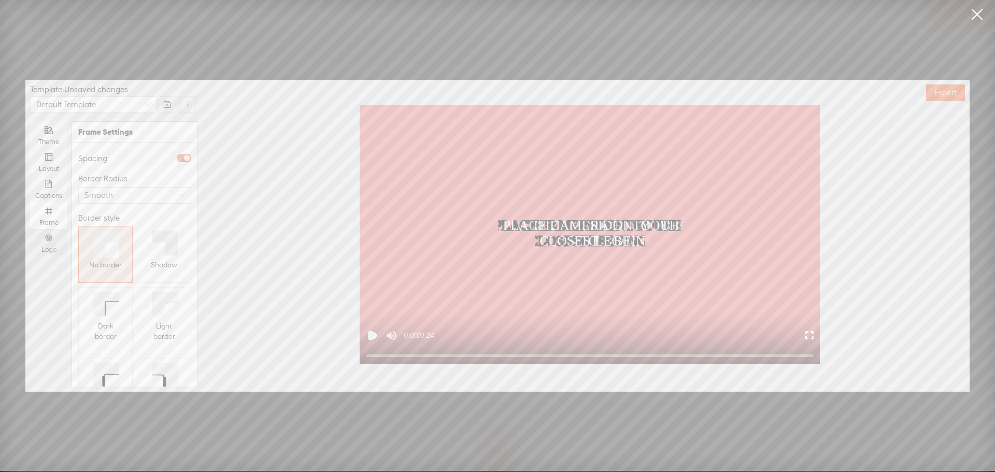
click at [49, 240] on icon "number" at bounding box center [49, 238] width 4 height 4
click at [30, 229] on input "Logo" at bounding box center [30, 229] width 0 height 0
click at [49, 216] on div "Frame" at bounding box center [48, 215] width 27 height 27
click at [30, 202] on input "Frame" at bounding box center [30, 202] width 0 height 0
click at [168, 259] on div "Shadow" at bounding box center [164, 265] width 26 height 19
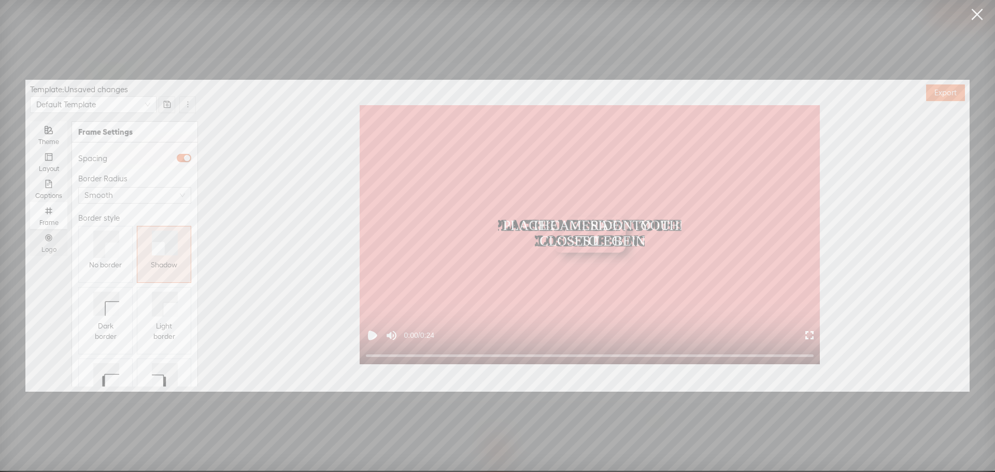
click at [46, 240] on icon "number" at bounding box center [48, 237] width 7 height 7
click at [30, 229] on input "Logo" at bounding box center [30, 229] width 0 height 0
click at [118, 327] on span "Replace logo..." at bounding box center [135, 332] width 50 height 10
click at [105, 259] on div at bounding box center [104, 236] width 52 height 52
type input "51%"
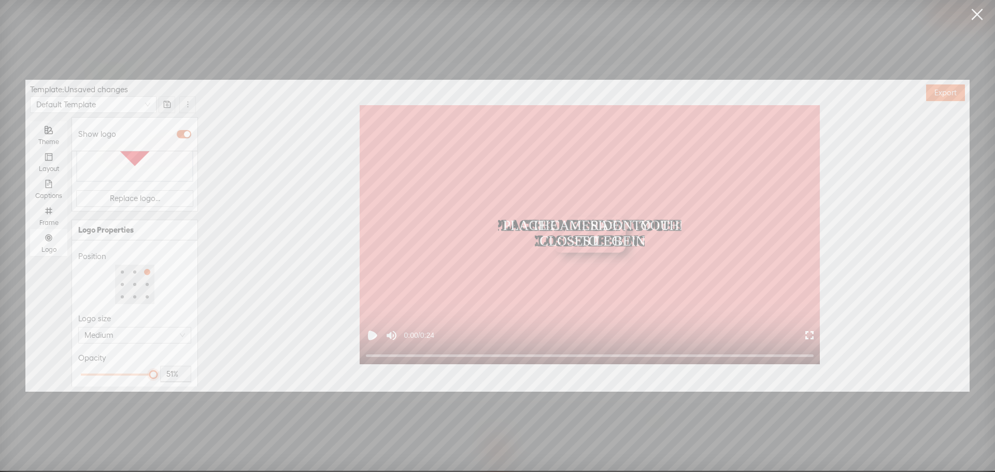
click at [114, 372] on div at bounding box center [117, 375] width 73 height 6
click at [930, 91] on button "Export" at bounding box center [945, 93] width 39 height 17
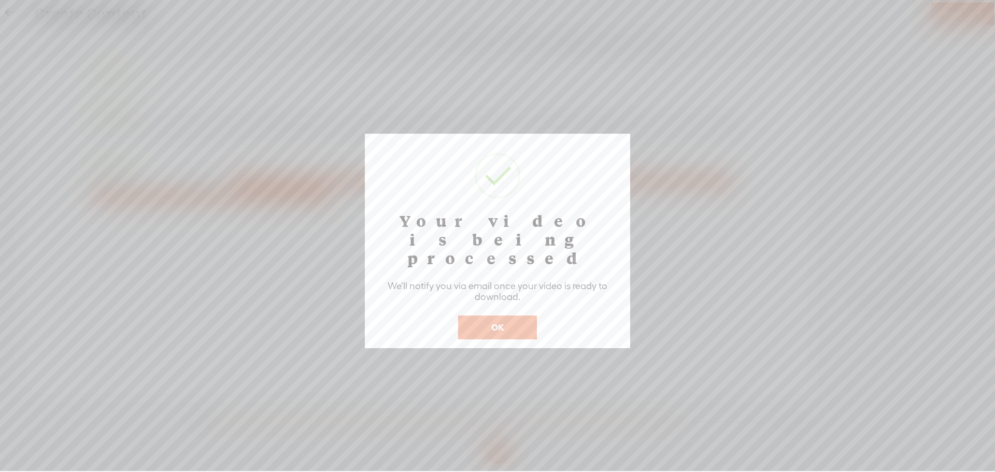
click at [510, 316] on button "OK" at bounding box center [497, 328] width 79 height 24
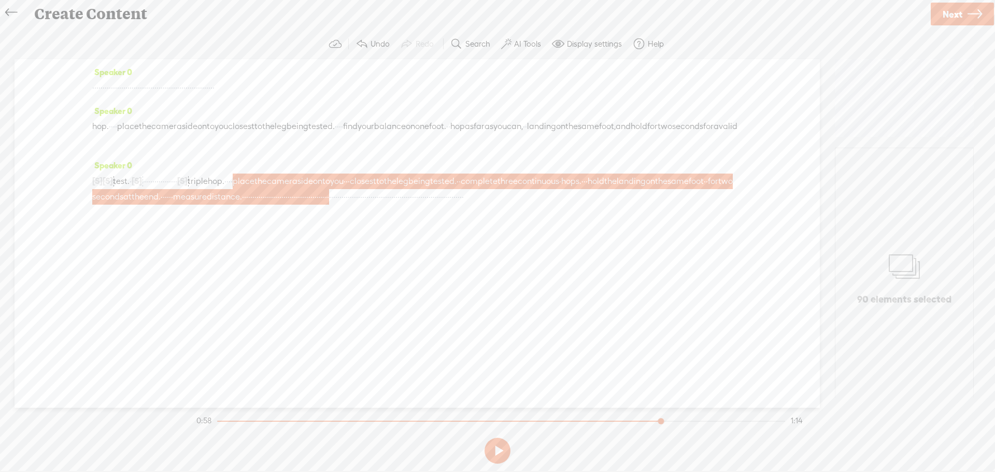
click at [9, 10] on icon at bounding box center [11, 12] width 12 height 23
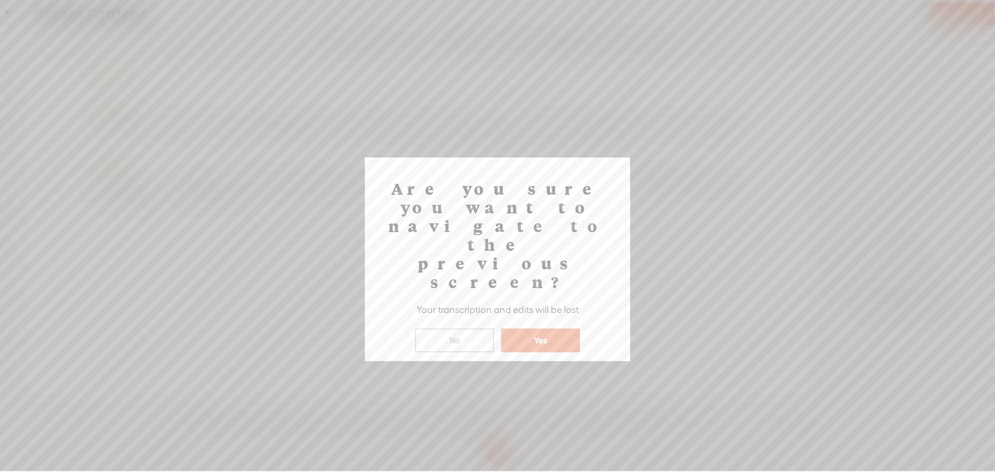
click at [533, 329] on button "Yes" at bounding box center [540, 341] width 79 height 24
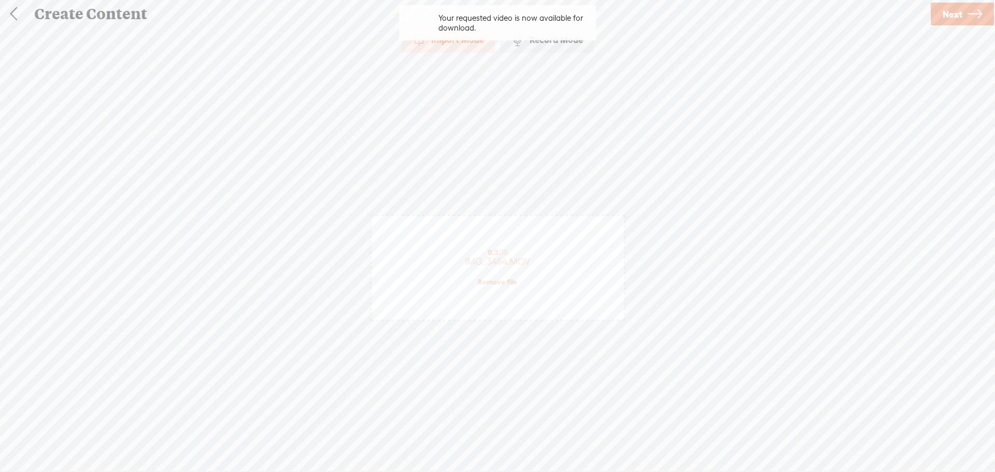
click at [508, 284] on link "Remove file" at bounding box center [497, 281] width 39 height 9
click at [509, 282] on div "(File duration must be less than 90 minutes)" at bounding box center [497, 283] width 215 height 8
click at [952, 11] on span "Next" at bounding box center [953, 14] width 20 height 26
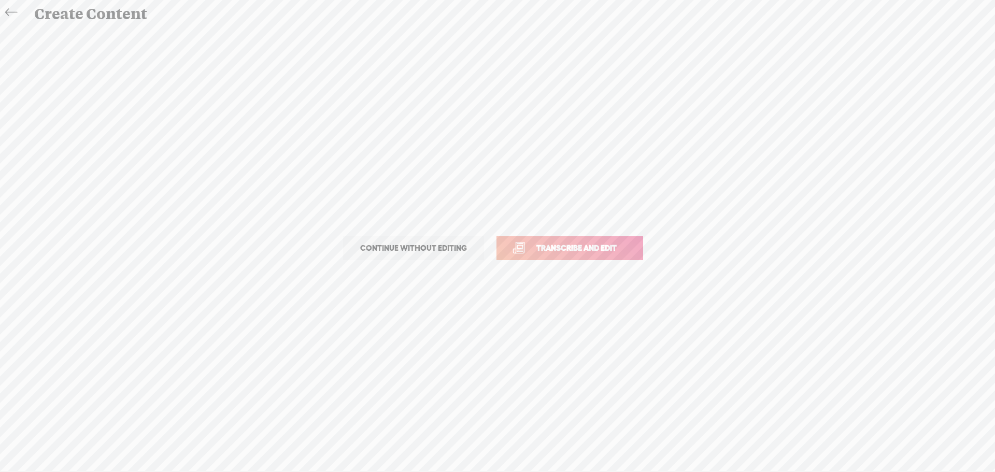
click at [596, 251] on span "Transcribe and edit" at bounding box center [577, 248] width 102 height 12
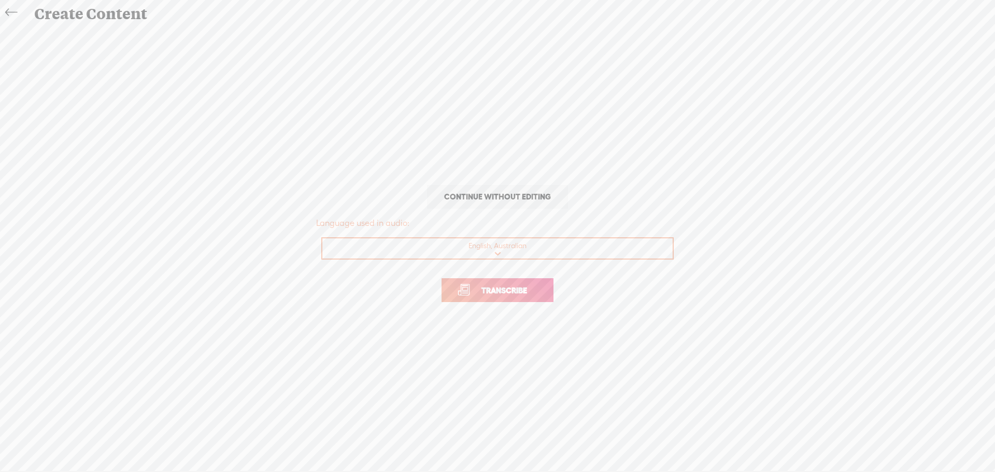
click at [516, 298] on link "Transcribe" at bounding box center [498, 290] width 112 height 24
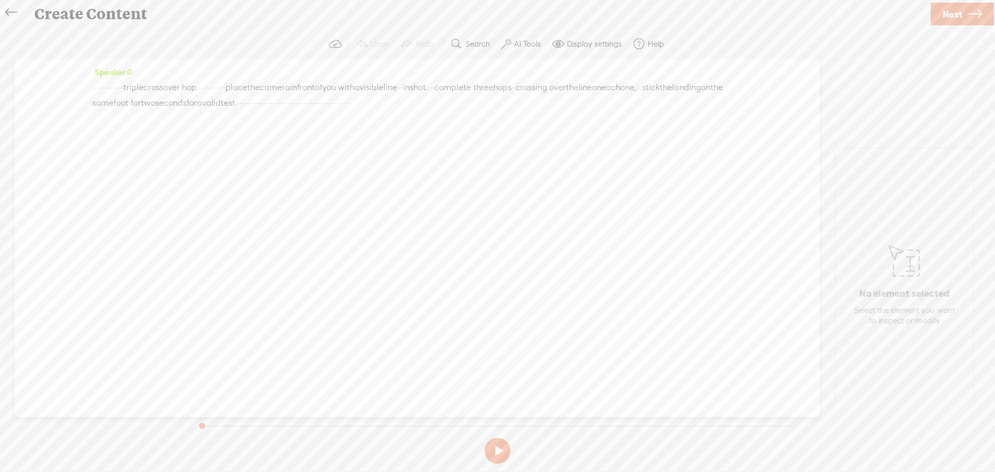
click at [237, 109] on span "test." at bounding box center [229, 103] width 17 height 16
click at [552, 77] on span at bounding box center [553, 78] width 16 height 19
click at [498, 447] on button at bounding box center [498, 451] width 26 height 26
click at [287, 104] on span "·" at bounding box center [286, 103] width 2 height 16
click at [252, 104] on span "·" at bounding box center [251, 104] width 2 height 16
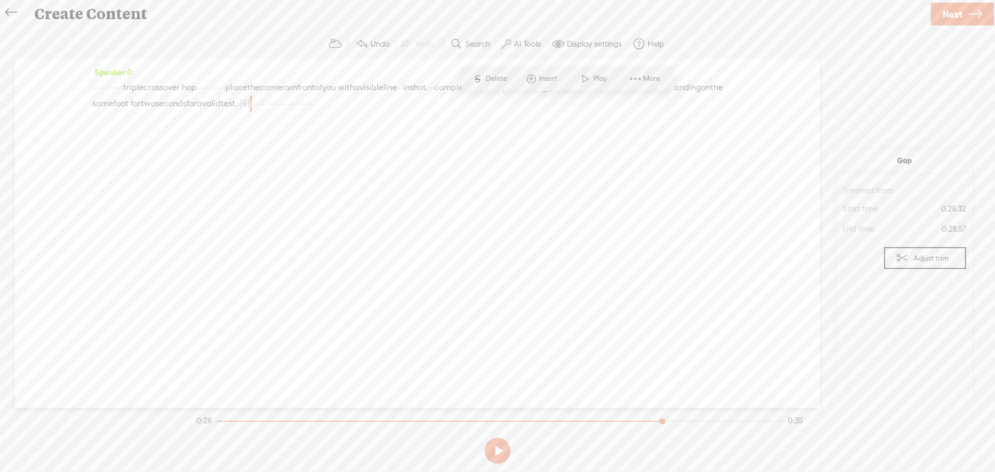
click at [588, 74] on span at bounding box center [586, 78] width 16 height 19
click at [490, 447] on button at bounding box center [498, 451] width 26 height 26
click at [296, 107] on span "·" at bounding box center [294, 104] width 2 height 16
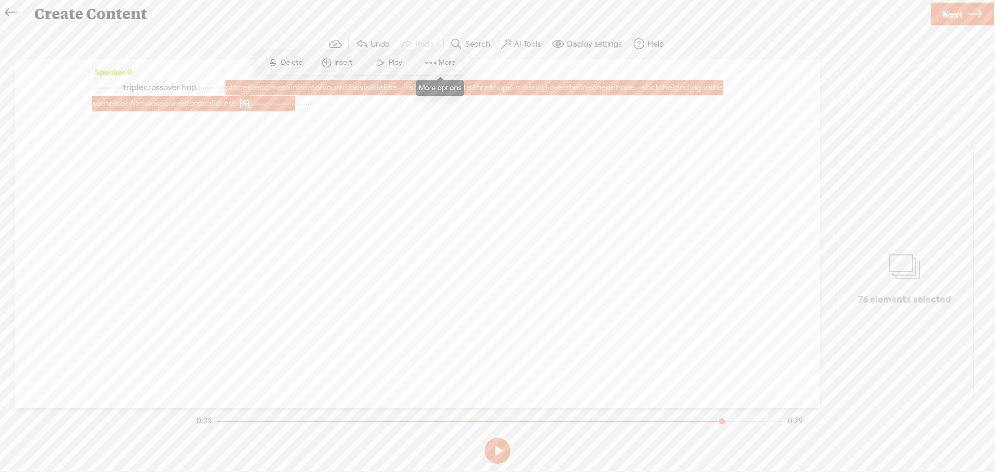
click at [425, 60] on span at bounding box center [431, 62] width 16 height 19
click at [497, 97] on span "Customize & export as clip" at bounding box center [523, 99] width 132 height 23
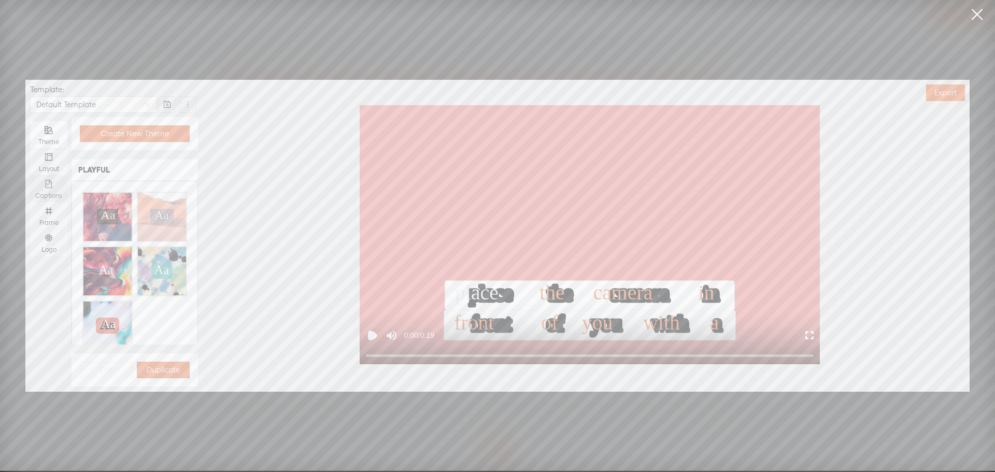
click at [46, 186] on icon "file-text" at bounding box center [49, 184] width 7 height 8
click at [30, 175] on input "Captions" at bounding box center [30, 175] width 0 height 0
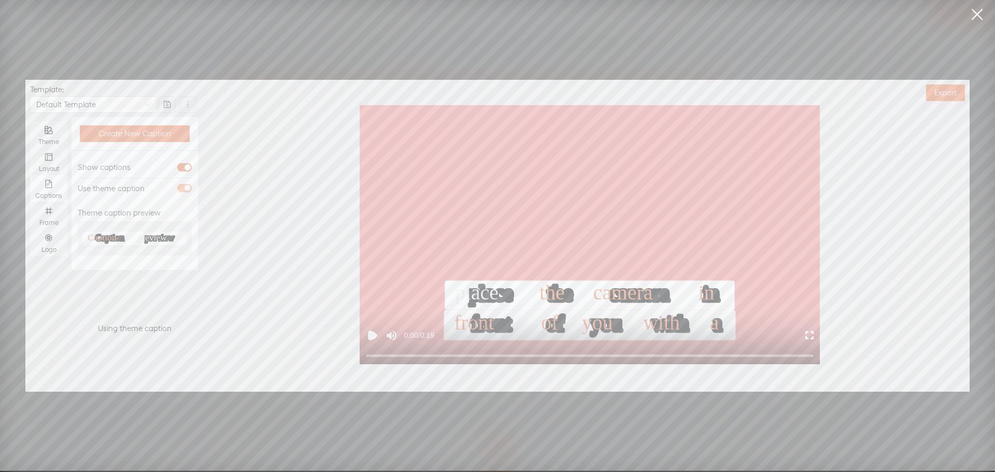
click at [182, 188] on span "button" at bounding box center [184, 188] width 15 height 8
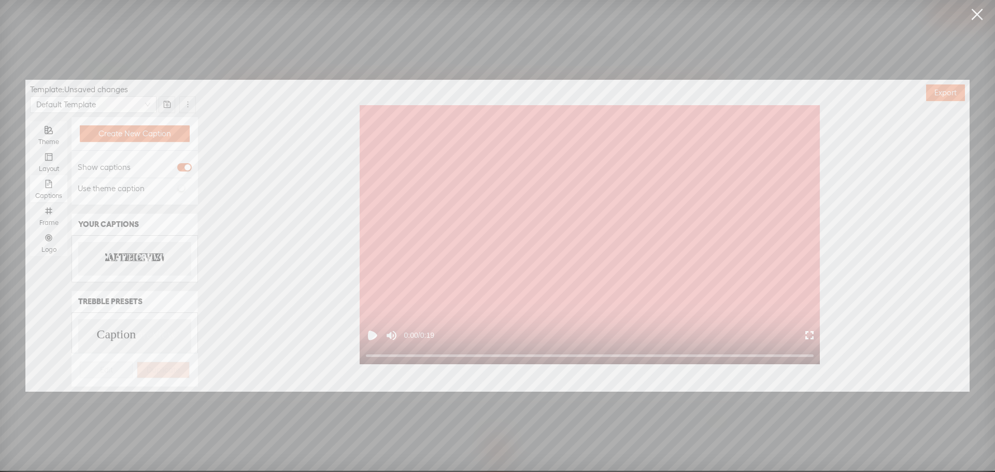
click at [140, 253] on text "PREVIEW" at bounding box center [156, 258] width 41 height 10
click at [47, 214] on icon "number" at bounding box center [49, 211] width 8 height 8
click at [30, 202] on input "Frame" at bounding box center [30, 202] width 0 height 0
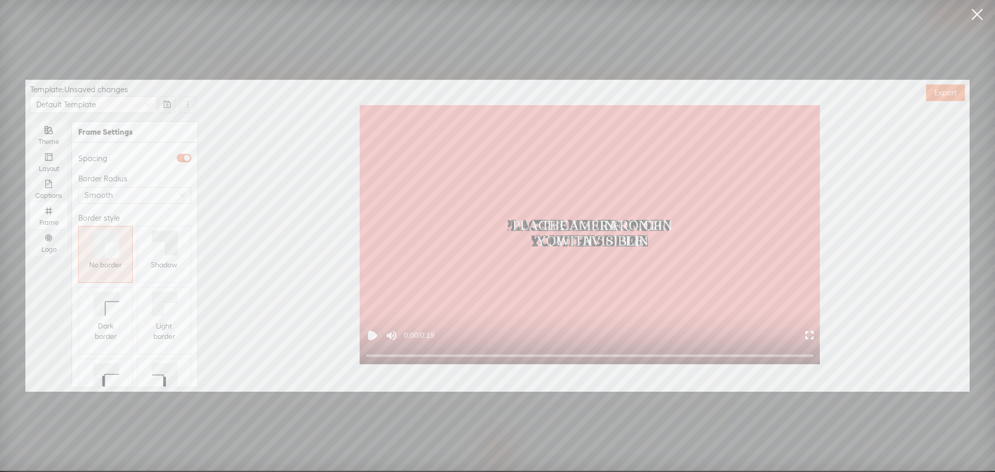
click at [156, 250] on icon at bounding box center [158, 248] width 13 height 13
click at [47, 242] on icon "number" at bounding box center [49, 238] width 8 height 8
click at [30, 229] on input "Logo" at bounding box center [30, 229] width 0 height 0
click at [126, 327] on span "Replace logo..." at bounding box center [135, 332] width 50 height 10
click at [103, 233] on img at bounding box center [104, 236] width 42 height 42
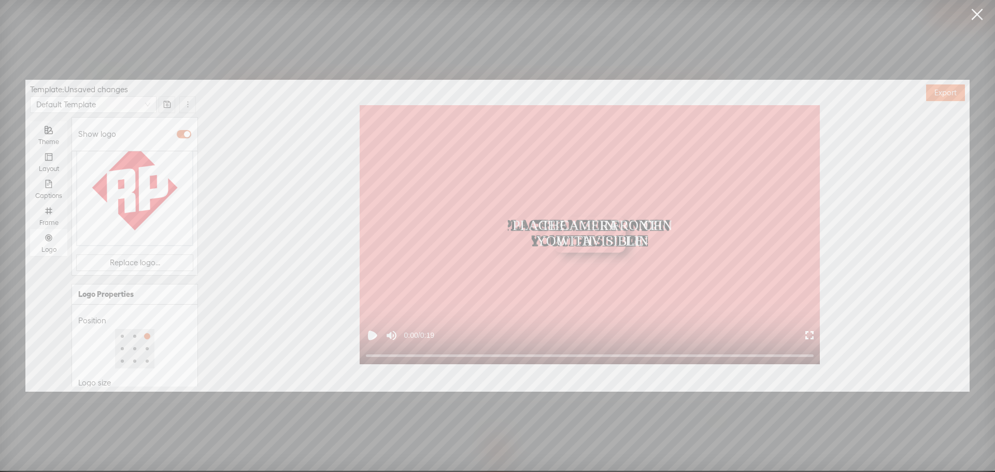
scroll to position [134, 0]
click at [112, 372] on div at bounding box center [117, 375] width 73 height 6
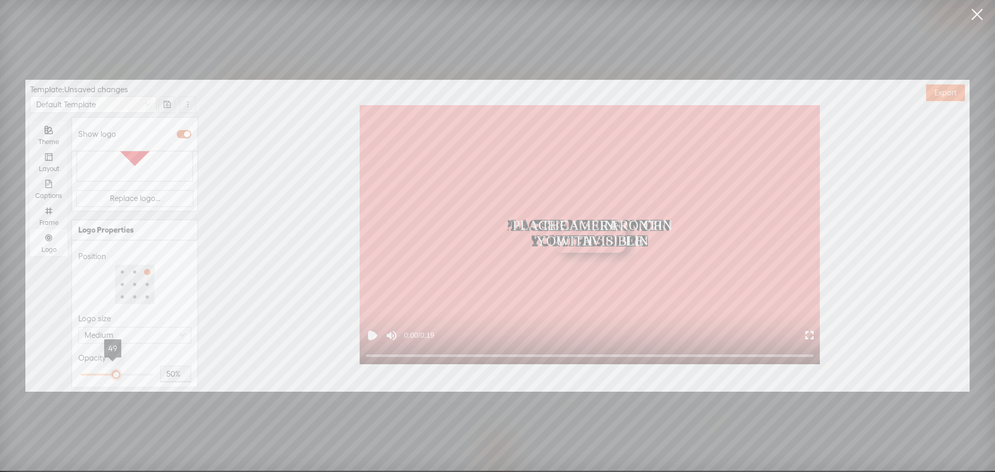
type input "51%"
click at [115, 372] on div at bounding box center [117, 374] width 5 height 5
click at [935, 97] on span "Export" at bounding box center [946, 93] width 22 height 10
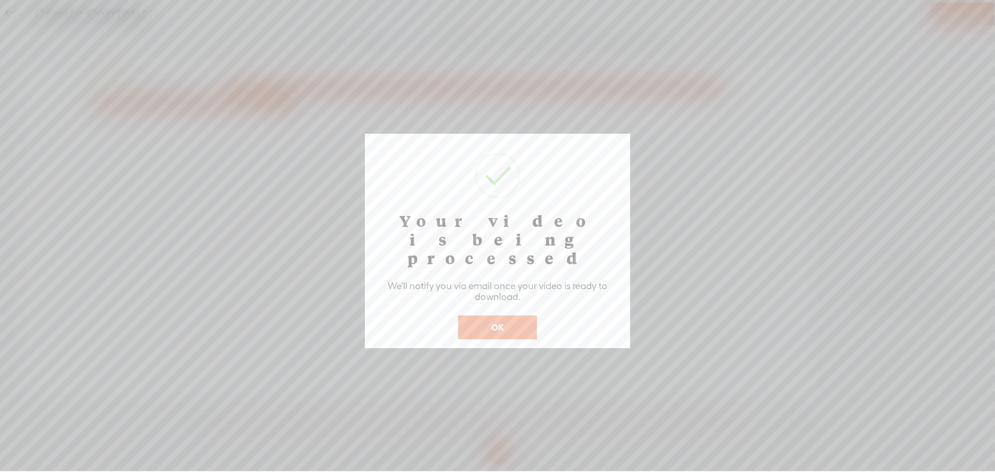
click at [493, 316] on button "OK" at bounding box center [497, 328] width 79 height 24
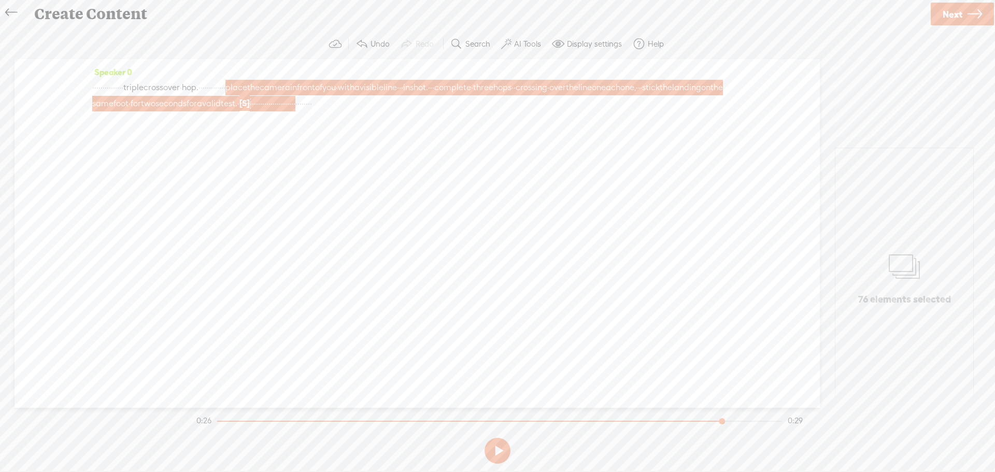
click at [5, 5] on link at bounding box center [13, 12] width 23 height 21
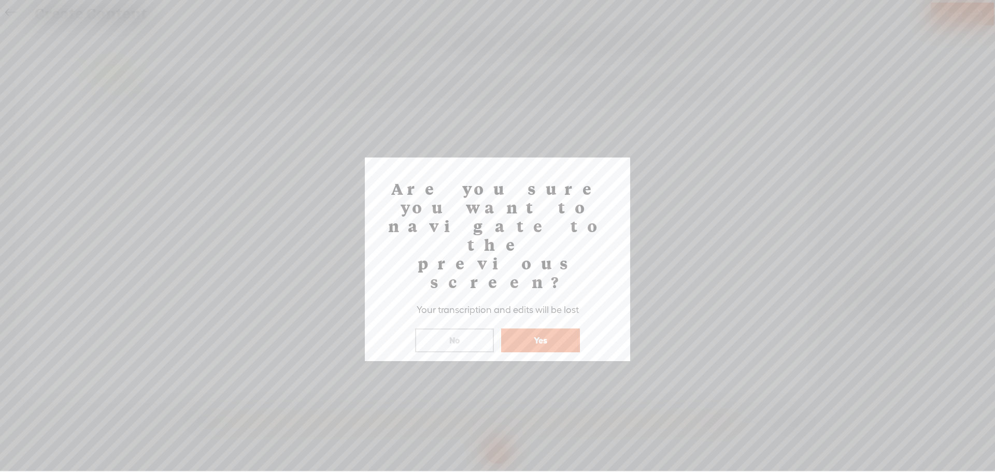
click at [526, 329] on button "Yes" at bounding box center [540, 341] width 79 height 24
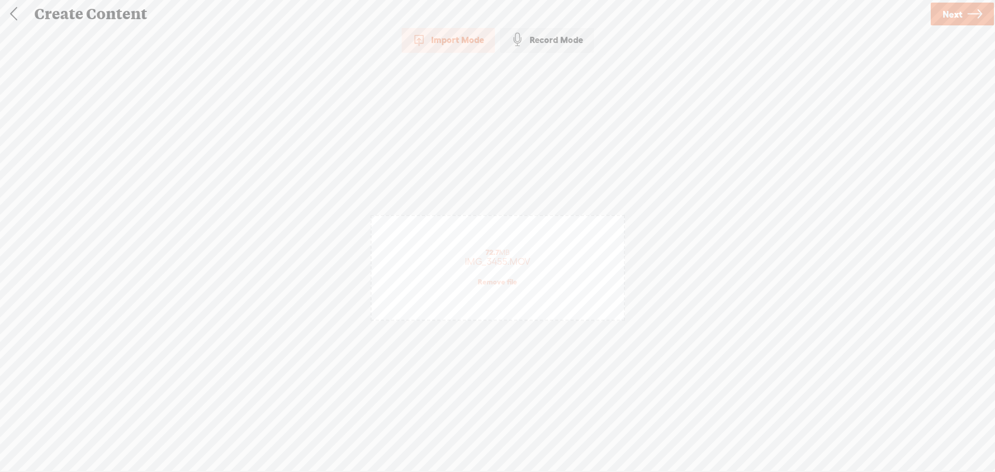
click at [18, 9] on link at bounding box center [14, 14] width 26 height 27
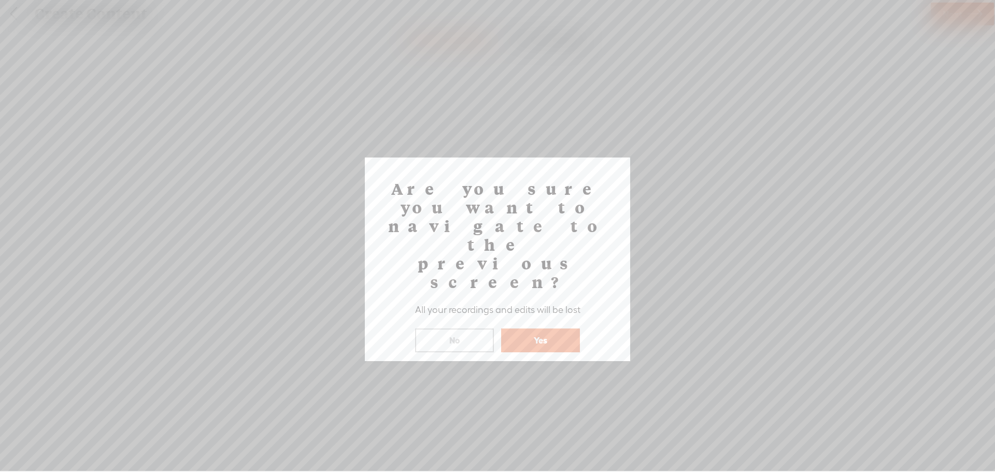
click at [548, 329] on button "Yes" at bounding box center [540, 341] width 79 height 24
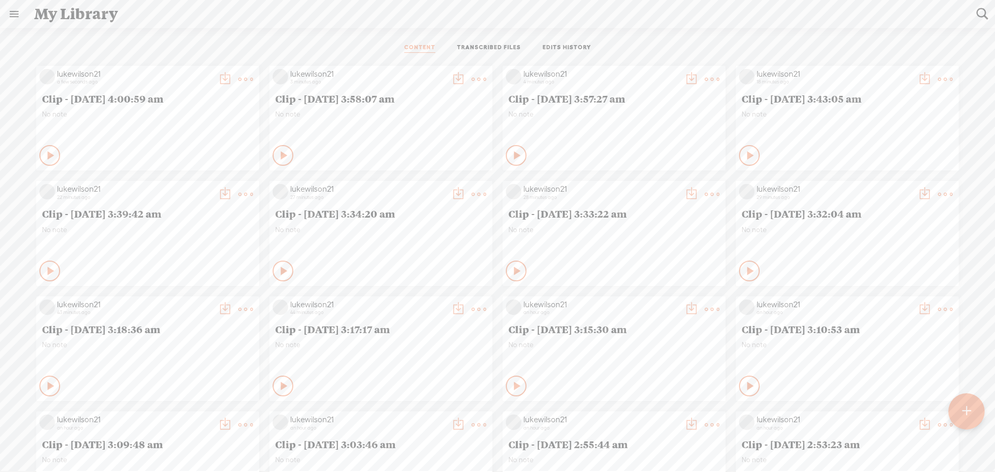
click at [232, 74] on t at bounding box center [225, 79] width 15 height 15
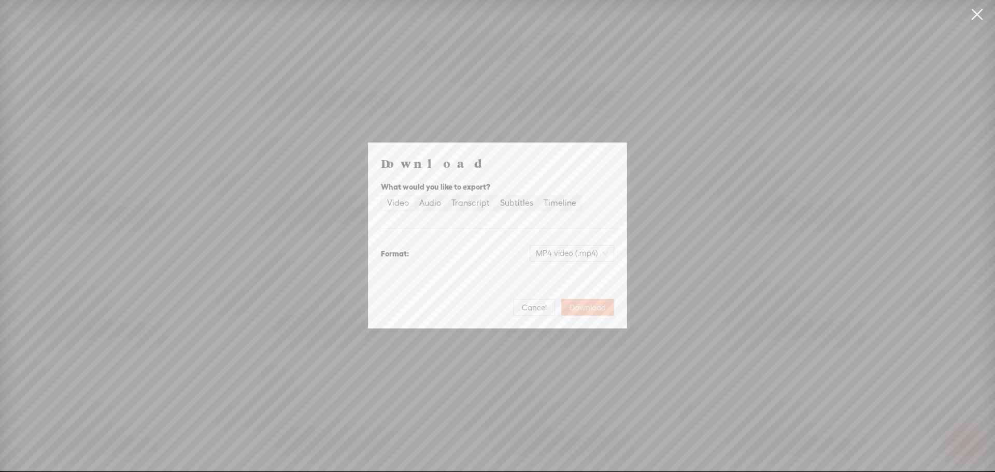
click at [605, 304] on span "Download" at bounding box center [588, 308] width 36 height 10
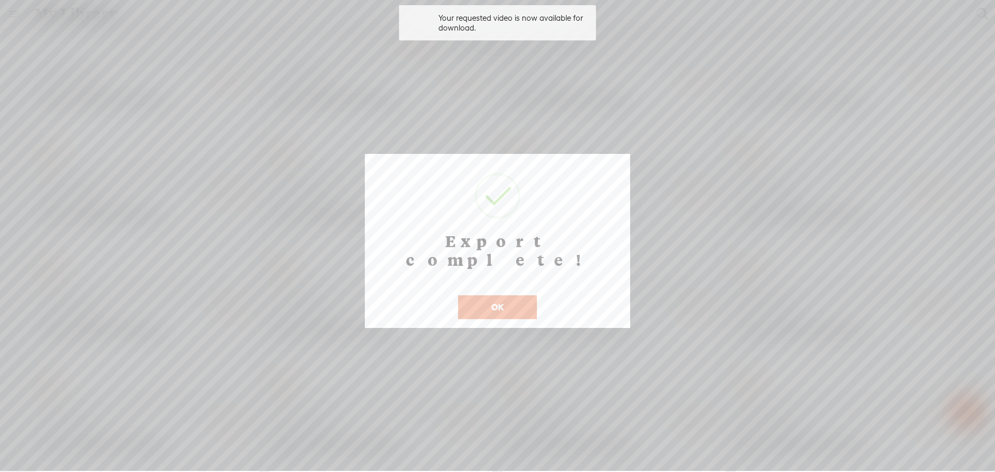
click at [506, 296] on button "OK" at bounding box center [497, 308] width 79 height 24
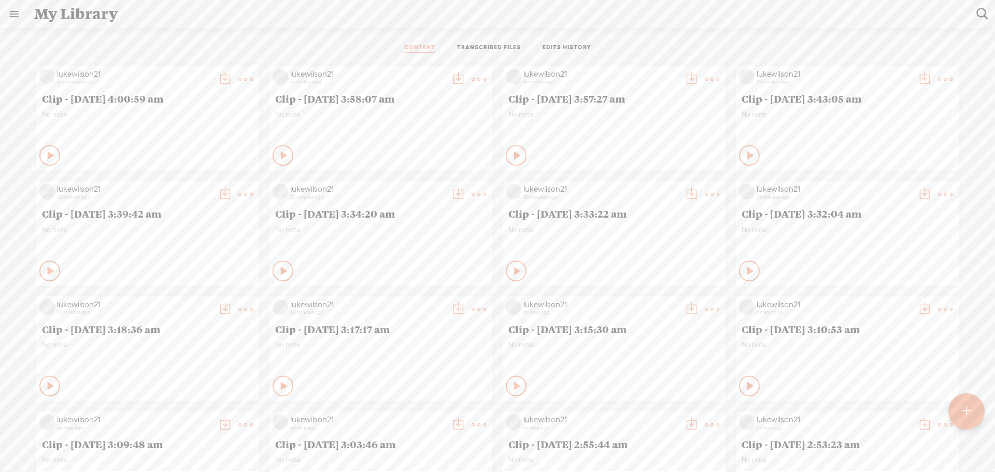
click at [300, 125] on div "No note" at bounding box center [381, 125] width 212 height 31
click at [232, 75] on t at bounding box center [225, 79] width 15 height 15
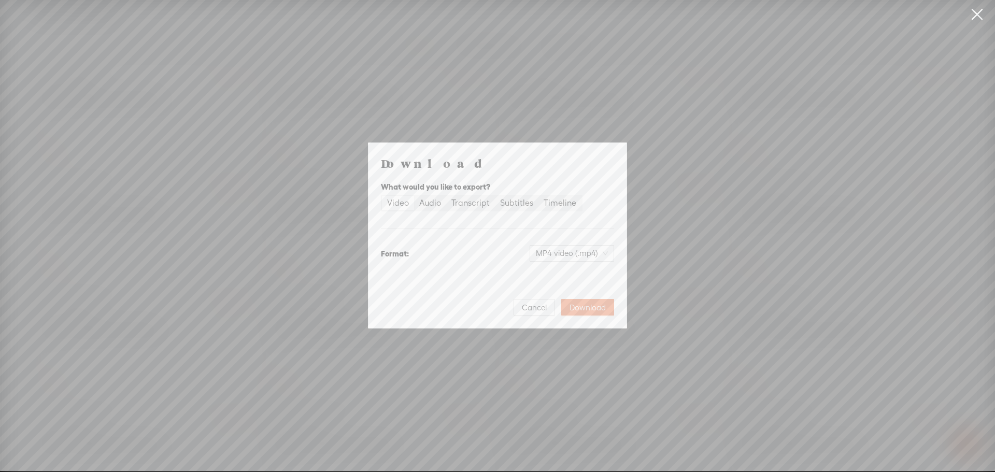
click at [584, 305] on span "Download" at bounding box center [588, 308] width 36 height 10
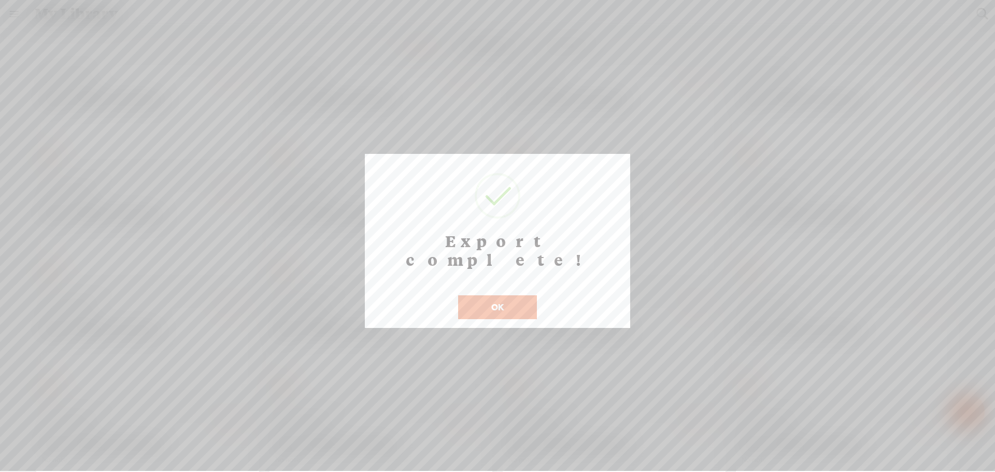
click at [499, 296] on button "OK" at bounding box center [497, 308] width 79 height 24
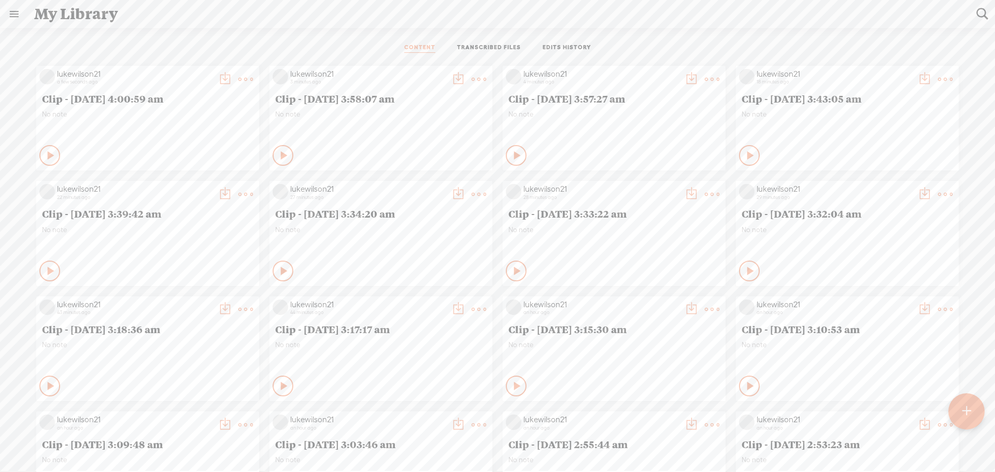
click at [205, 151] on div "Private" at bounding box center [160, 156] width 191 height 16
click at [218, 78] on t at bounding box center [225, 79] width 15 height 15
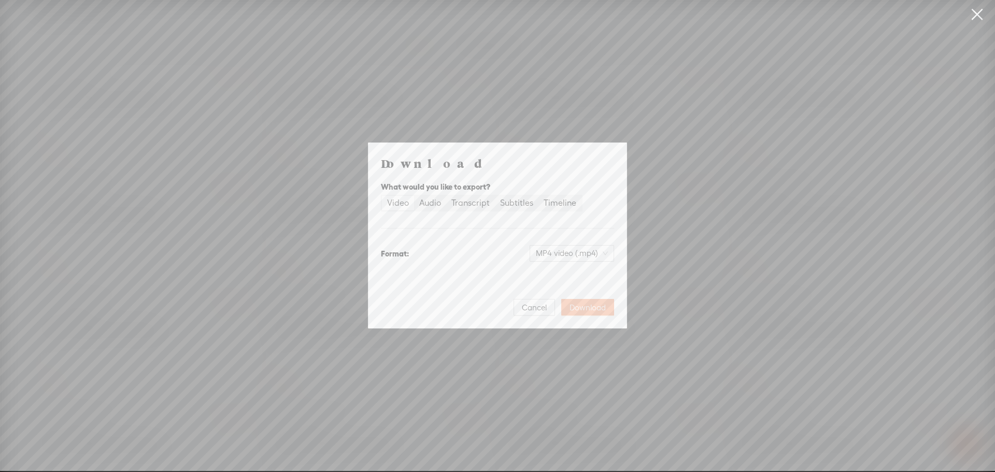
click at [579, 303] on span "Download" at bounding box center [588, 308] width 36 height 10
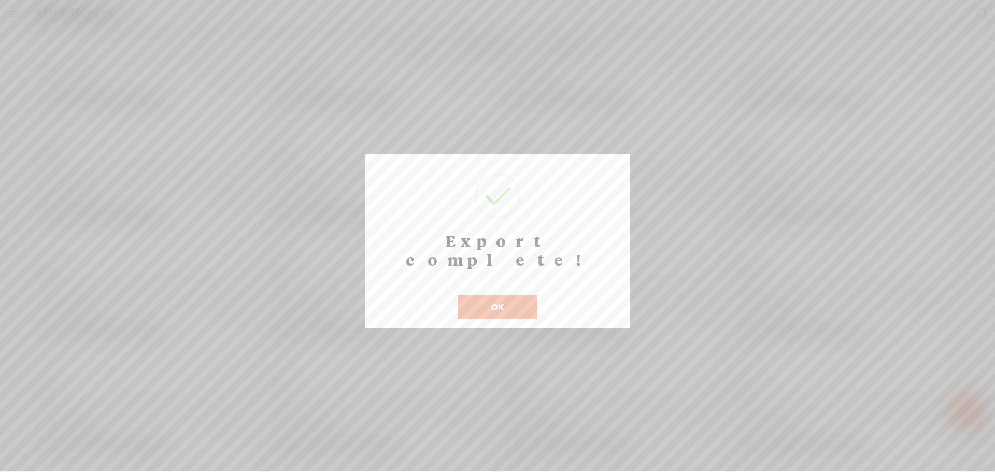
click at [493, 296] on button "OK" at bounding box center [497, 308] width 79 height 24
